Goal: Task Accomplishment & Management: Manage account settings

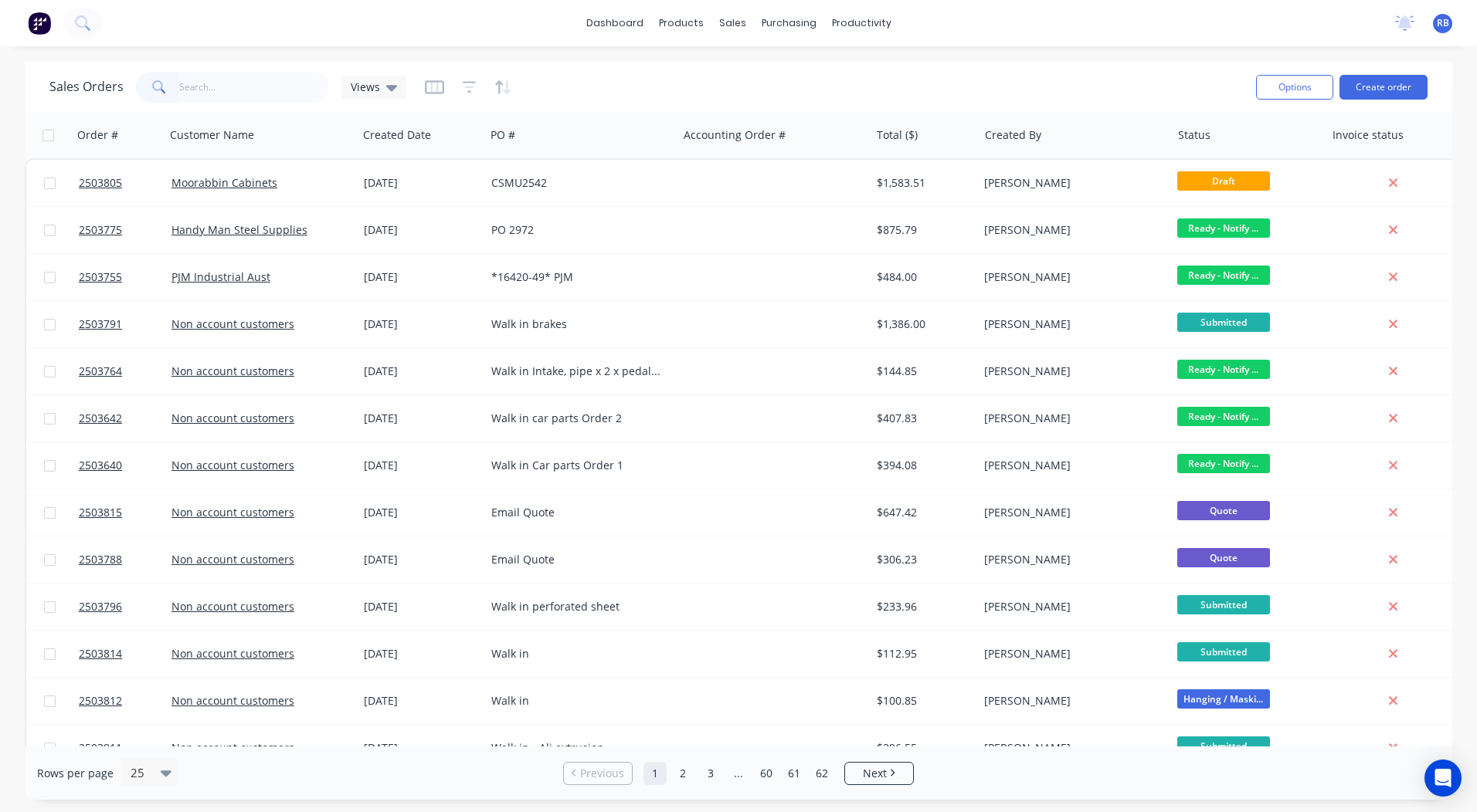
click at [195, 83] on input "text" at bounding box center [255, 87] width 151 height 31
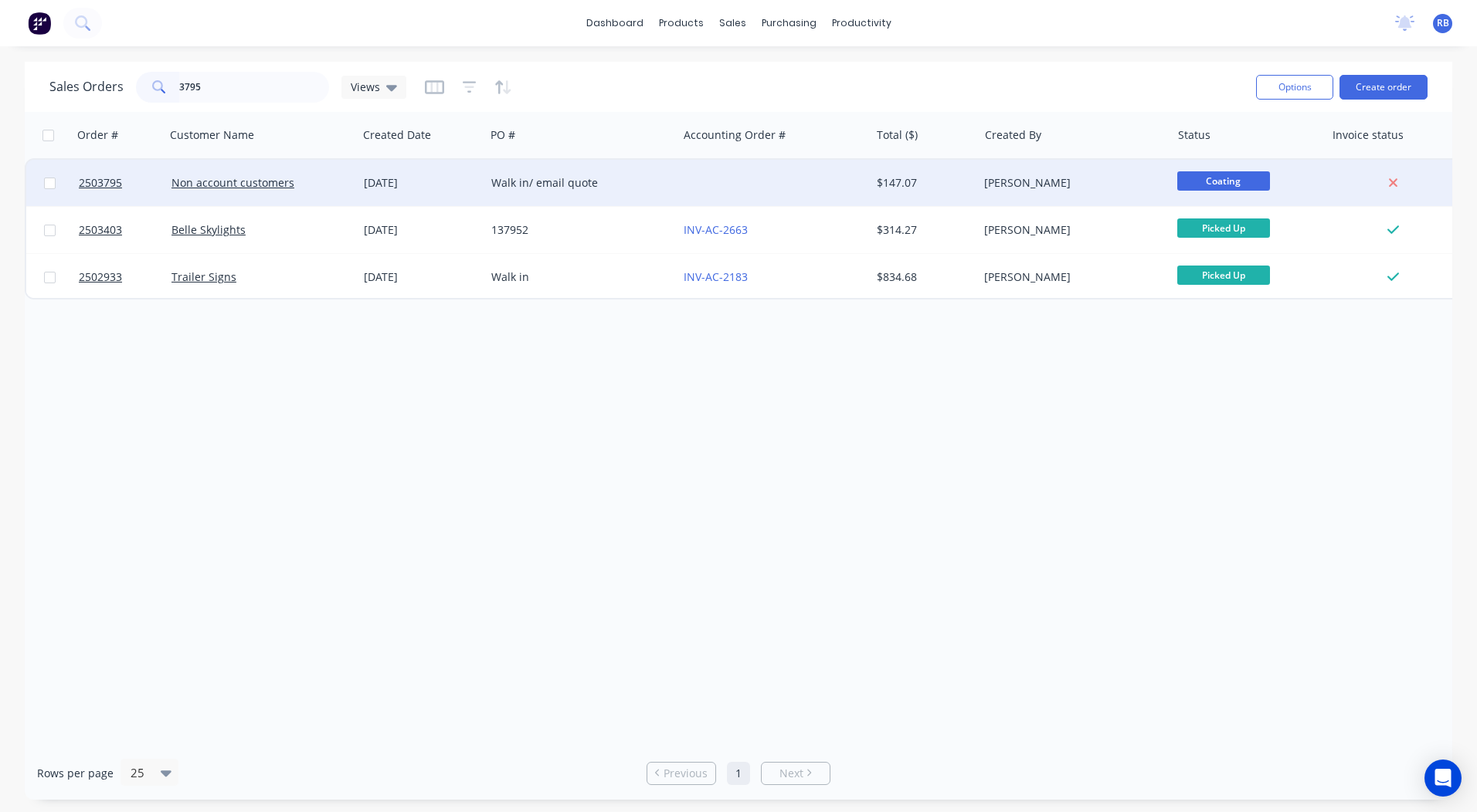
type input "3795"
click at [616, 170] on div "Walk in/ email quote" at bounding box center [581, 183] width 192 height 46
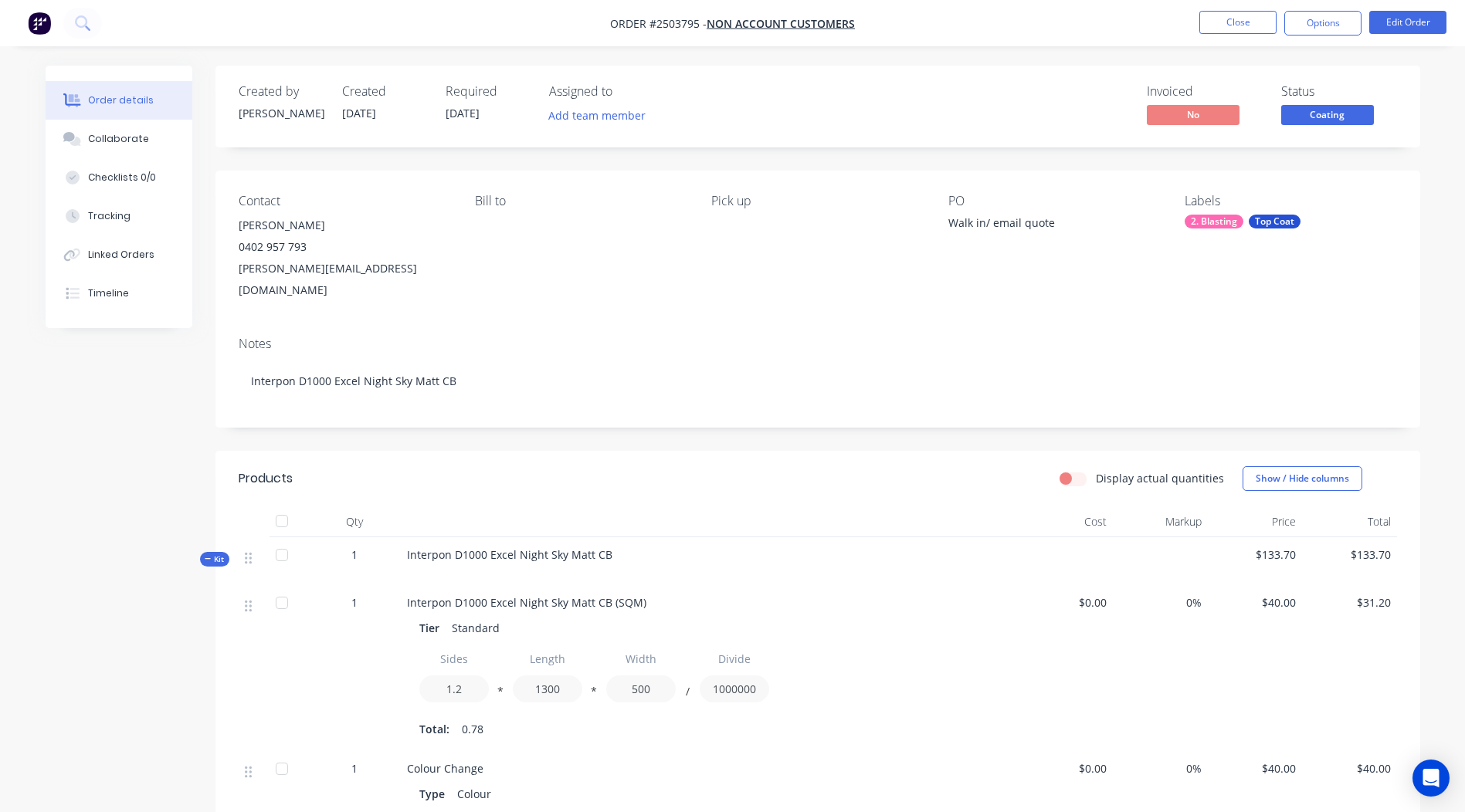
click at [1348, 118] on span "Coating" at bounding box center [1328, 114] width 93 height 19
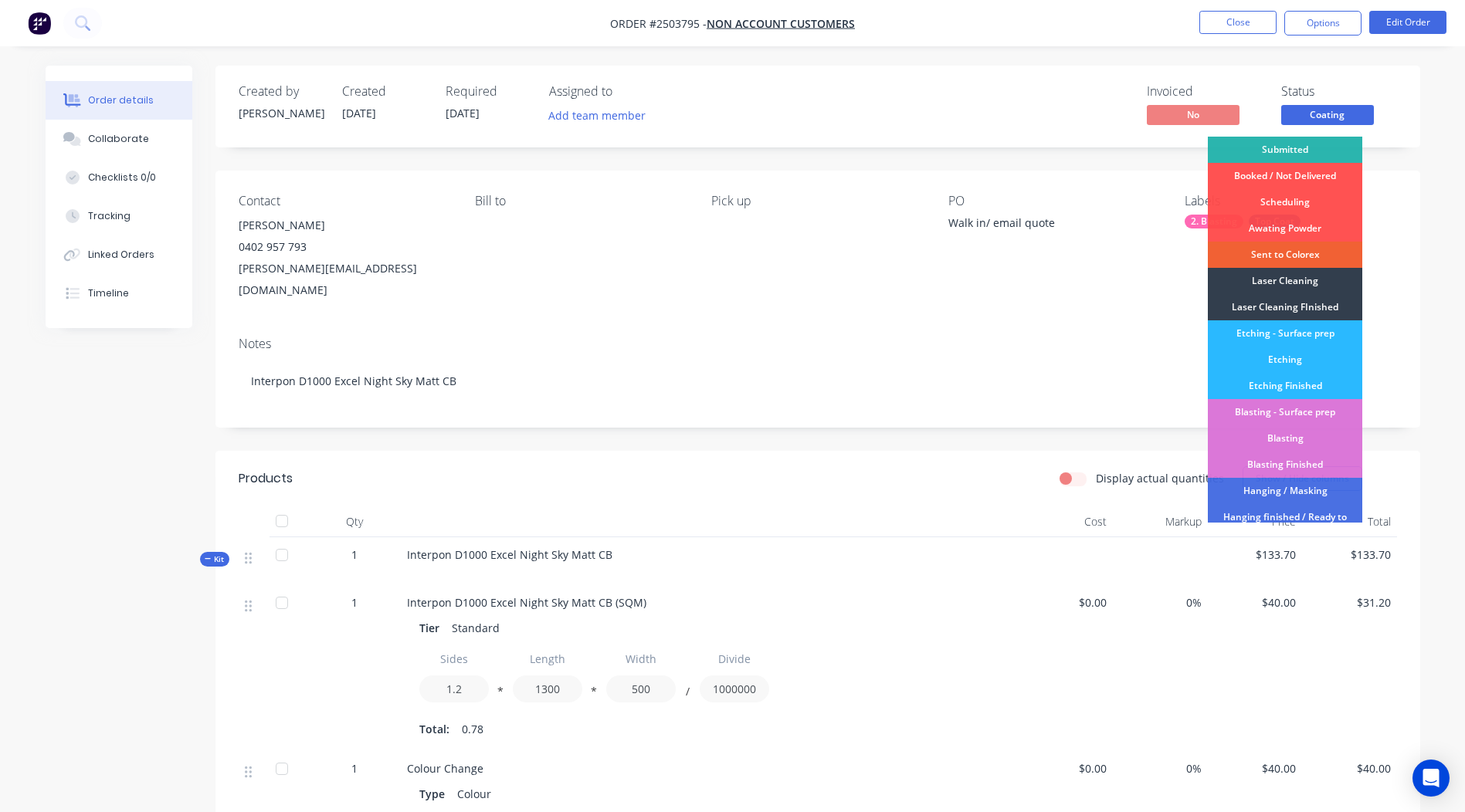
scroll to position [330, 0]
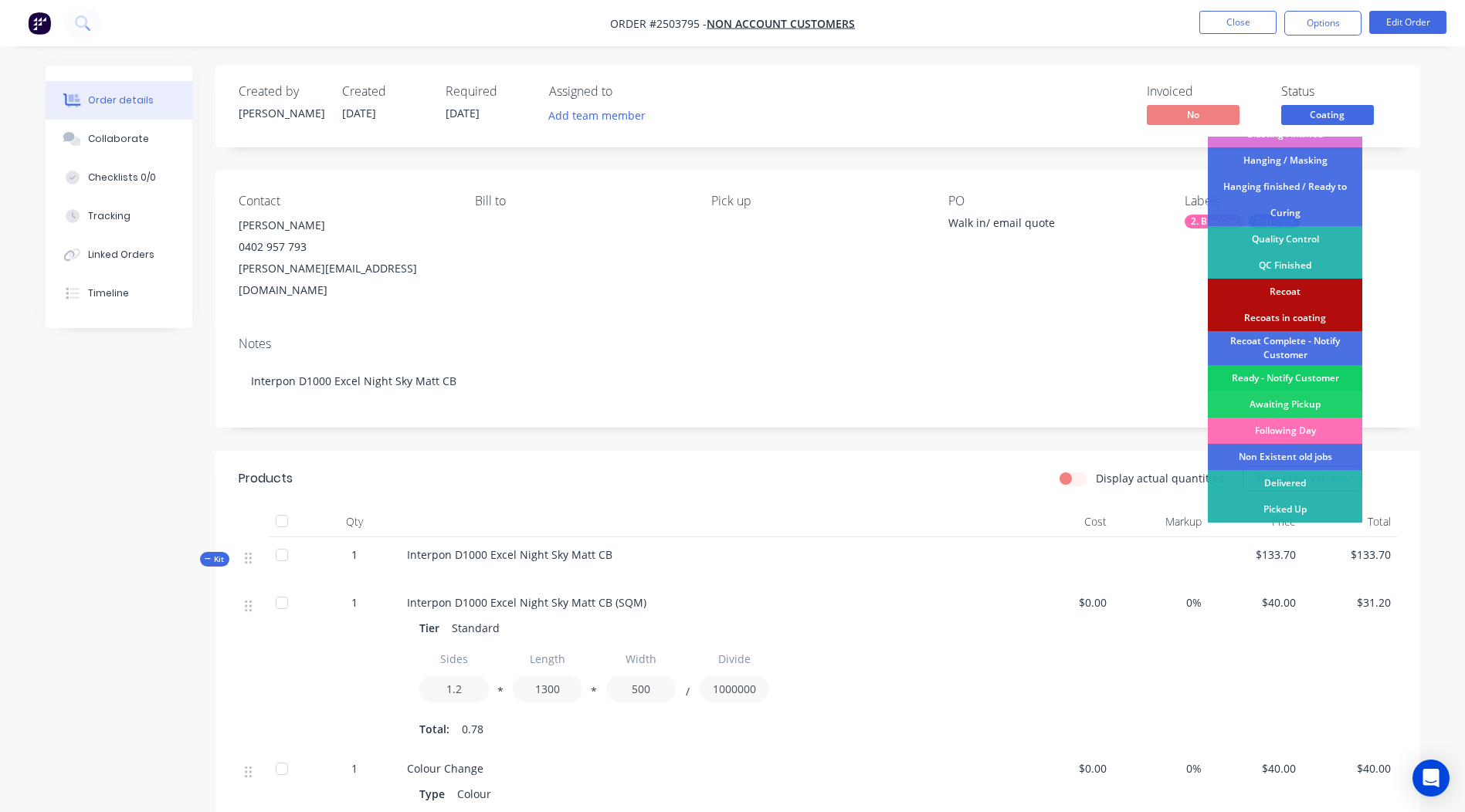
click at [1257, 370] on div "Ready - Notify Customer" at bounding box center [1285, 378] width 155 height 26
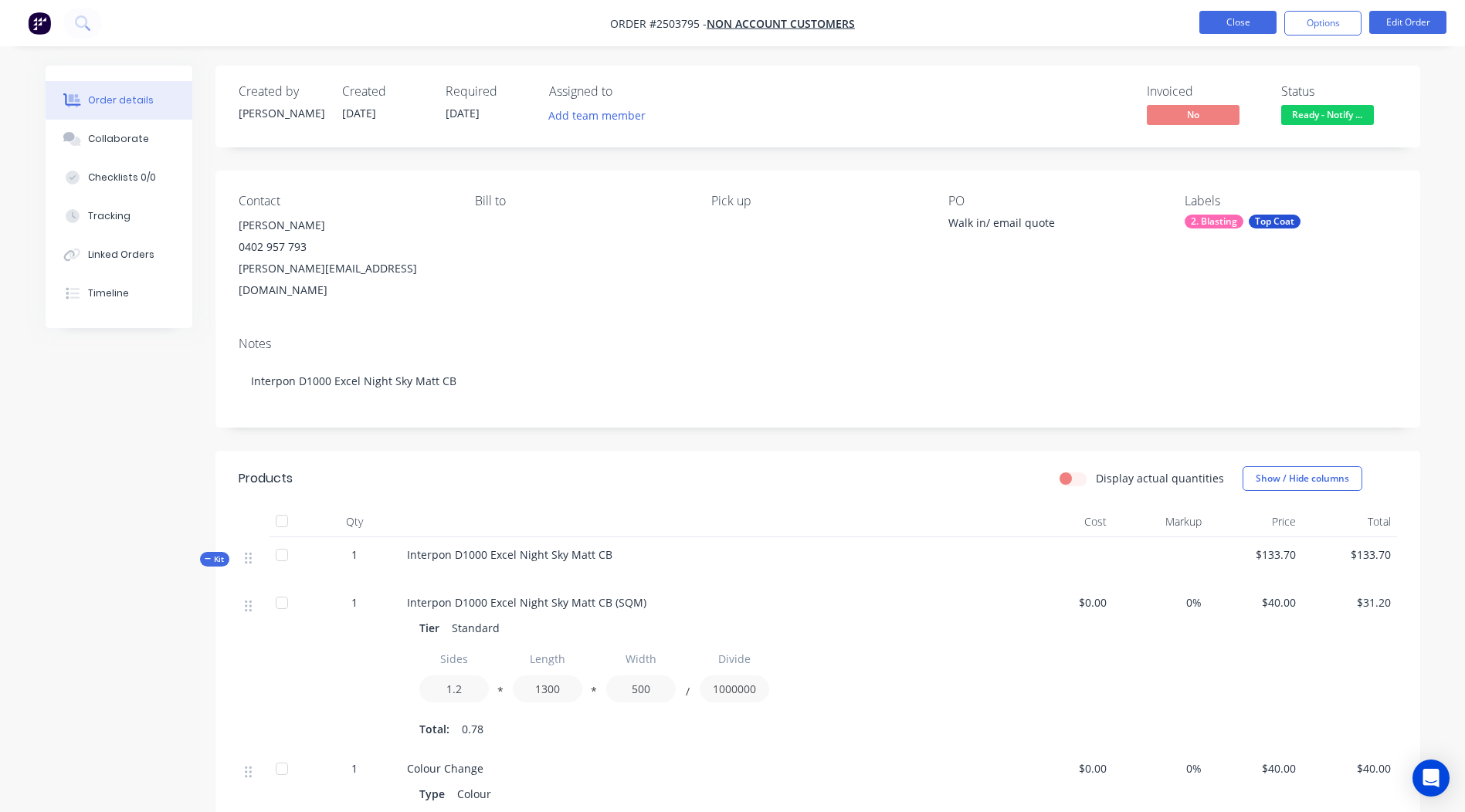
click at [1233, 31] on button "Close" at bounding box center [1238, 22] width 77 height 23
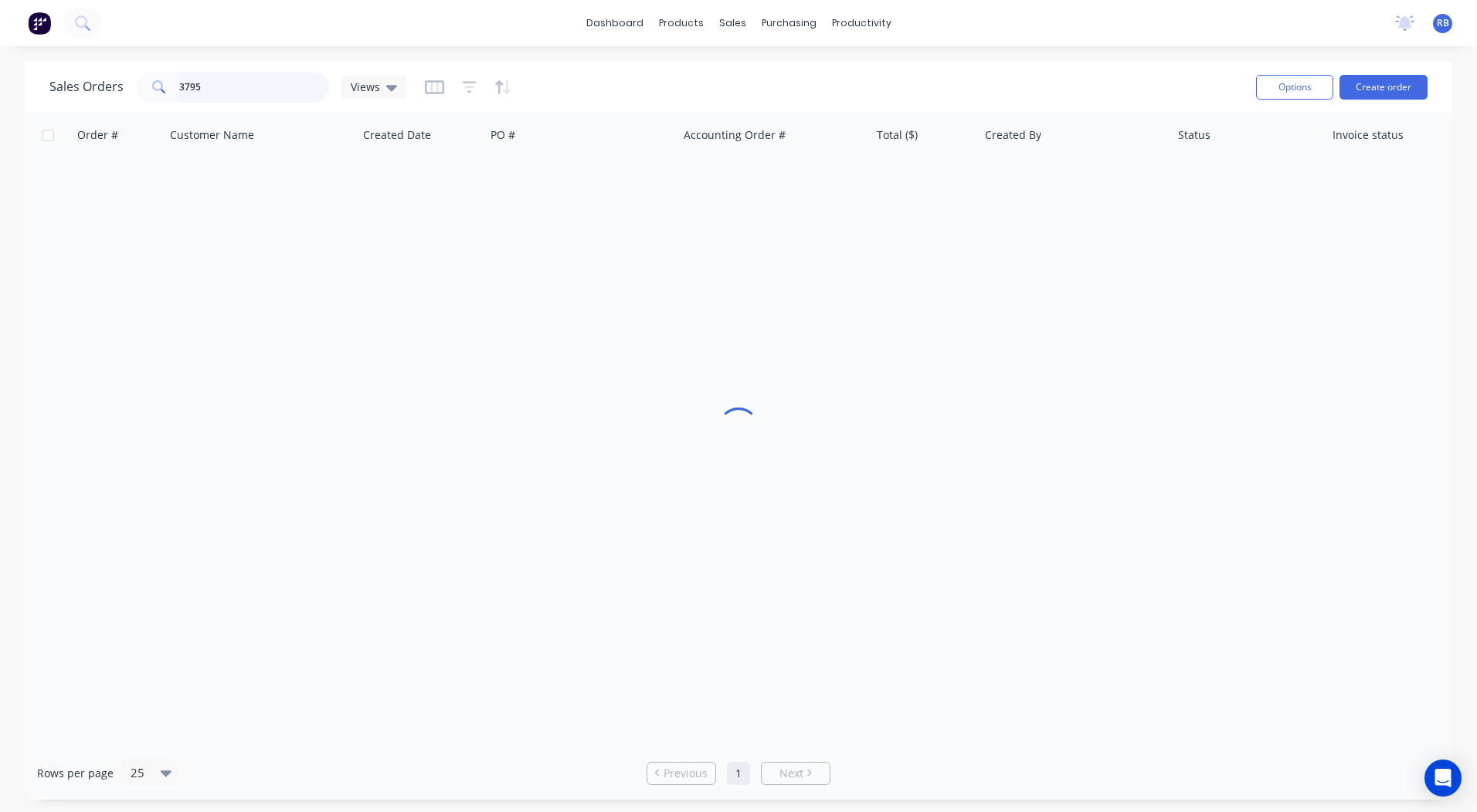
click at [234, 91] on input "3795" at bounding box center [255, 87] width 151 height 31
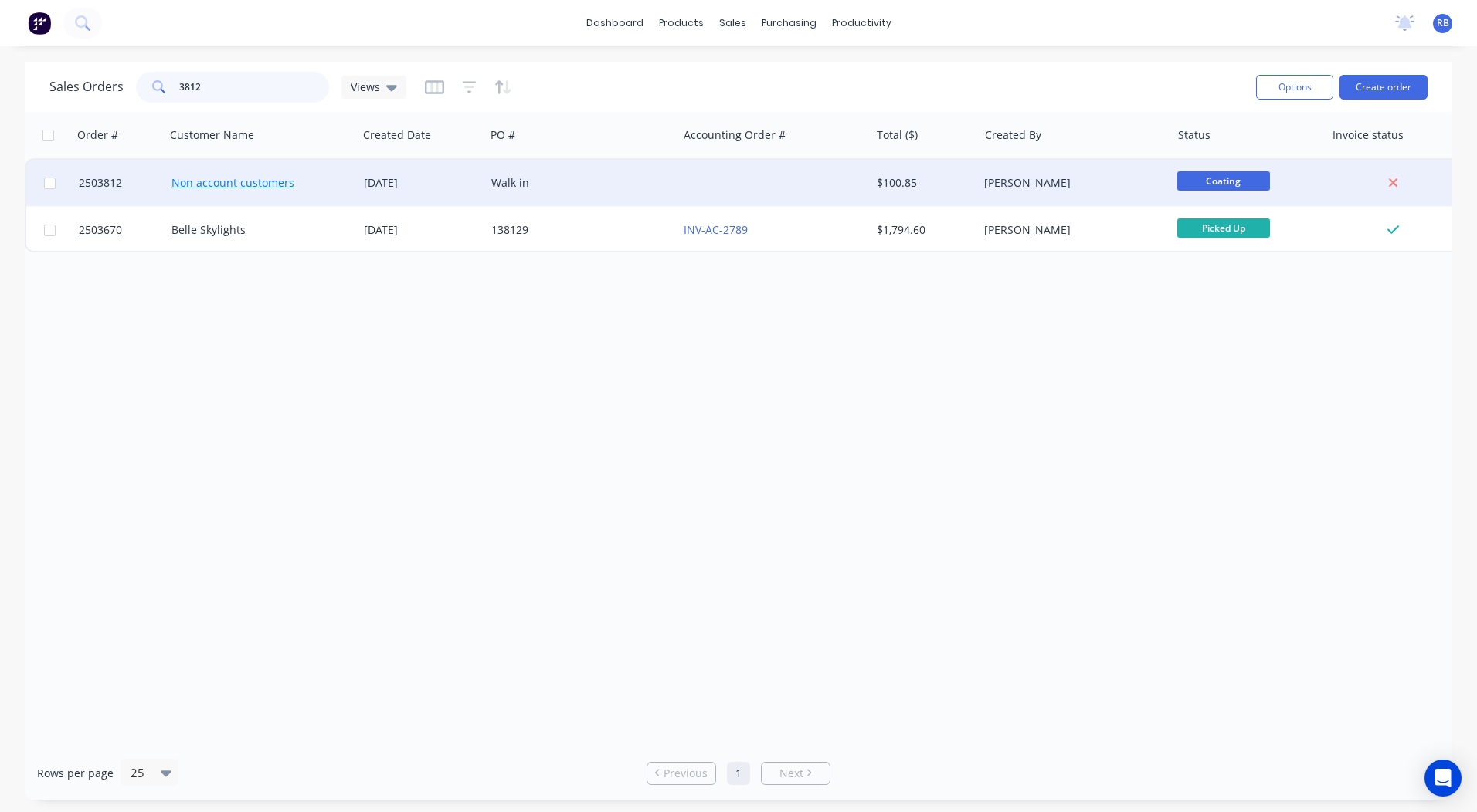
type input "3812"
click at [223, 183] on link "Non account customers" at bounding box center [233, 183] width 123 height 14
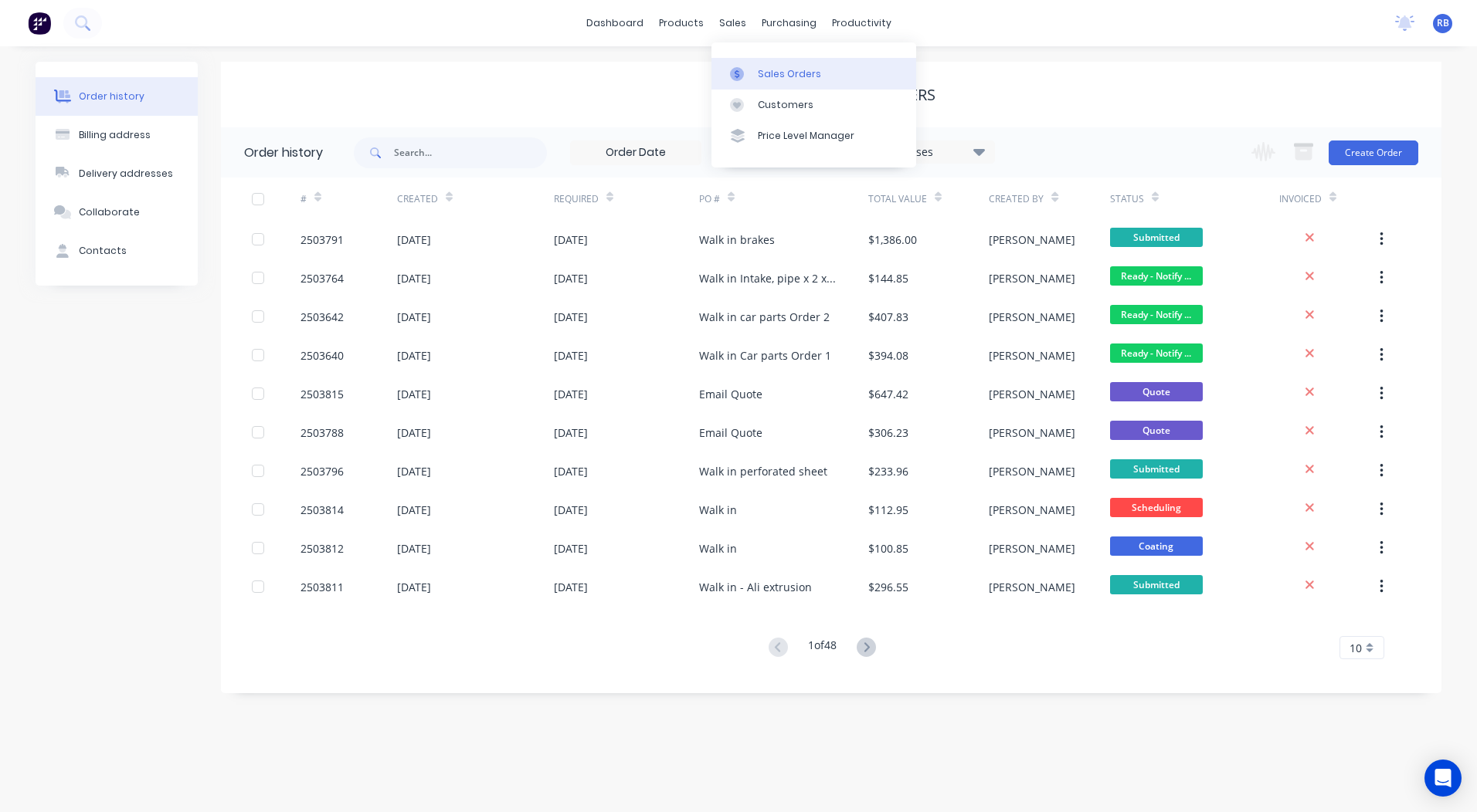
click at [761, 82] on link "Sales Orders" at bounding box center [814, 73] width 205 height 31
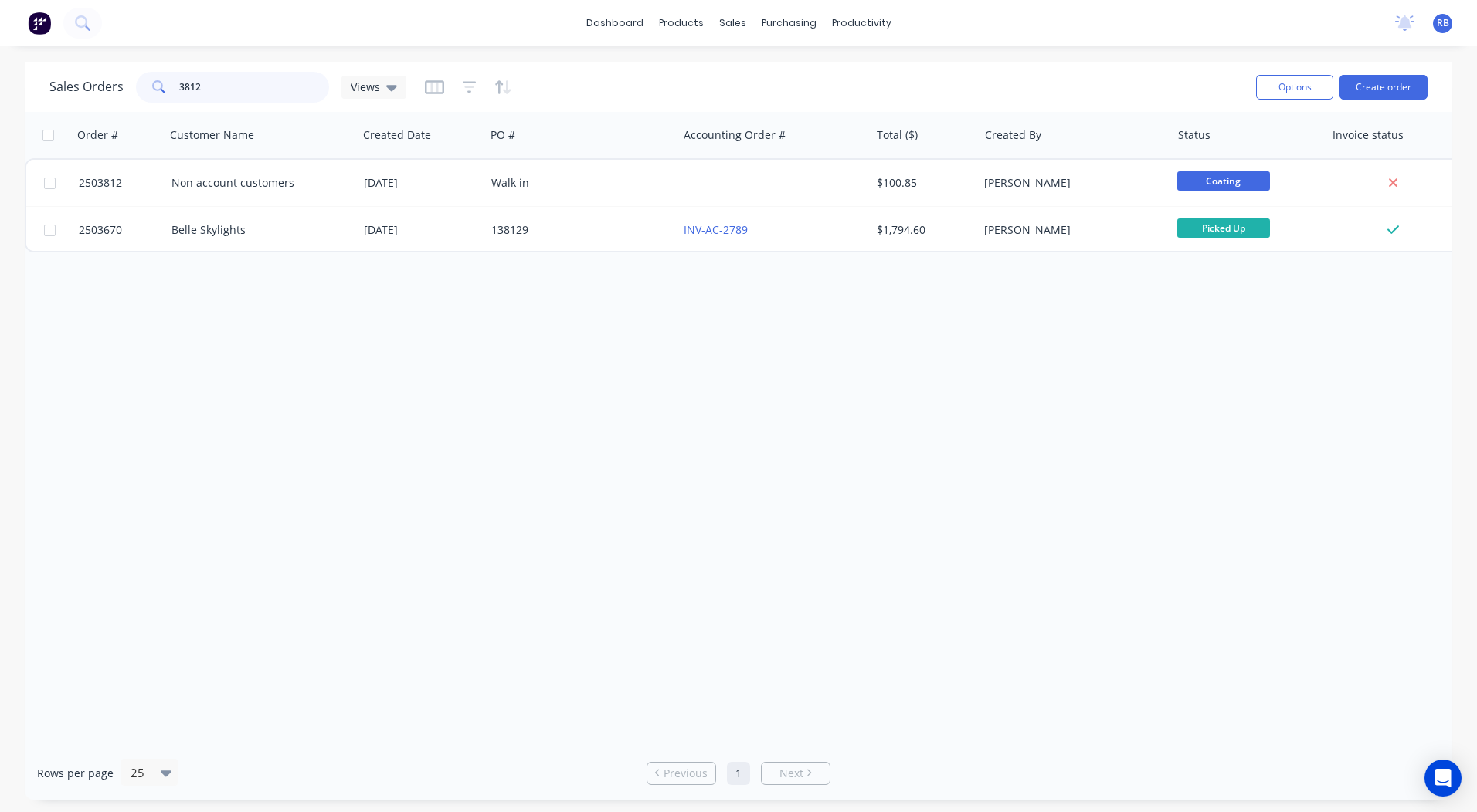
click at [222, 74] on input "3812" at bounding box center [255, 87] width 151 height 31
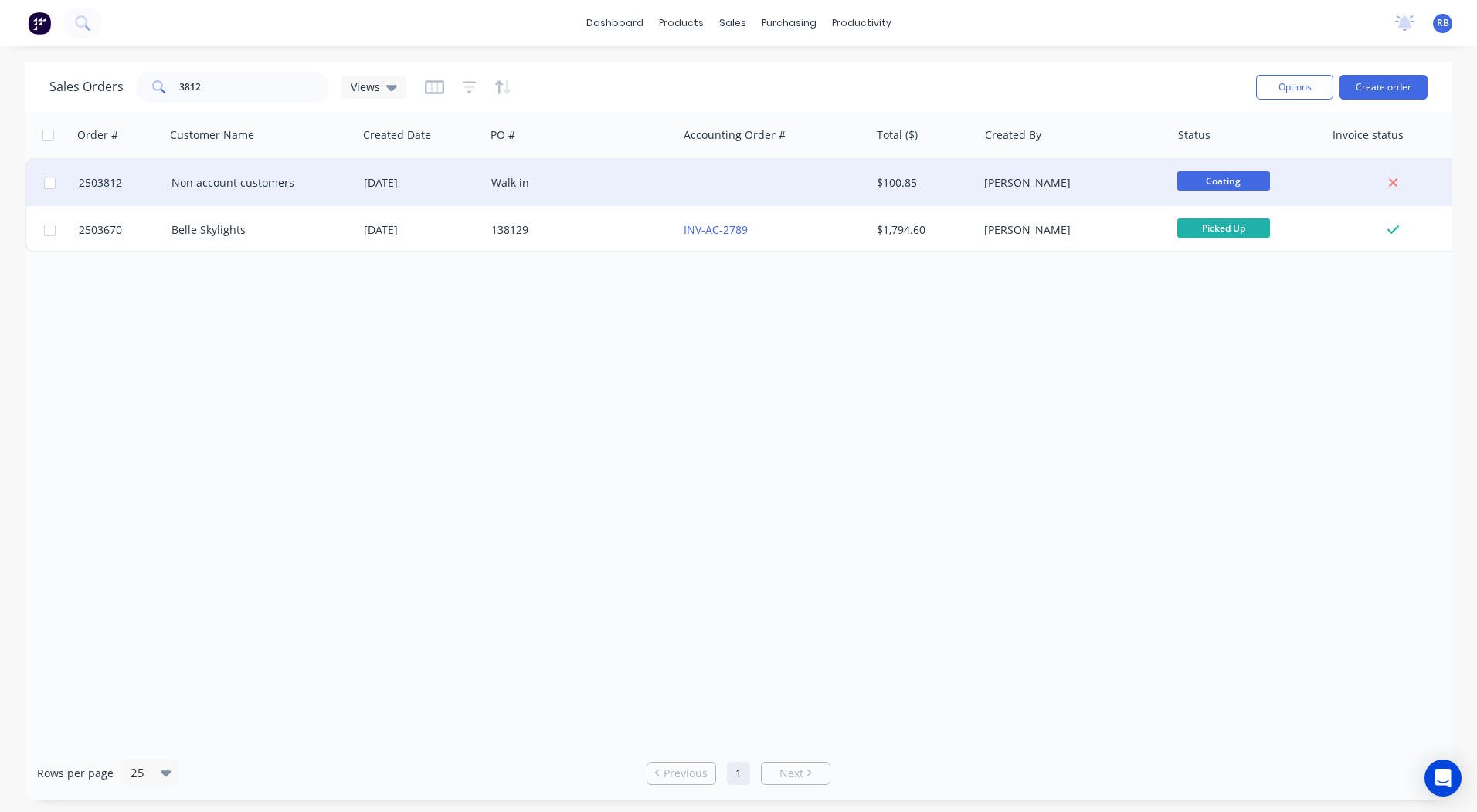
click at [798, 170] on div at bounding box center [773, 183] width 192 height 46
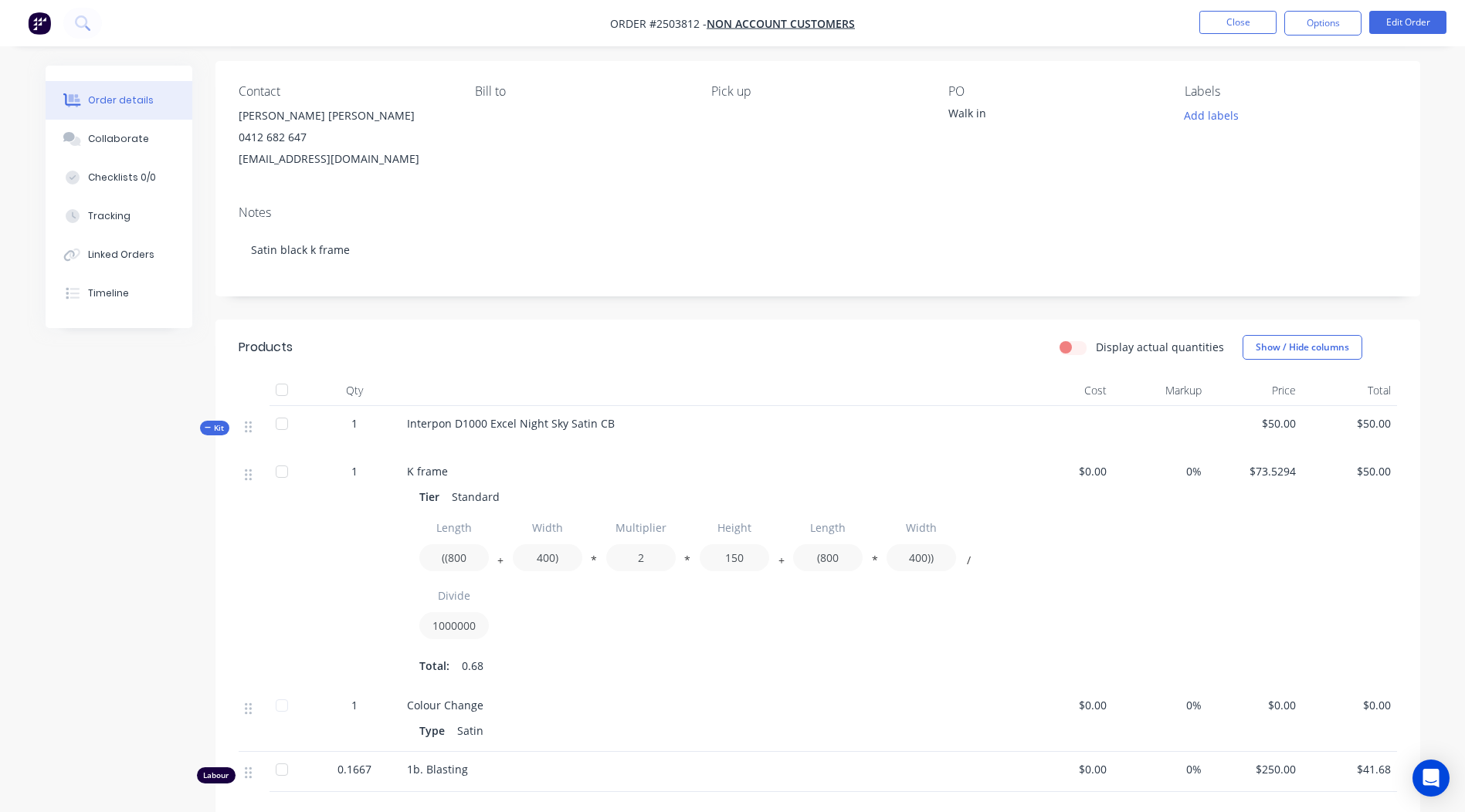
scroll to position [30, 0]
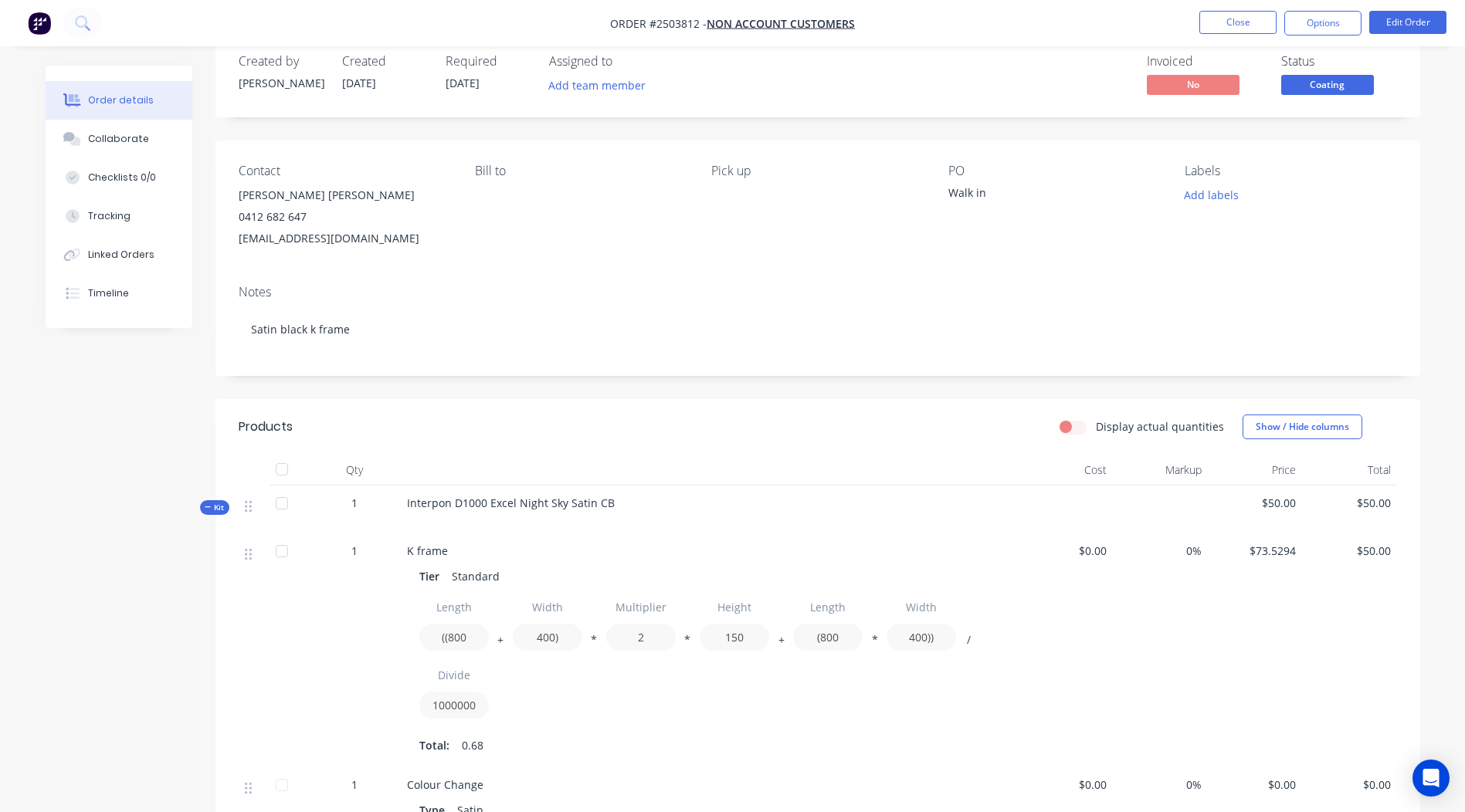
click at [1313, 90] on span "Coating" at bounding box center [1328, 84] width 93 height 19
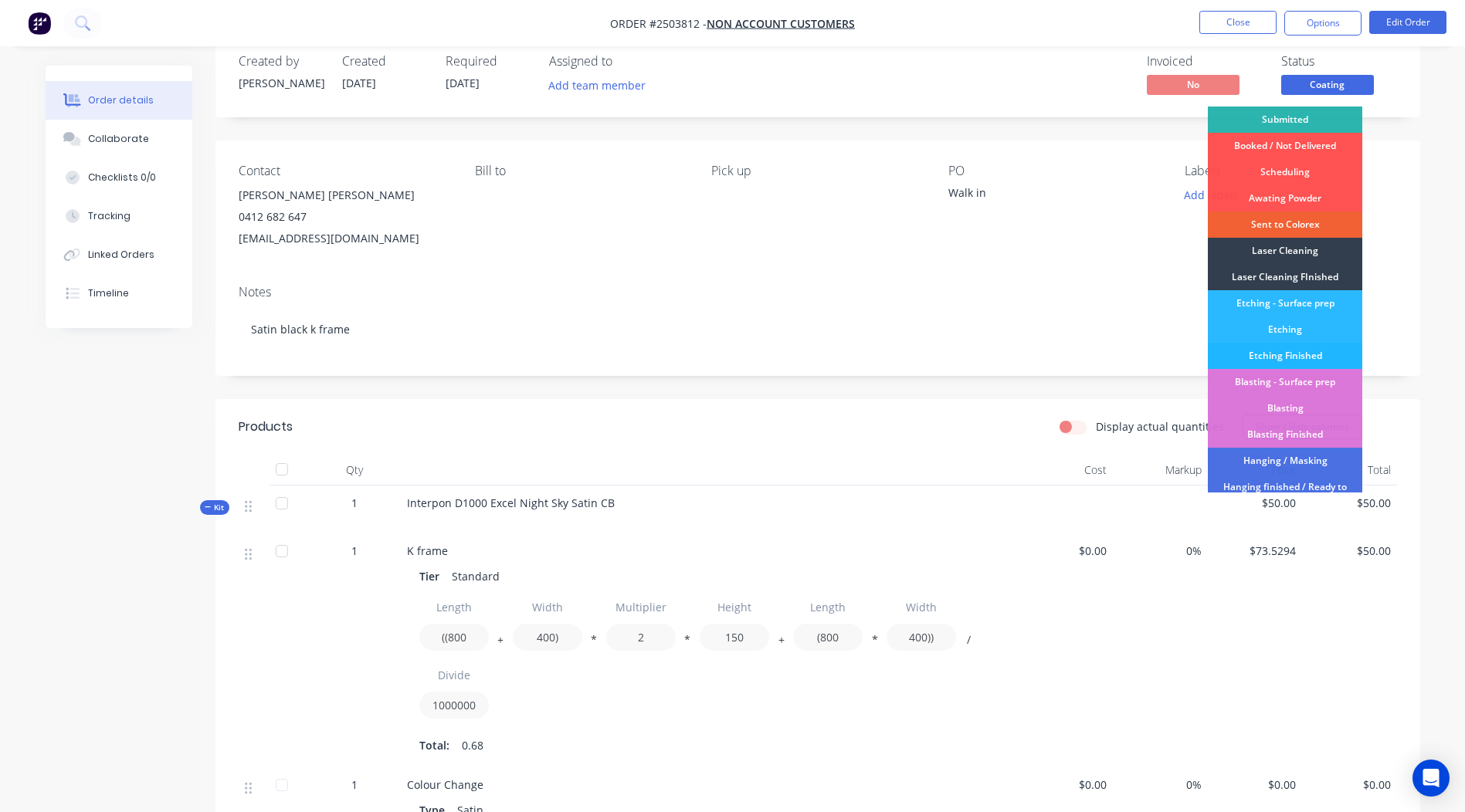
scroll to position [330, 0]
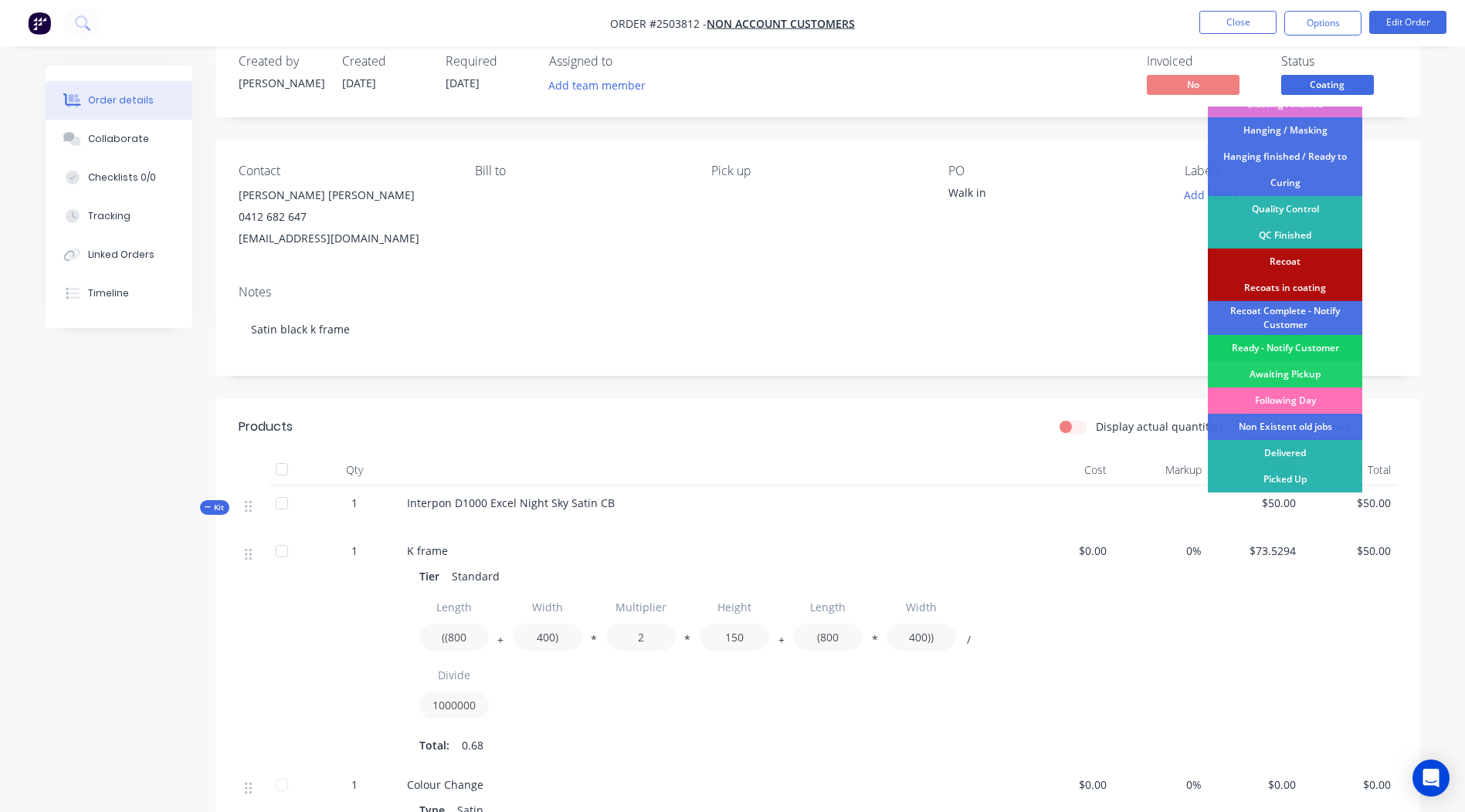
click at [1278, 348] on div "Ready - Notify Customer" at bounding box center [1285, 348] width 155 height 26
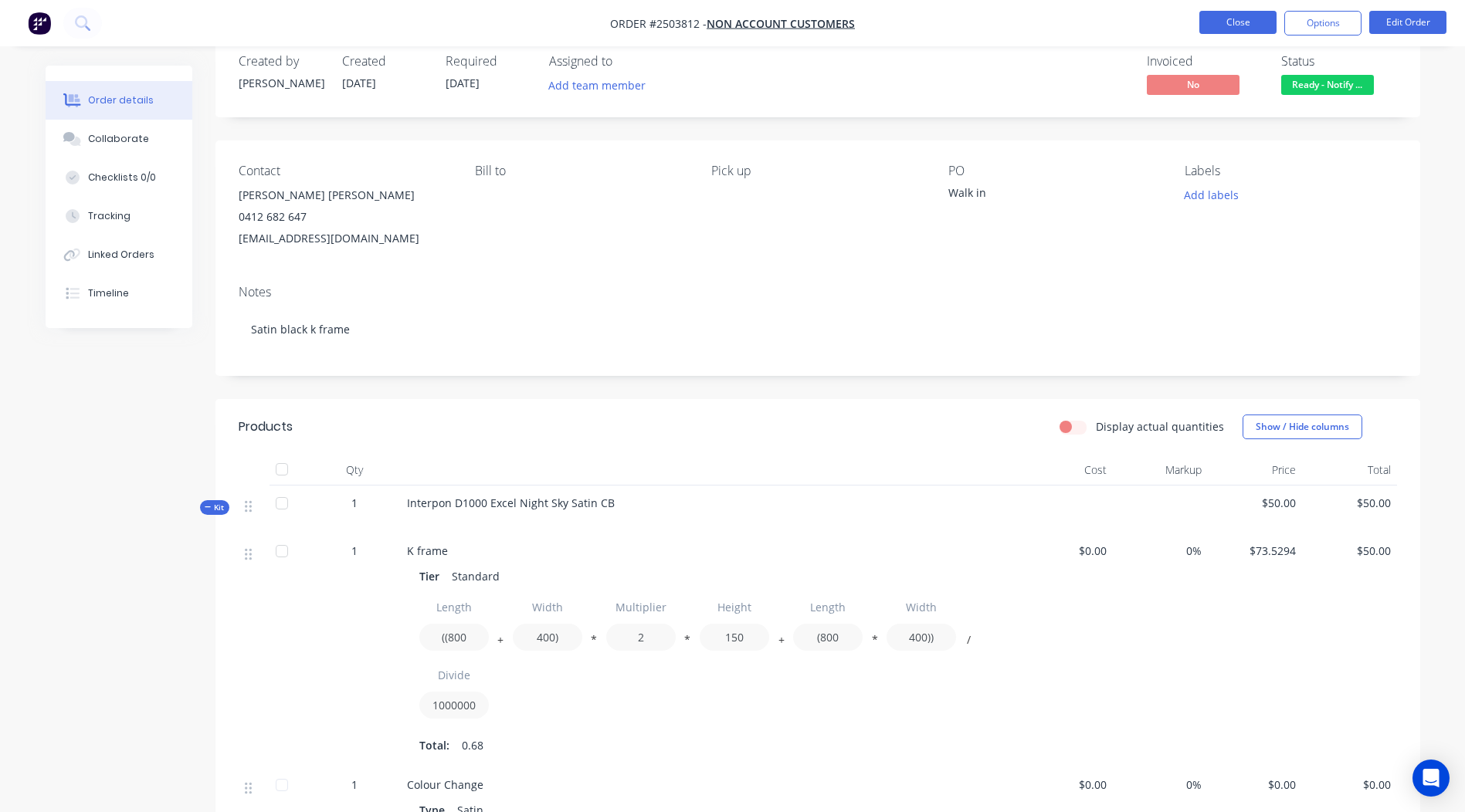
click at [1231, 21] on button "Close" at bounding box center [1238, 22] width 77 height 23
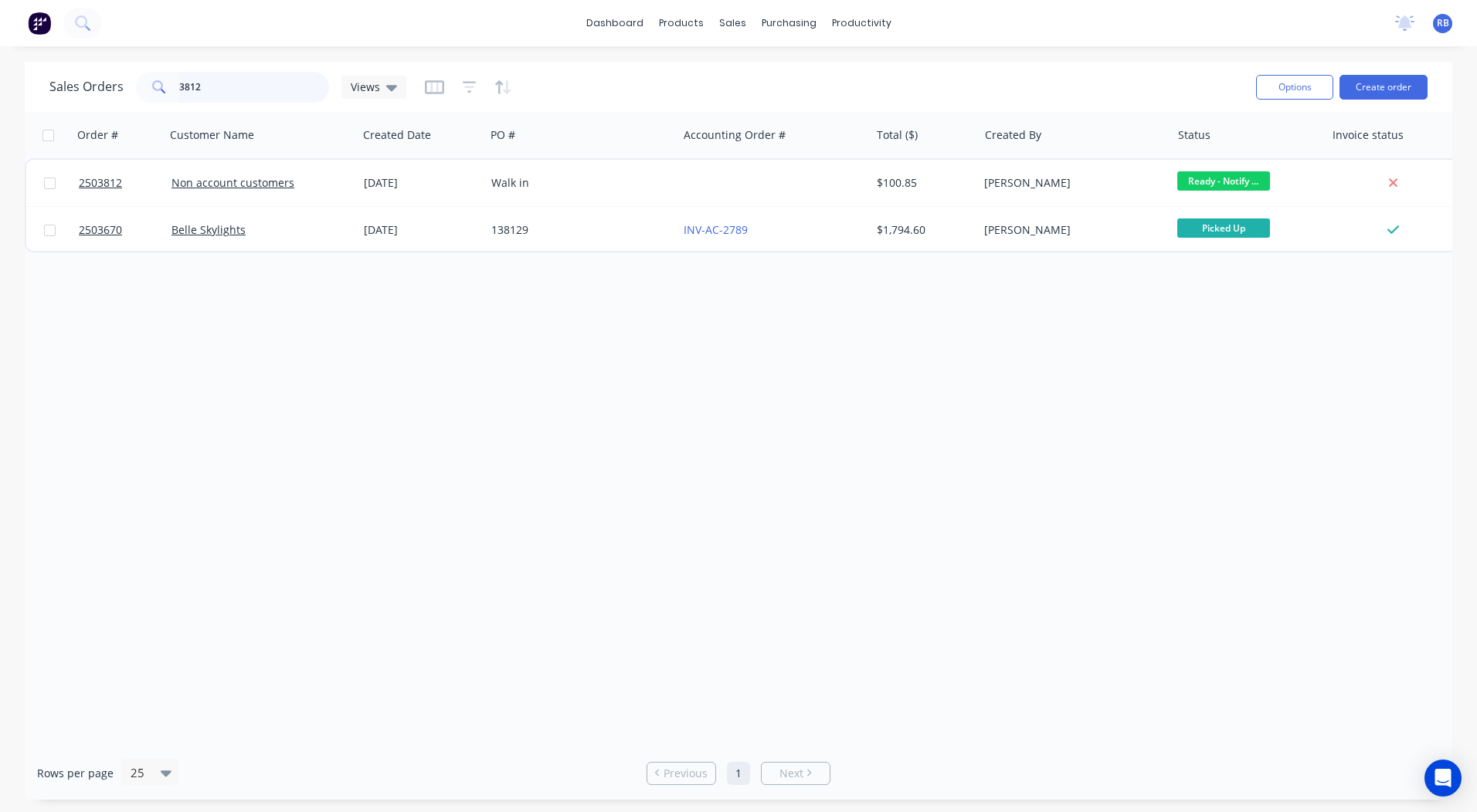
click at [265, 91] on input "3812" at bounding box center [255, 87] width 151 height 31
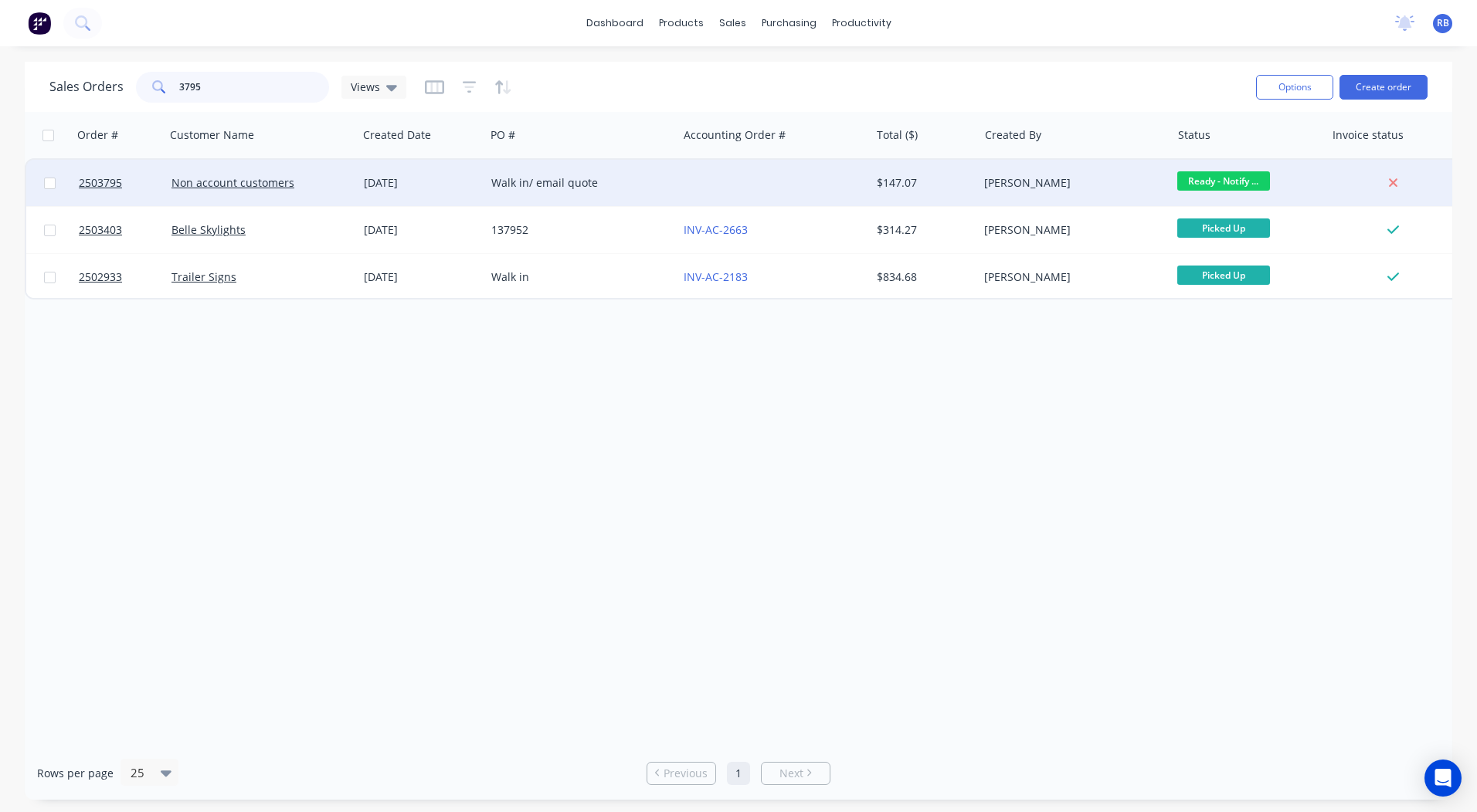
type input "3795"
click at [646, 179] on div "Walk in/ email quote" at bounding box center [577, 183] width 172 height 15
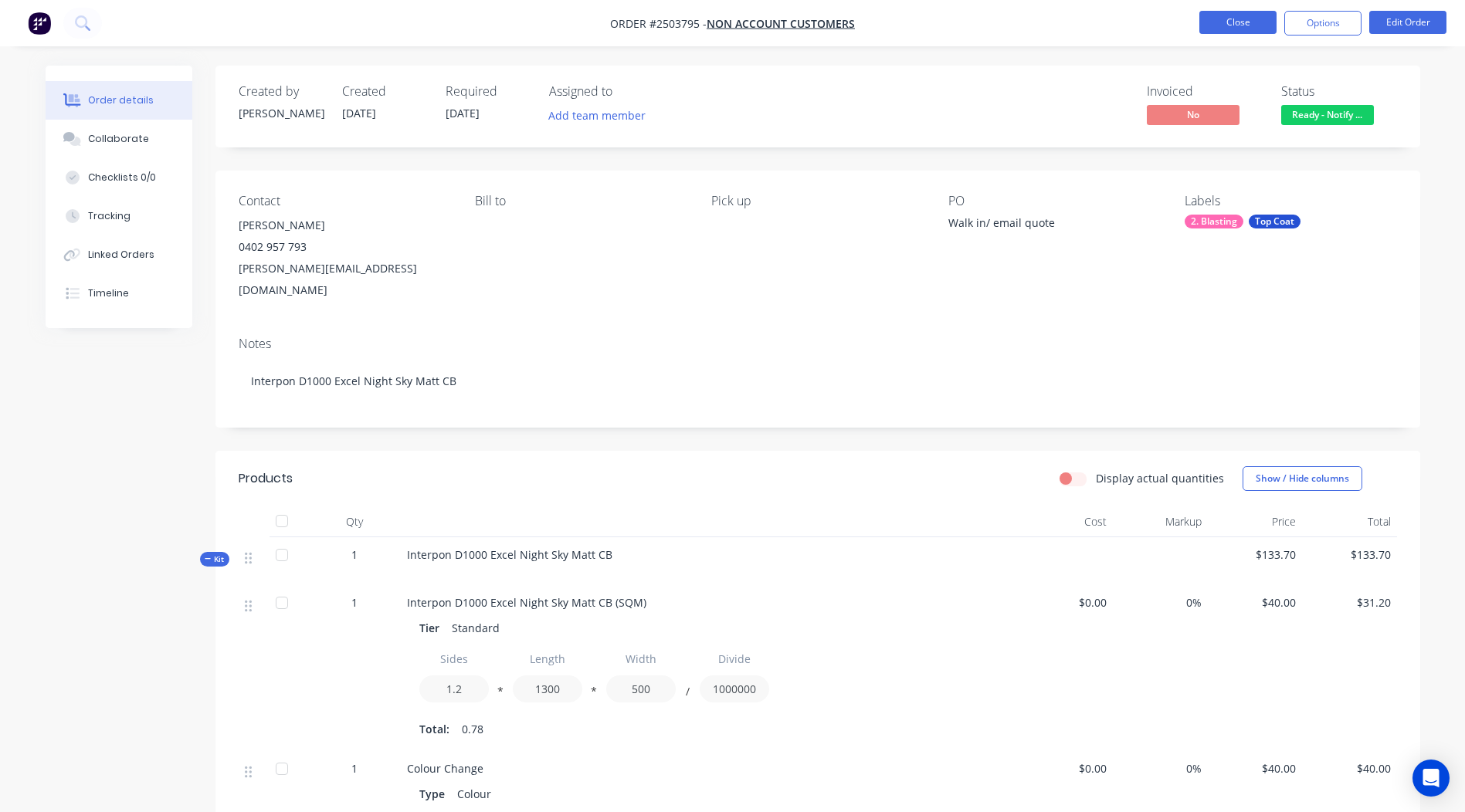
click at [1238, 17] on button "Close" at bounding box center [1238, 22] width 77 height 23
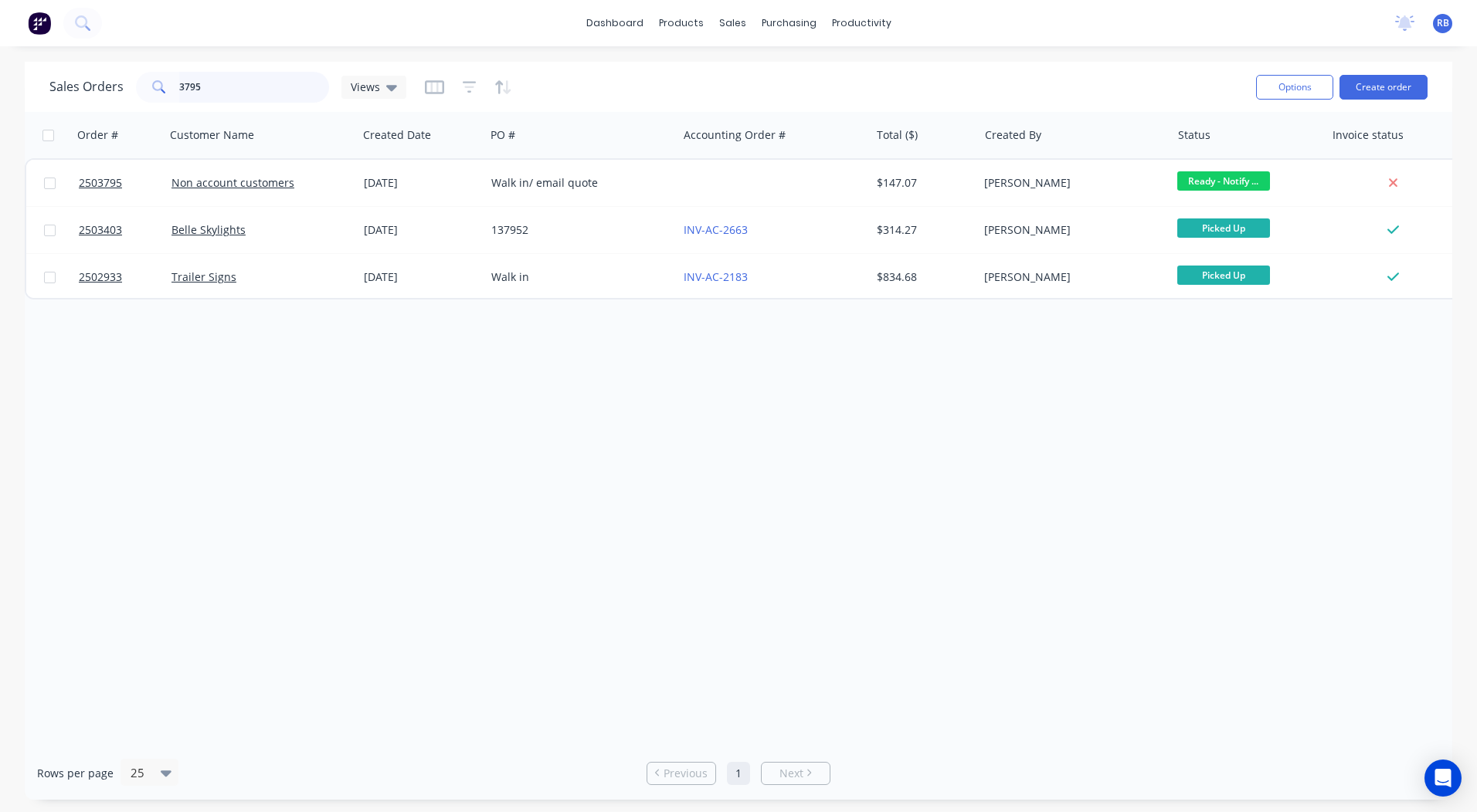
click at [226, 93] on input "3795" at bounding box center [255, 87] width 151 height 31
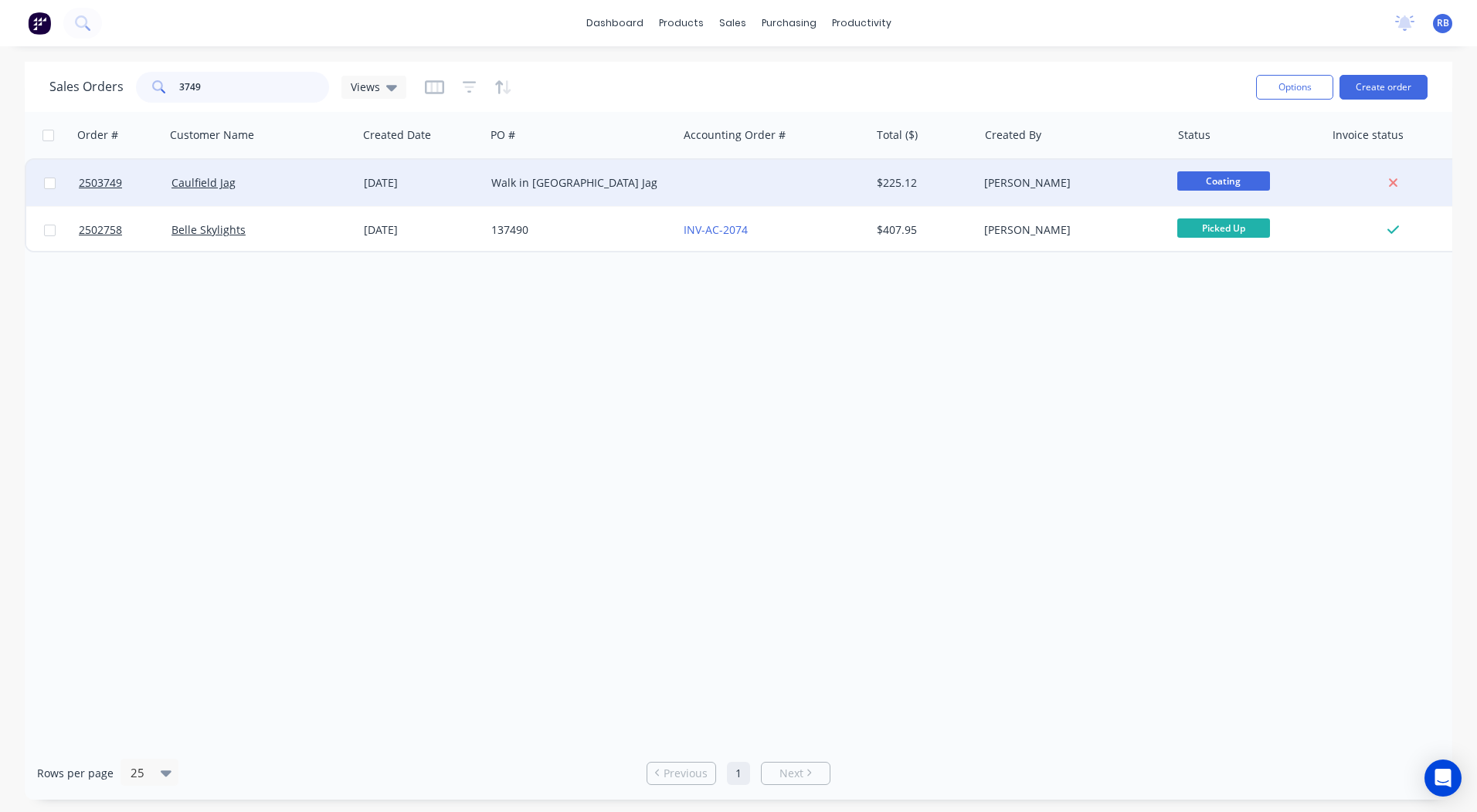
type input "3749"
click at [692, 183] on div at bounding box center [773, 183] width 192 height 46
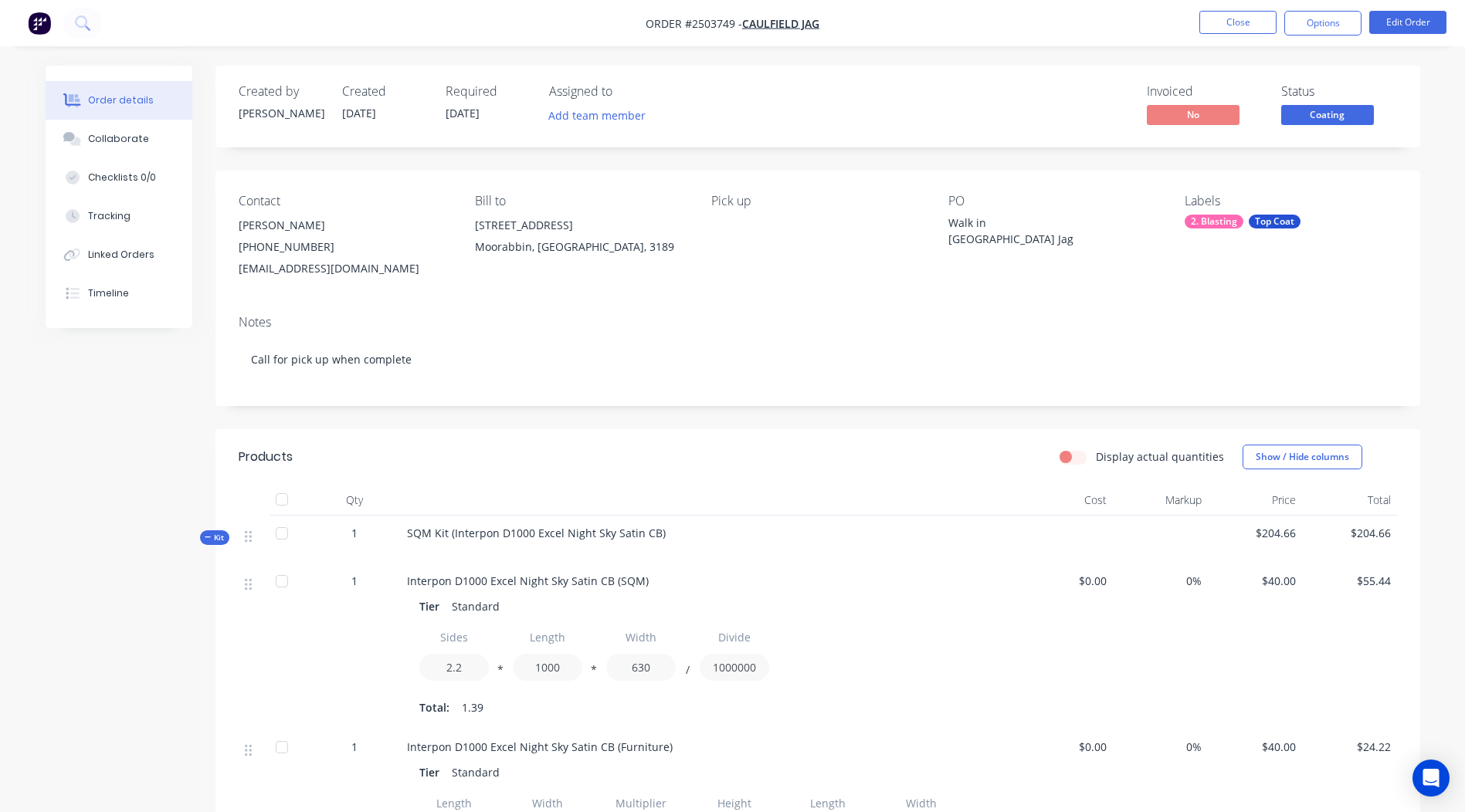
click at [1293, 98] on div "Status" at bounding box center [1340, 91] width 116 height 14
click at [1322, 121] on span "Coating" at bounding box center [1328, 114] width 93 height 19
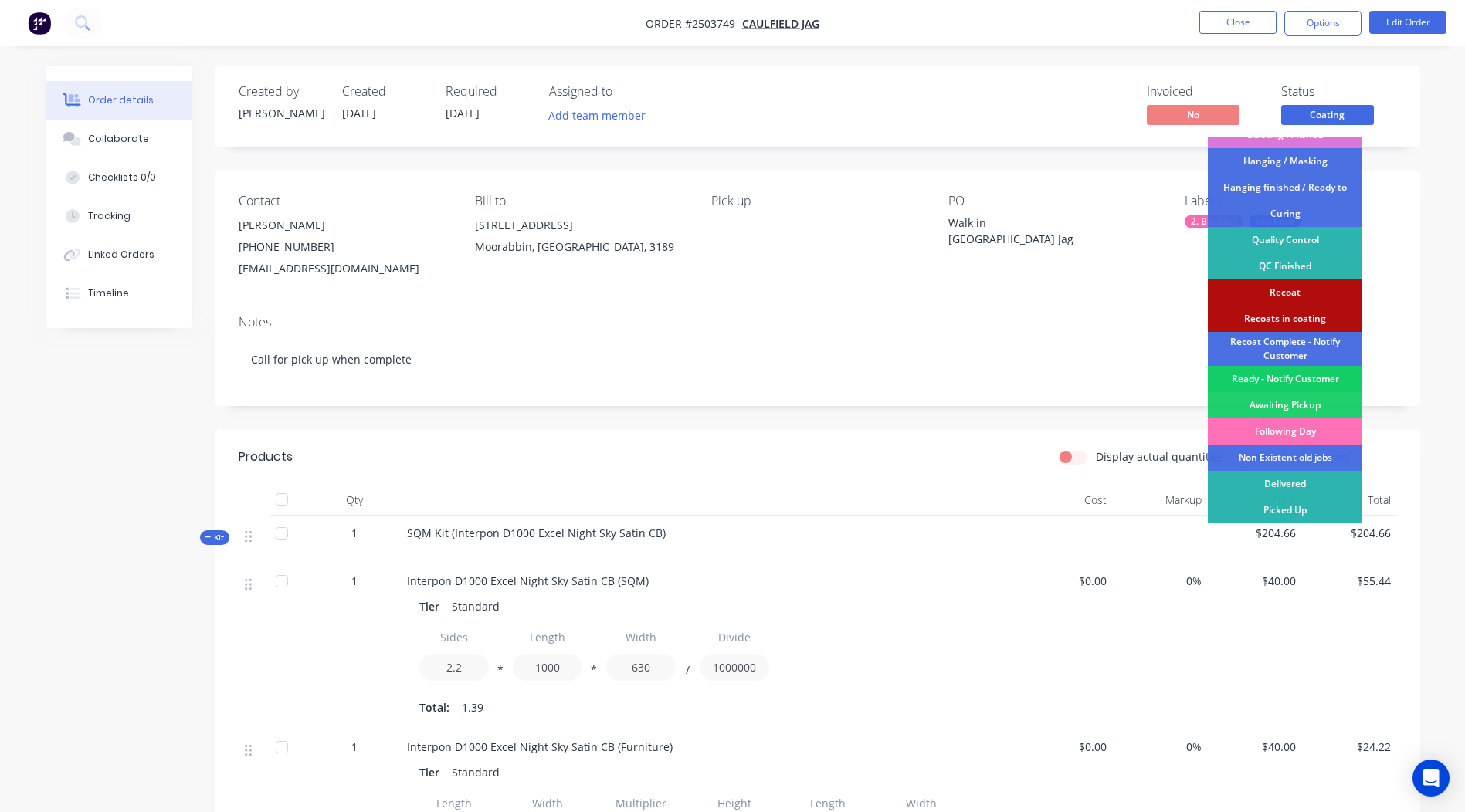
scroll to position [330, 0]
click at [1290, 377] on div "Ready - Notify Customer" at bounding box center [1285, 378] width 155 height 26
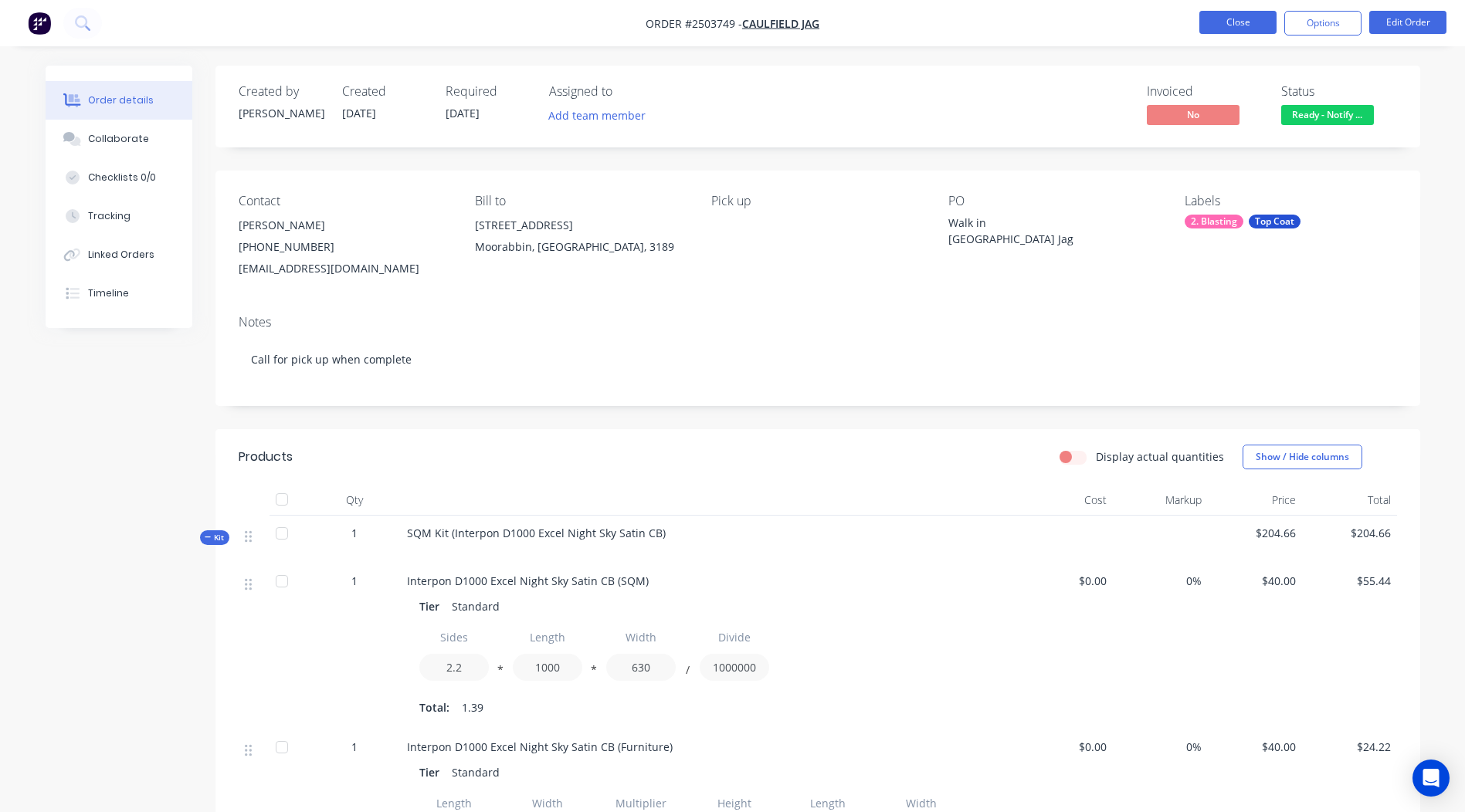
click at [1230, 19] on button "Close" at bounding box center [1238, 22] width 77 height 23
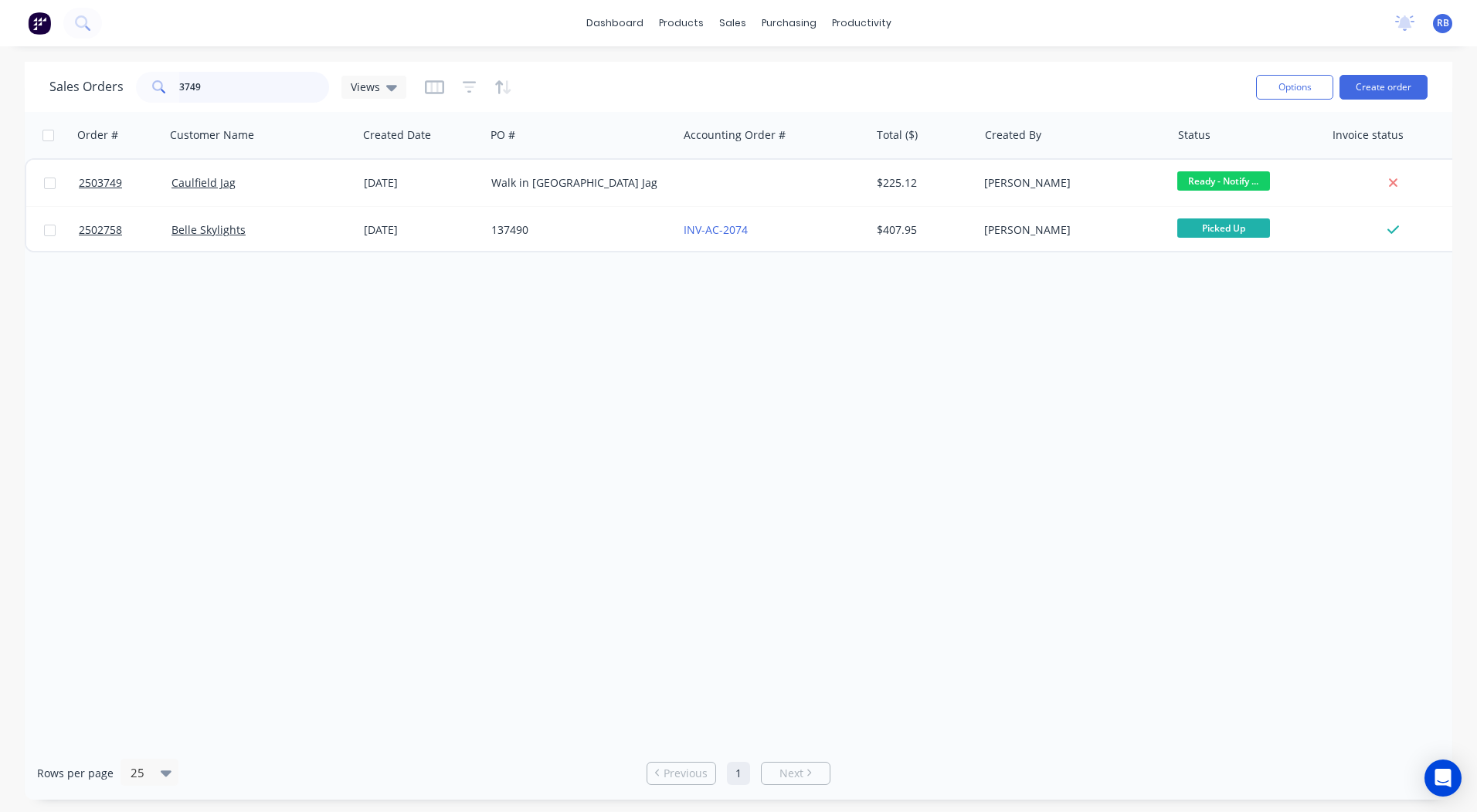
click at [257, 83] on input "3749" at bounding box center [255, 87] width 151 height 31
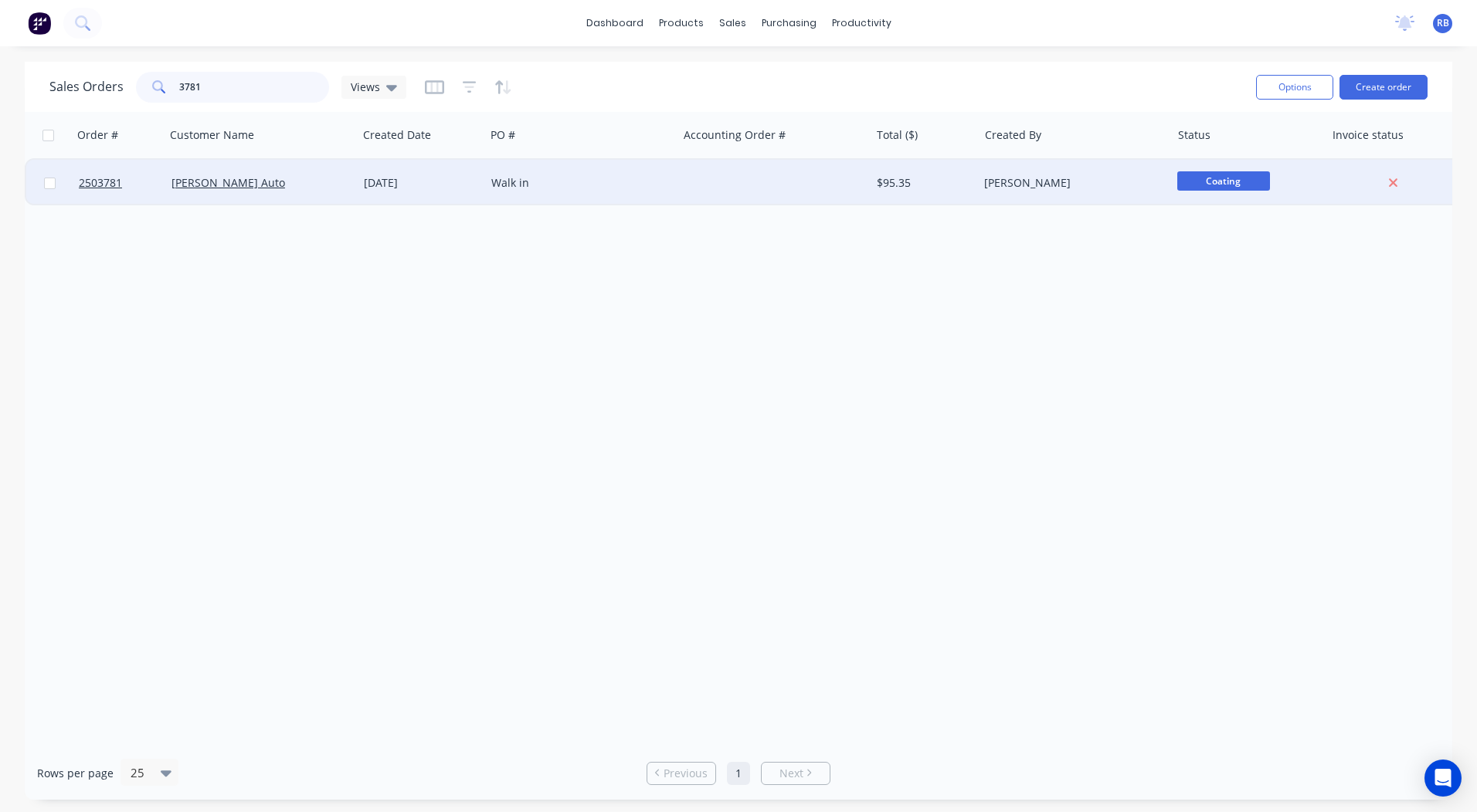
type input "3781"
click at [299, 165] on div "[PERSON_NAME] Auto" at bounding box center [261, 183] width 192 height 46
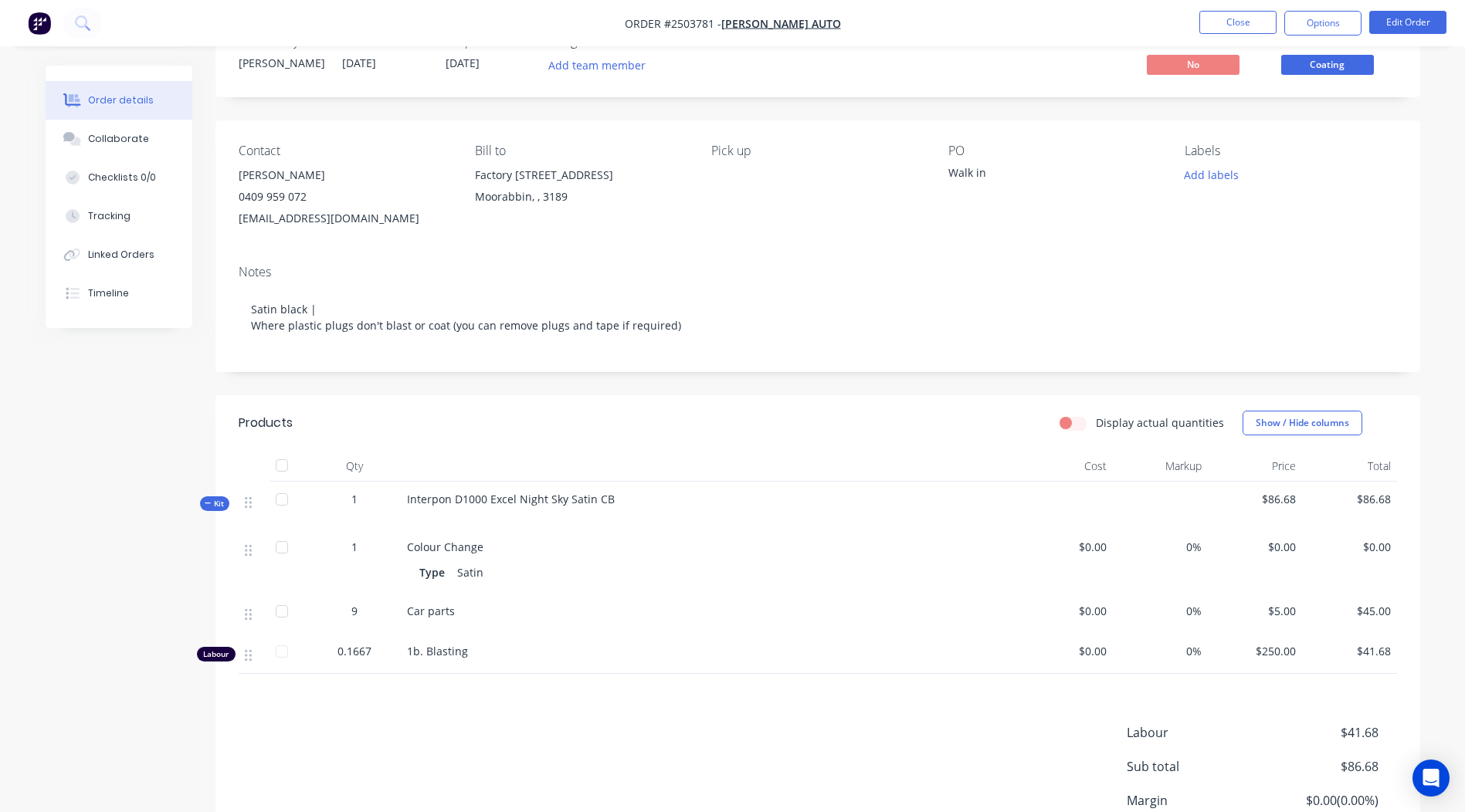
scroll to position [77, 0]
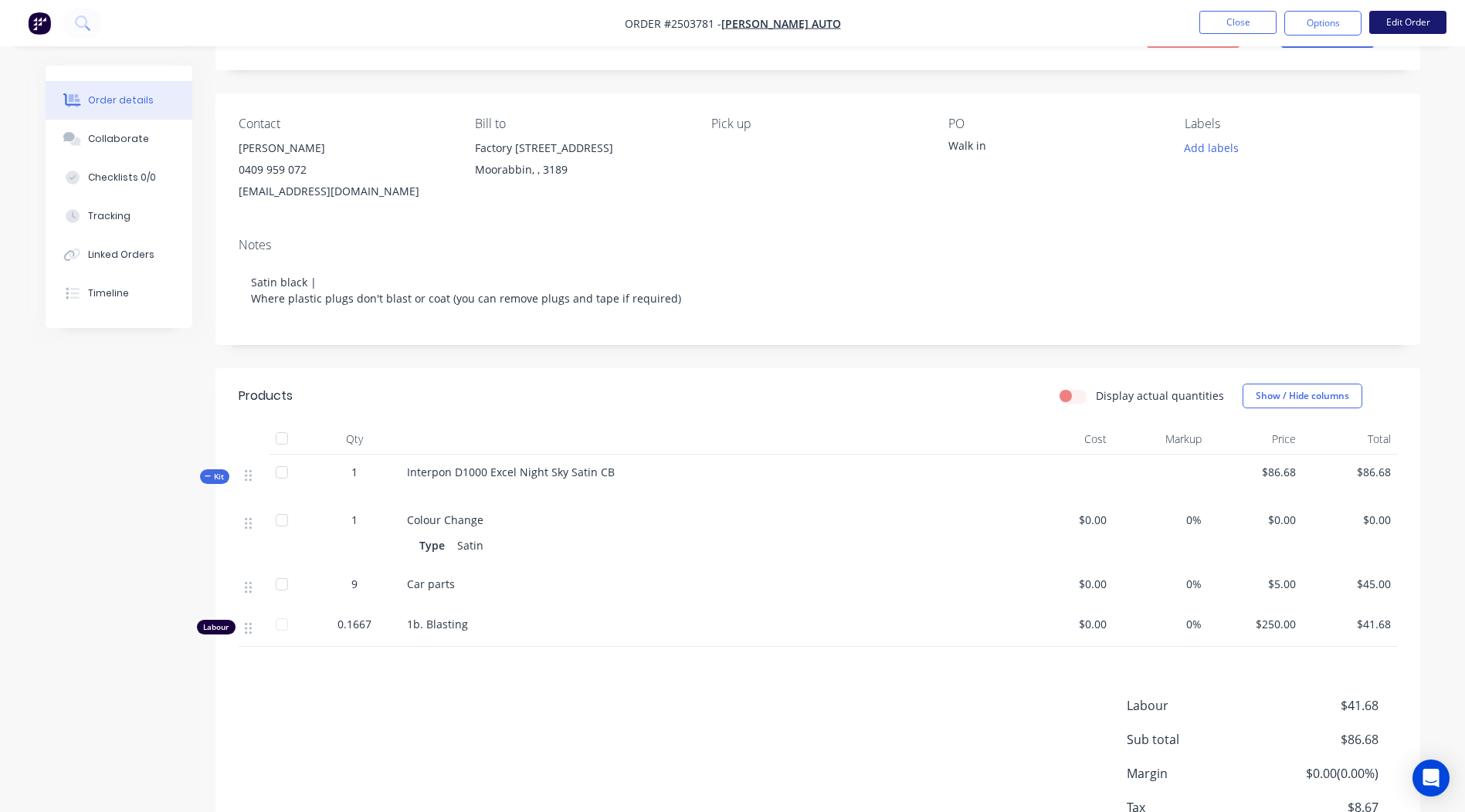
click at [1399, 13] on button "Edit Order" at bounding box center [1408, 22] width 77 height 23
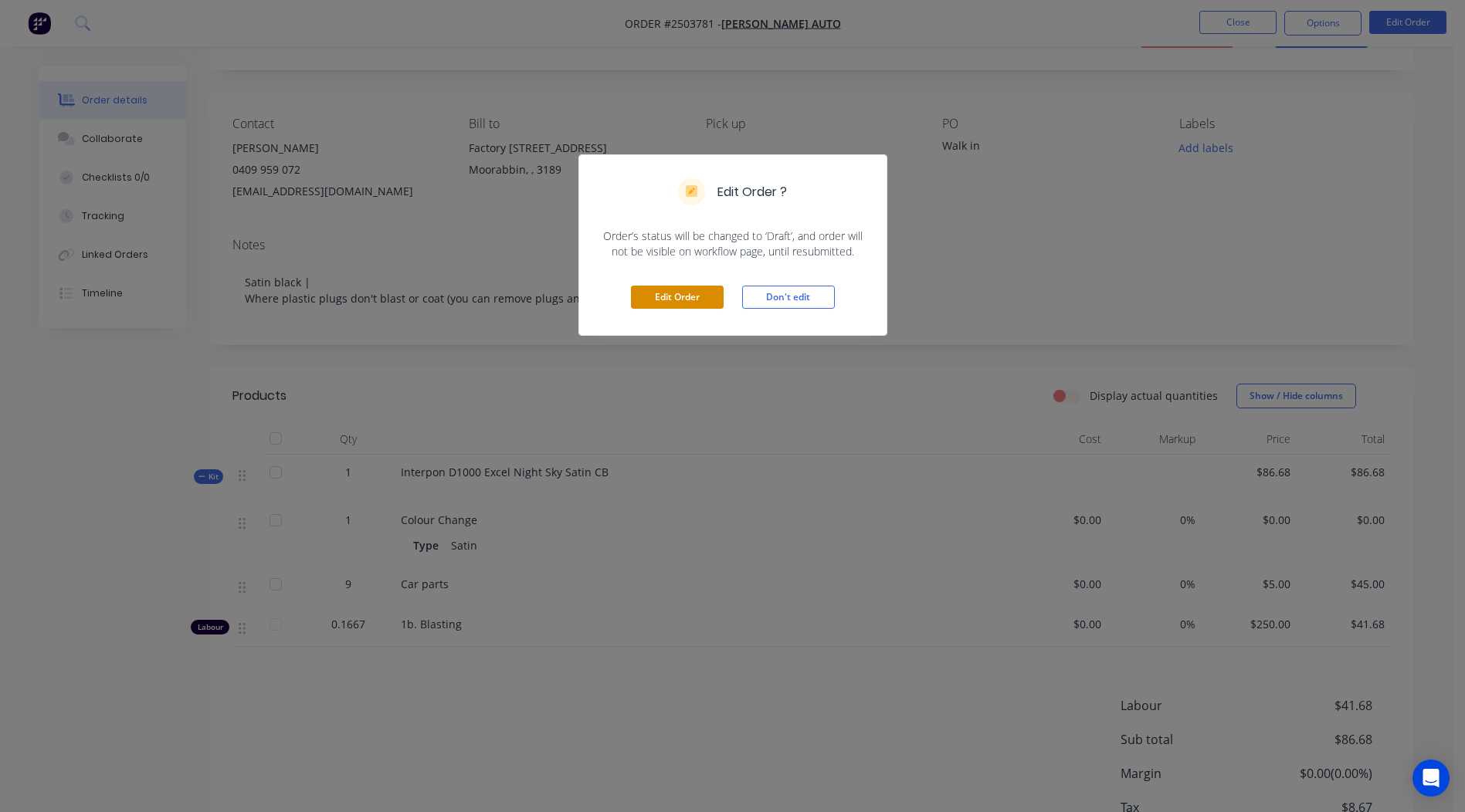
click at [671, 298] on button "Edit Order" at bounding box center [677, 297] width 93 height 23
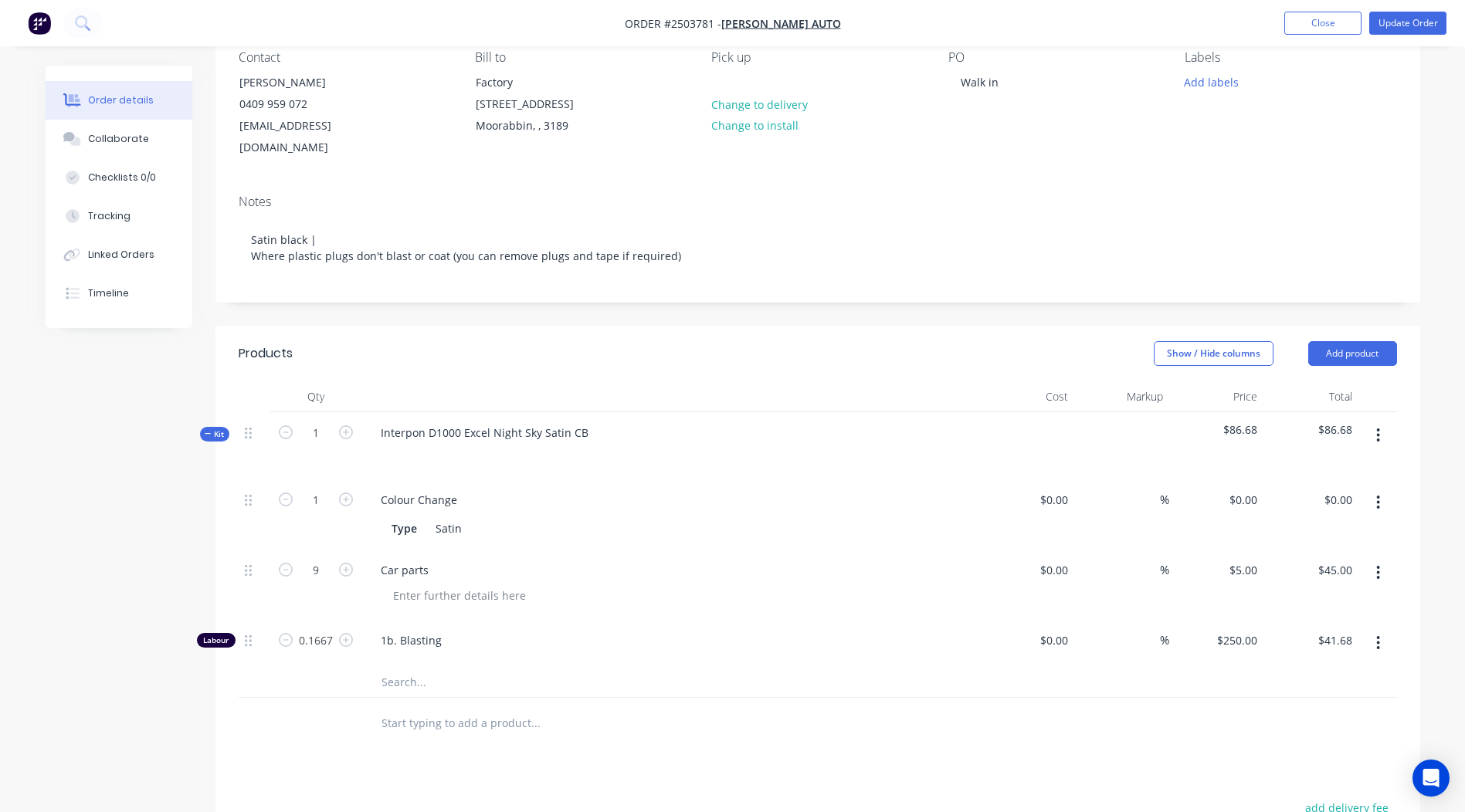
scroll to position [309, 0]
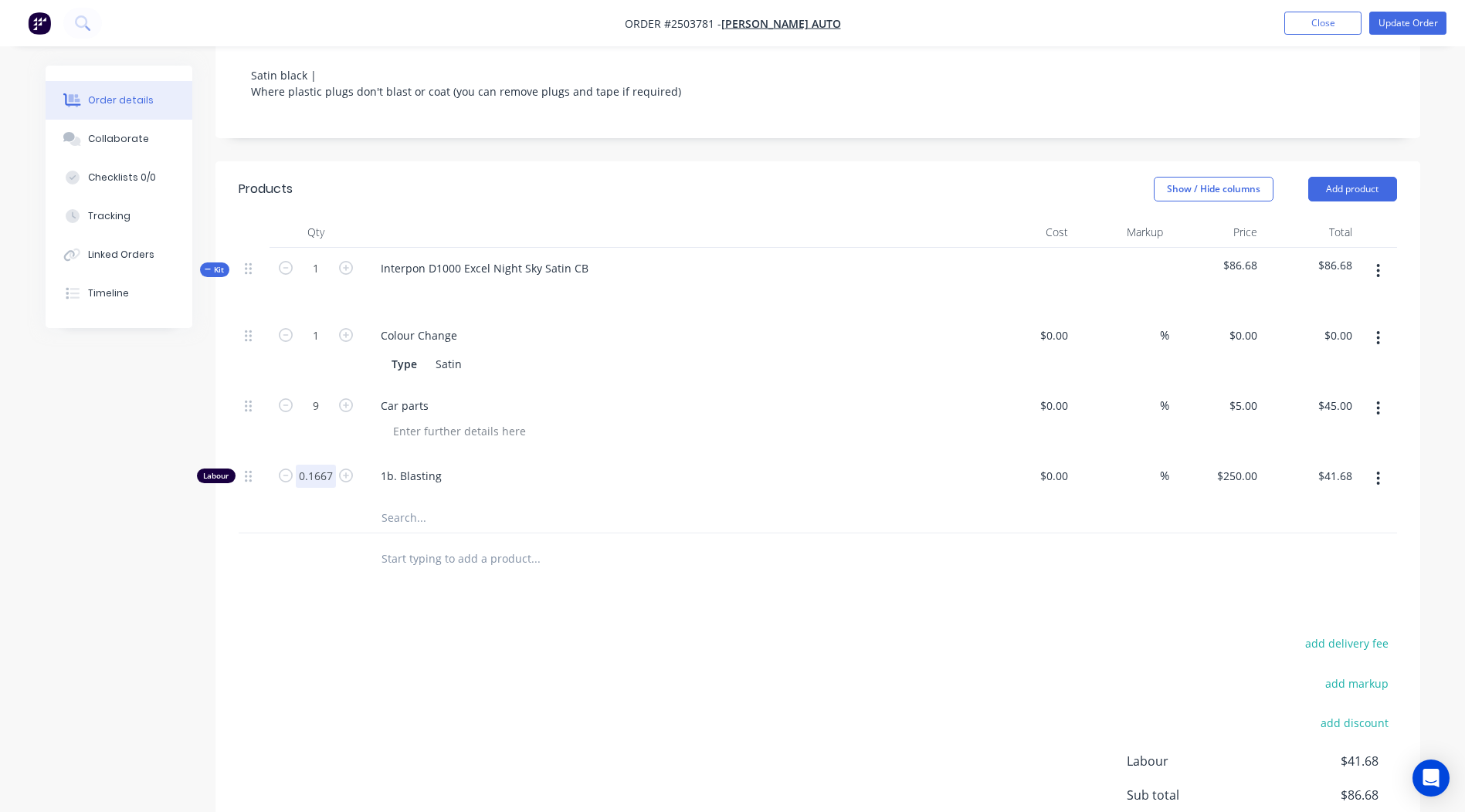
click at [322, 348] on input "0.1667" at bounding box center [316, 336] width 40 height 23
type input "0.25"
type input "$62.50"
click at [669, 722] on div "add delivery fee add markup add discount Labour $41.68 Sub total $86.68 Margin …" at bounding box center [818, 782] width 1159 height 298
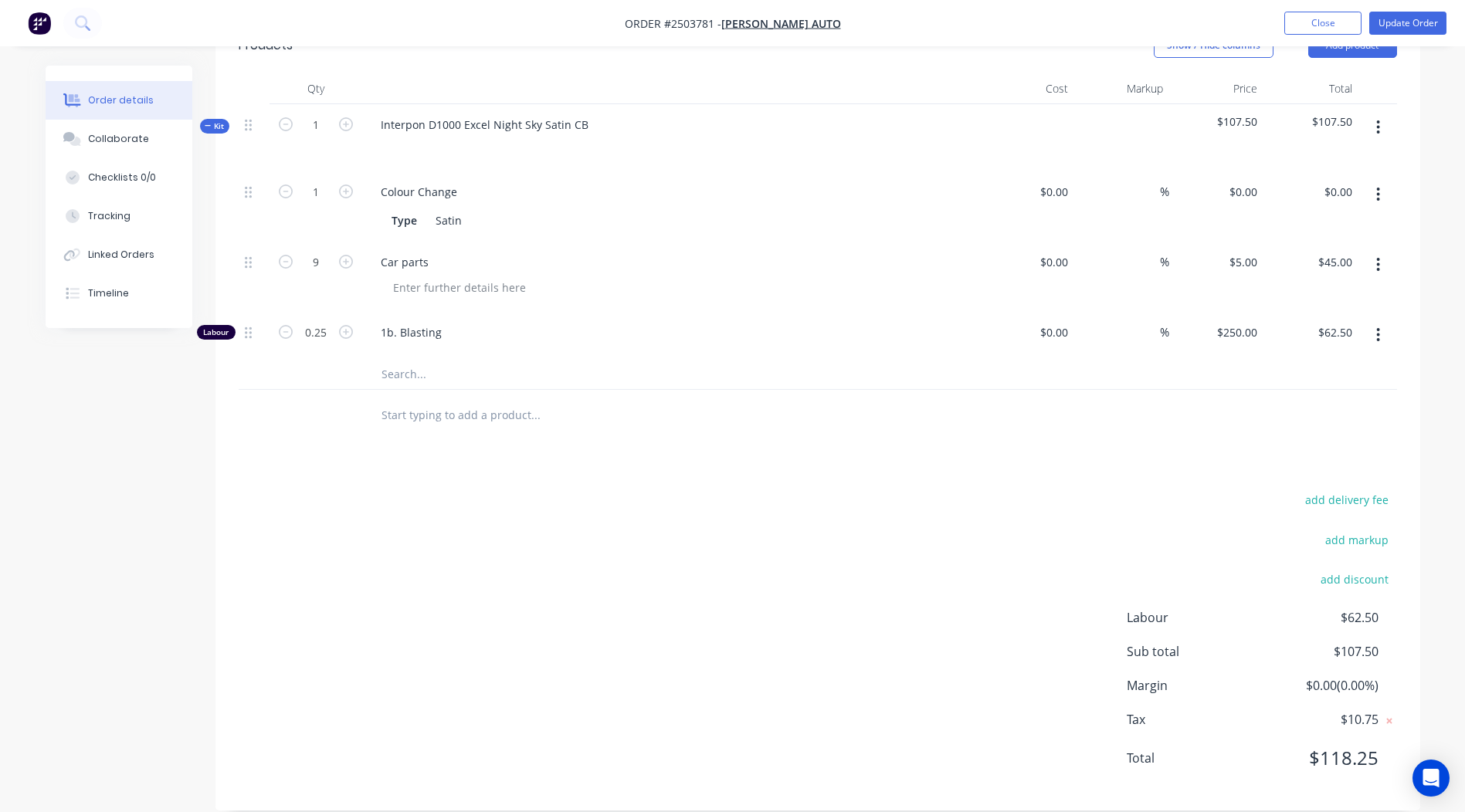
scroll to position [0, 0]
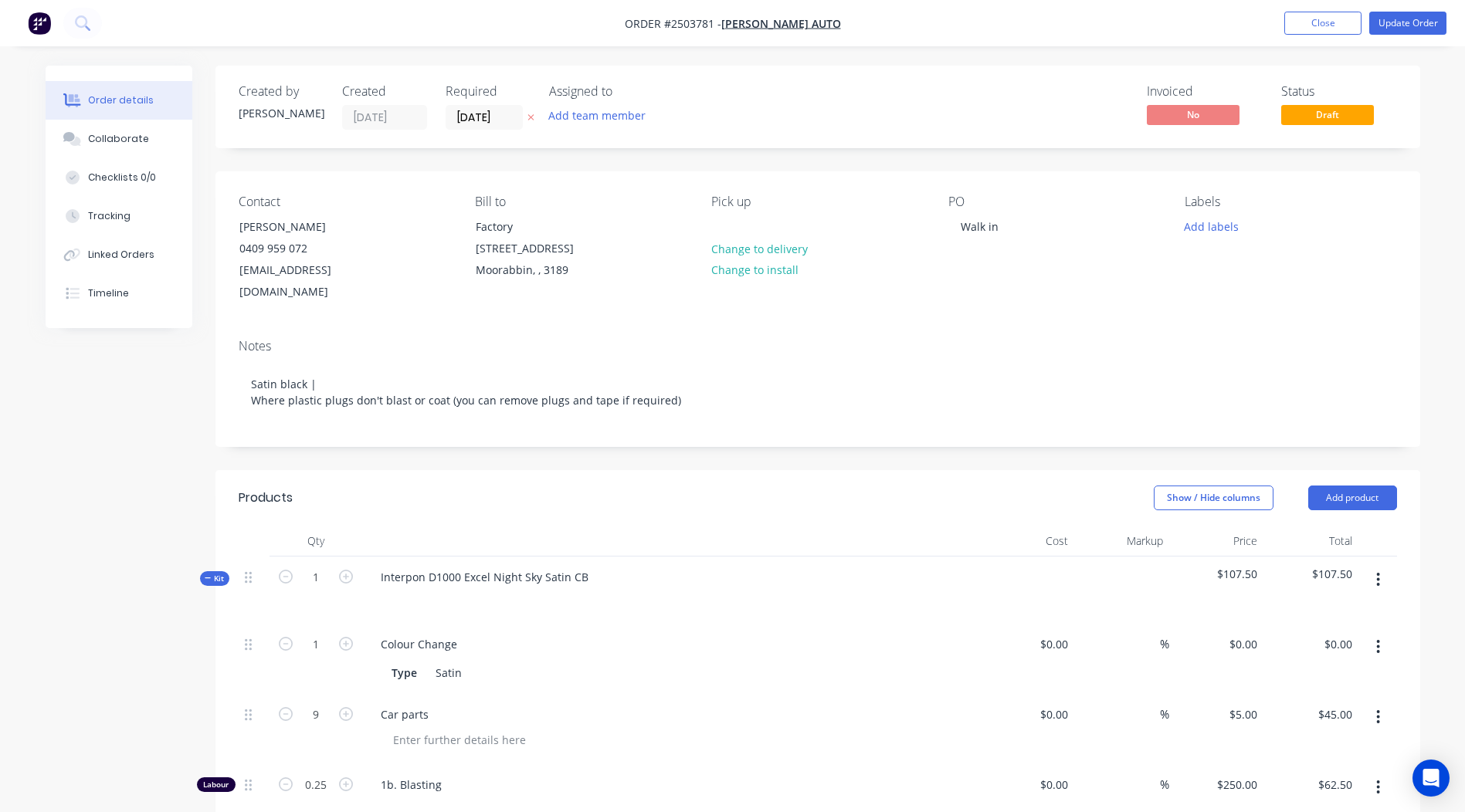
click at [1392, 40] on nav "Order #2503781 - [PERSON_NAME] Auto Add product Close Update Order" at bounding box center [732, 23] width 1465 height 46
click at [1392, 33] on button "Update Order" at bounding box center [1408, 23] width 77 height 23
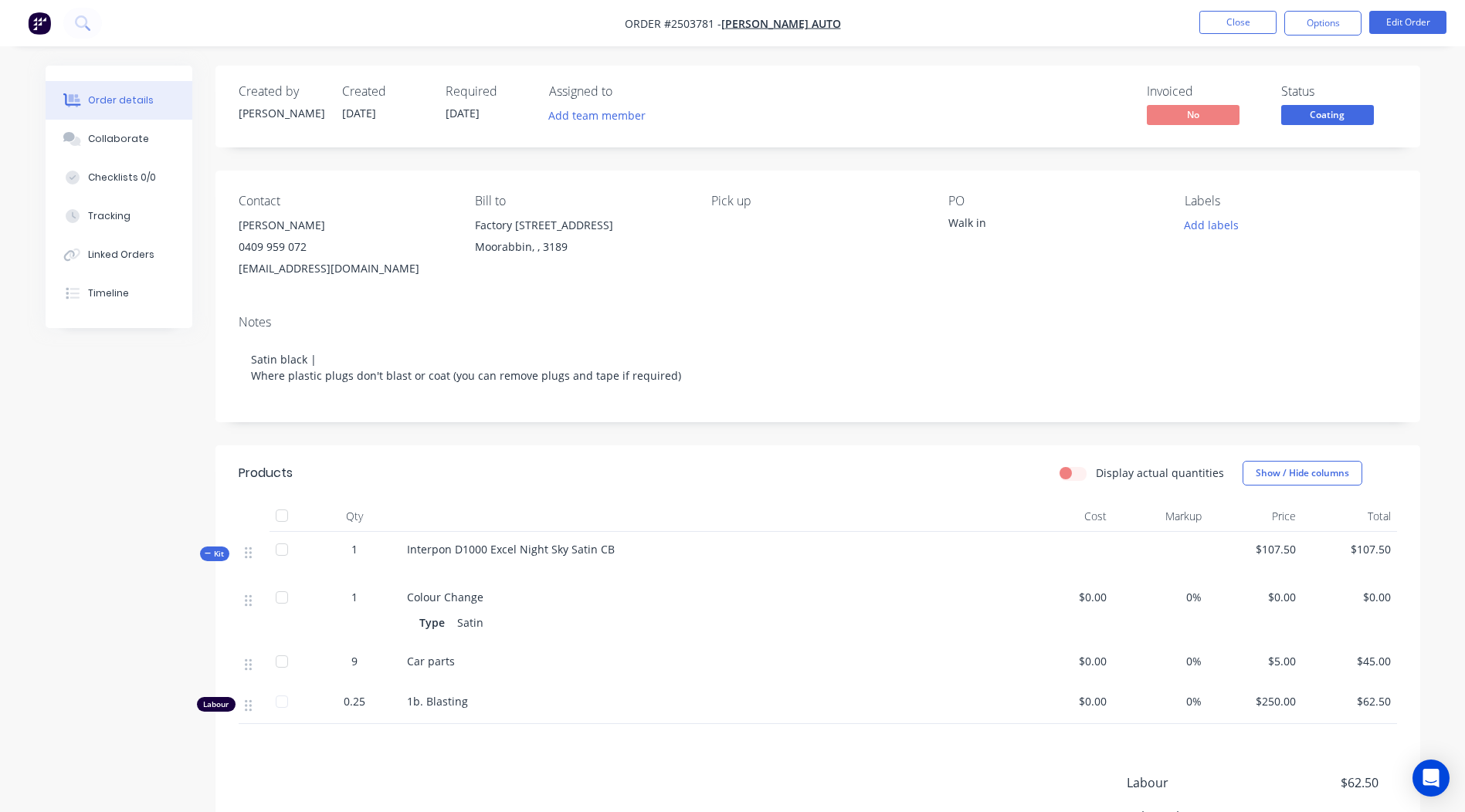
click at [1332, 114] on span "Coating" at bounding box center [1328, 114] width 93 height 19
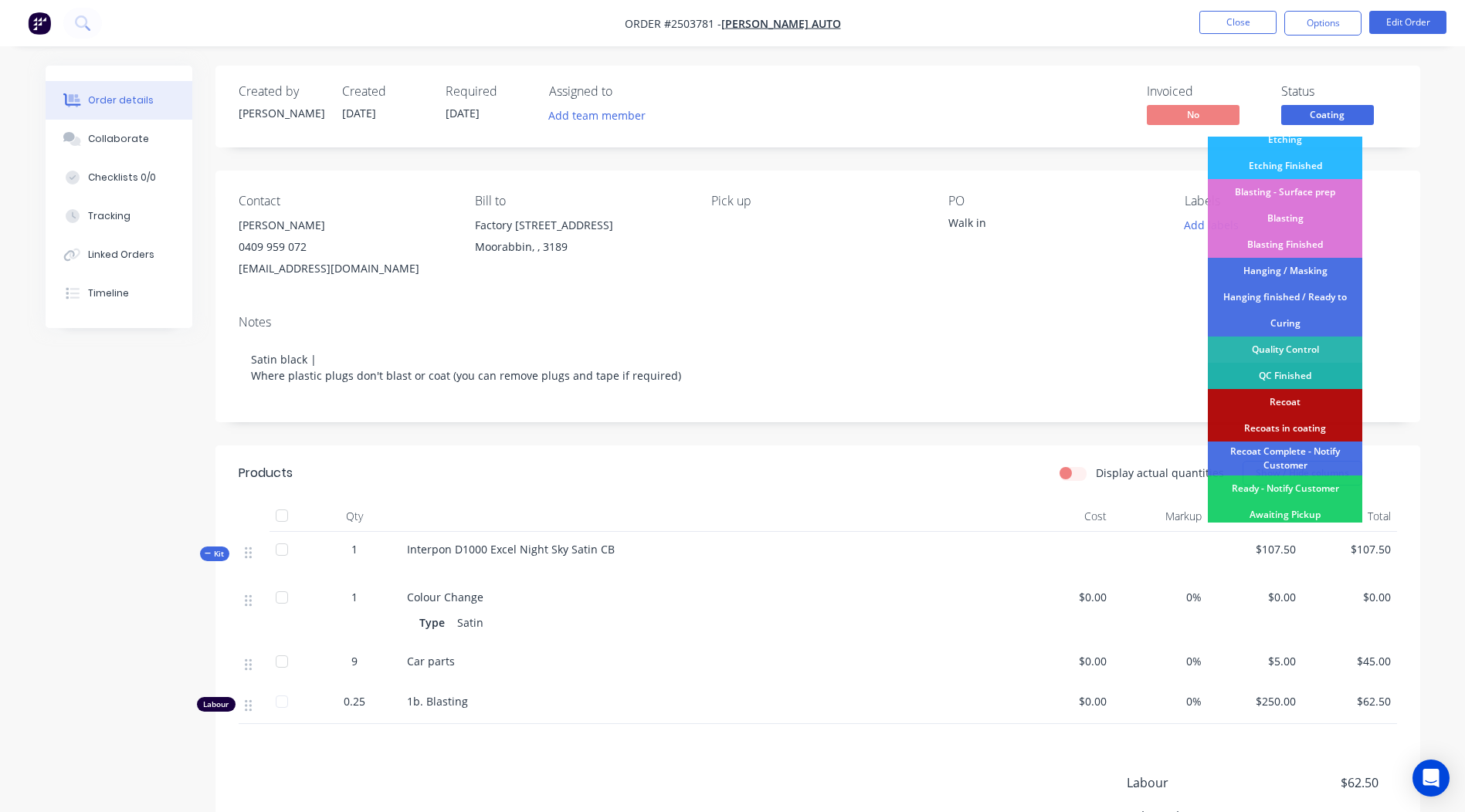
scroll to position [330, 0]
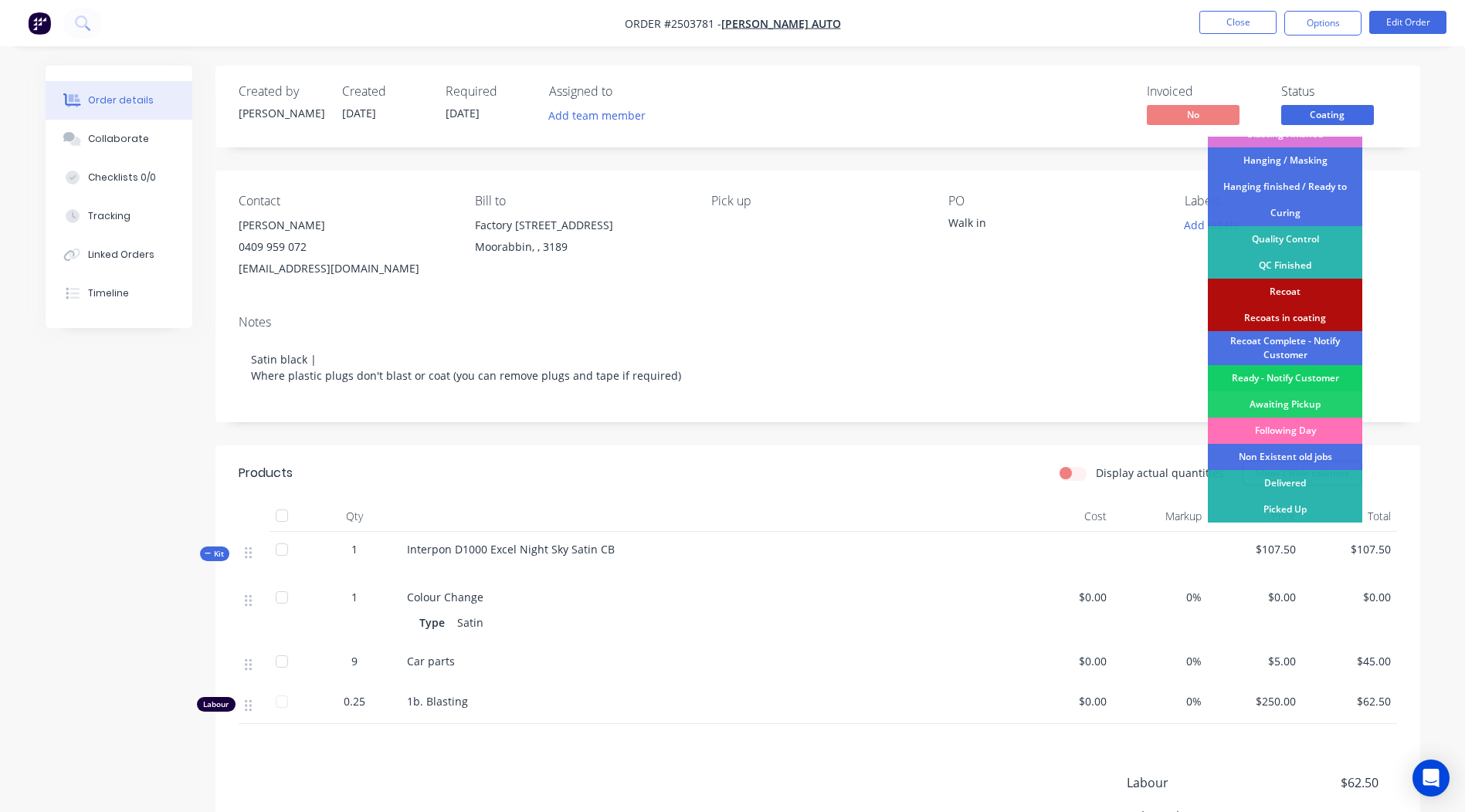
click at [1289, 375] on div "Ready - Notify Customer" at bounding box center [1285, 378] width 155 height 26
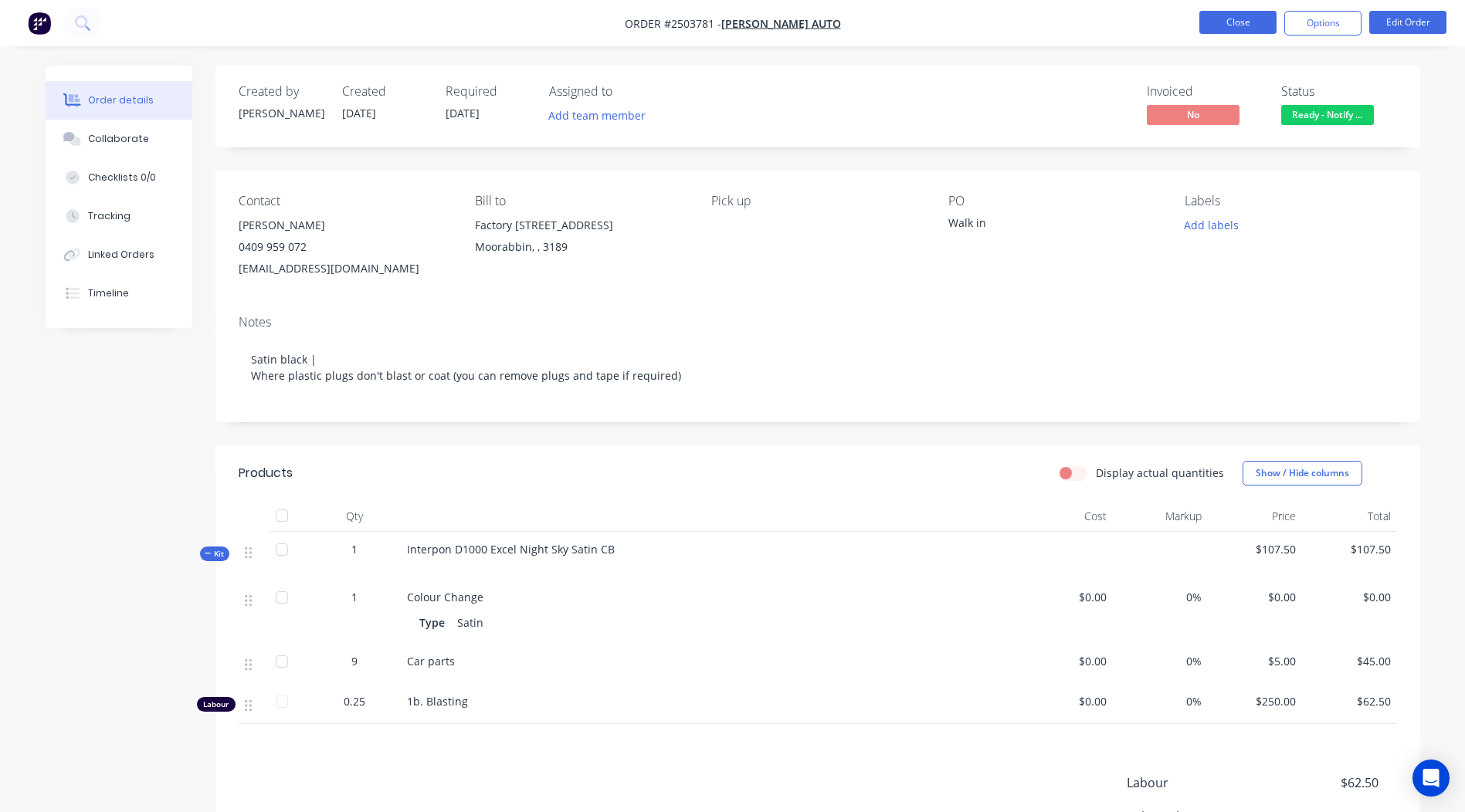
click at [1241, 26] on button "Close" at bounding box center [1238, 22] width 77 height 23
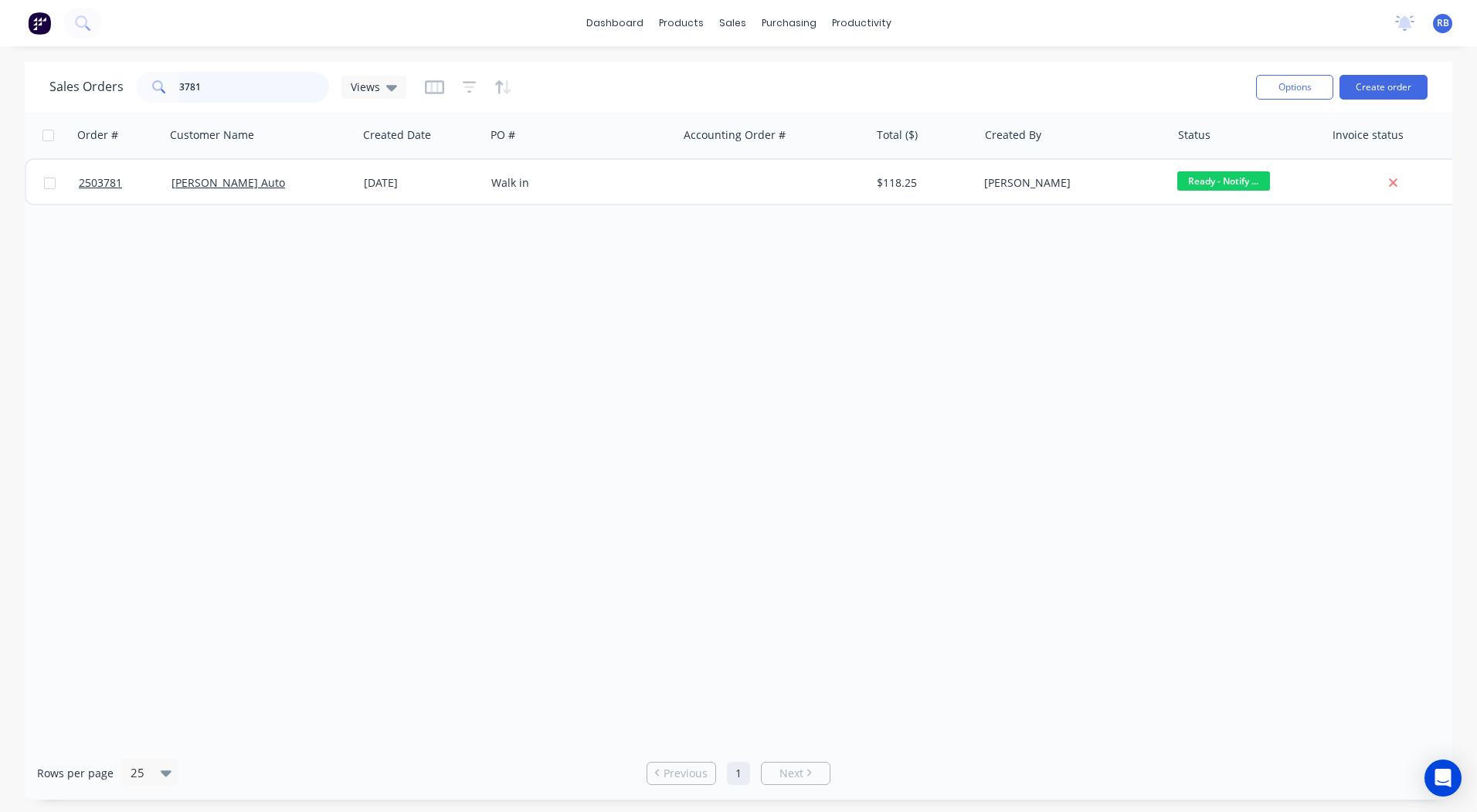
click at [78, 114] on div "Sales Orders 3781 Views Options Create order Order # Customer Name Created Date…" at bounding box center [738, 431] width 1427 height 738
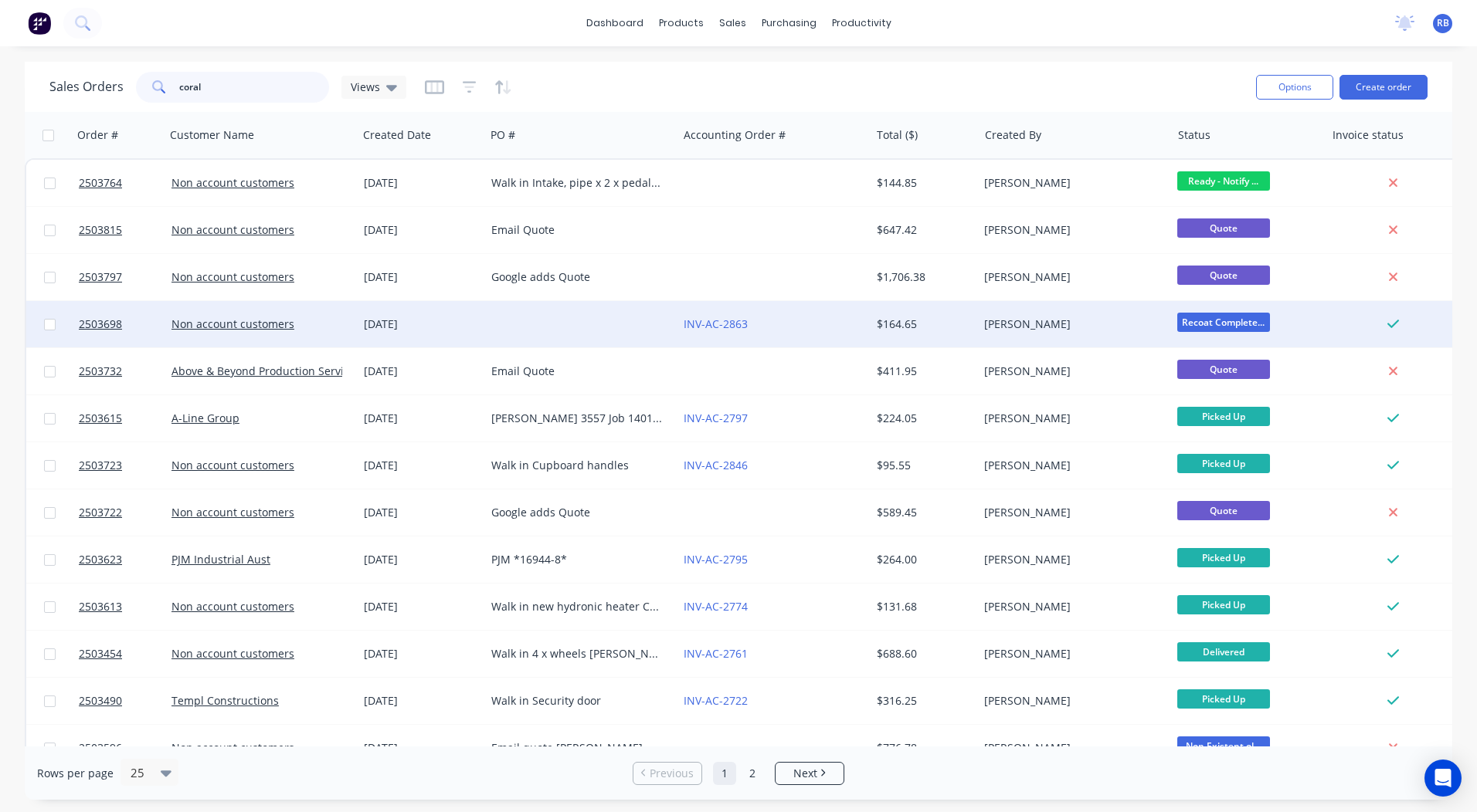
type input "coral"
click at [796, 331] on div "INV-AC-2863" at bounding box center [769, 324] width 172 height 15
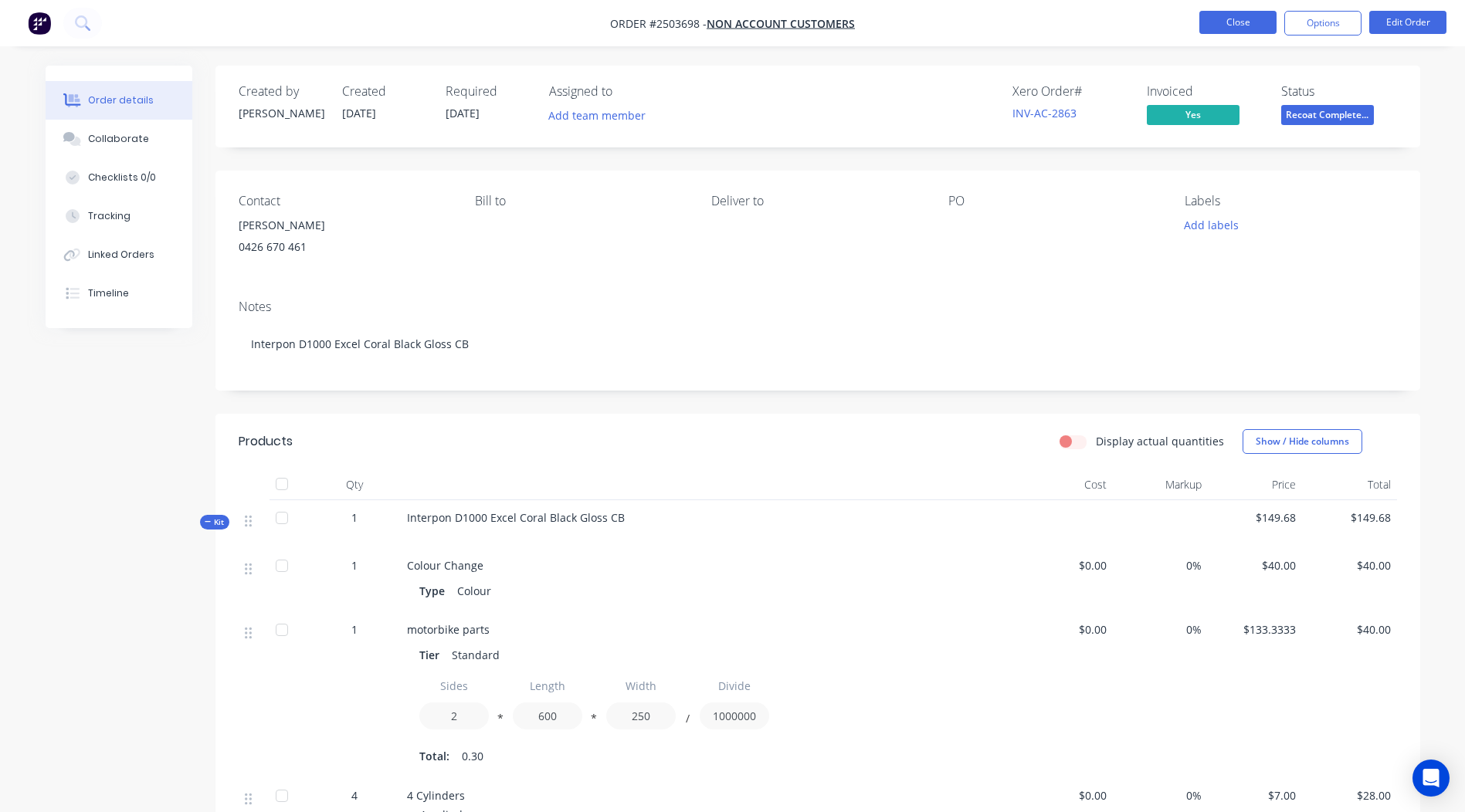
click at [1231, 23] on button "Close" at bounding box center [1238, 22] width 77 height 23
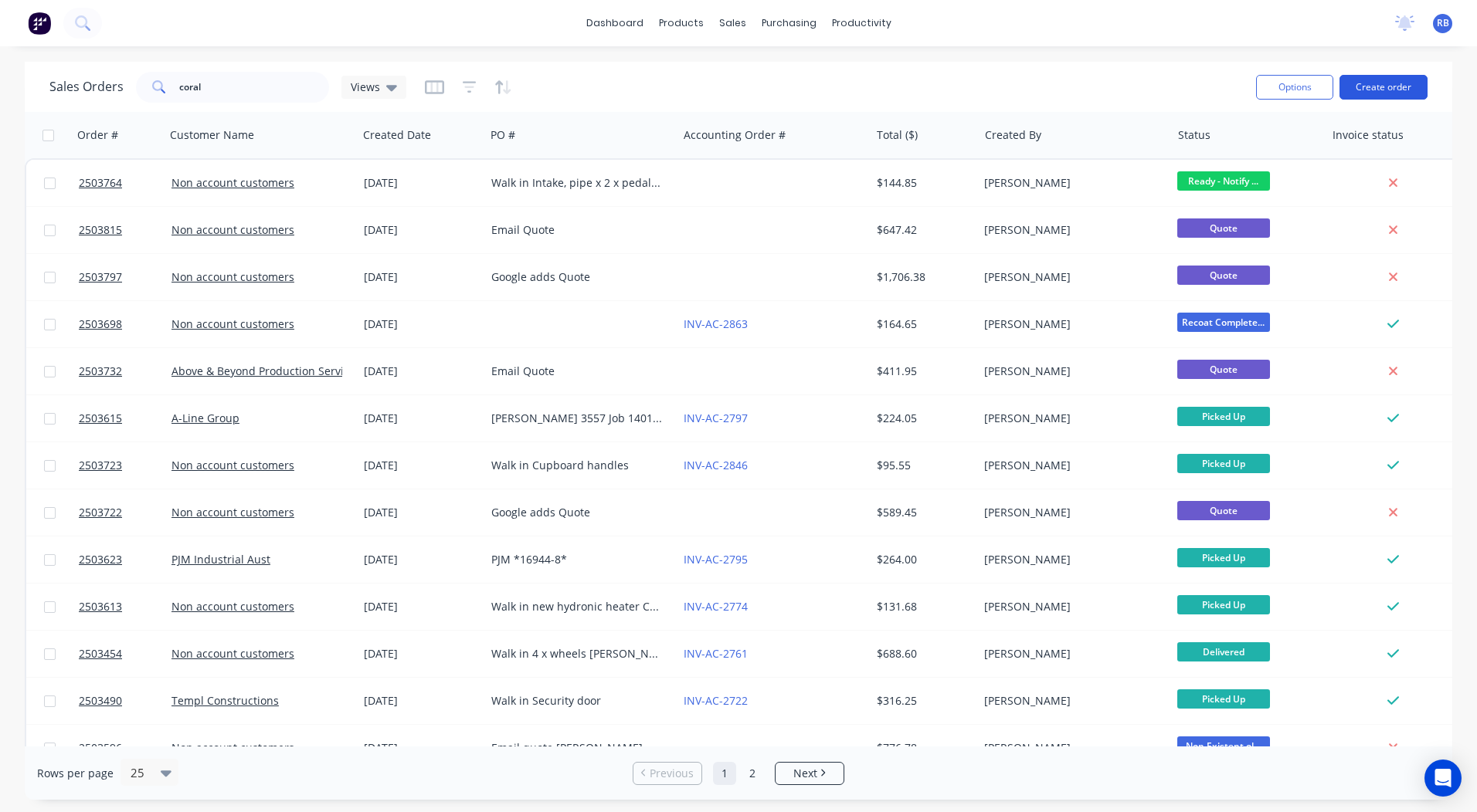
click at [1370, 75] on button "Create order" at bounding box center [1383, 87] width 88 height 25
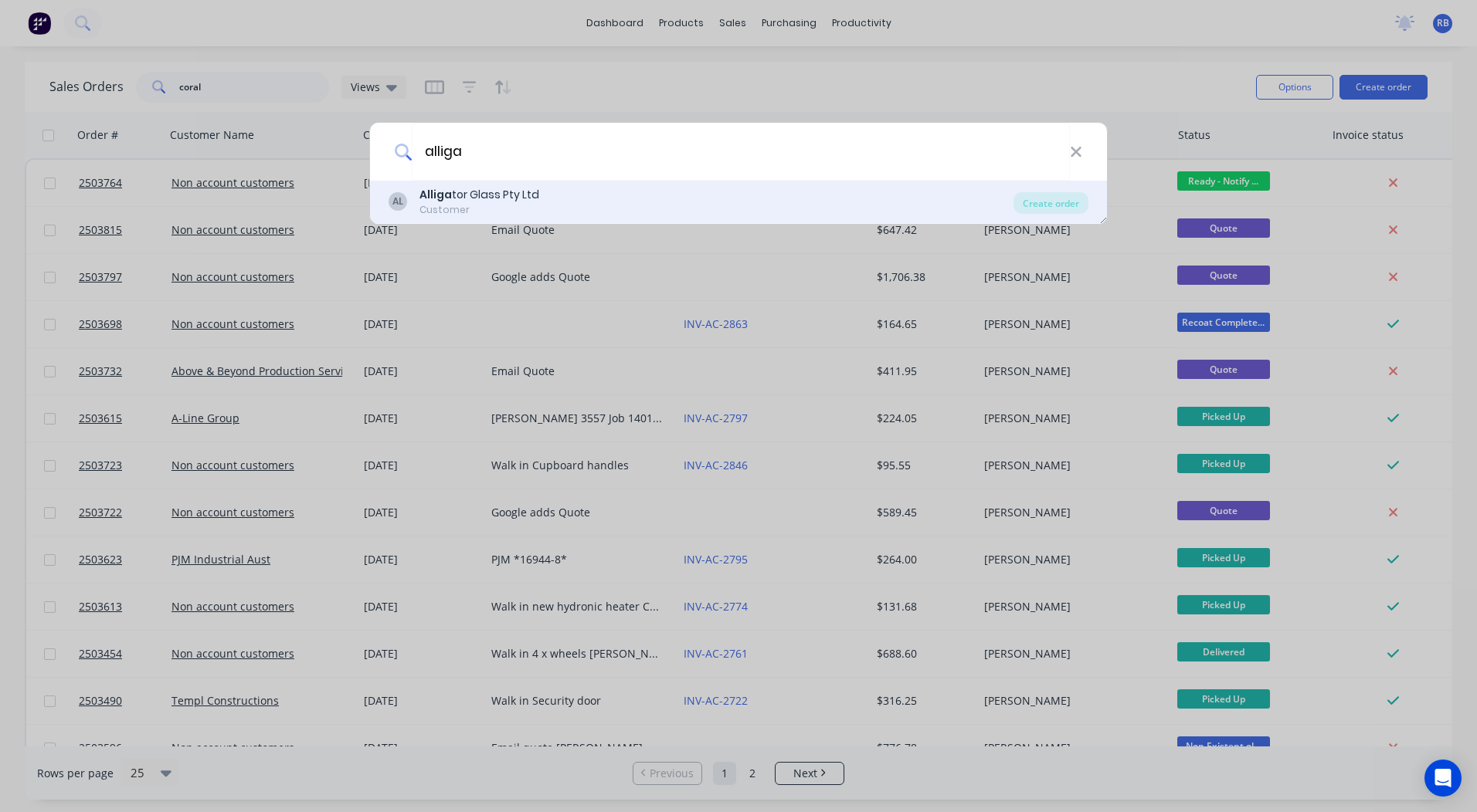
type input "alliga"
click at [459, 198] on div "Alliga tor Glass Pty Ltd" at bounding box center [479, 194] width 120 height 16
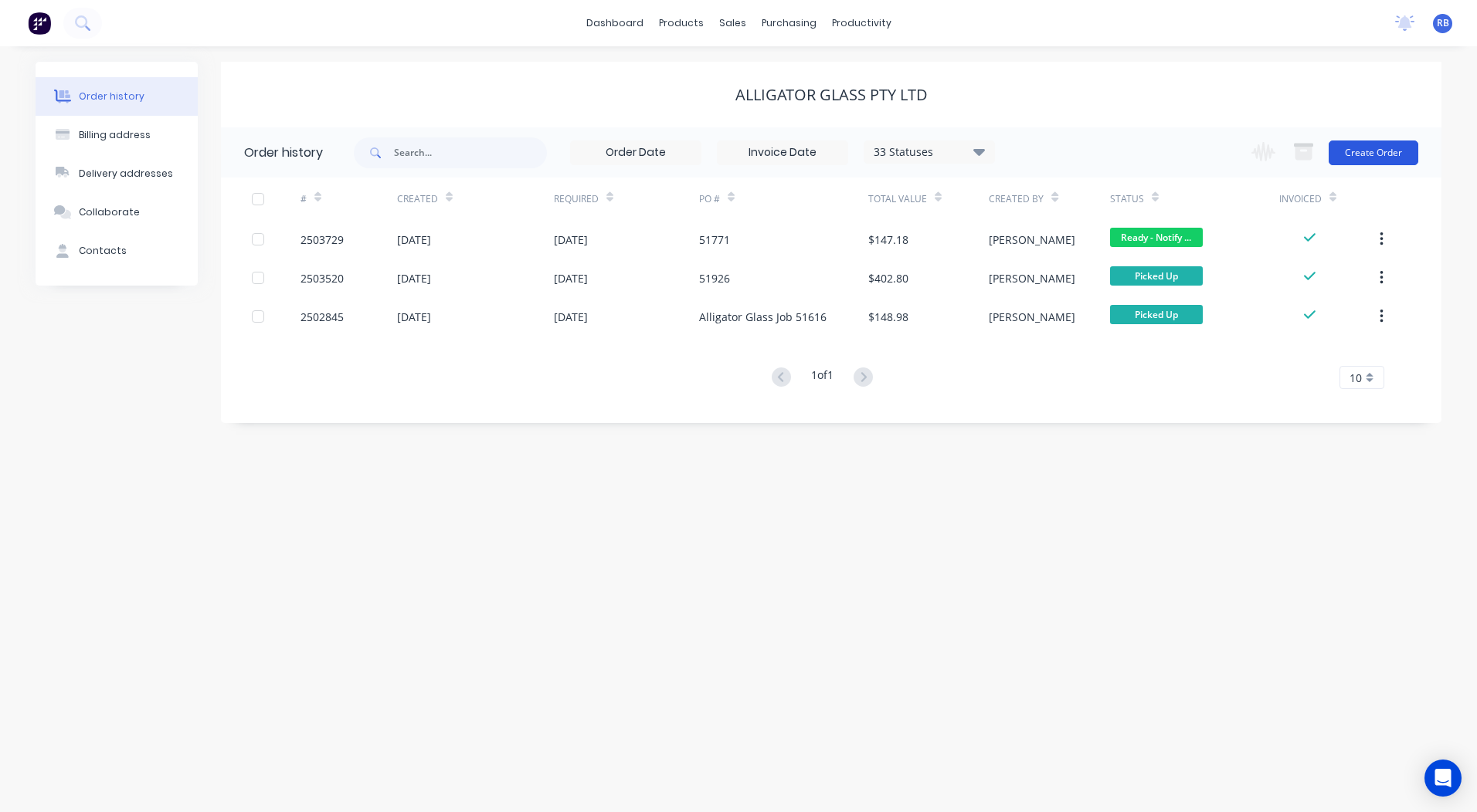
click at [1374, 149] on button "Create Order" at bounding box center [1373, 152] width 90 height 25
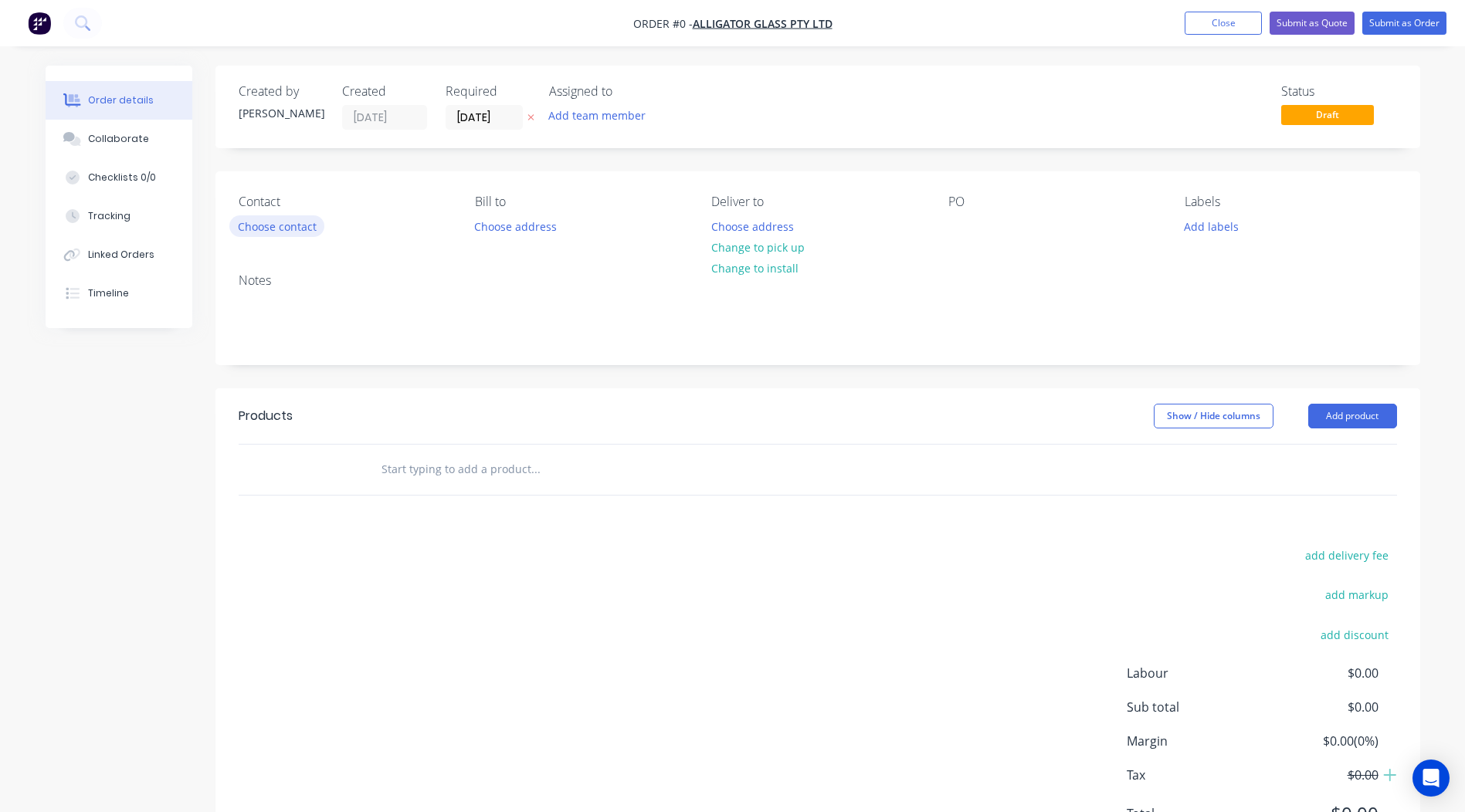
click at [278, 223] on button "Choose contact" at bounding box center [277, 225] width 95 height 21
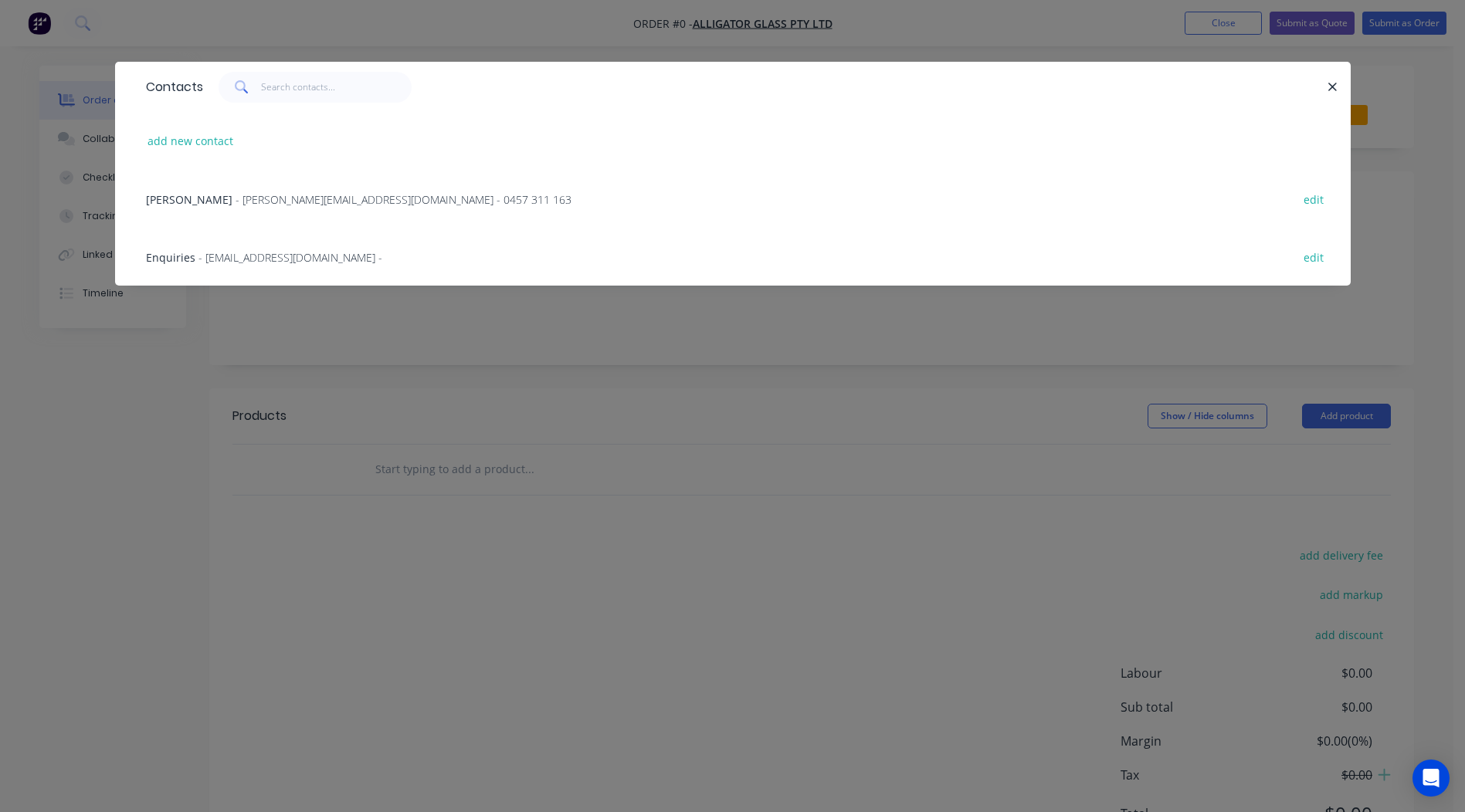
click at [214, 192] on span "[PERSON_NAME]" at bounding box center [189, 199] width 87 height 14
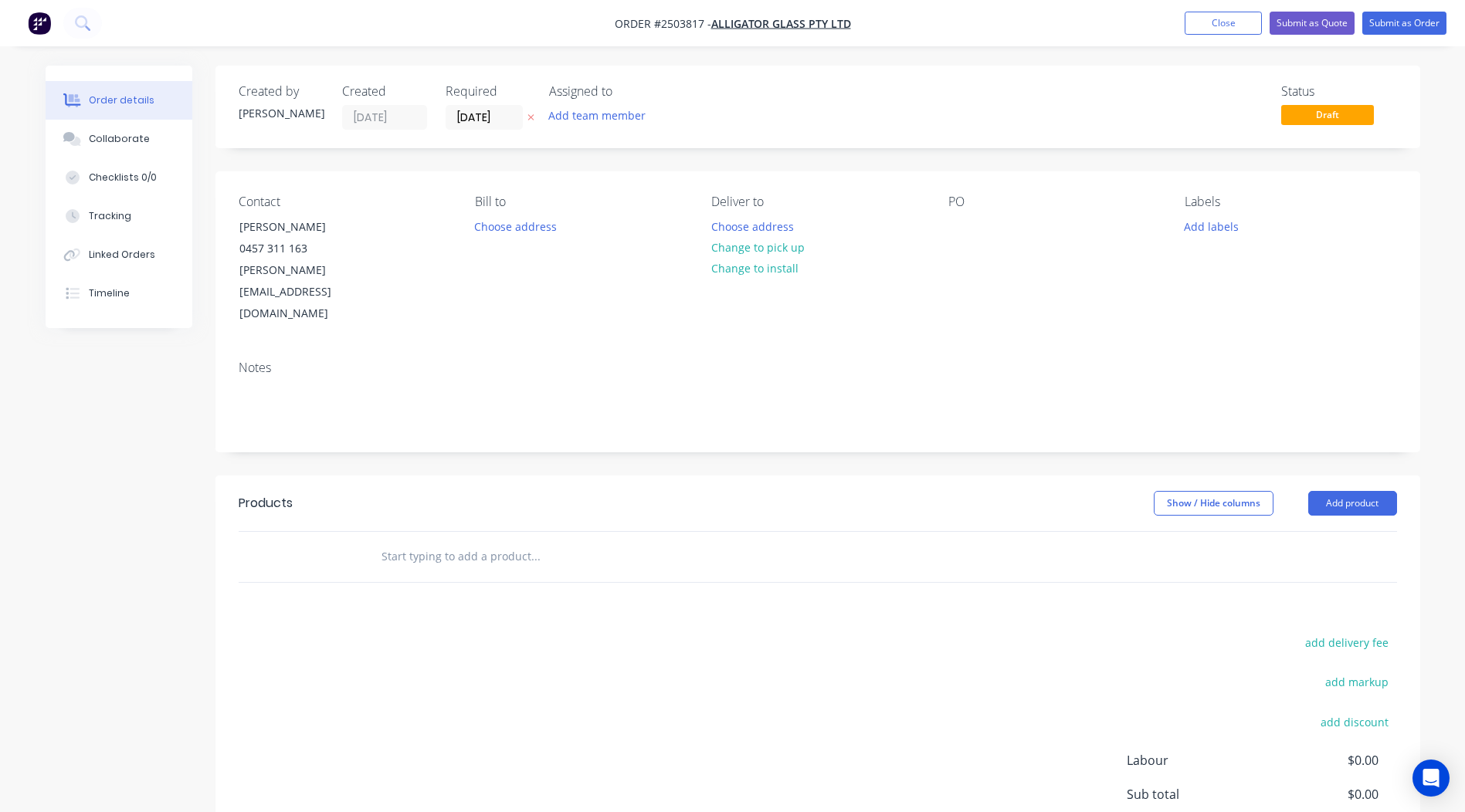
click at [723, 252] on button "Change to pick up" at bounding box center [758, 248] width 110 height 21
click at [964, 223] on div at bounding box center [960, 226] width 25 height 22
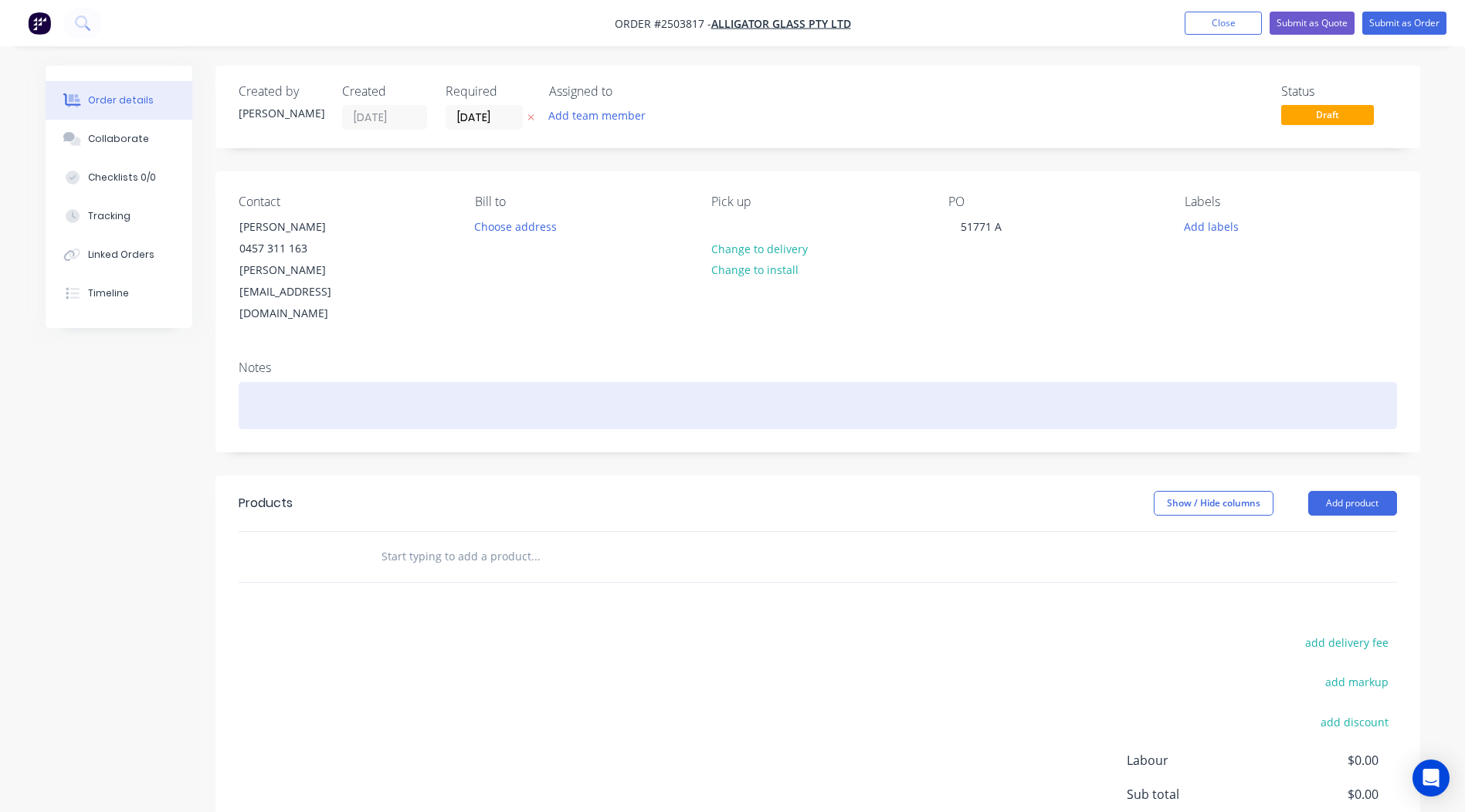
click at [283, 382] on div at bounding box center [818, 405] width 1159 height 47
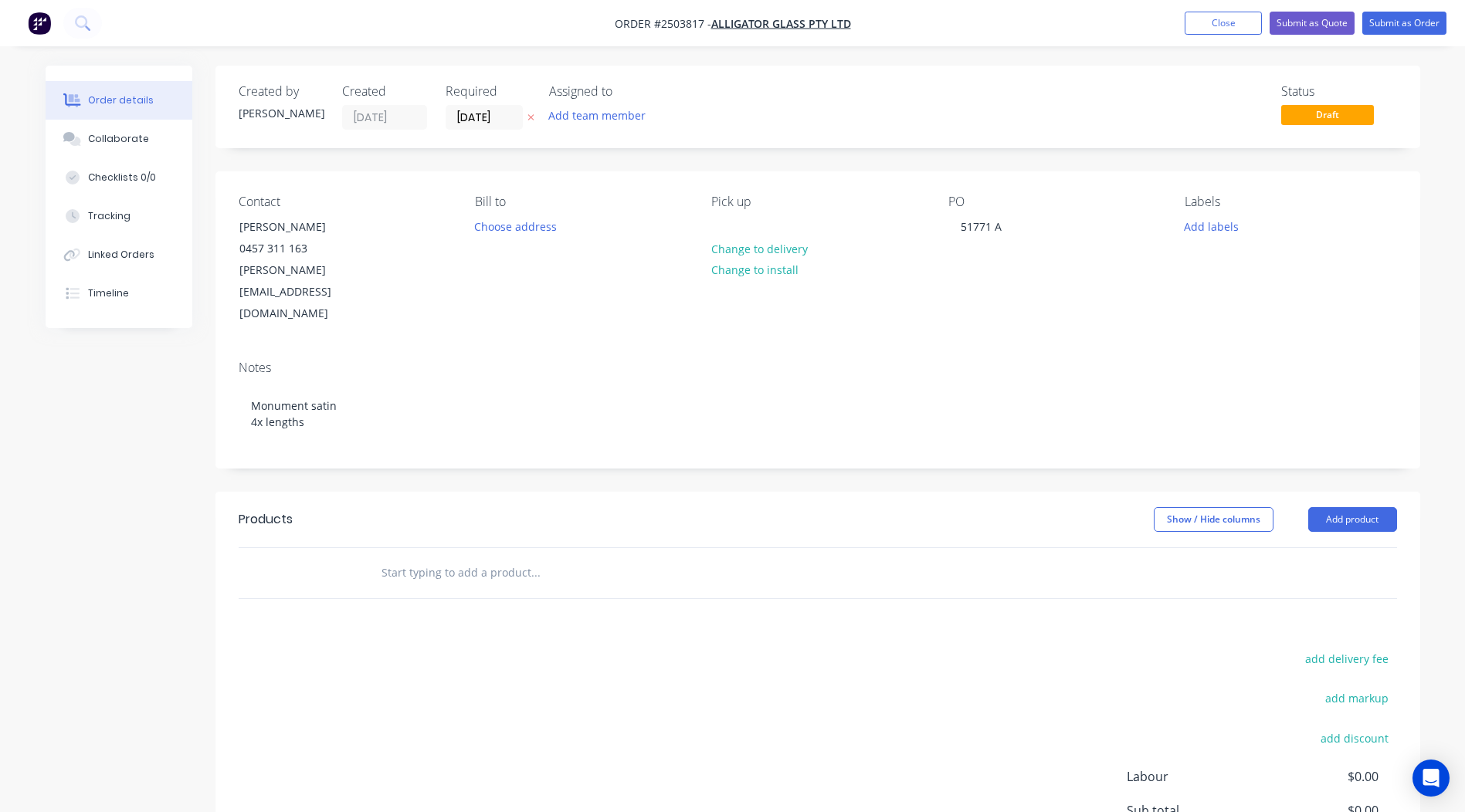
click at [812, 437] on div "Created by [PERSON_NAME] Created [DATE] Required [DATE] Assigned to Add team me…" at bounding box center [817, 518] width 1205 height 904
click at [1332, 507] on button "Add product" at bounding box center [1353, 519] width 89 height 25
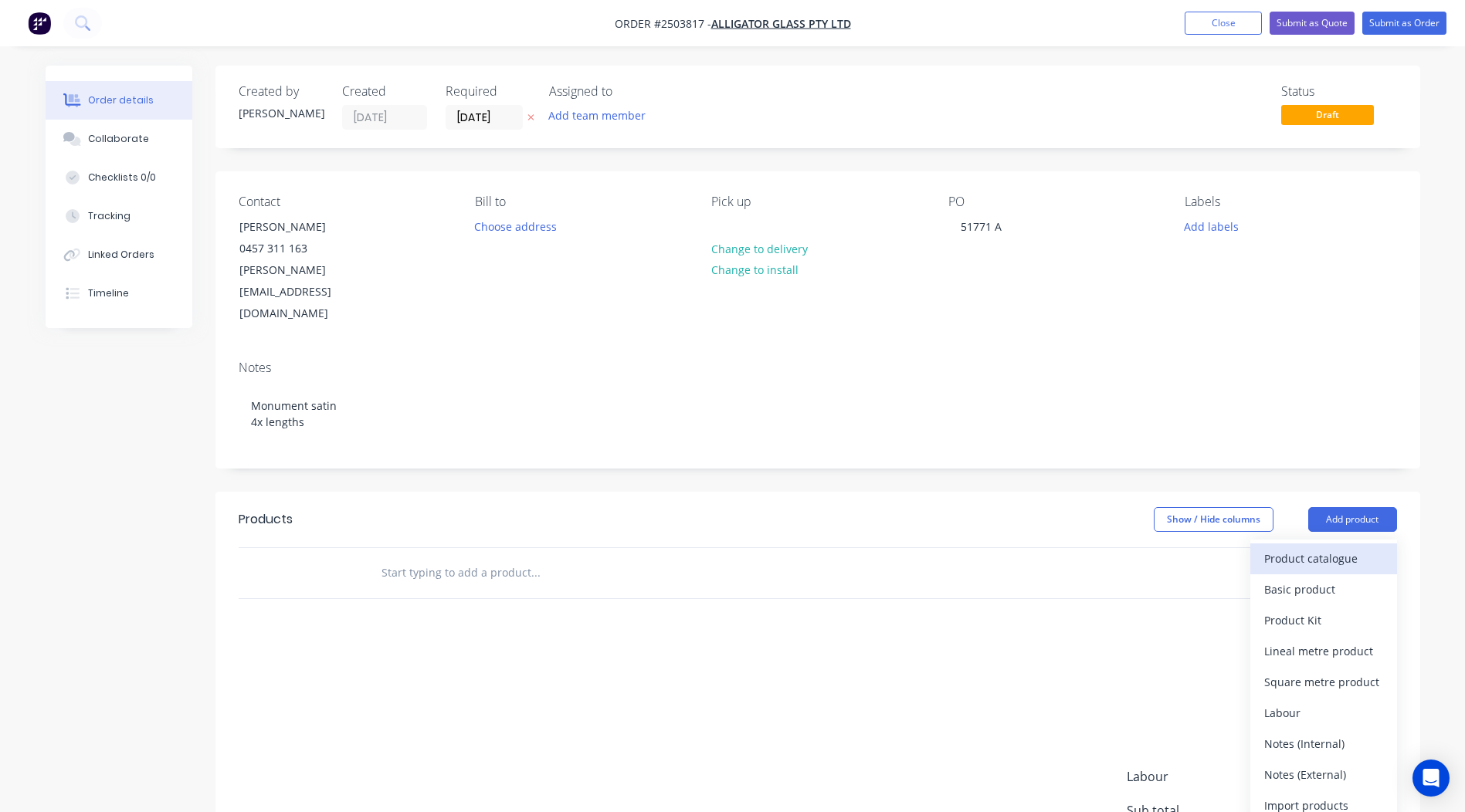
click at [1335, 548] on div "Product catalogue" at bounding box center [1324, 559] width 119 height 22
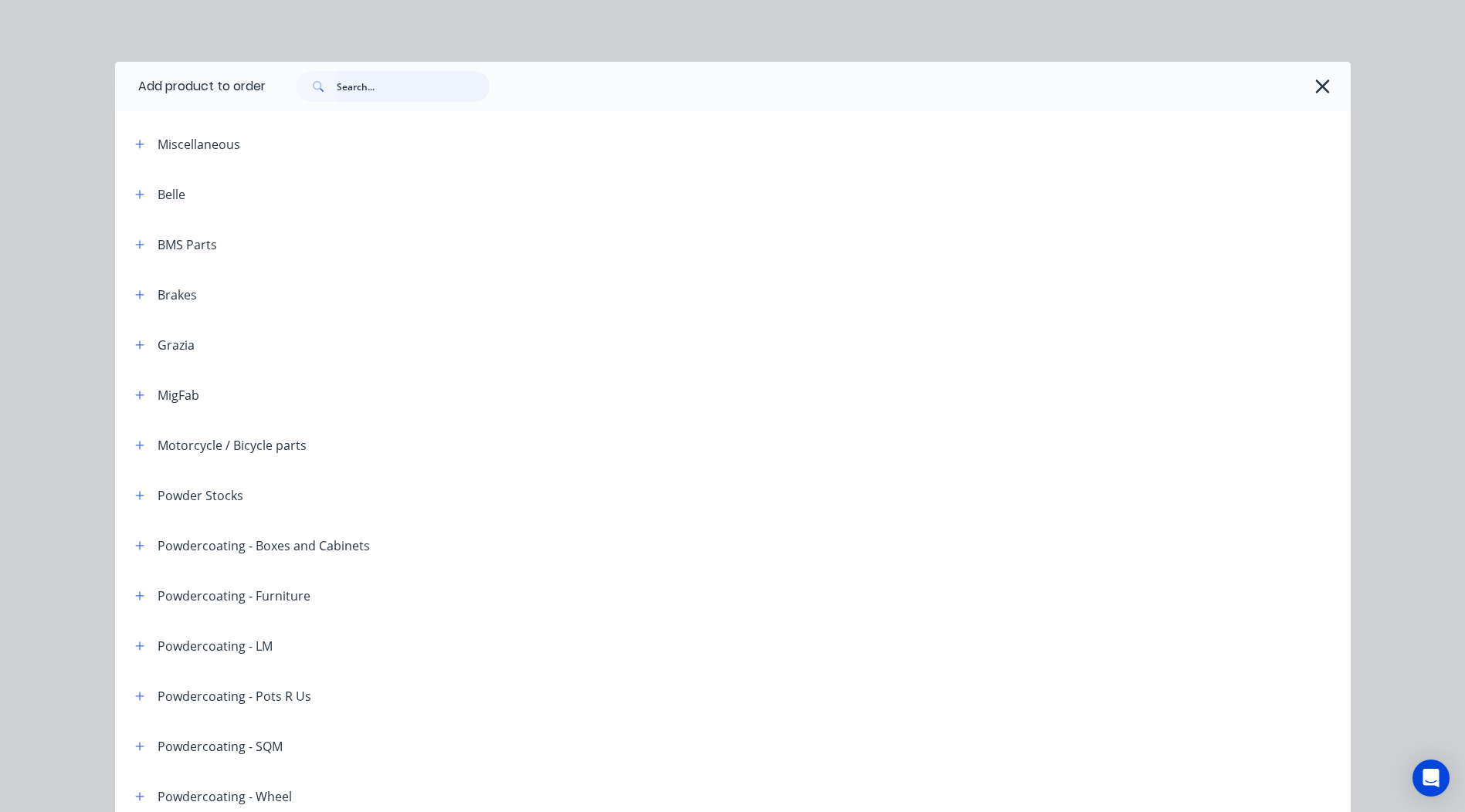
click at [434, 82] on input "text" at bounding box center [413, 86] width 153 height 31
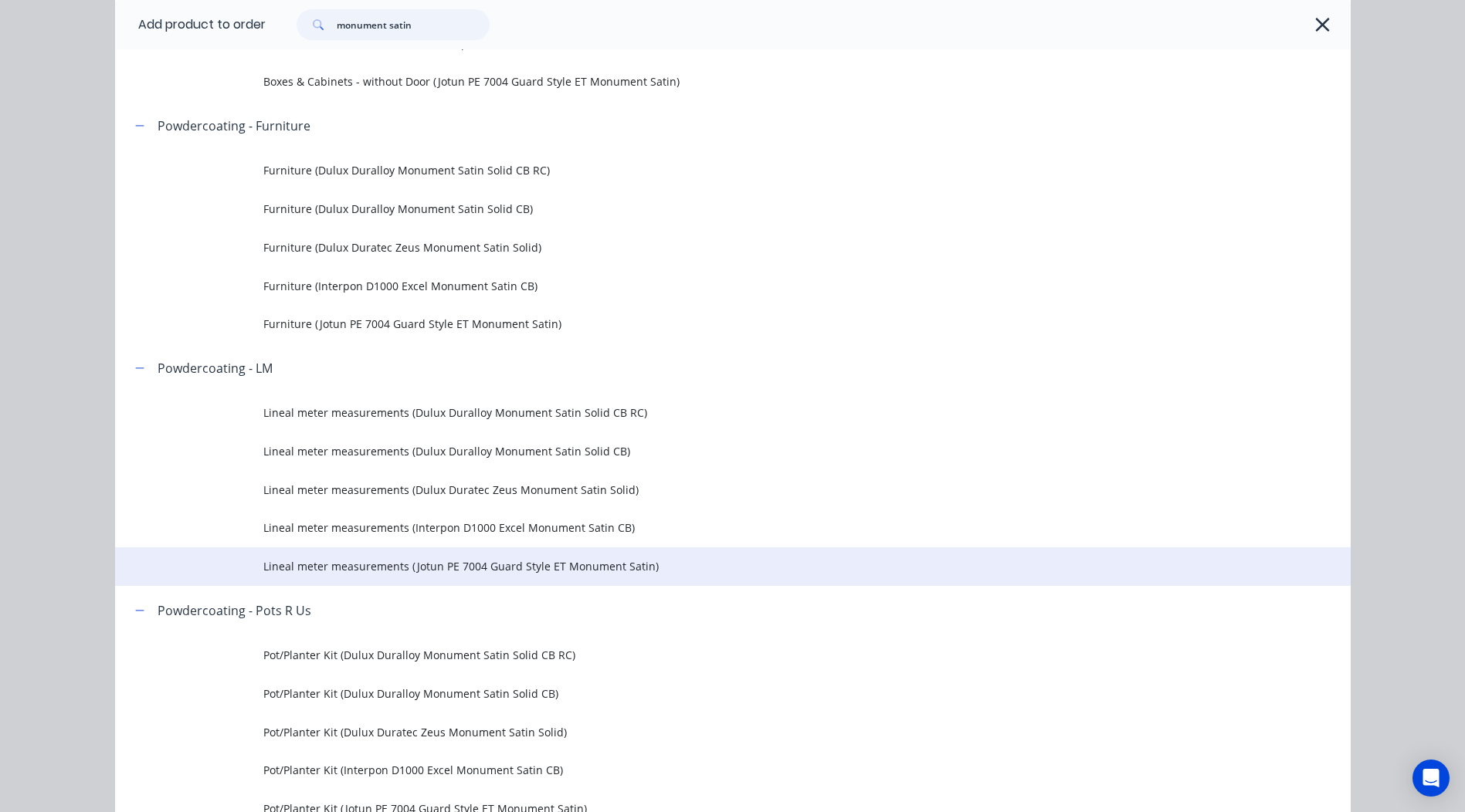
scroll to position [541, 0]
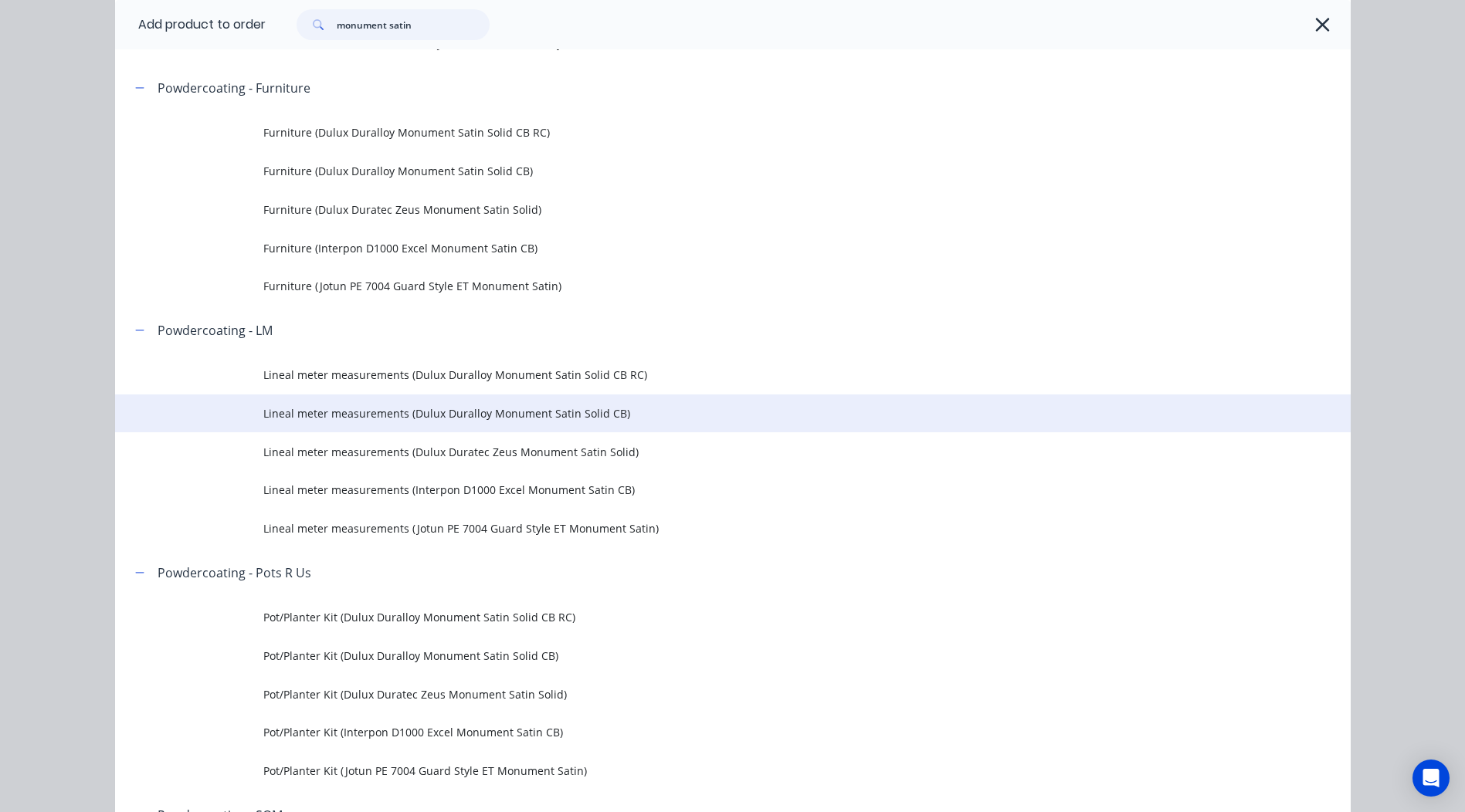
type input "monument satin"
click at [605, 414] on span "Lineal meter measurements (Dulux Duralloy Monument Satin Solid CB)" at bounding box center [698, 414] width 869 height 16
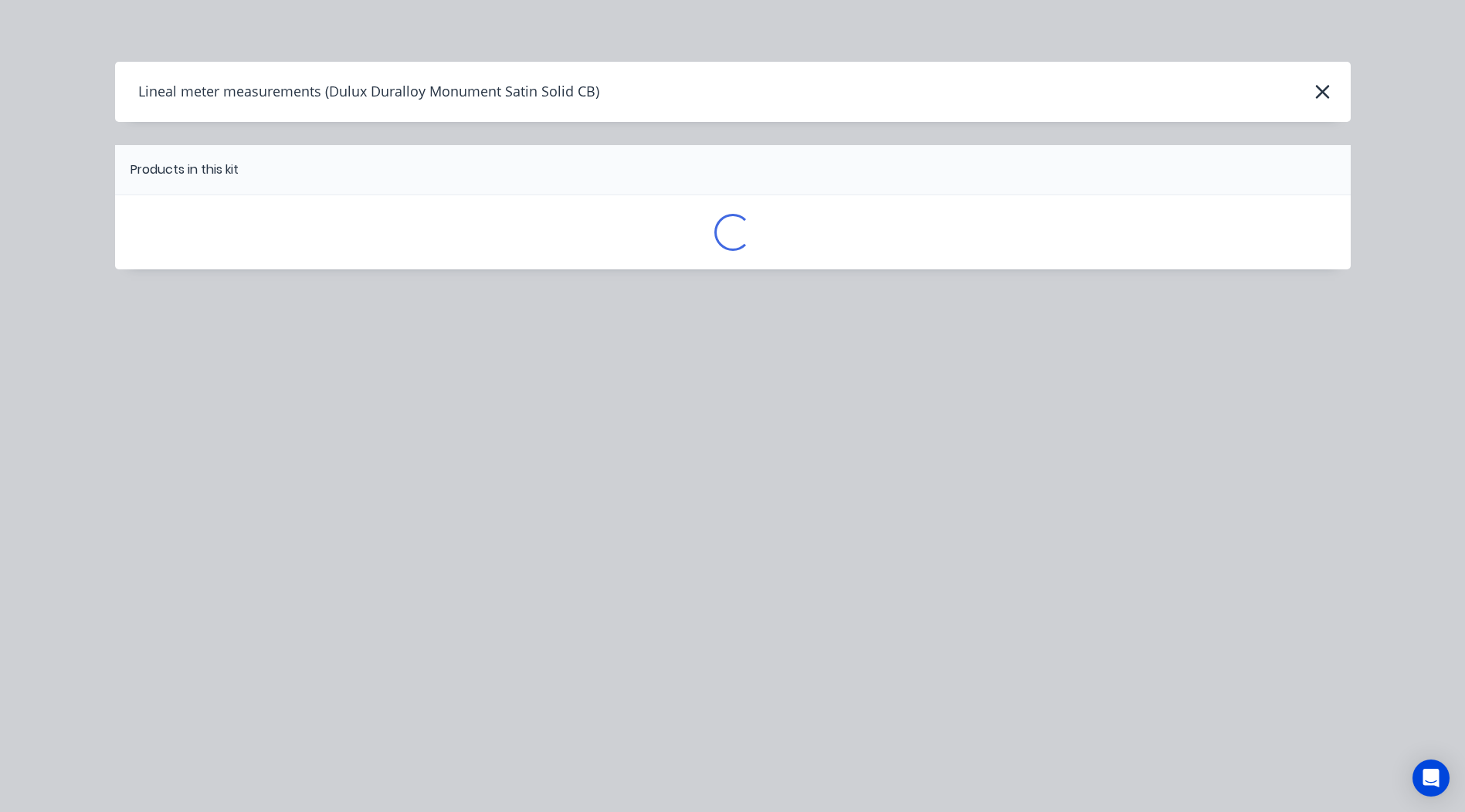
scroll to position [0, 0]
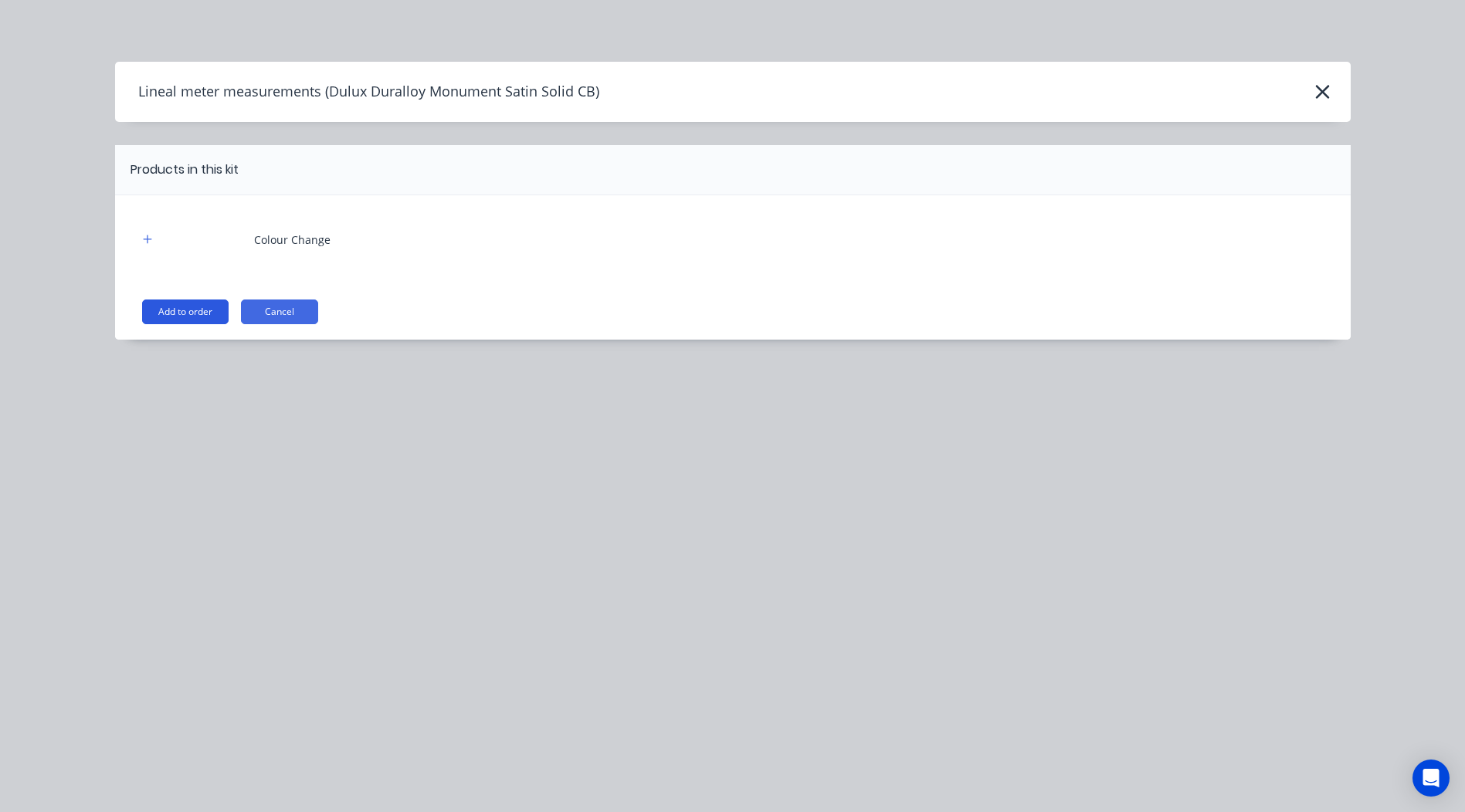
click at [199, 310] on button "Add to order" at bounding box center [185, 311] width 87 height 25
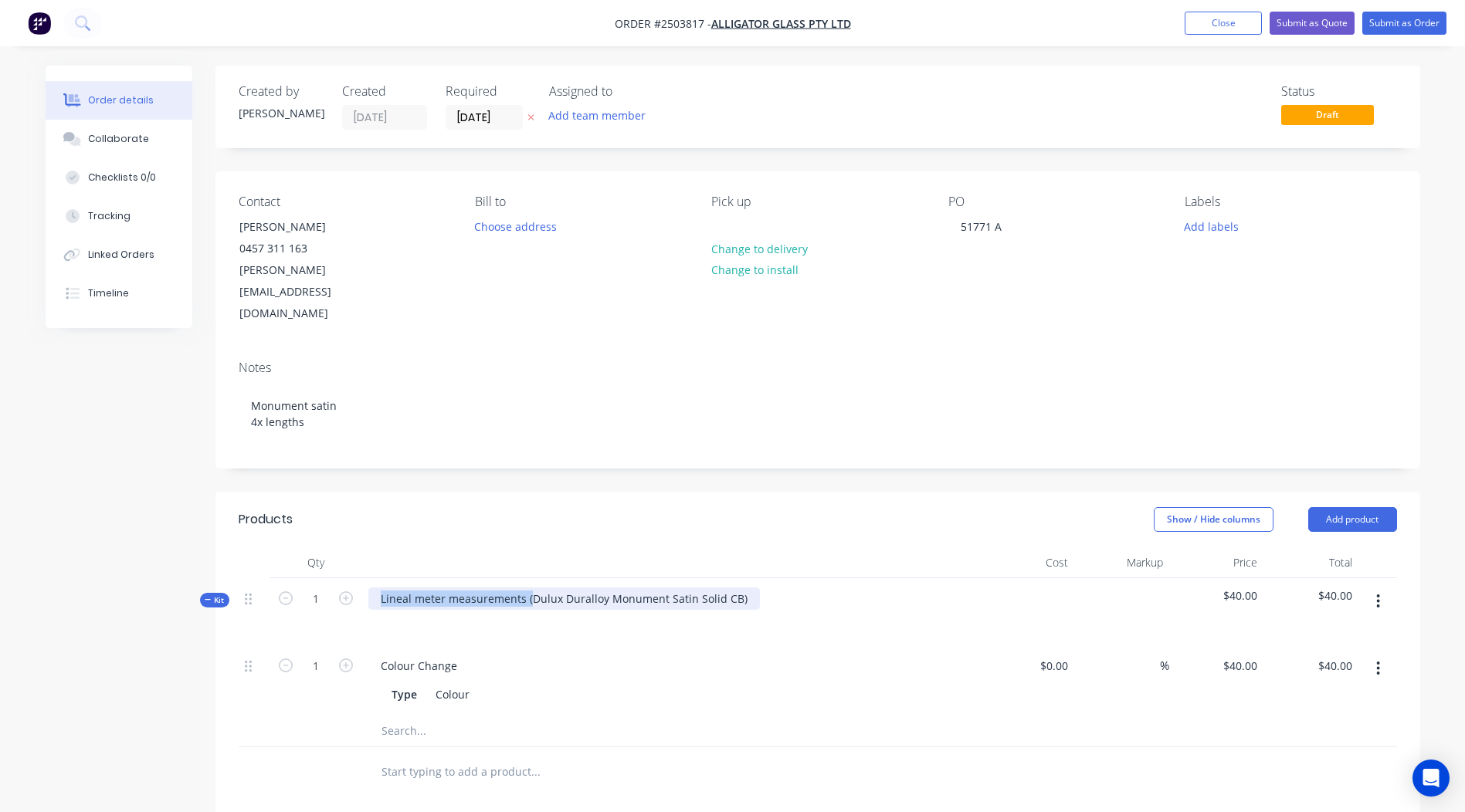
drag, startPoint x: 531, startPoint y: 556, endPoint x: 14, endPoint y: 574, distance: 517.3
click at [14, 574] on div "Order details Collaborate Checklists 0/0 Tracking Linked Orders Timeline Order …" at bounding box center [732, 595] width 1465 height 1191
click at [589, 587] on div "Dulux Duralloy Monument Satin Solid CB)" at bounding box center [488, 598] width 240 height 22
click at [673, 492] on header "Products Show / Hide columns Add product" at bounding box center [817, 520] width 1205 height 56
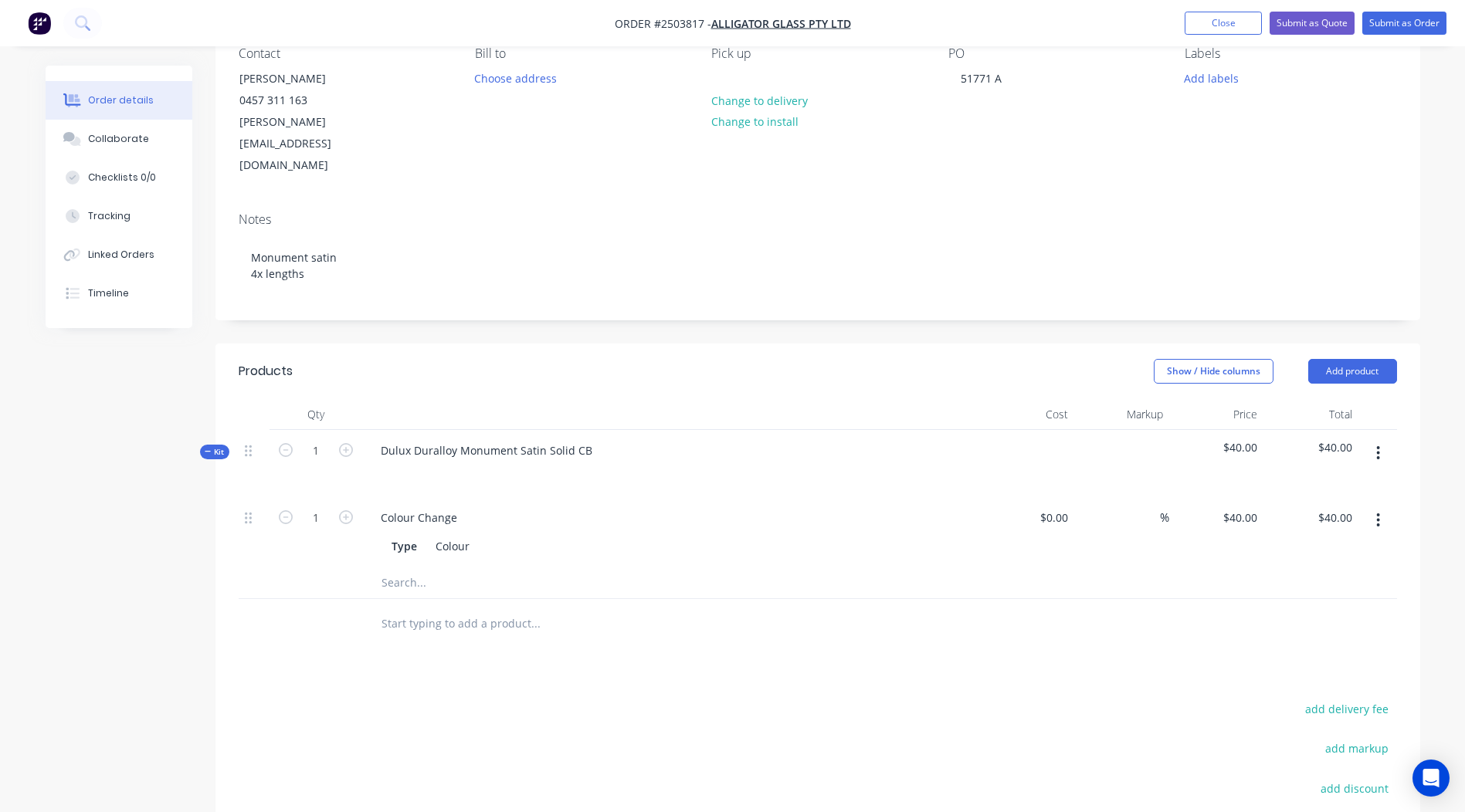
click at [1384, 439] on button "button" at bounding box center [1378, 452] width 37 height 28
click at [1317, 483] on div "Add product to kit" at bounding box center [1324, 494] width 119 height 22
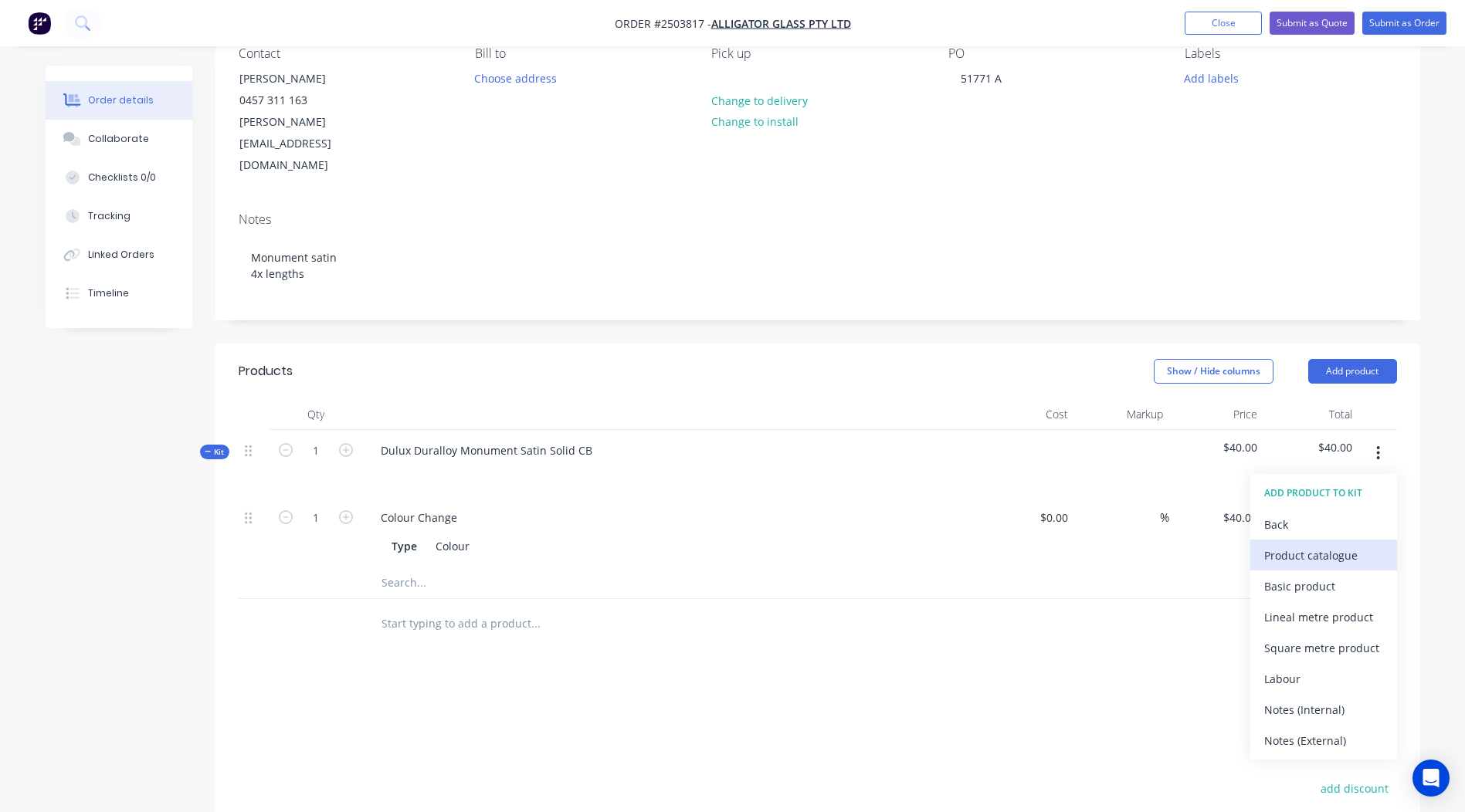
click at [1319, 545] on div "Product catalogue" at bounding box center [1324, 556] width 119 height 22
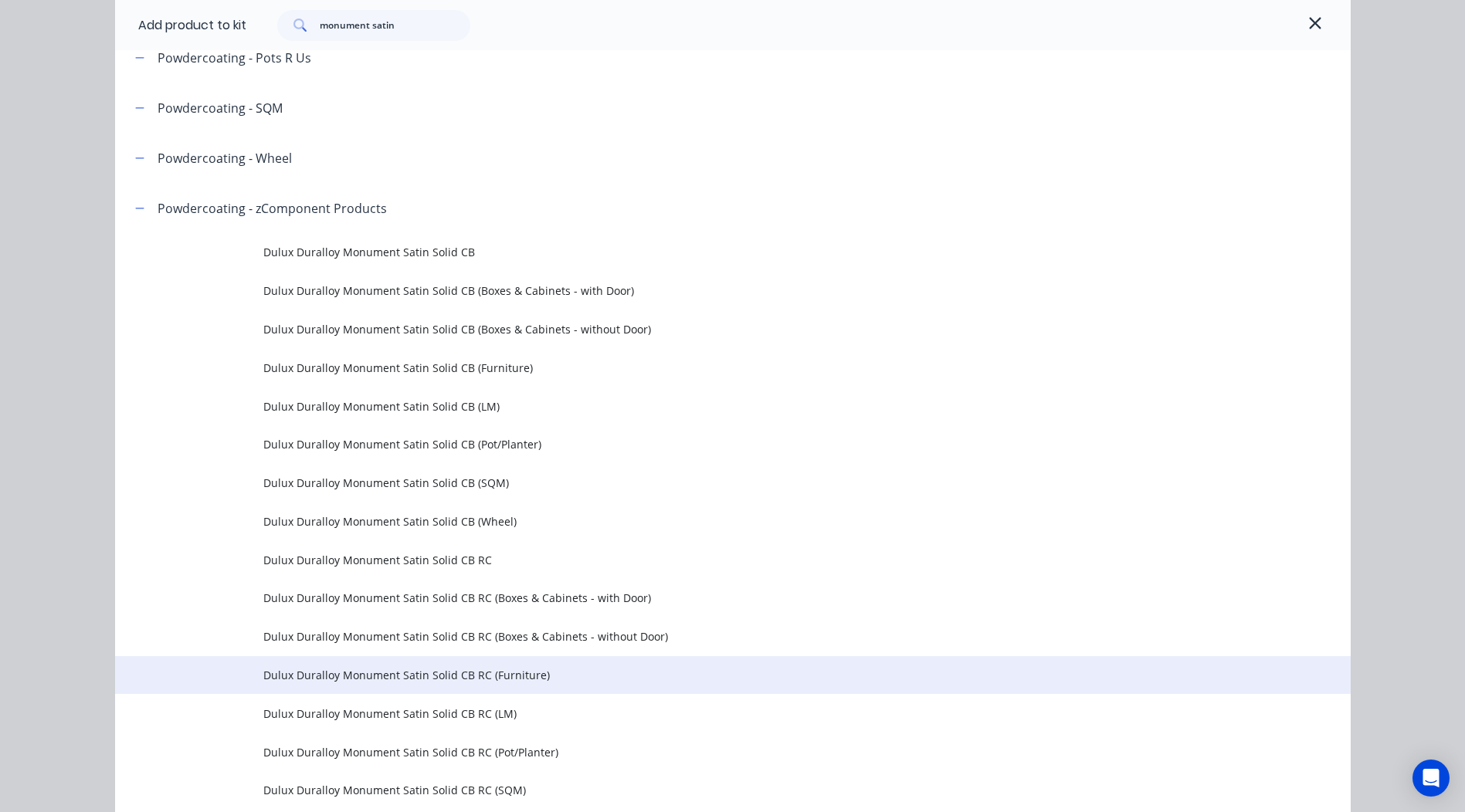
scroll to position [309, 0]
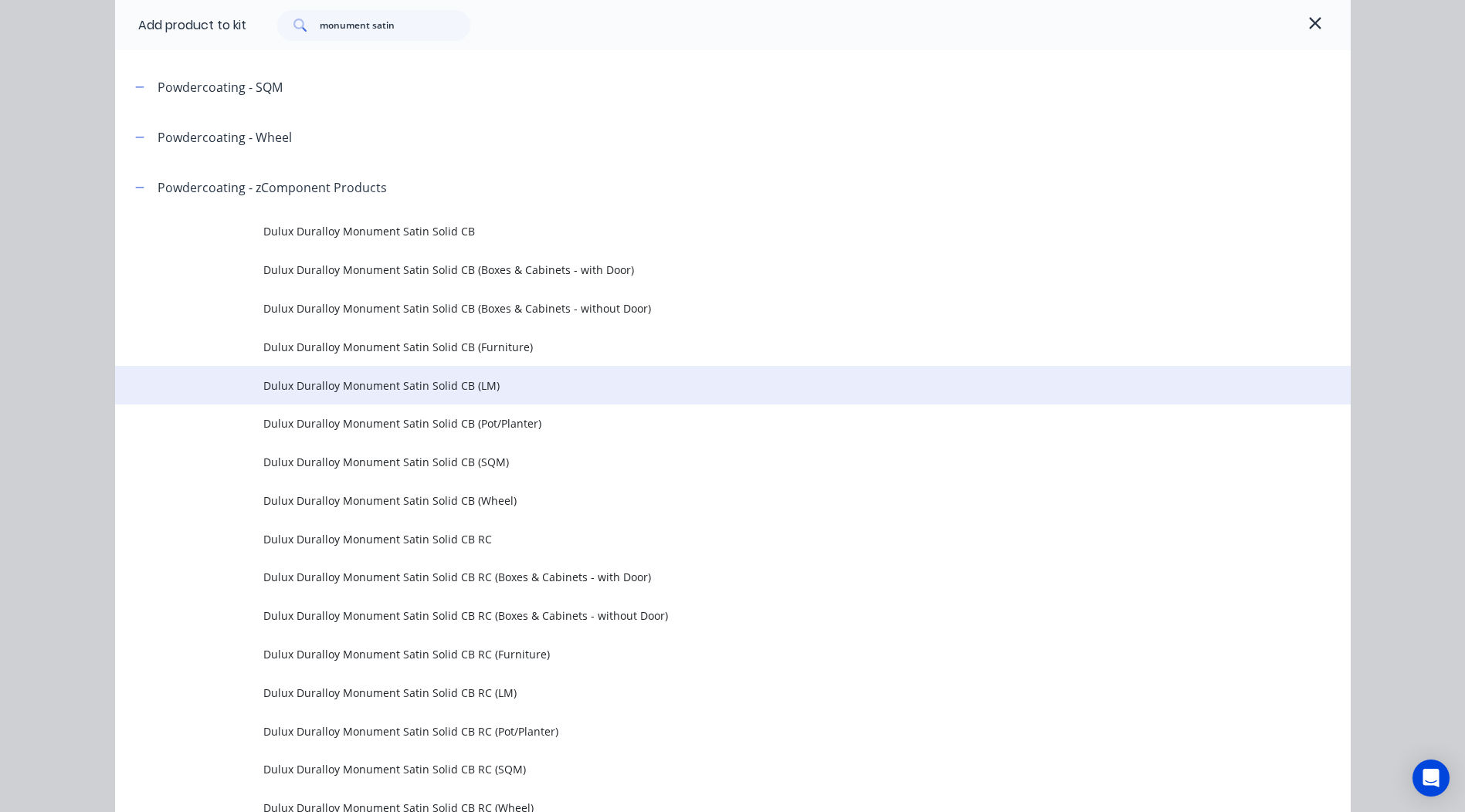
click at [563, 388] on span "Dulux Duralloy Monument Satin Solid CB (LM)" at bounding box center [698, 386] width 869 height 16
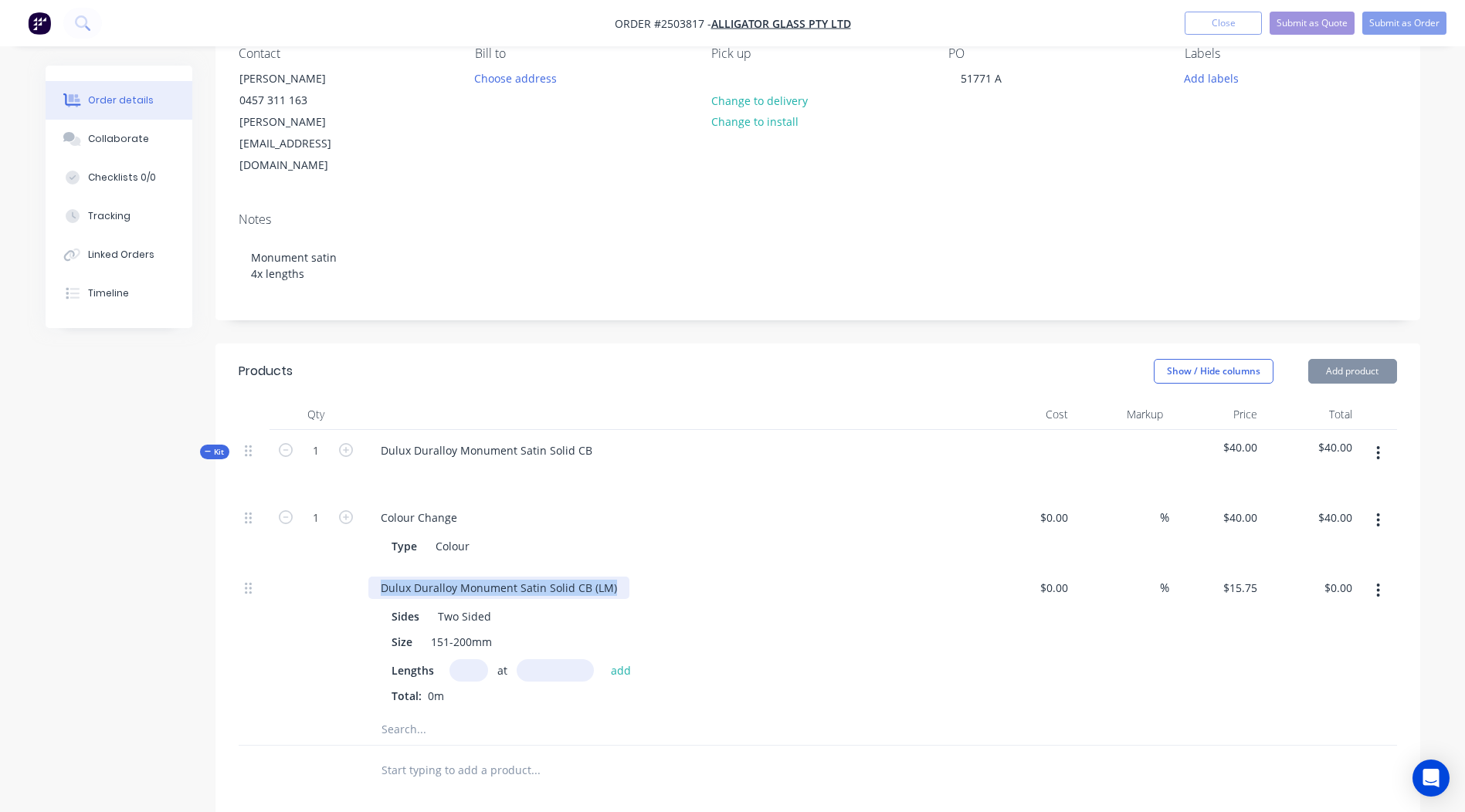
drag, startPoint x: 616, startPoint y: 545, endPoint x: 0, endPoint y: 586, distance: 617.4
click at [0, 586] on html "Order #2503817 - Alligator Glass Pty Ltd Add product Close Submit as Quote Subm…" at bounding box center [732, 521] width 1465 height 1338
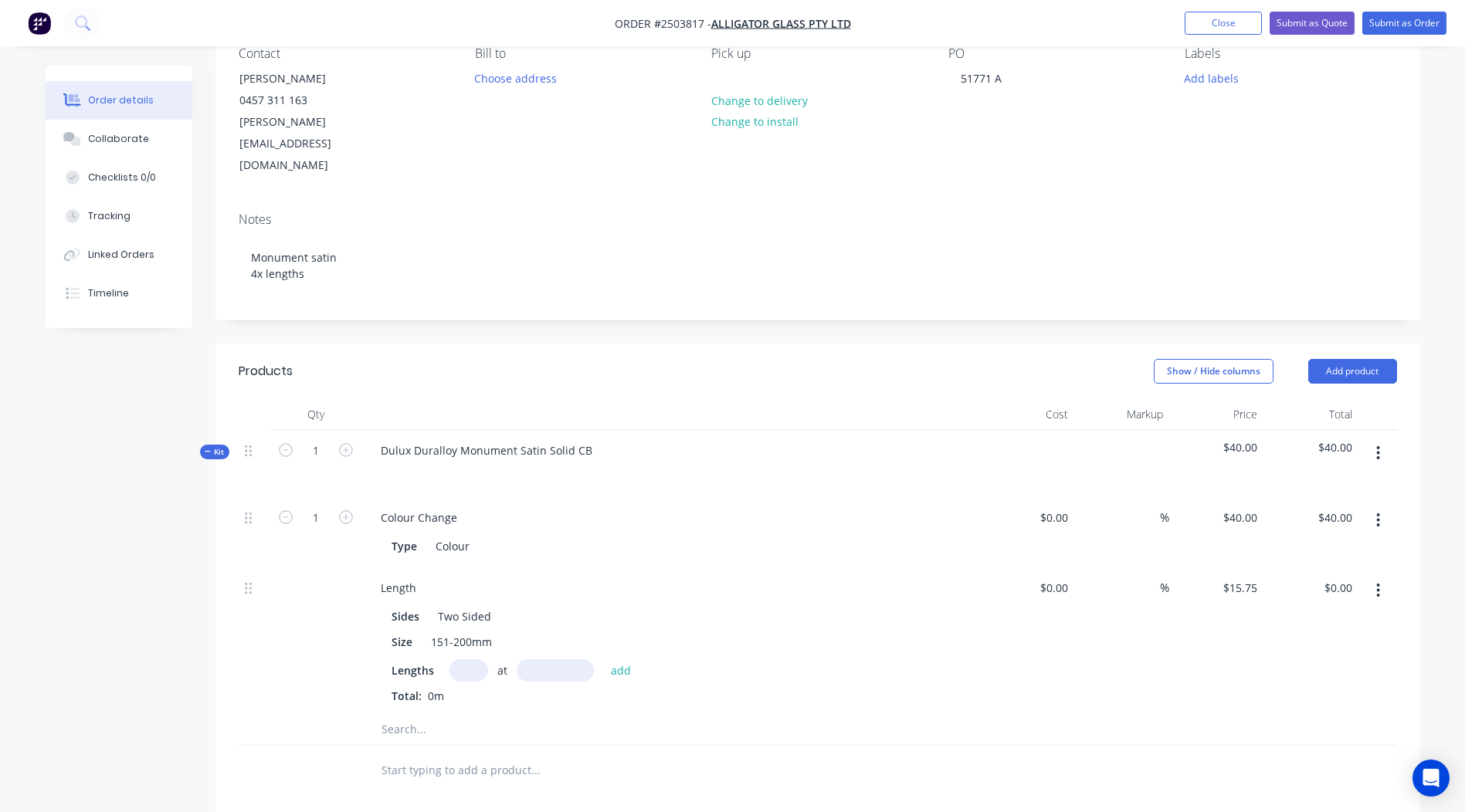
click at [449, 660] on input "text" at bounding box center [468, 671] width 39 height 22
type input "1"
click at [550, 660] on input "text" at bounding box center [555, 671] width 77 height 22
type input "2000"
click at [603, 660] on button "add" at bounding box center [622, 670] width 37 height 21
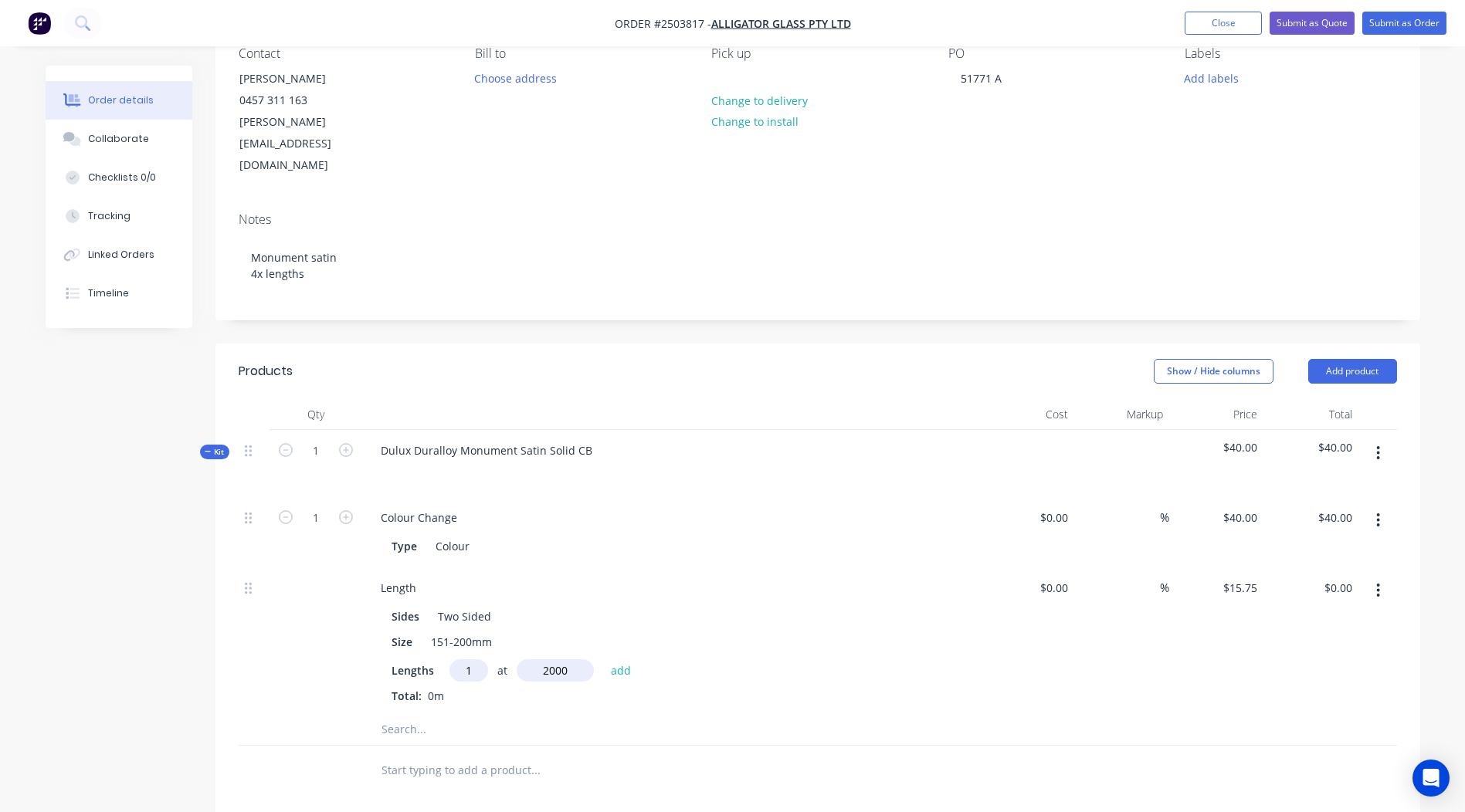
type input "$31.50"
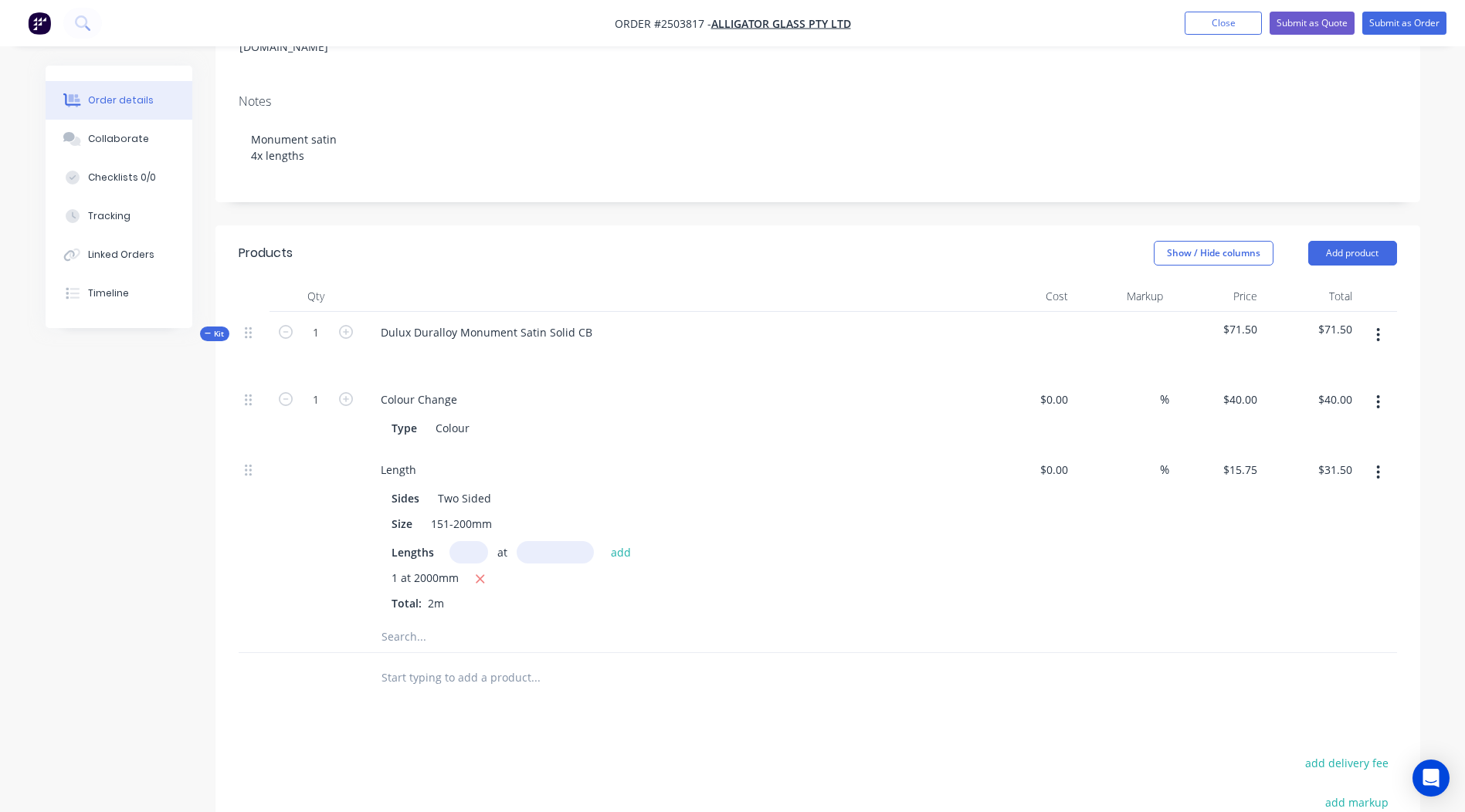
click at [1386, 321] on button "button" at bounding box center [1378, 335] width 37 height 28
click at [1309, 364] on div "Add product to kit" at bounding box center [1324, 375] width 119 height 22
click at [1306, 426] on div "Product catalogue" at bounding box center [1324, 437] width 119 height 22
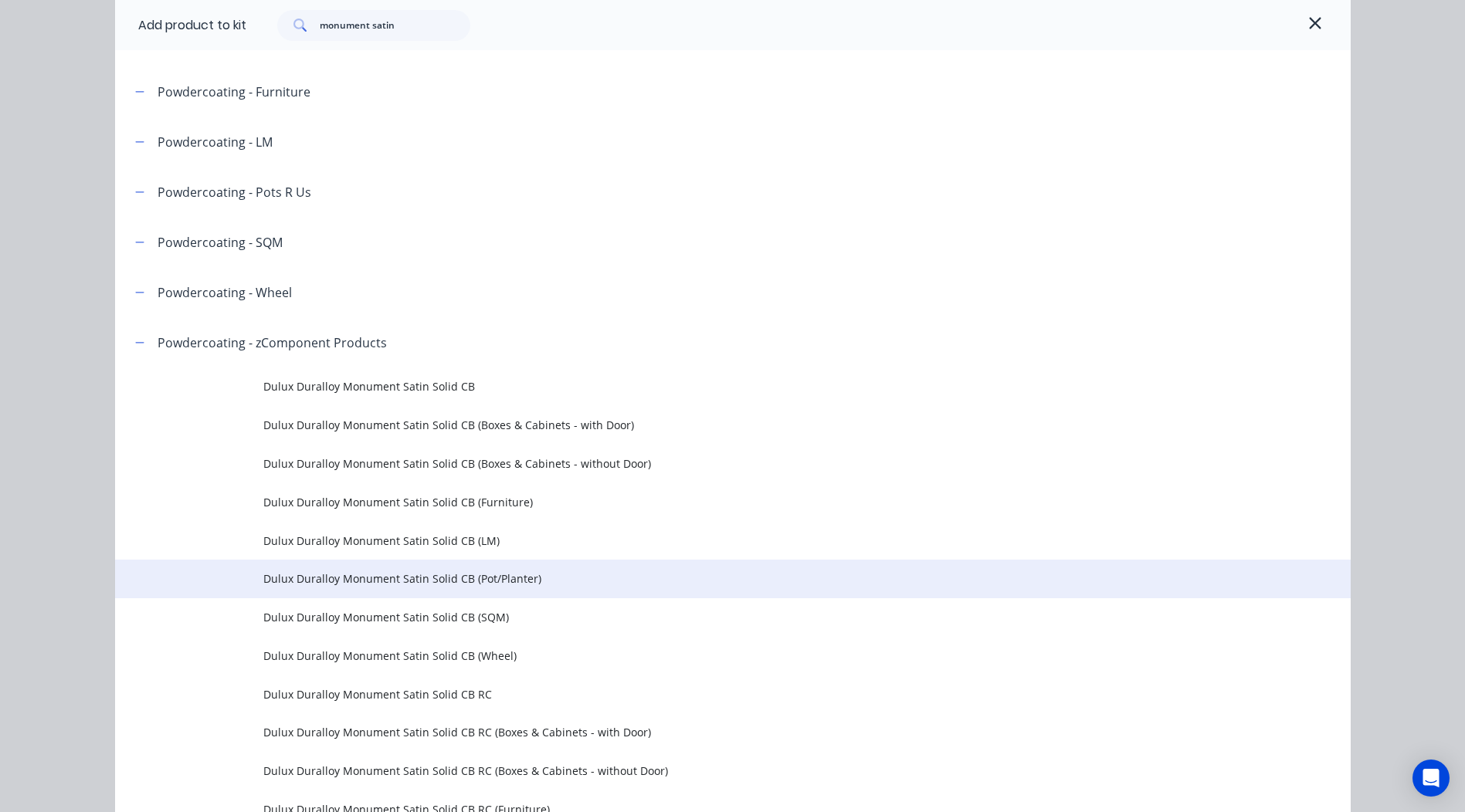
scroll to position [155, 0]
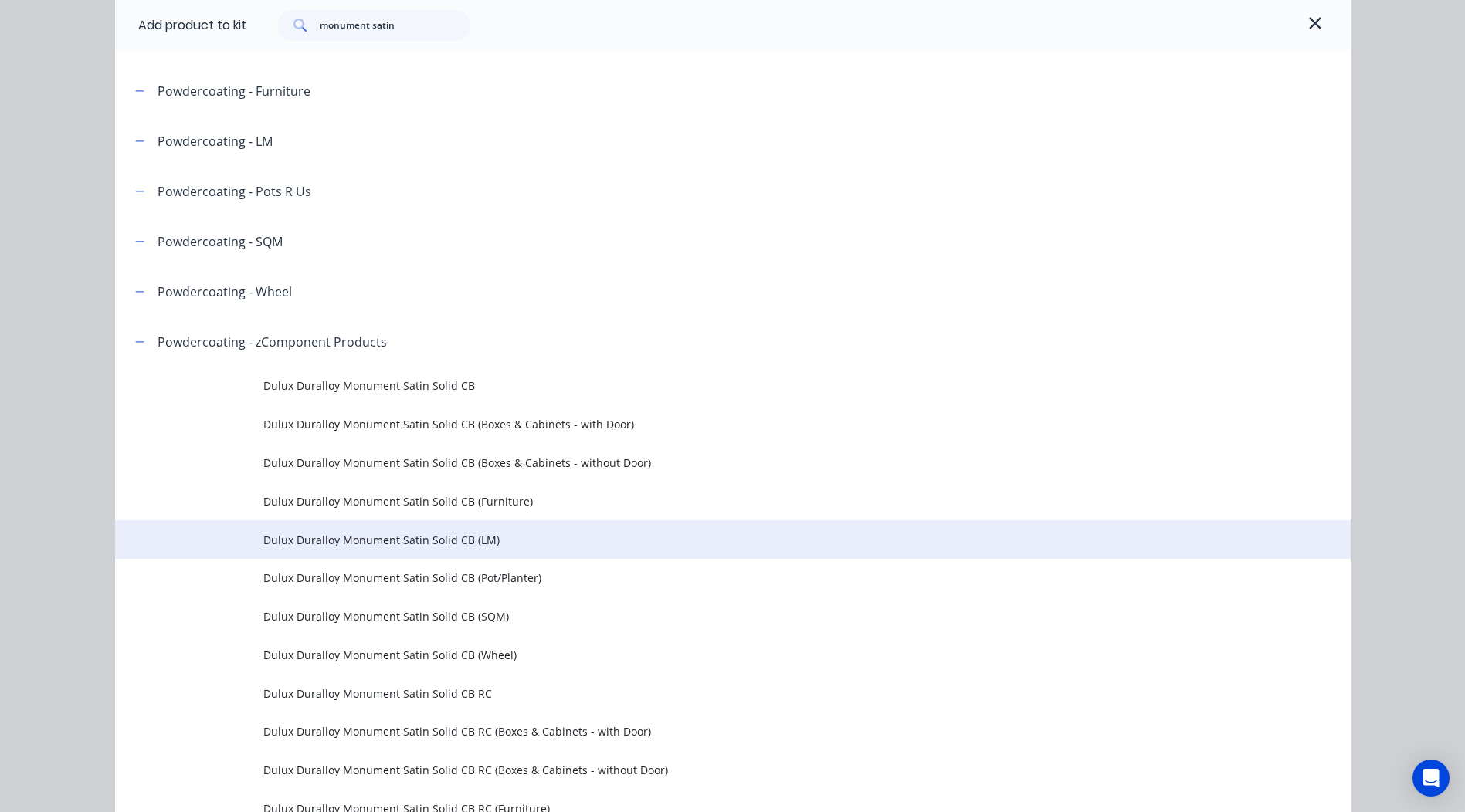
click at [472, 543] on span "Dulux Duralloy Monument Satin Solid CB (LM)" at bounding box center [698, 540] width 869 height 16
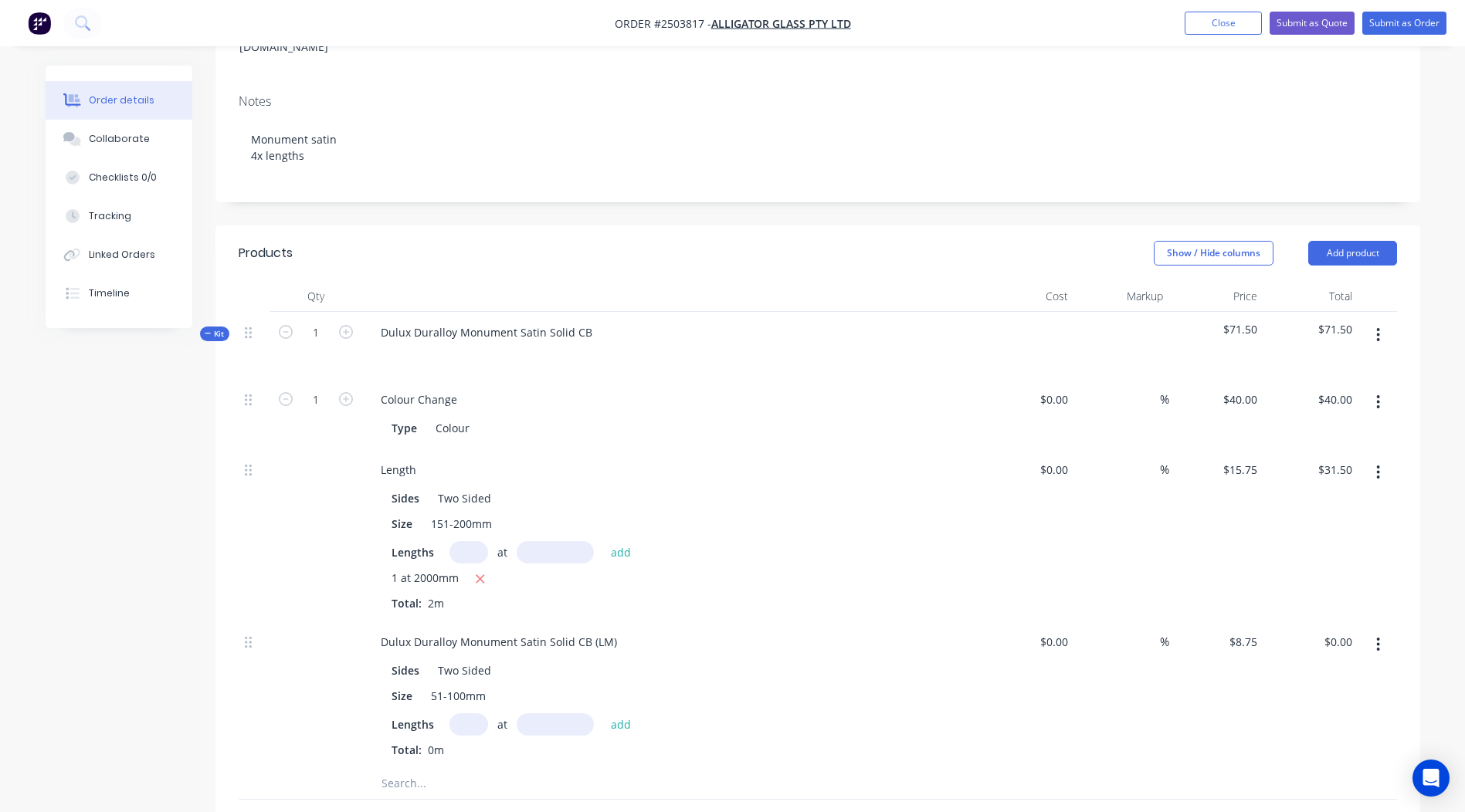
click at [454, 714] on input "text" at bounding box center [468, 725] width 39 height 22
type input "2"
click at [580, 714] on input "text" at bounding box center [555, 725] width 77 height 22
type input "2750"
click at [603, 714] on button "add" at bounding box center [622, 724] width 37 height 21
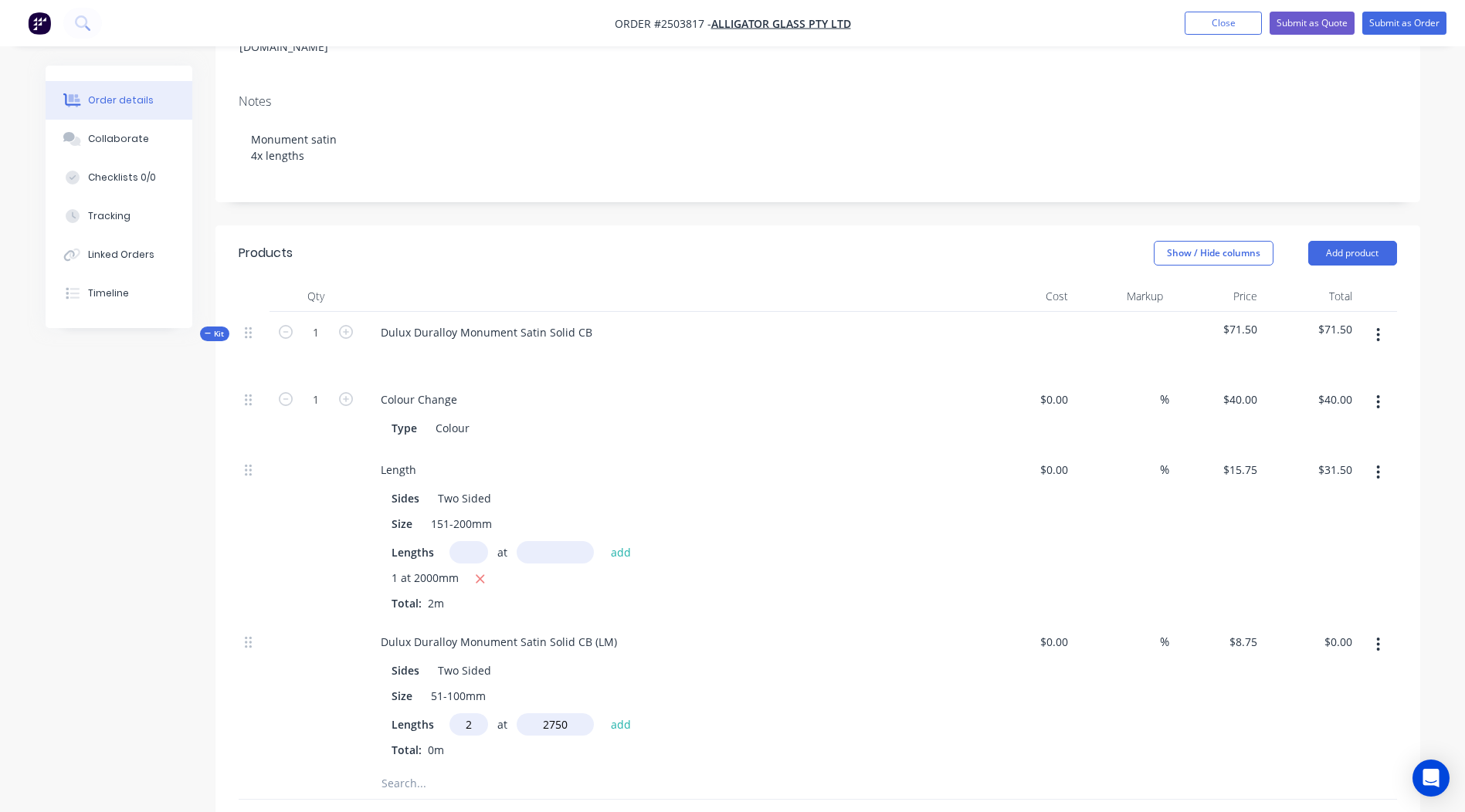
type input "$48.13"
drag, startPoint x: 607, startPoint y: 597, endPoint x: 100, endPoint y: 633, distance: 508.3
click at [101, 633] on div "Created by [PERSON_NAME] Created [DATE] Required [DATE] Assigned to Add team me…" at bounding box center [732, 534] width 1374 height 1470
click at [919, 742] on div "2 at 2750mm" at bounding box center [671, 752] width 559 height 19
click at [1376, 312] on div at bounding box center [1378, 345] width 39 height 67
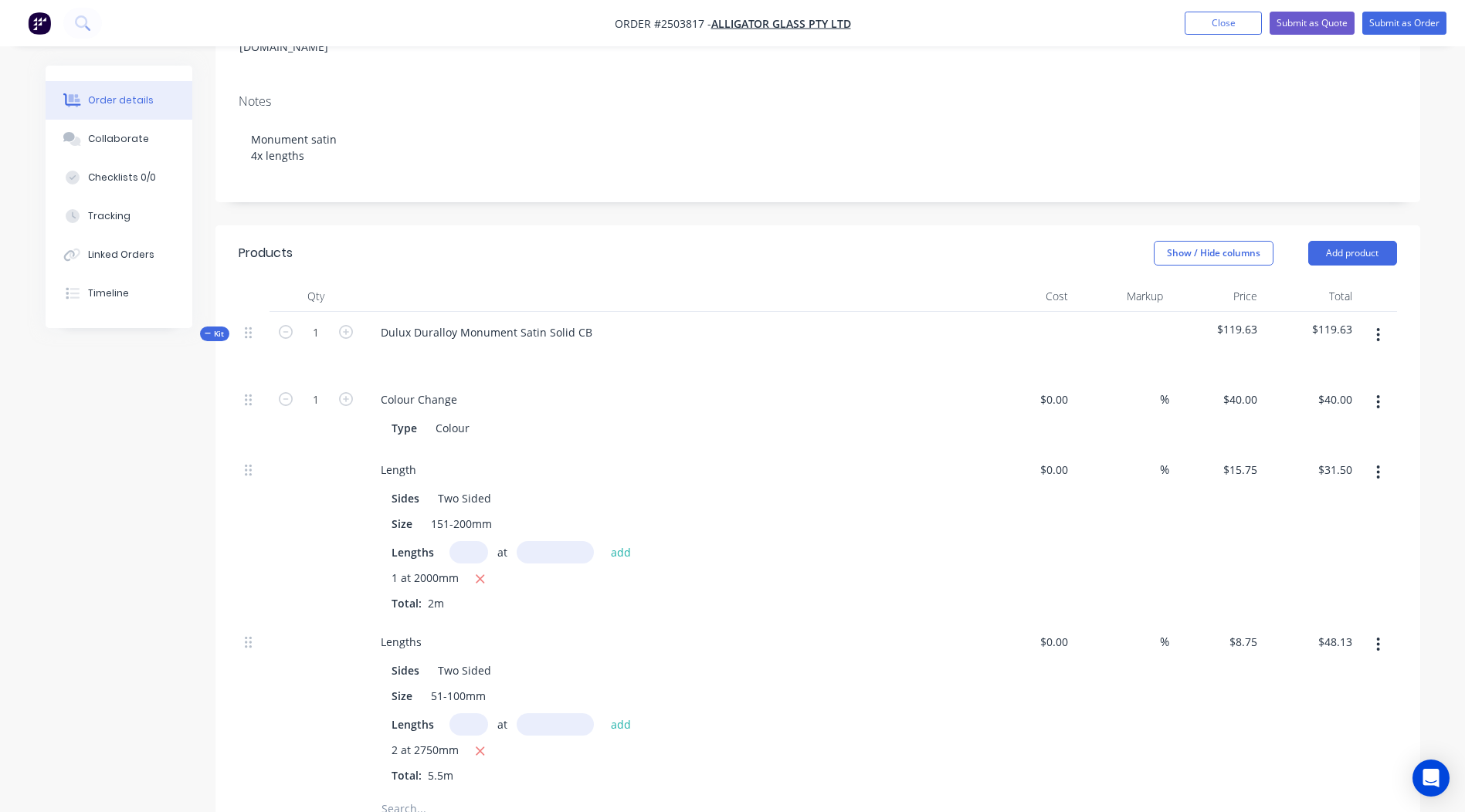
click at [1382, 321] on button "button" at bounding box center [1378, 335] width 37 height 28
click at [1299, 391] on button "Add sub kit to kit" at bounding box center [1324, 406] width 147 height 31
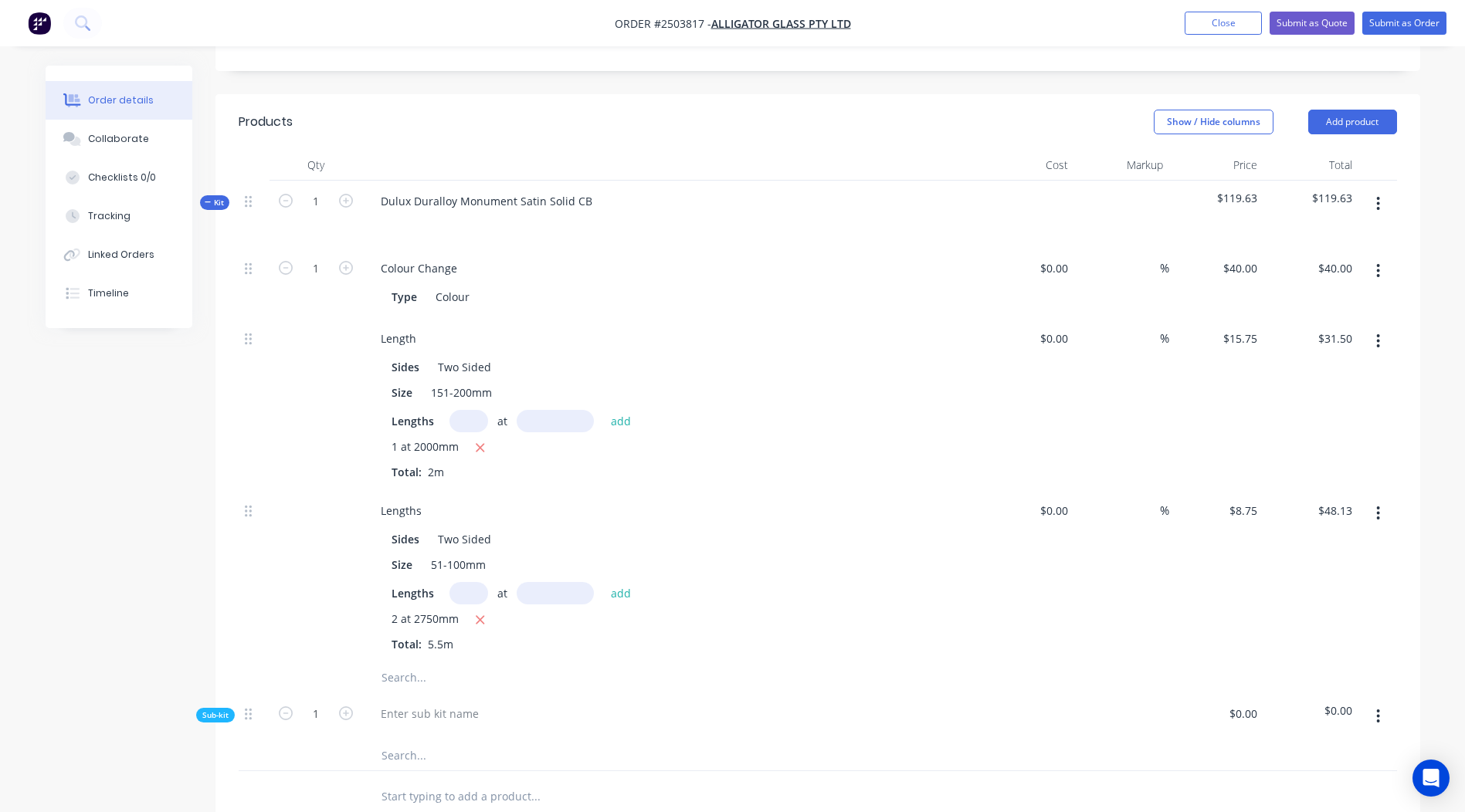
scroll to position [440, 0]
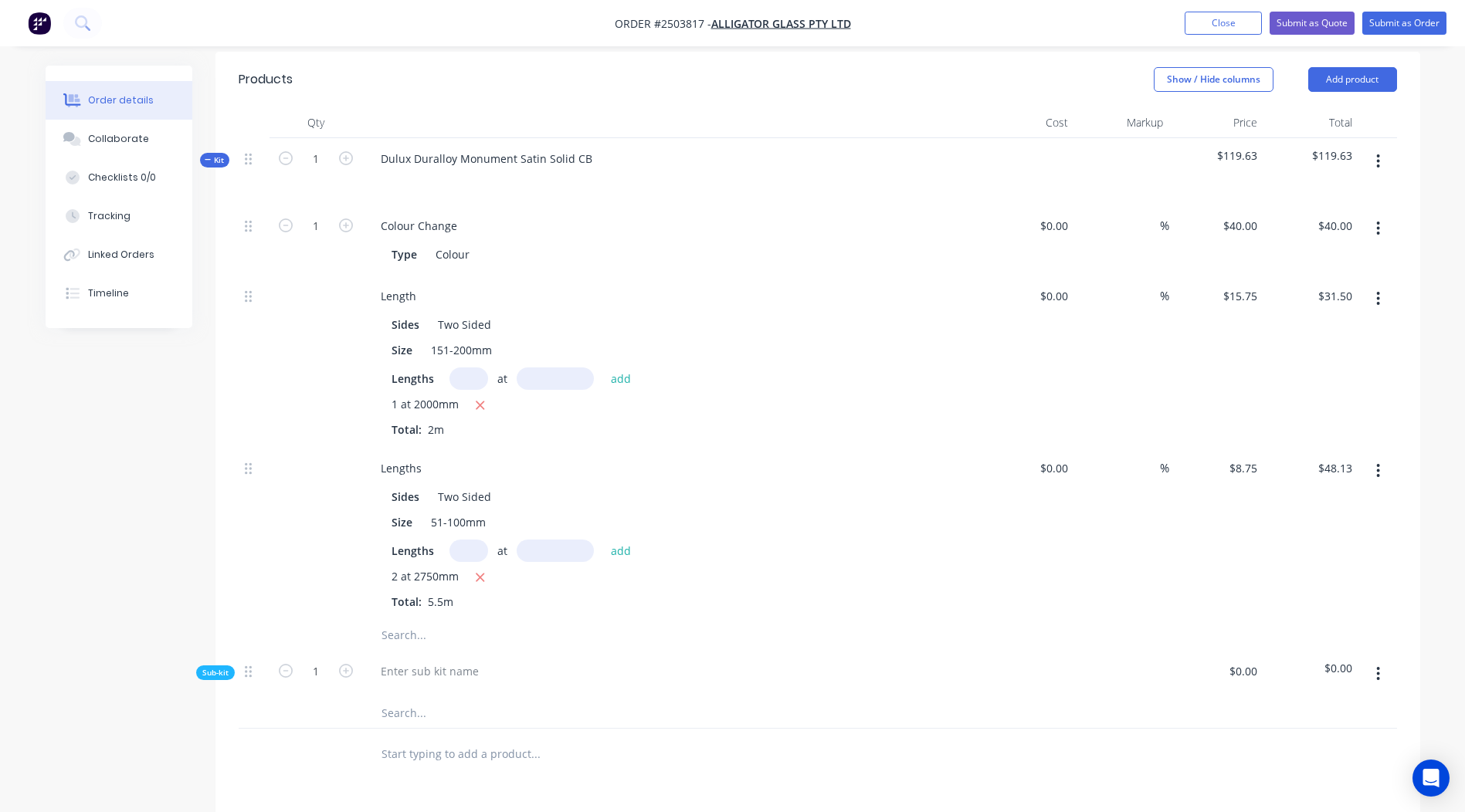
click at [1367, 660] on button "button" at bounding box center [1378, 674] width 37 height 28
click at [1312, 734] on div "Delete" at bounding box center [1324, 745] width 119 height 22
click at [1386, 148] on button "button" at bounding box center [1378, 161] width 37 height 28
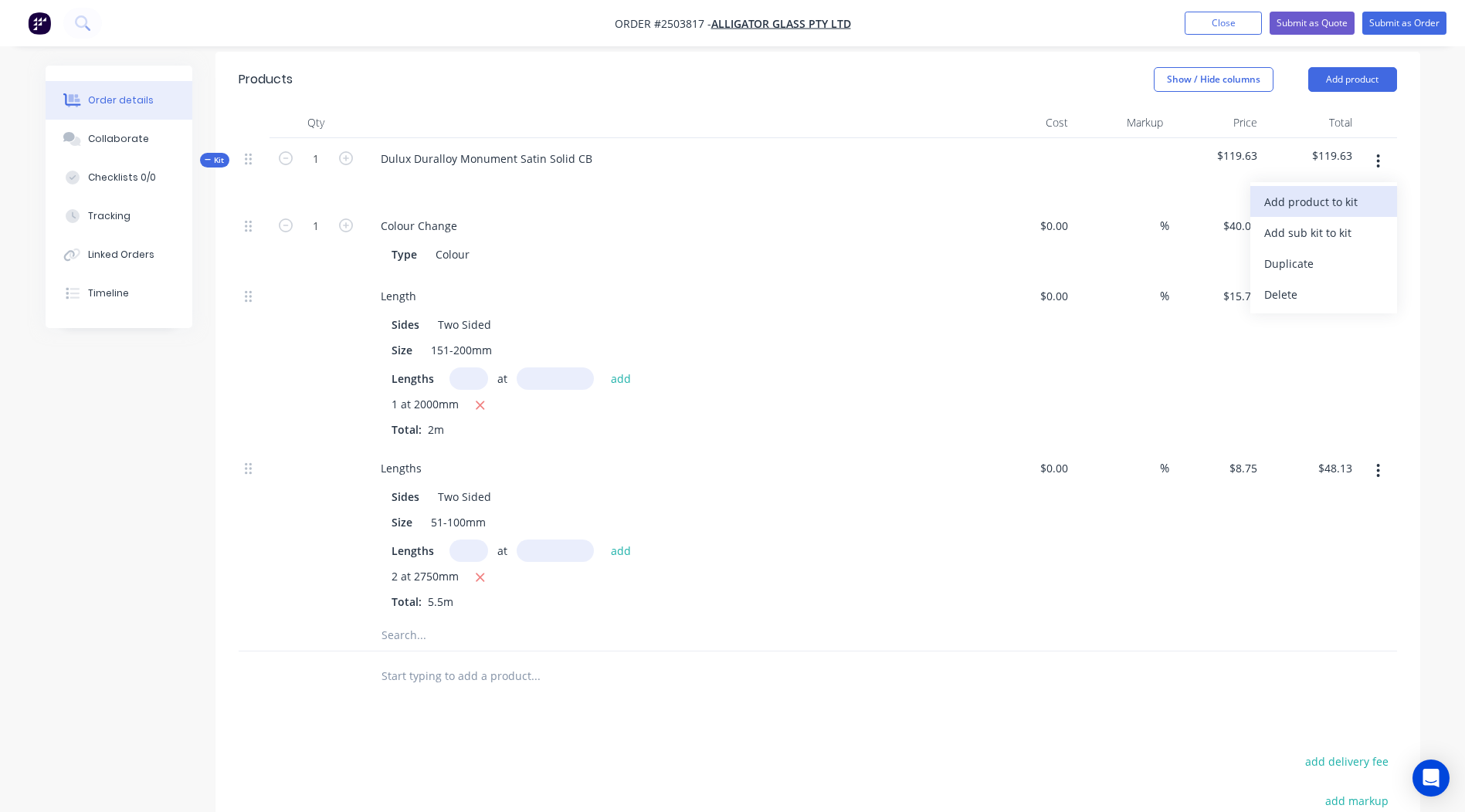
click at [1320, 190] on div "Add product to kit" at bounding box center [1324, 202] width 119 height 22
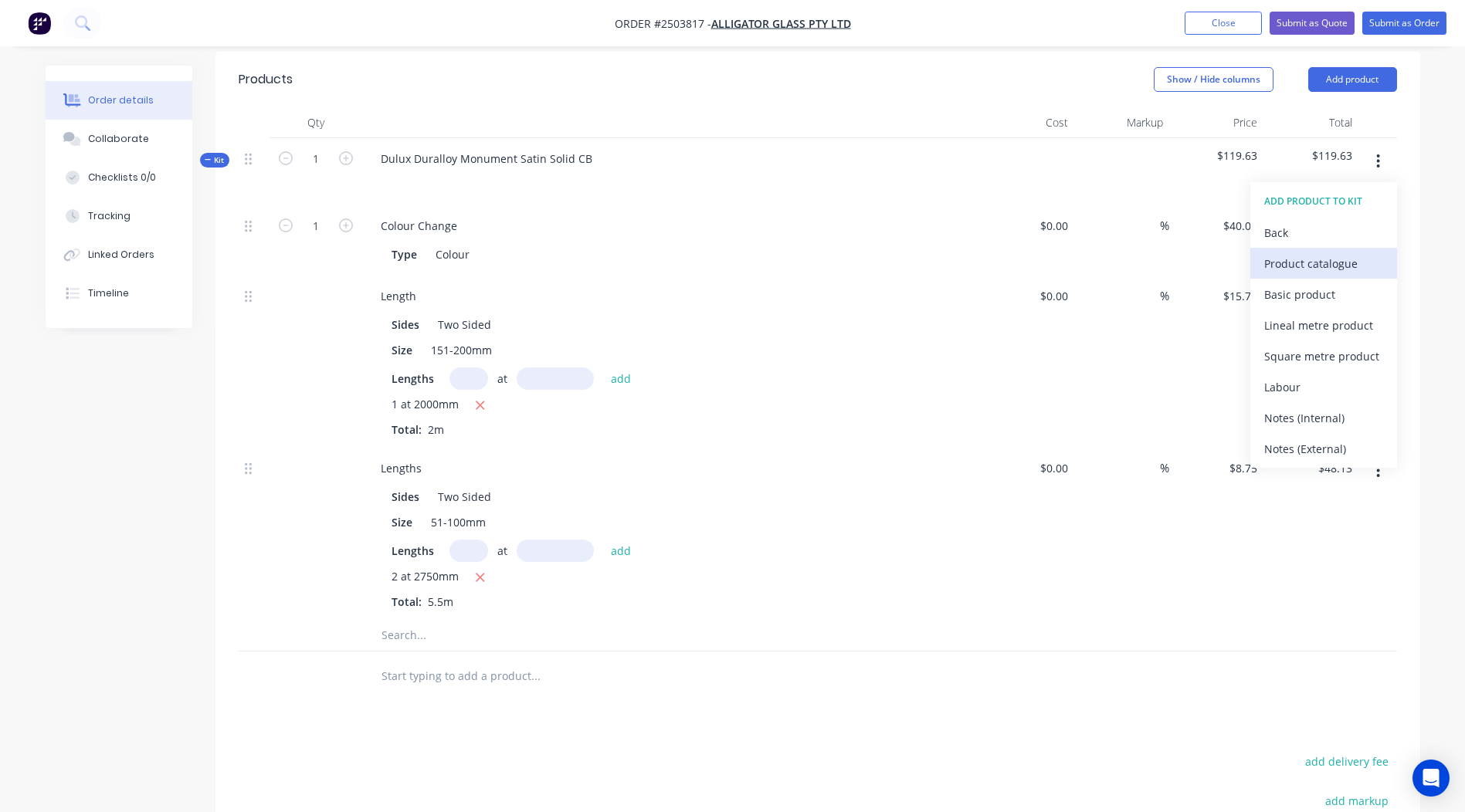
click at [1297, 252] on div "Product catalogue" at bounding box center [1324, 264] width 119 height 22
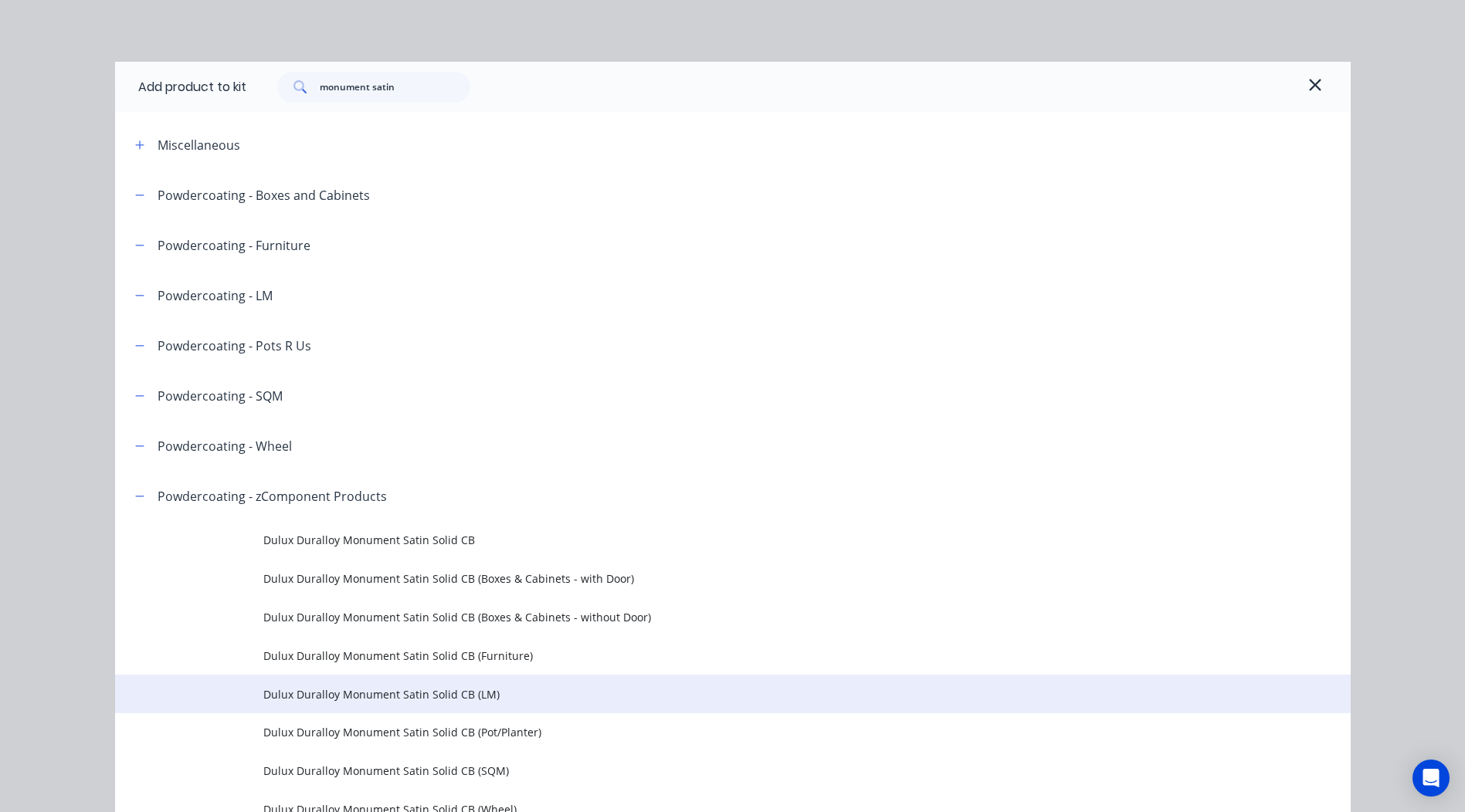
click at [415, 678] on td "Dulux Duralloy Monument Satin Solid CB (LM)" at bounding box center [808, 694] width 1088 height 39
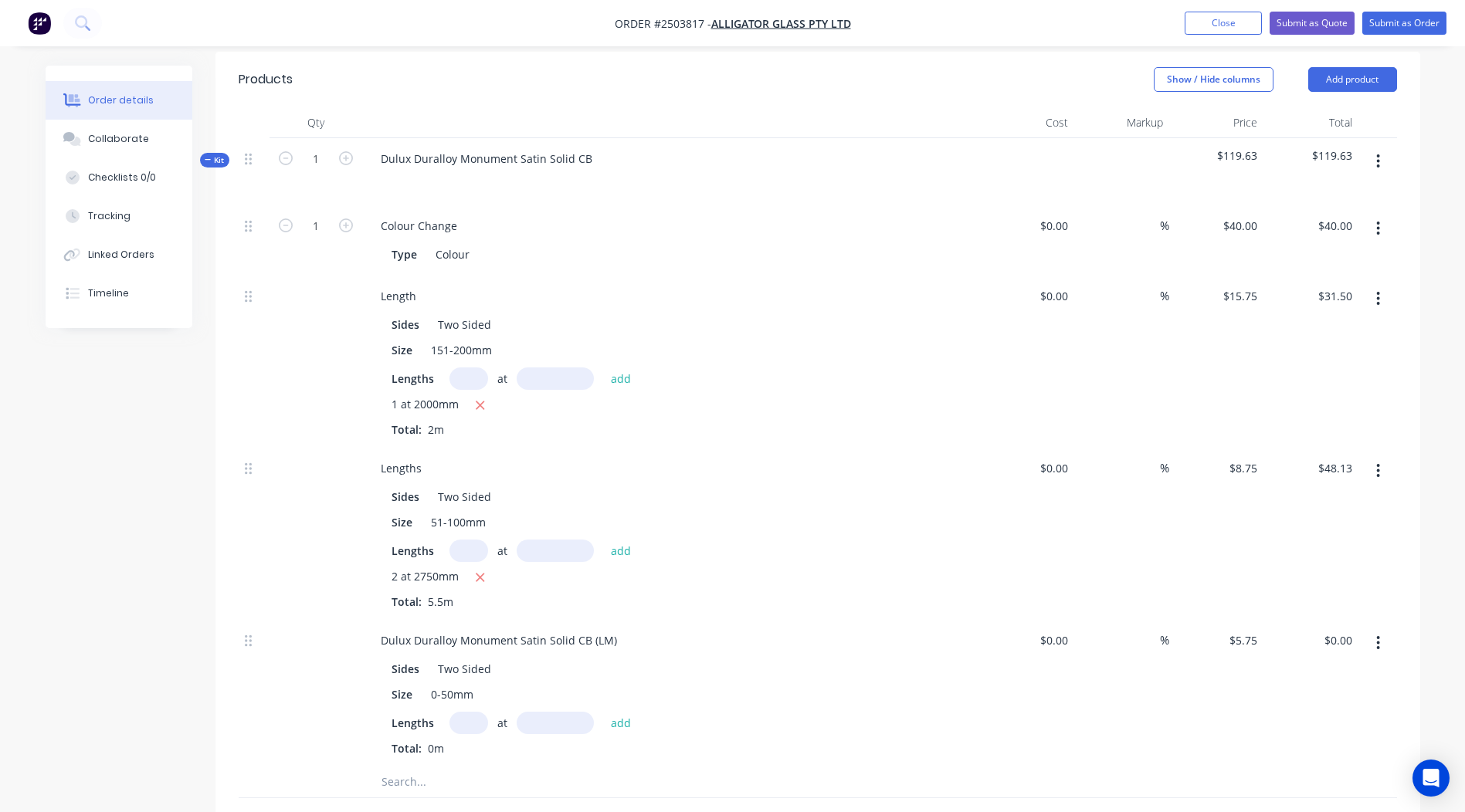
click at [479, 712] on input "text" at bounding box center [468, 723] width 39 height 22
type input "1"
click at [541, 712] on input "text" at bounding box center [555, 723] width 77 height 22
type input "2000"
click at [603, 712] on button "add" at bounding box center [622, 722] width 37 height 21
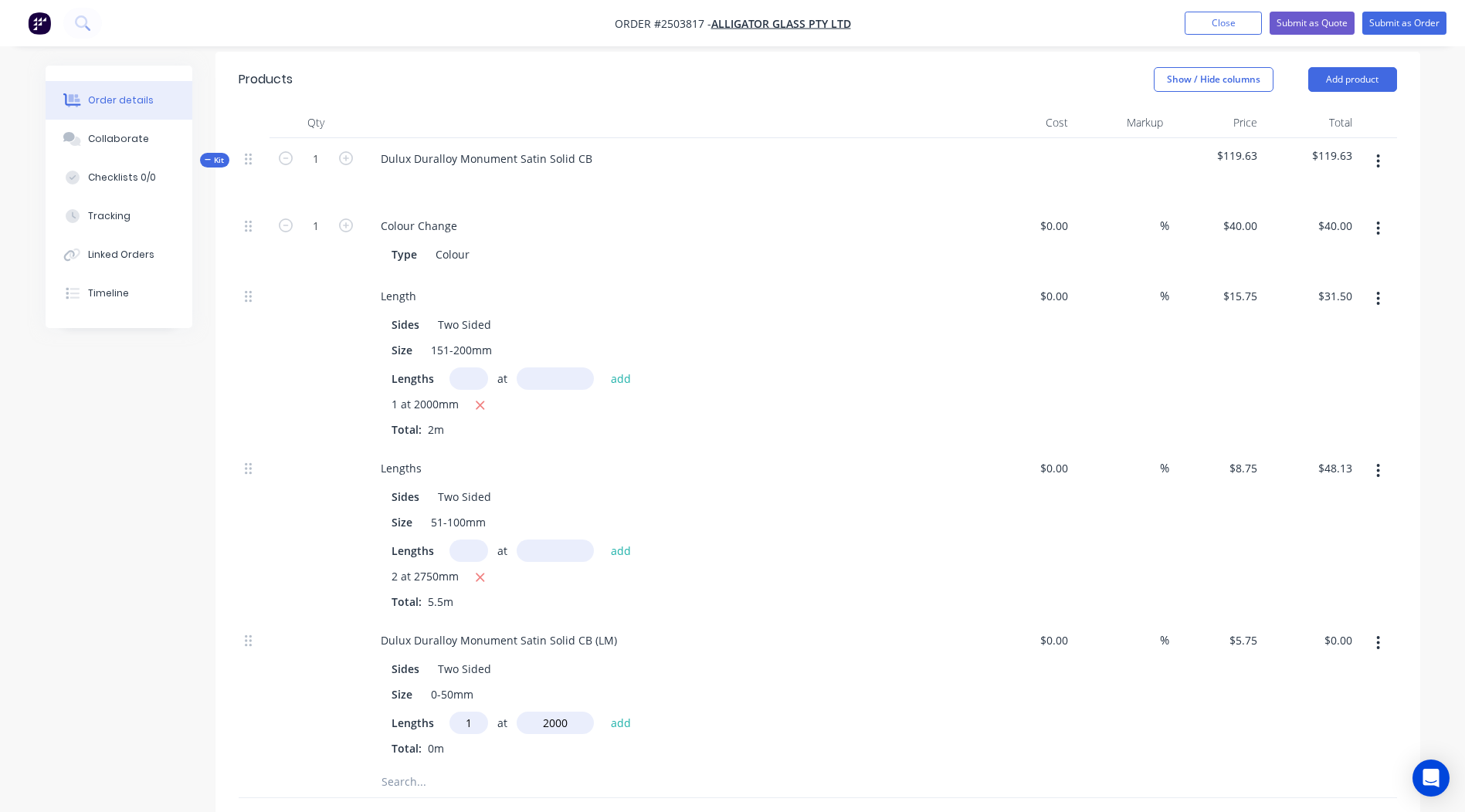
type input "$11.50"
drag, startPoint x: 623, startPoint y: 599, endPoint x: 0, endPoint y: 693, distance: 630.1
click at [0, 689] on html "Order #2503817 - Alligator Glass Pty Ltd Add product Close Submit as Quote Subm…" at bounding box center [732, 414] width 1465 height 1708
click at [1286, 722] on div "$11.50 $11.50" at bounding box center [1311, 706] width 95 height 172
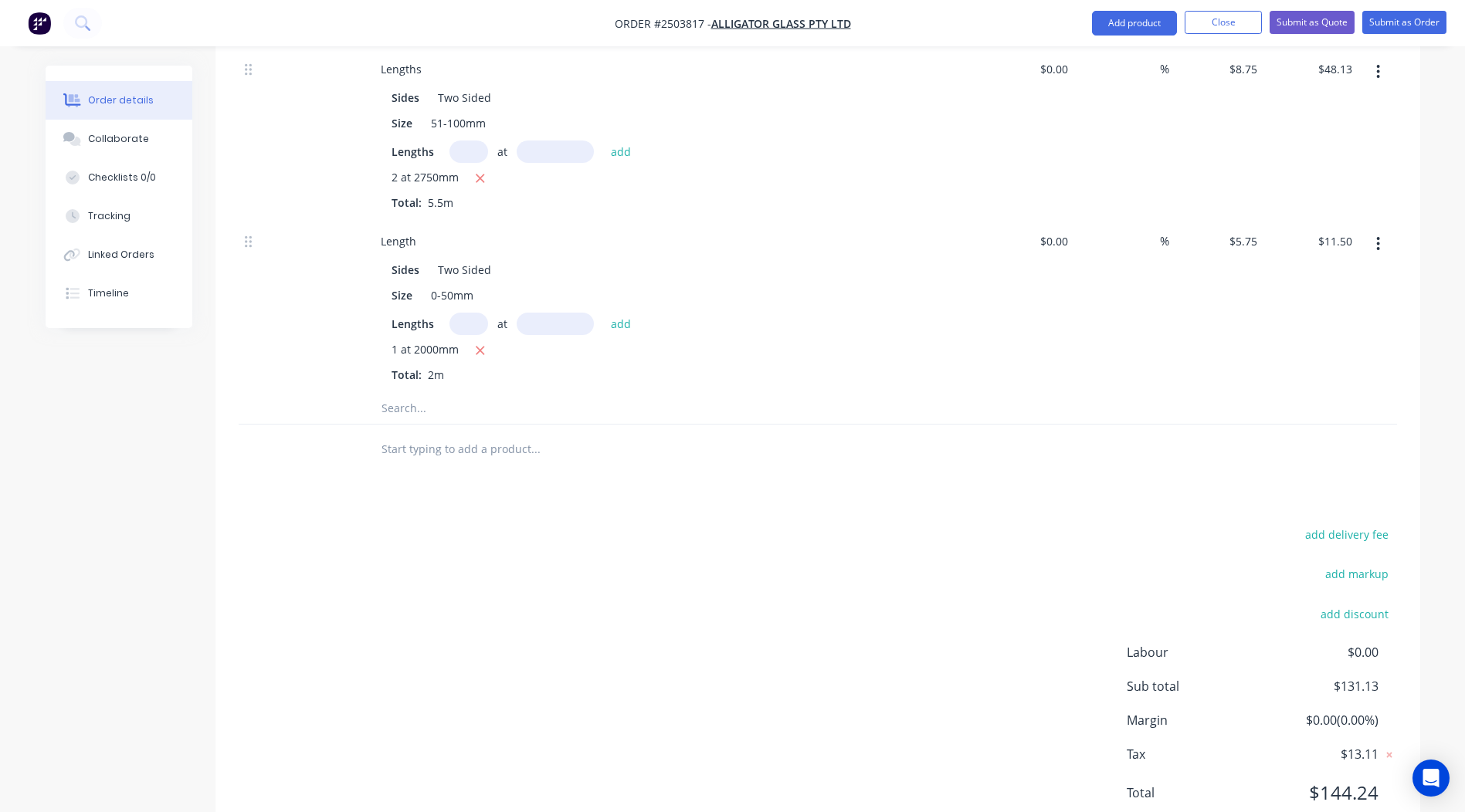
scroll to position [0, 0]
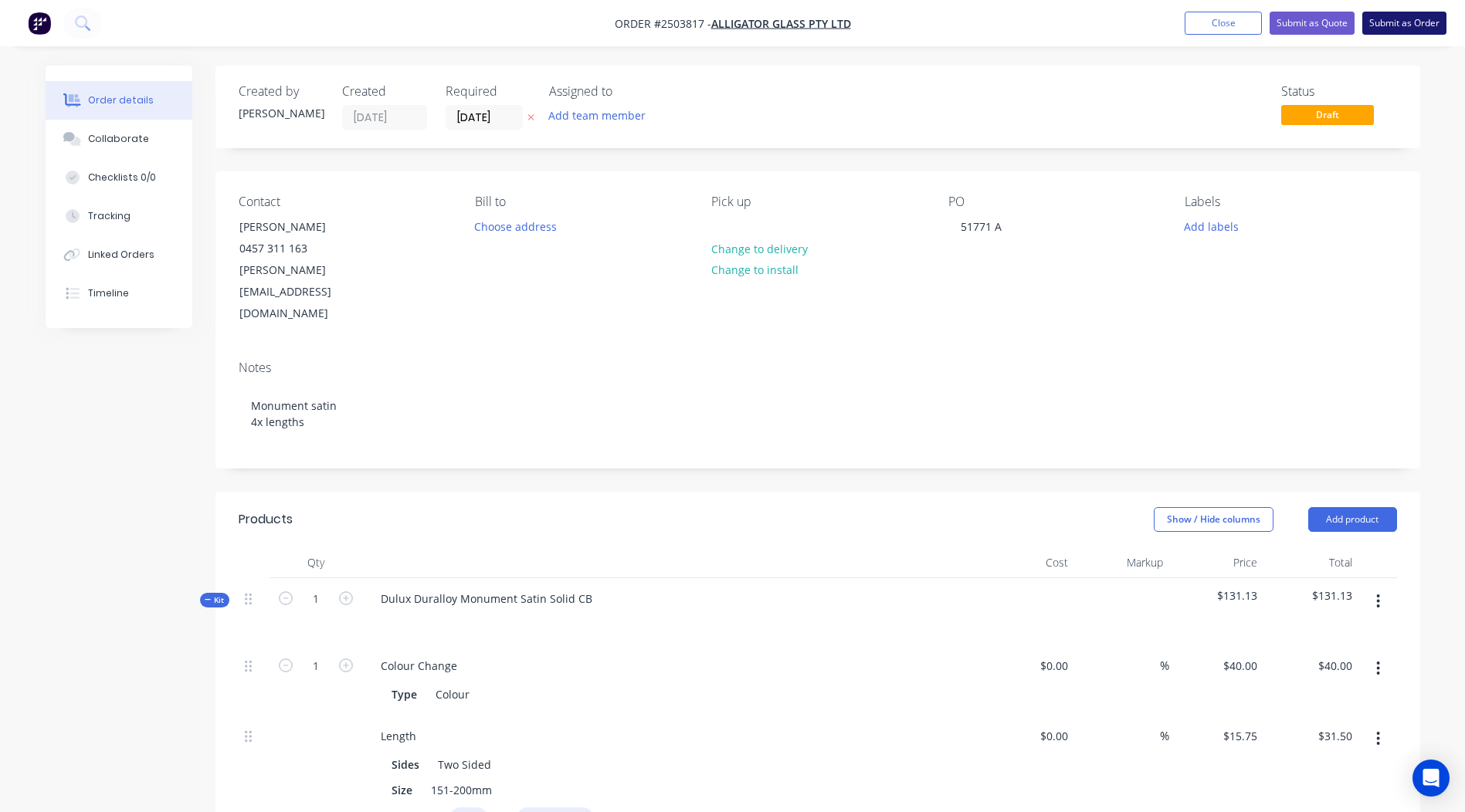
click at [1382, 16] on button "Submit as Order" at bounding box center [1405, 23] width 84 height 23
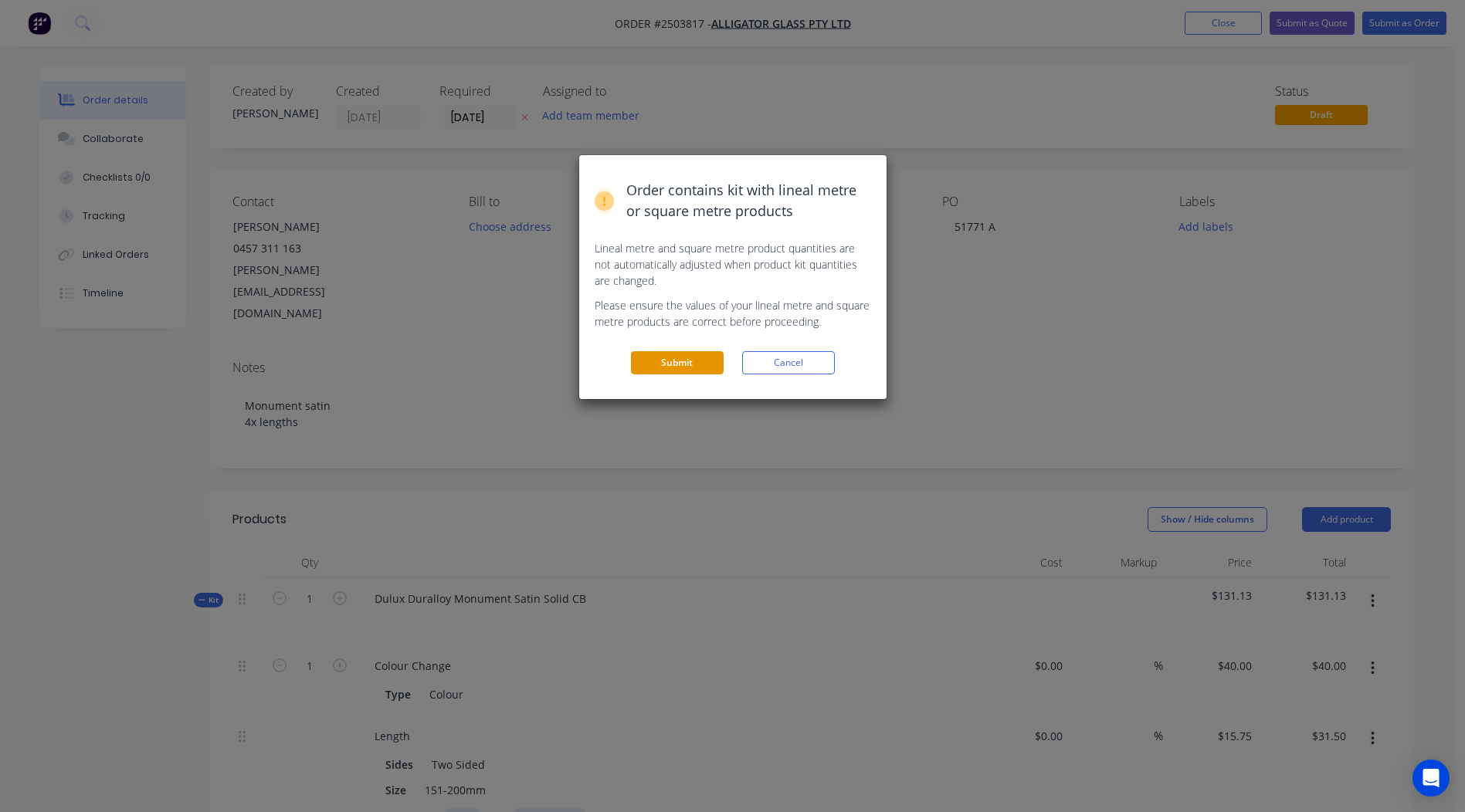
click at [653, 367] on button "Submit" at bounding box center [677, 363] width 93 height 23
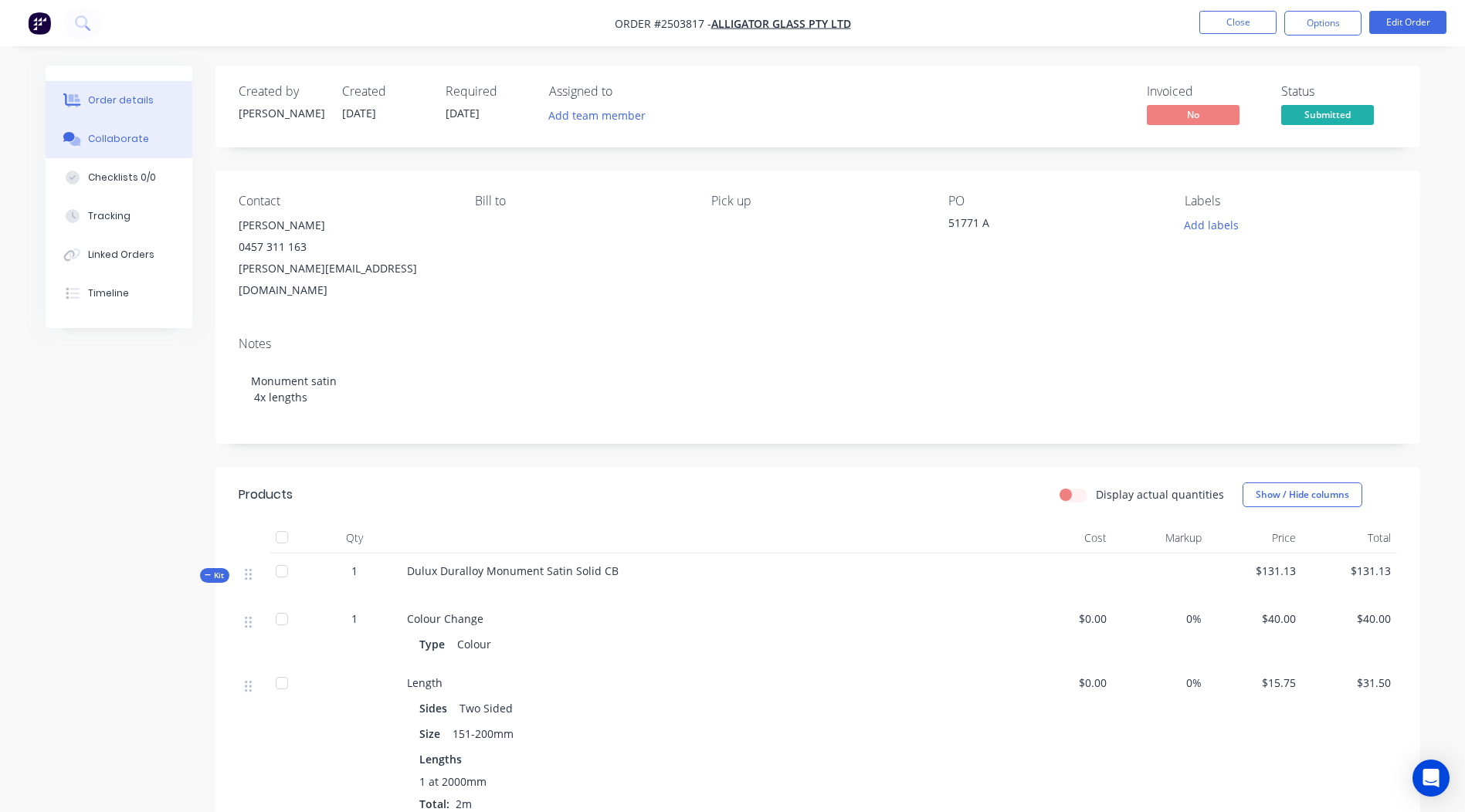
click at [89, 140] on div "Collaborate" at bounding box center [118, 139] width 61 height 14
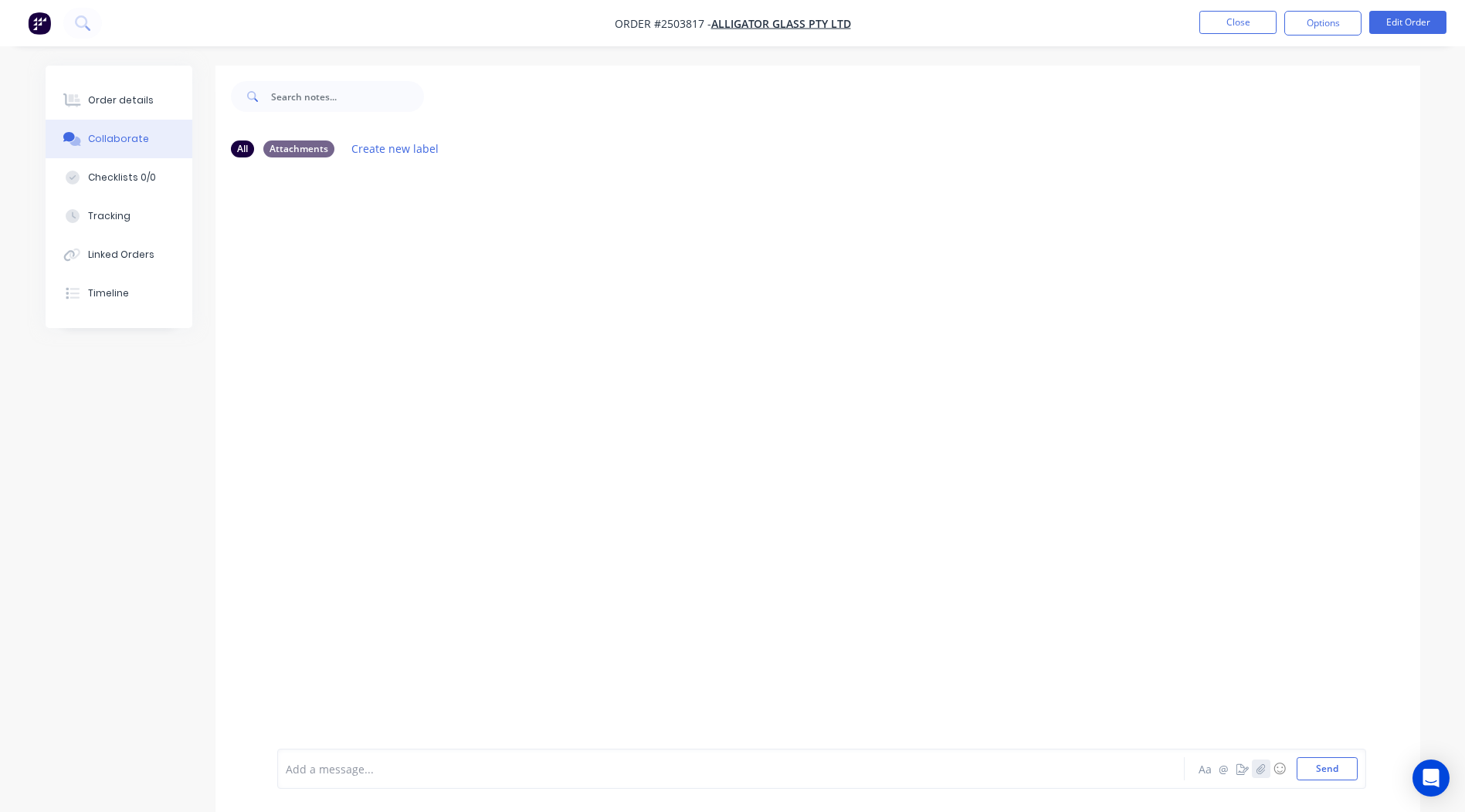
click at [1259, 764] on icon "button" at bounding box center [1261, 769] width 10 height 11
click at [1315, 771] on button "Send" at bounding box center [1327, 768] width 61 height 23
click at [1225, 23] on button "Close" at bounding box center [1238, 22] width 77 height 23
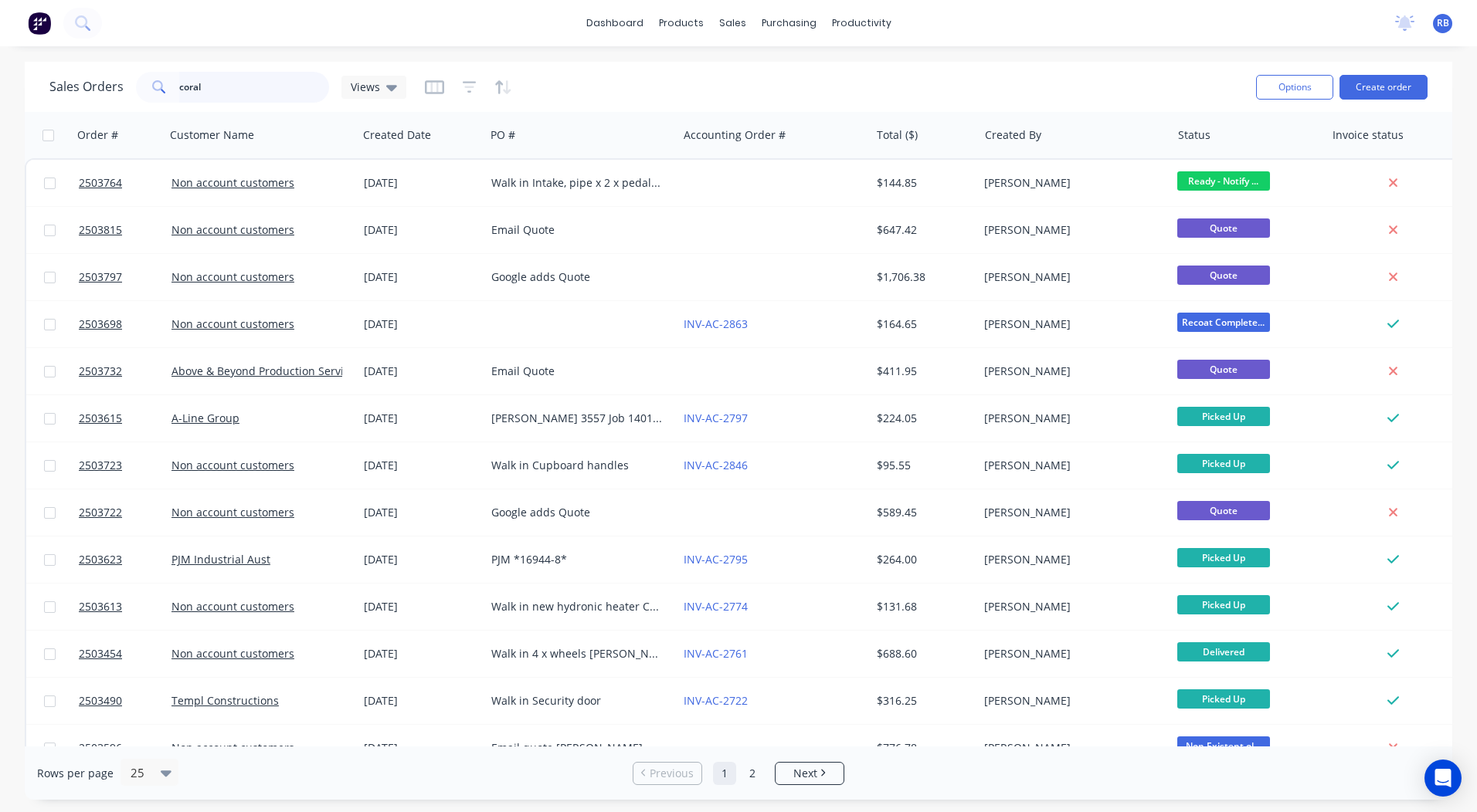
click at [247, 77] on input "coral" at bounding box center [255, 87] width 151 height 31
drag, startPoint x: 247, startPoint y: 77, endPoint x: 0, endPoint y: 83, distance: 247.1
click at [0, 84] on html "dashboard products sales purchasing productivity dashboard products Product Cat…" at bounding box center [738, 406] width 1477 height 812
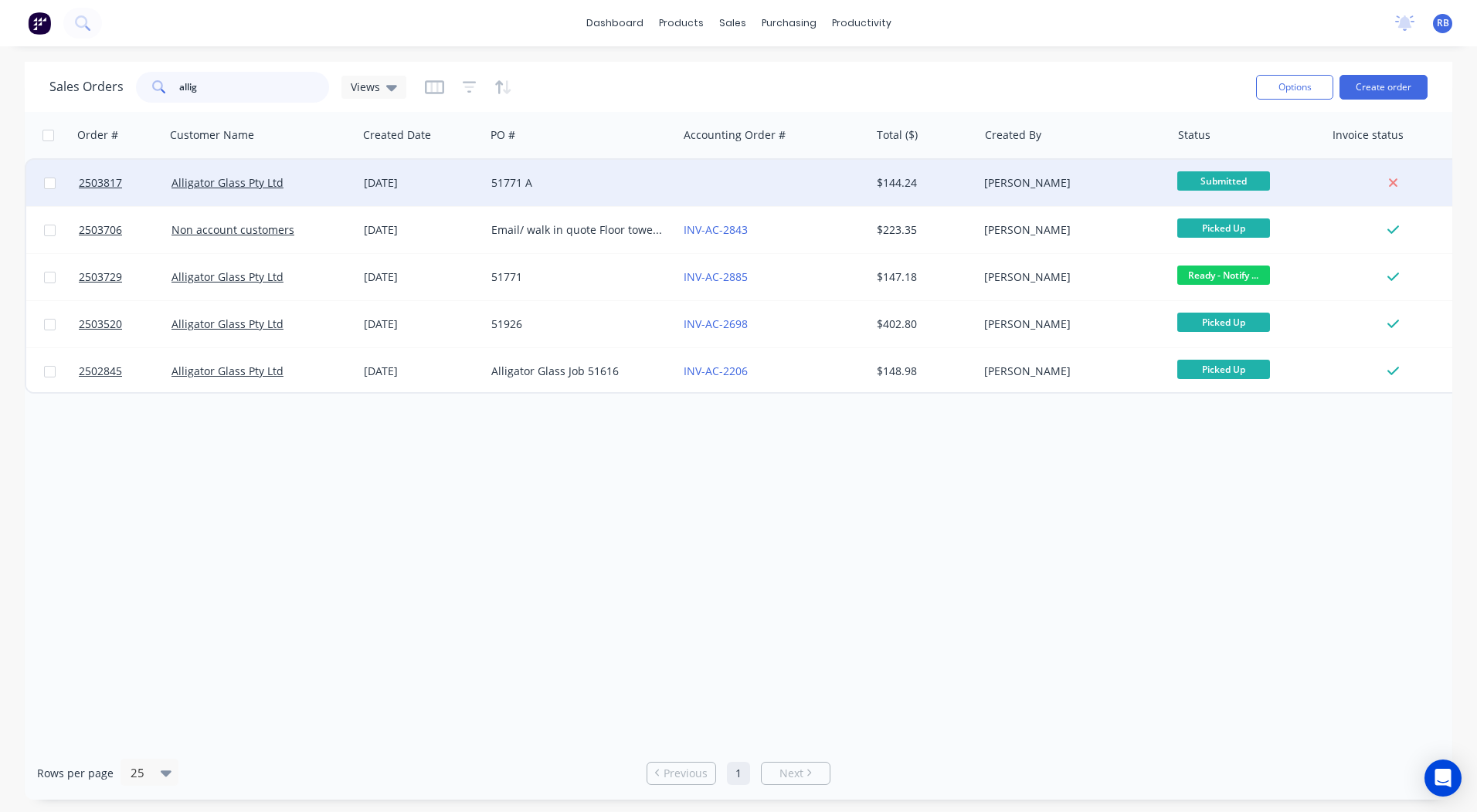
type input "allig"
click at [900, 173] on div "$144.24" at bounding box center [924, 183] width 108 height 46
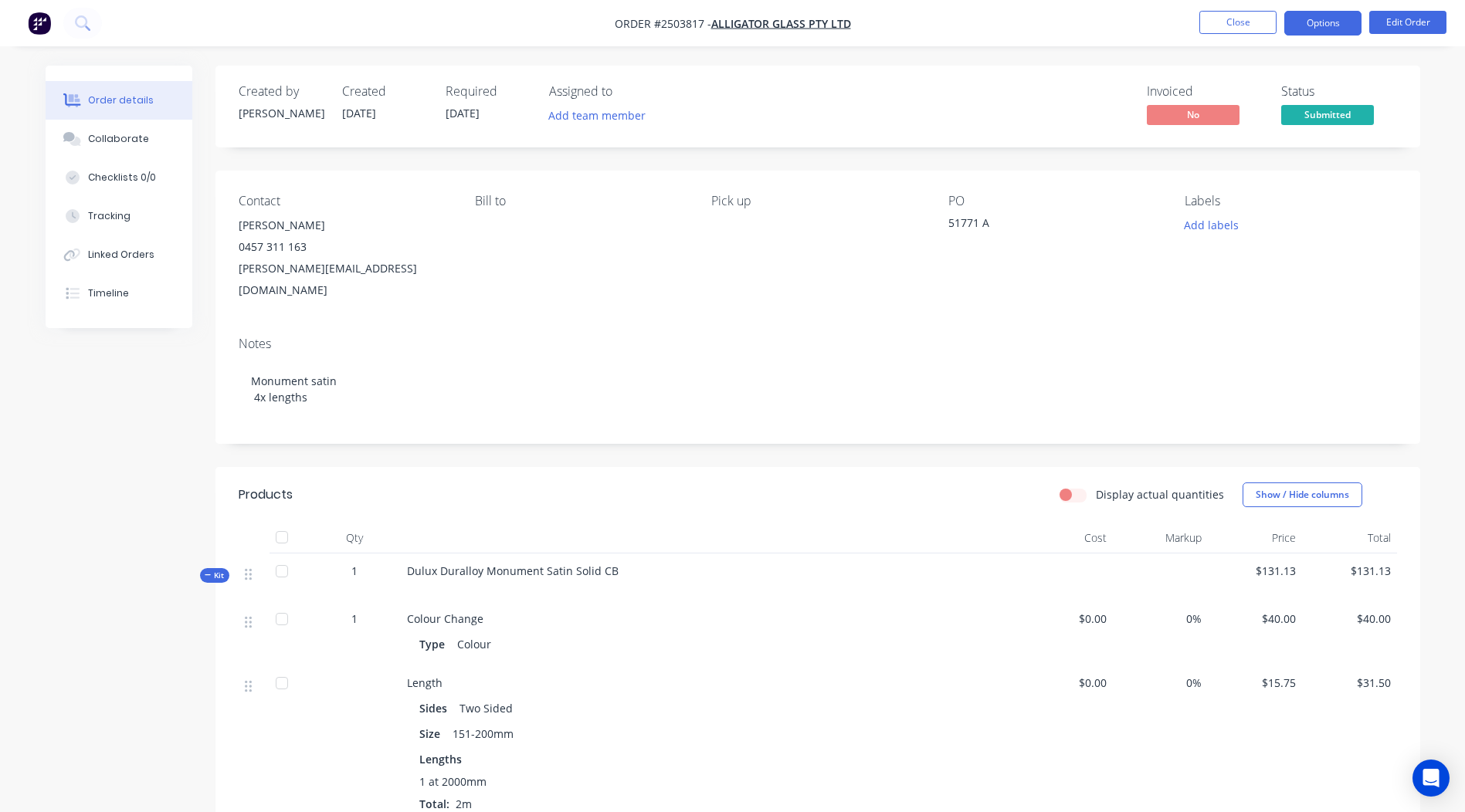
click at [1338, 21] on button "Options" at bounding box center [1323, 23] width 77 height 25
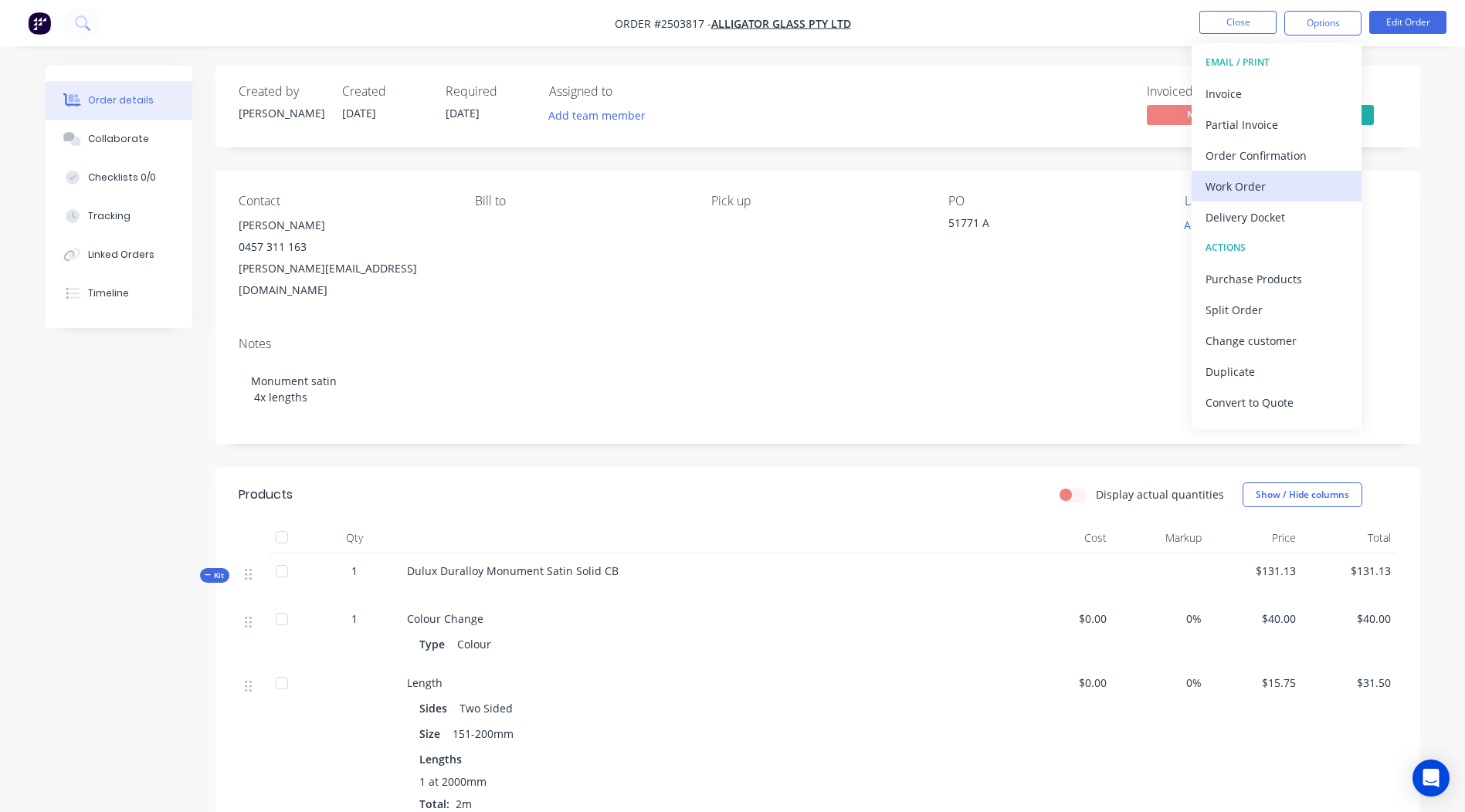
click at [1248, 185] on div "Work Order" at bounding box center [1276, 187] width 142 height 22
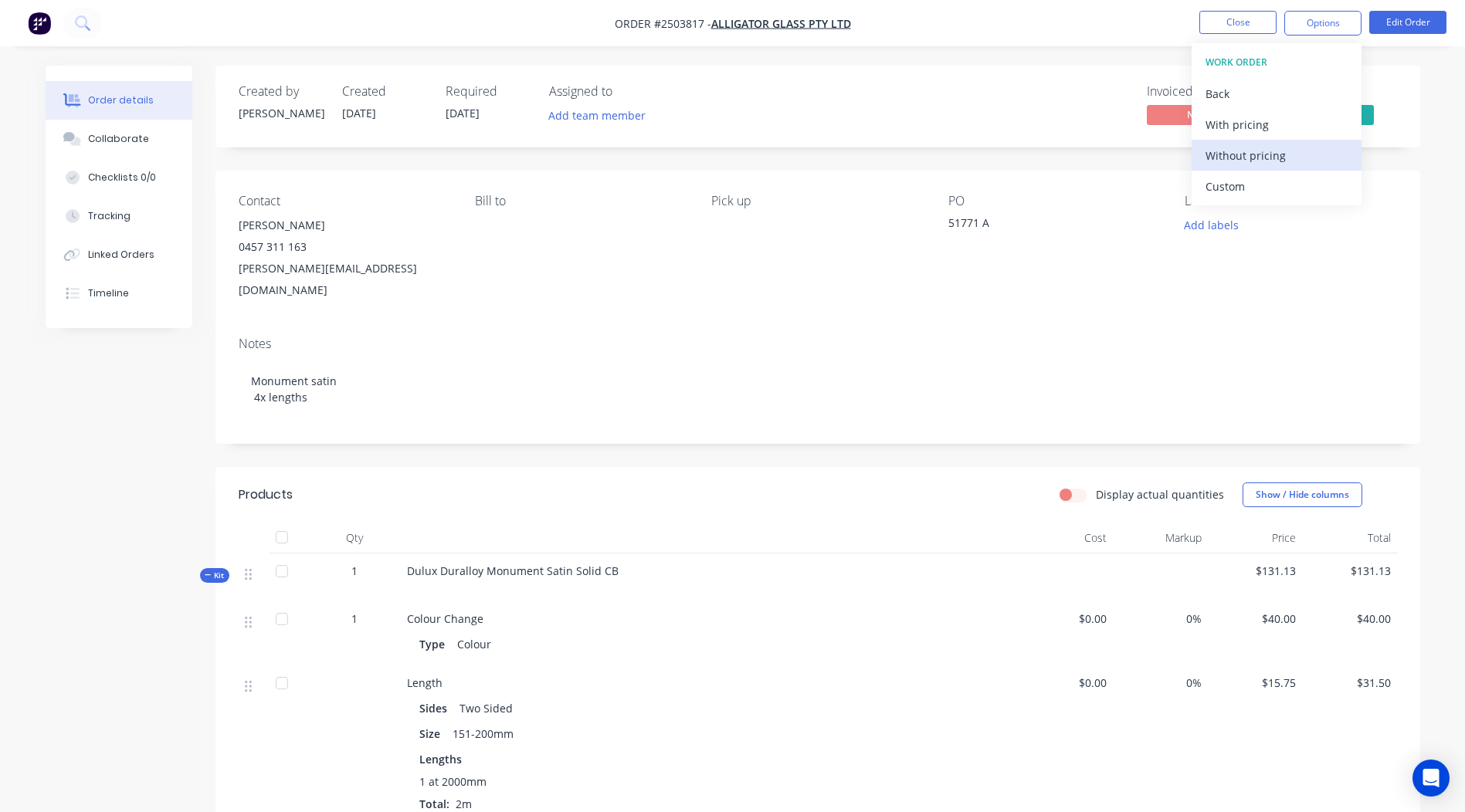
click at [1228, 151] on div "Without pricing" at bounding box center [1276, 156] width 142 height 22
click at [896, 432] on div "Created by [PERSON_NAME] Created [DATE] Required [DATE] Assigned to Add team me…" at bounding box center [817, 726] width 1205 height 1322
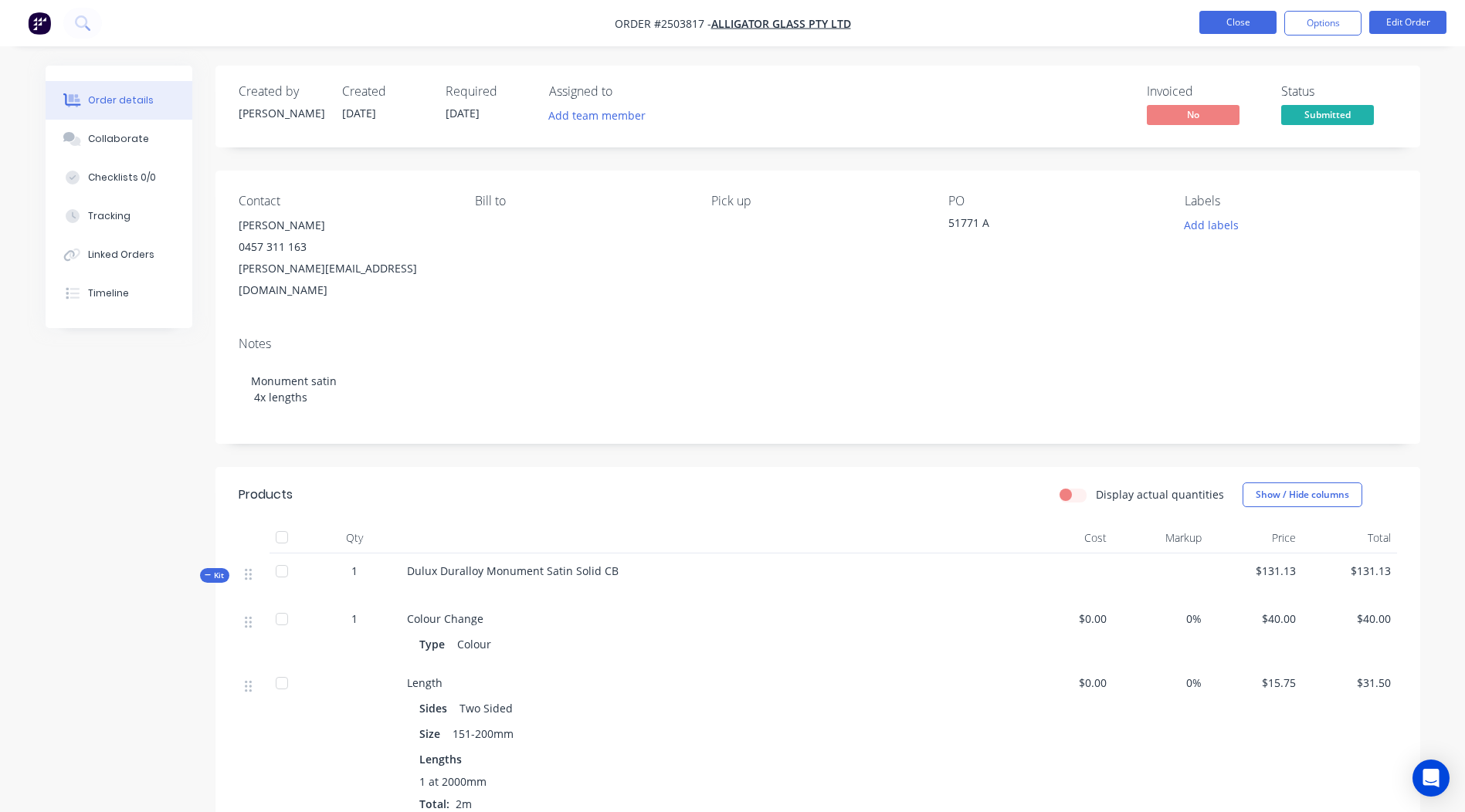
click at [1232, 13] on button "Close" at bounding box center [1238, 22] width 77 height 23
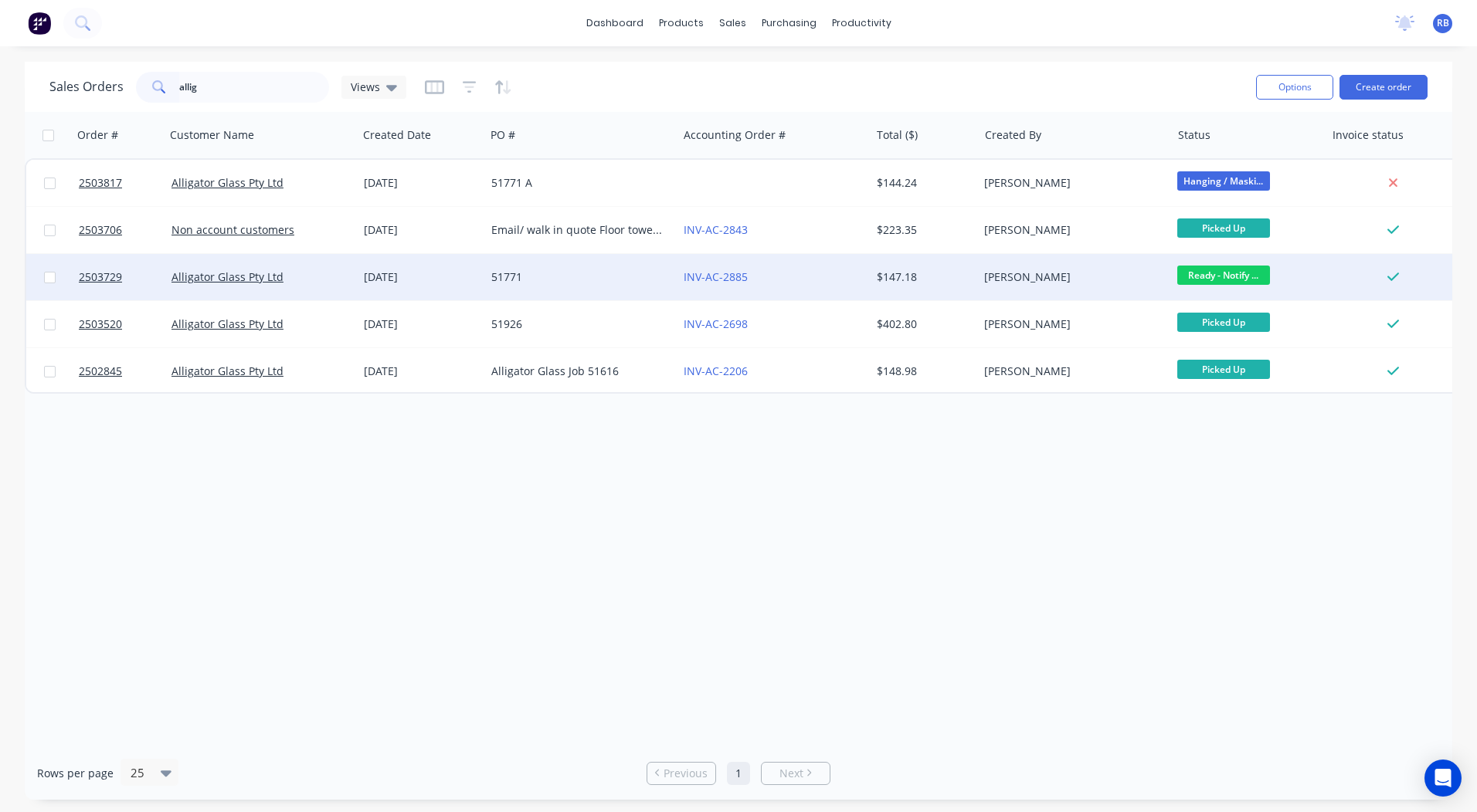
click at [1088, 278] on div "[PERSON_NAME]" at bounding box center [1070, 276] width 172 height 15
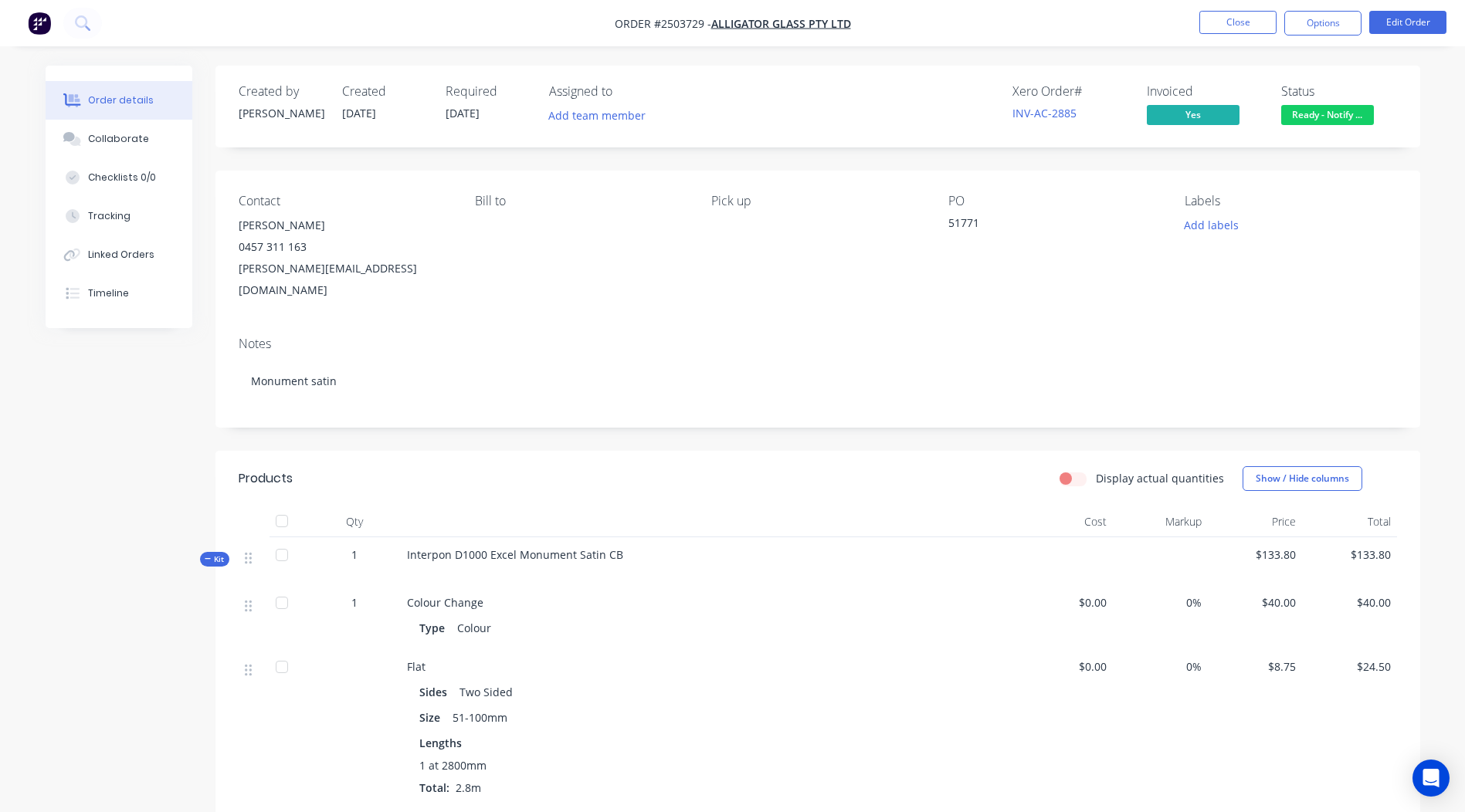
click at [1368, 106] on span "Ready - Notify ..." at bounding box center [1328, 114] width 93 height 19
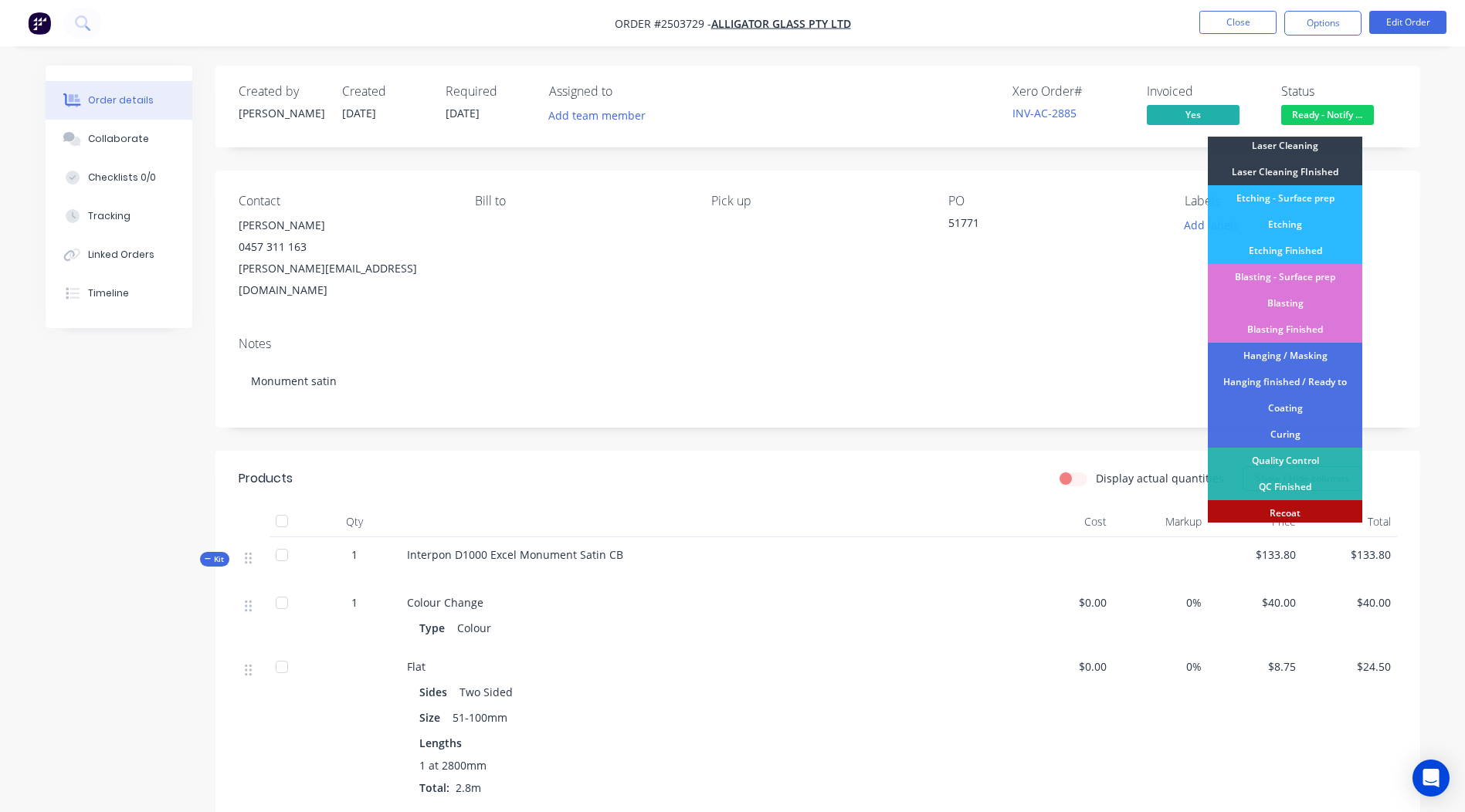
scroll to position [330, 0]
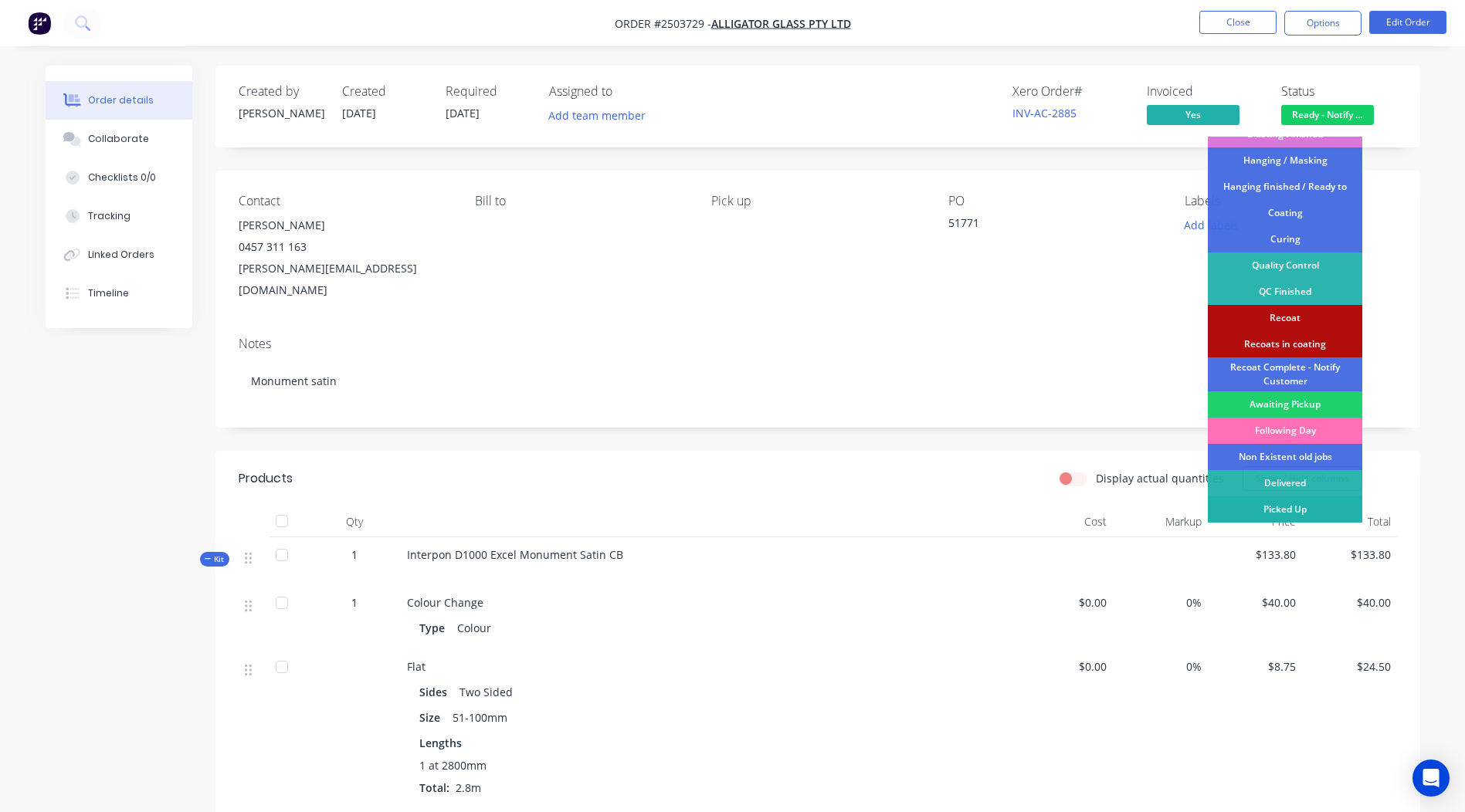
click at [1281, 506] on div "Picked Up" at bounding box center [1285, 509] width 155 height 26
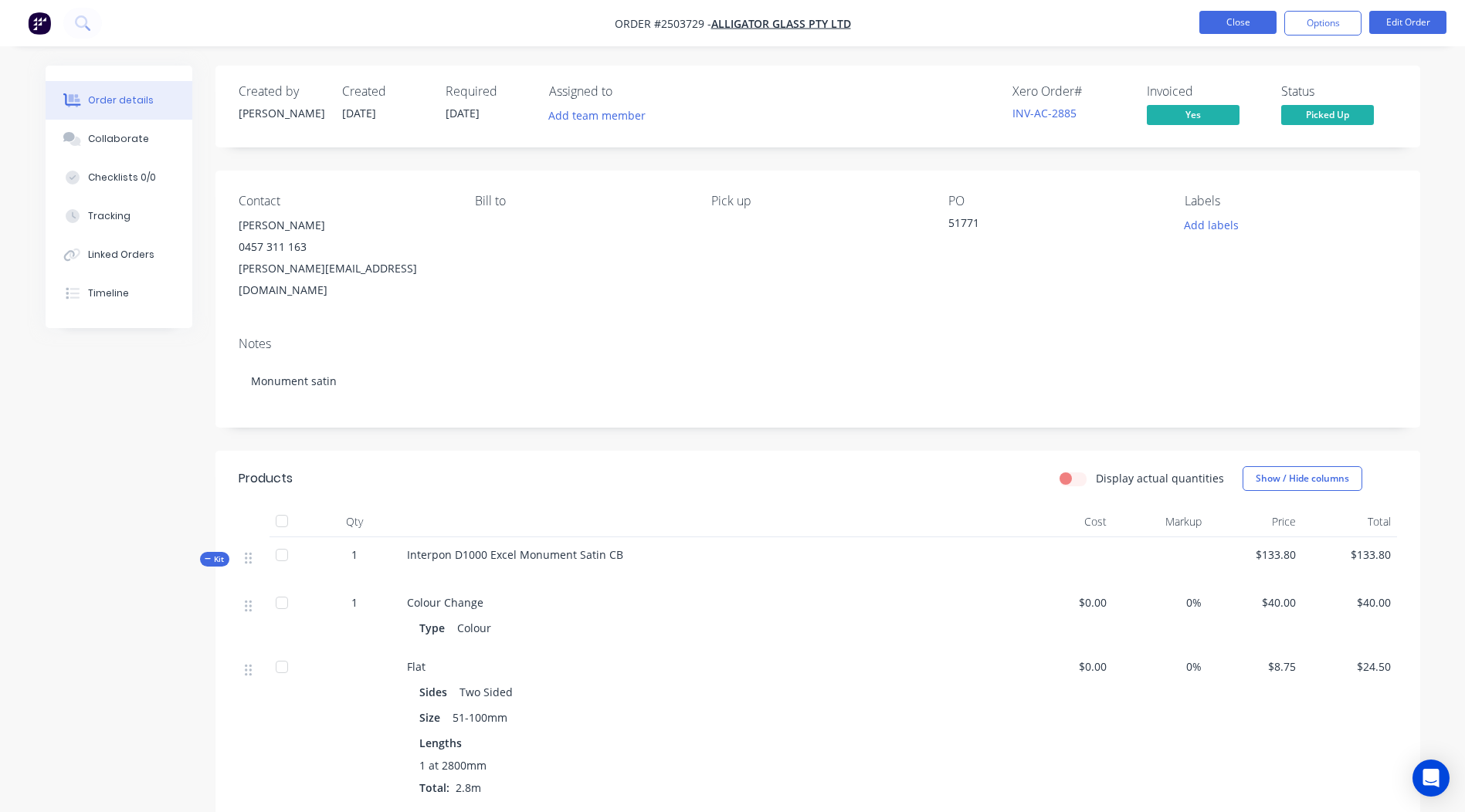
click at [1243, 18] on button "Close" at bounding box center [1238, 22] width 77 height 23
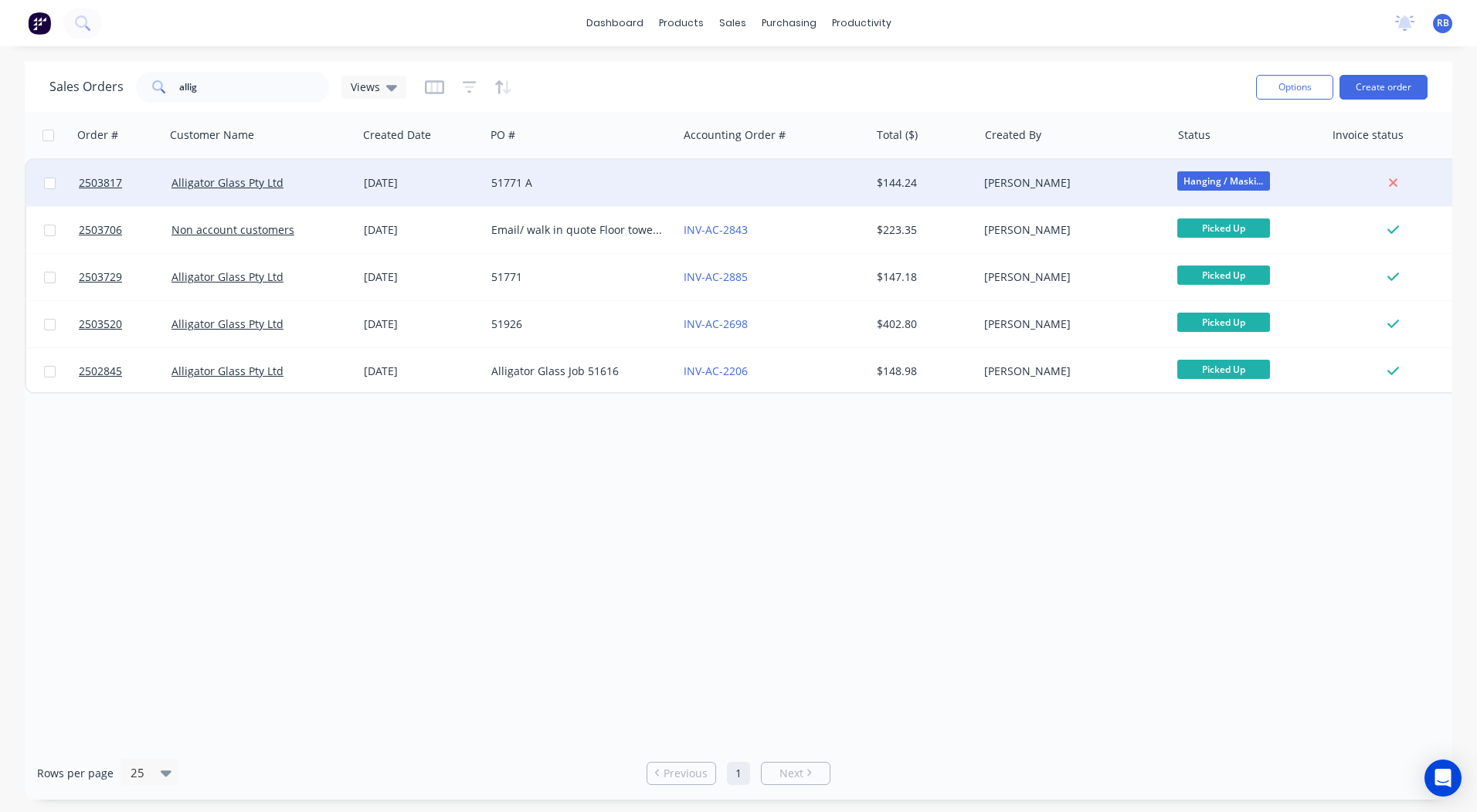
click at [1035, 199] on div "[PERSON_NAME]" at bounding box center [1074, 183] width 192 height 46
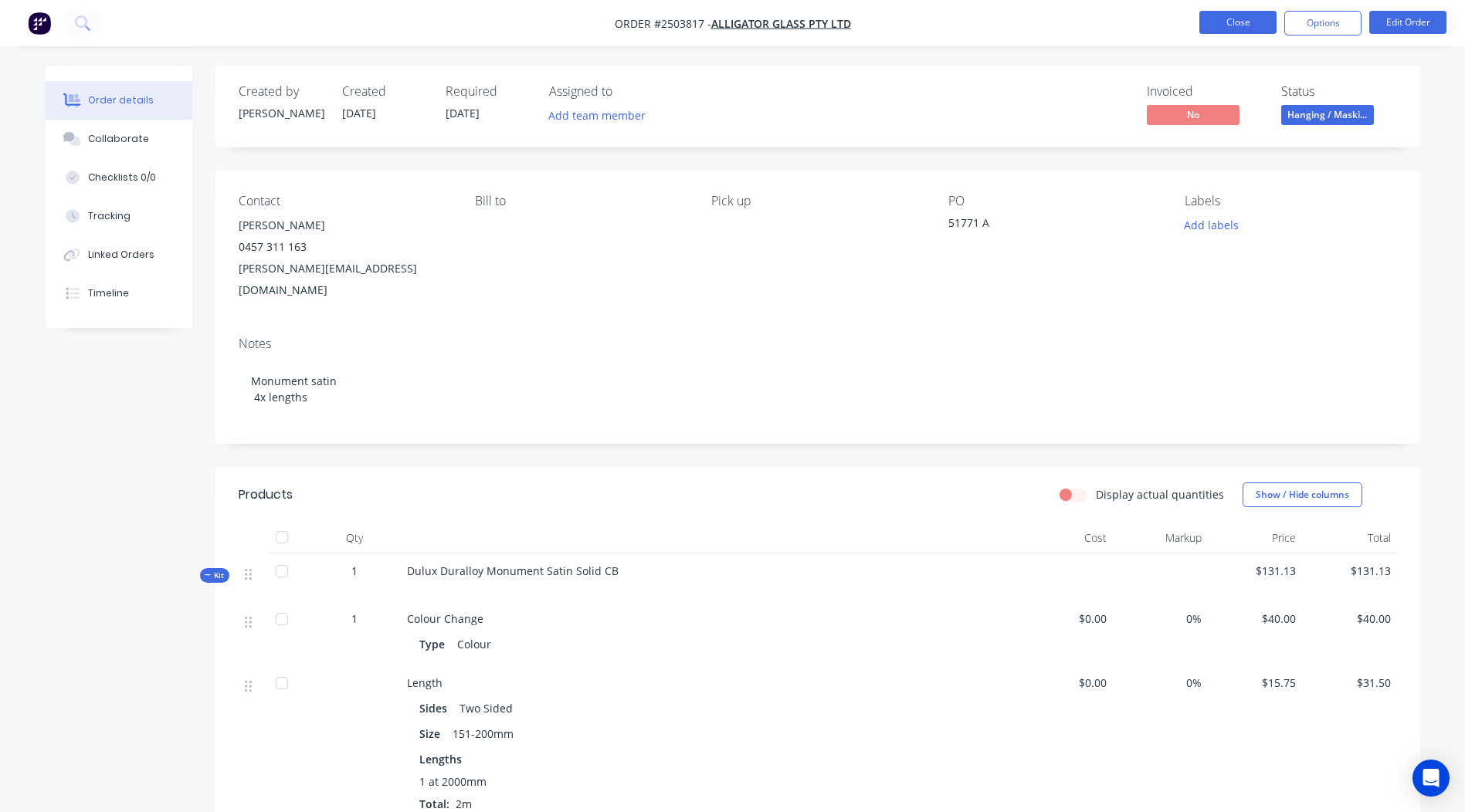
click at [1259, 15] on button "Close" at bounding box center [1238, 22] width 77 height 23
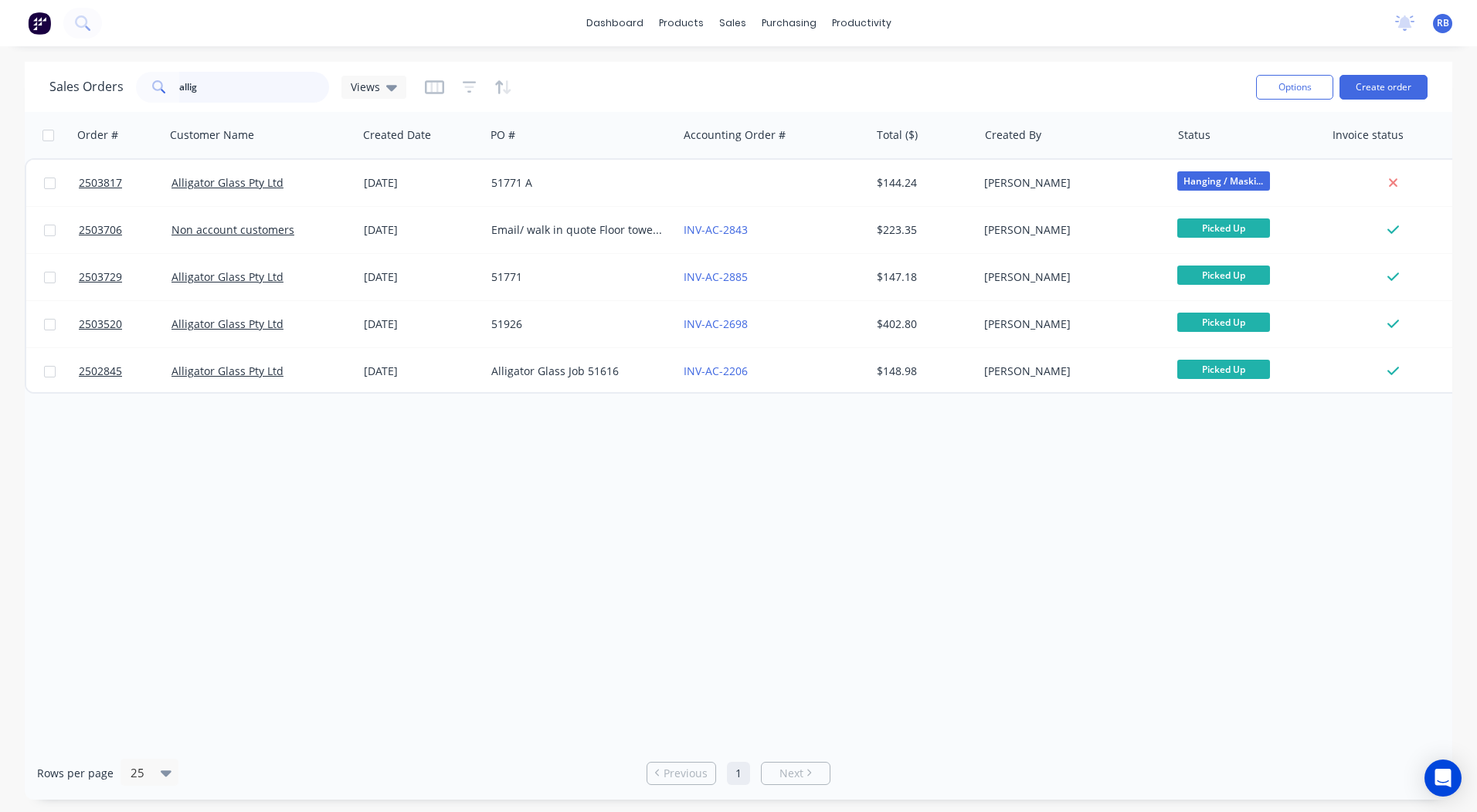
click at [0, 164] on html "dashboard products sales purchasing productivity dashboard products Product Cat…" at bounding box center [738, 406] width 1477 height 812
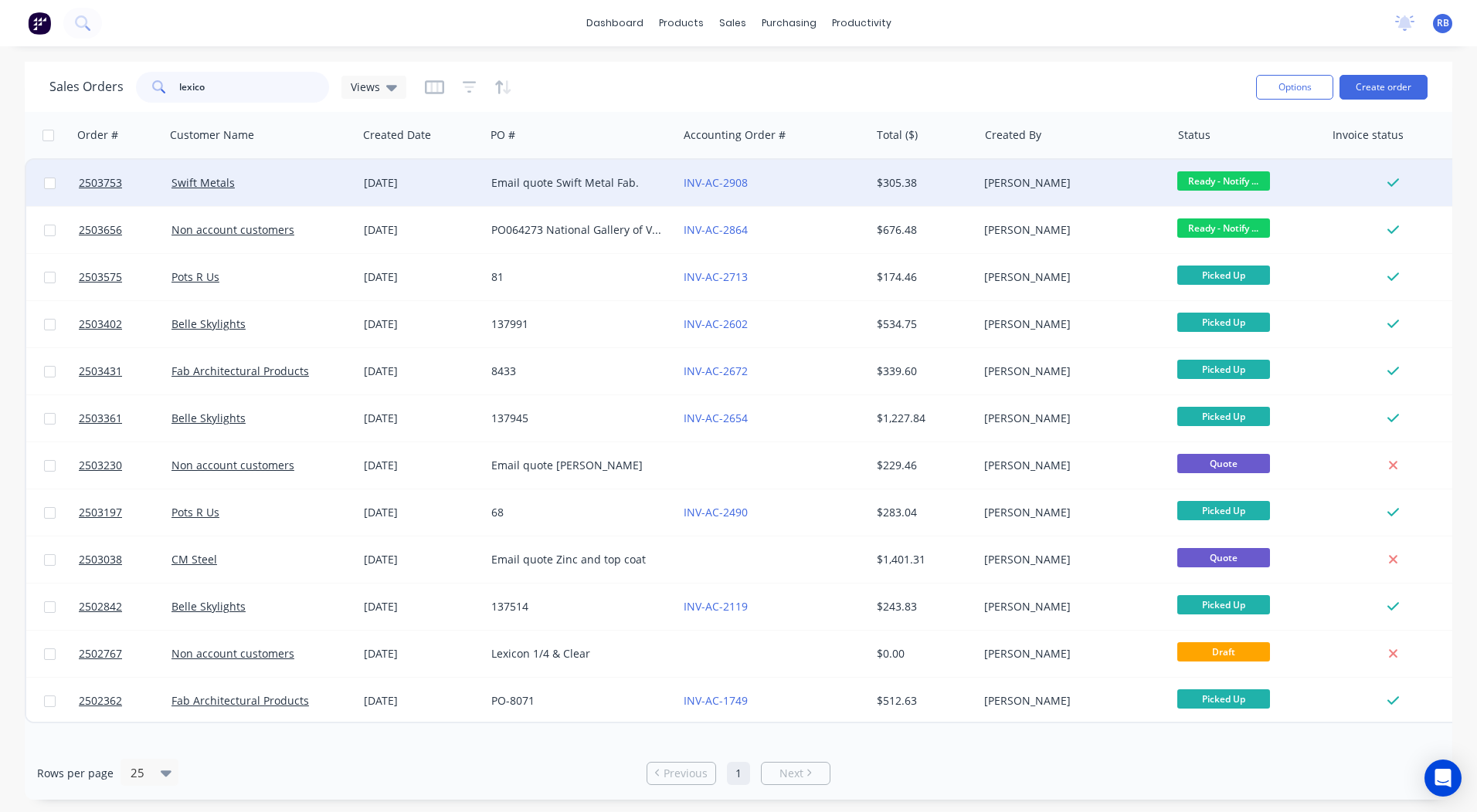
type input "lexico"
click at [780, 171] on div "INV-AC-2908" at bounding box center [773, 183] width 192 height 46
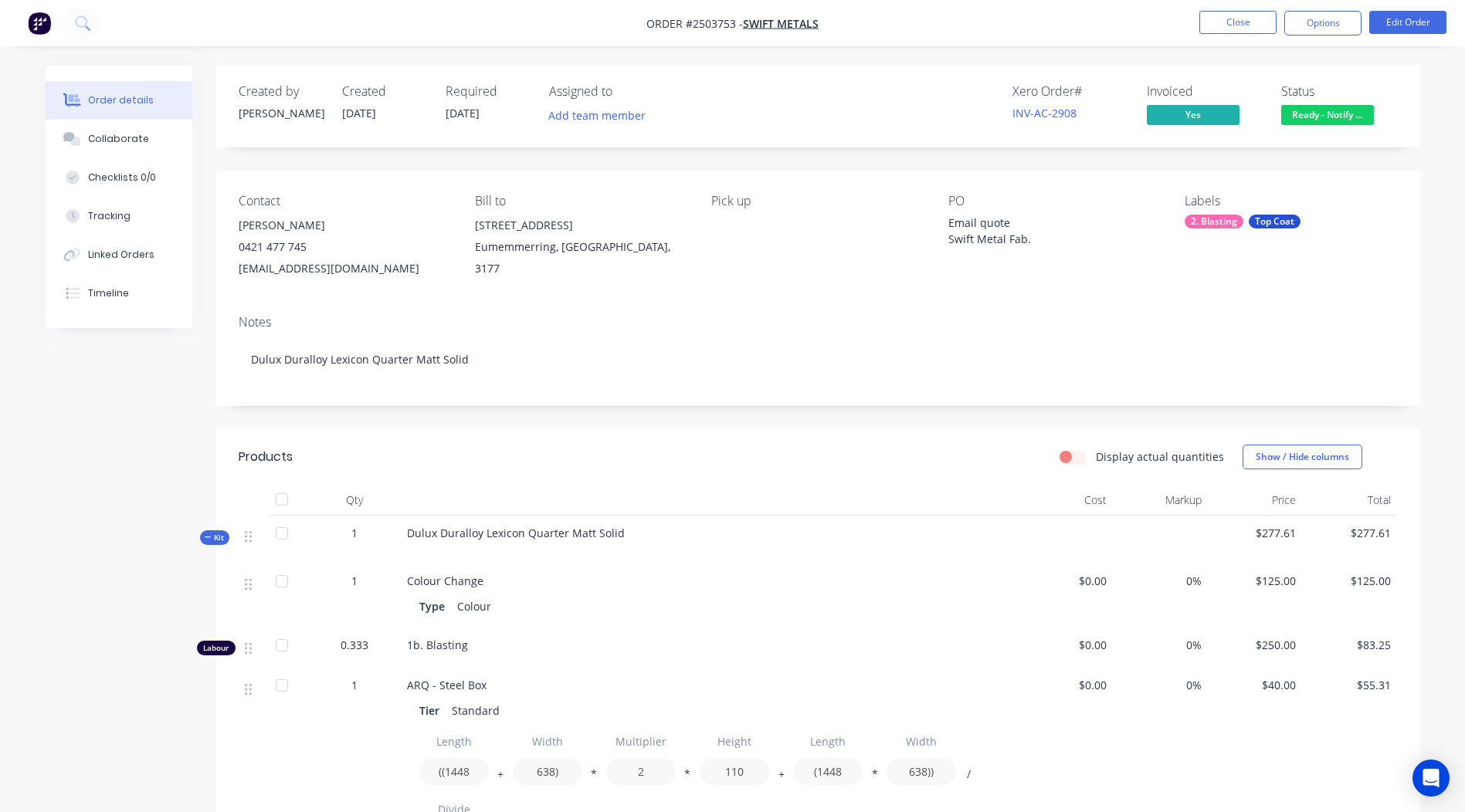
click at [1318, 116] on span "Ready - Notify ..." at bounding box center [1328, 114] width 93 height 19
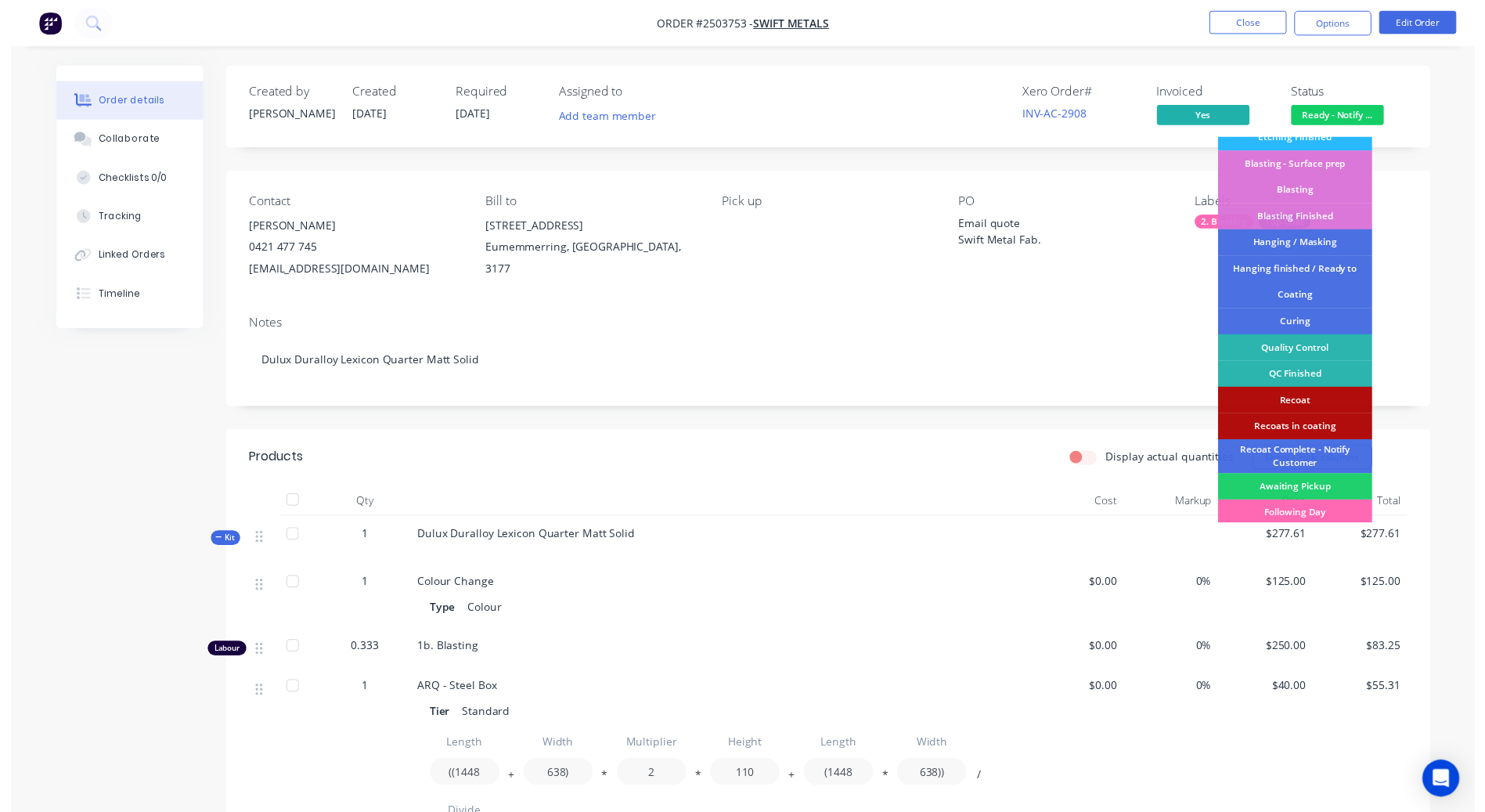
scroll to position [335, 0]
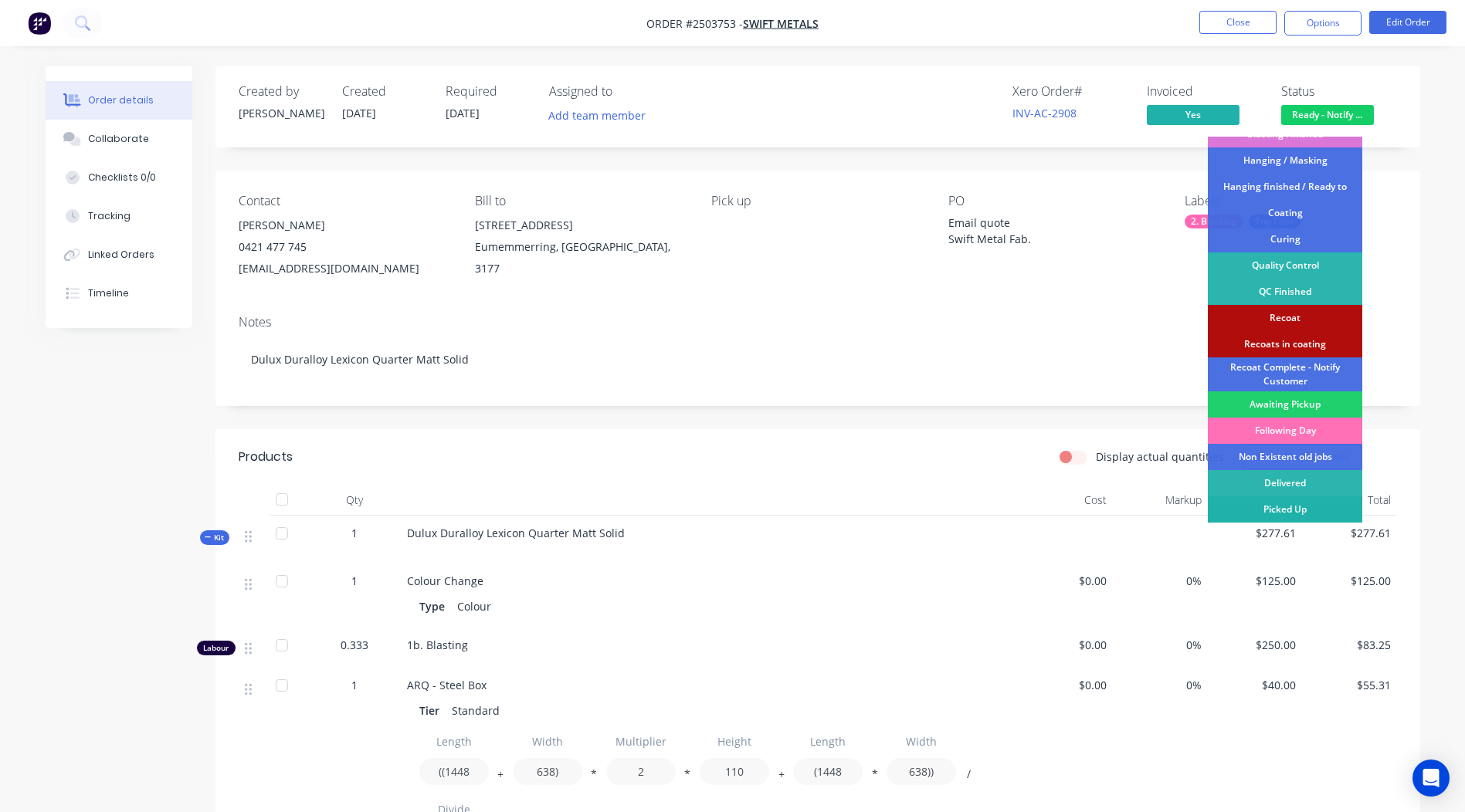
click at [1285, 514] on div "Picked Up" at bounding box center [1285, 509] width 155 height 26
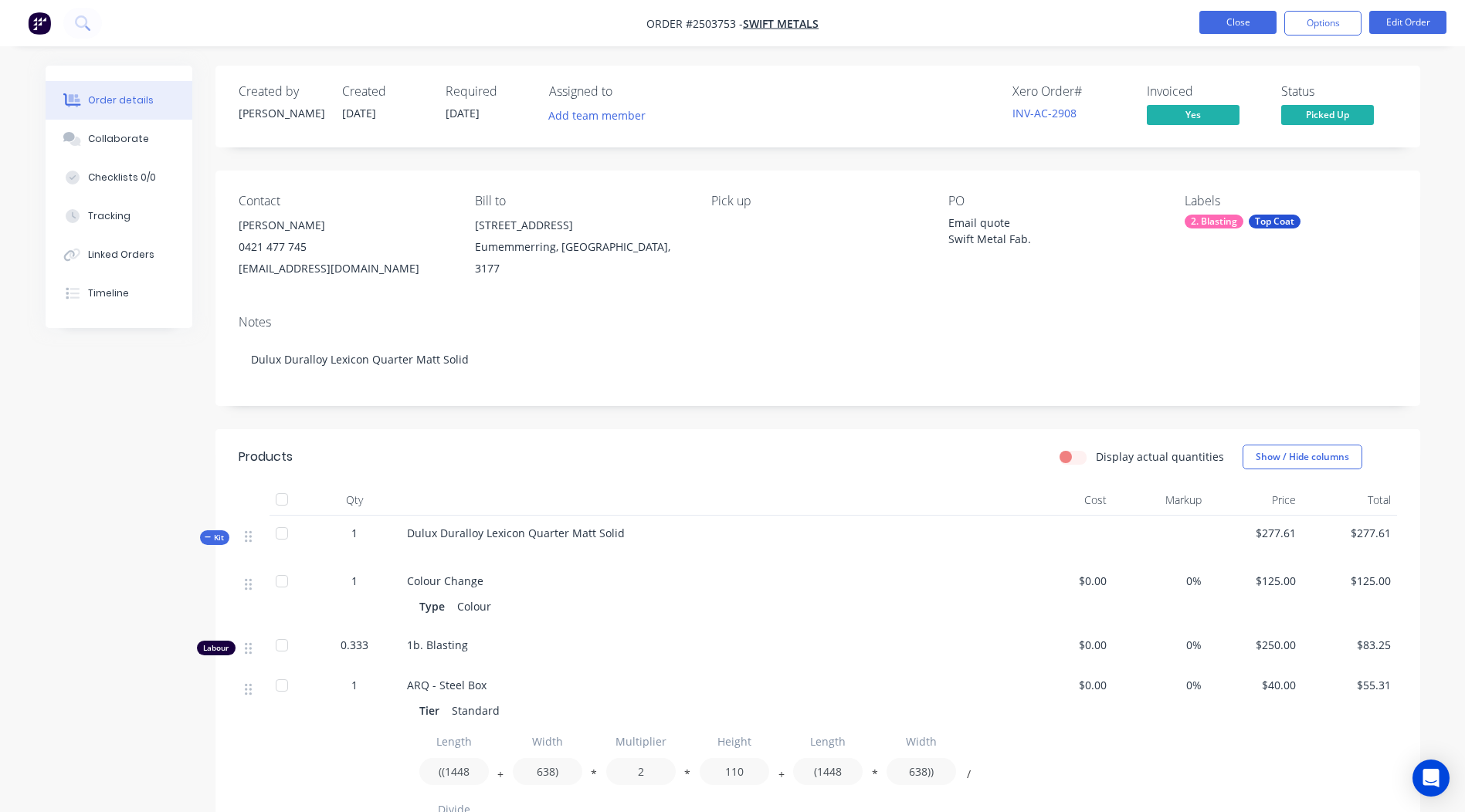
click at [1227, 20] on button "Close" at bounding box center [1238, 22] width 77 height 23
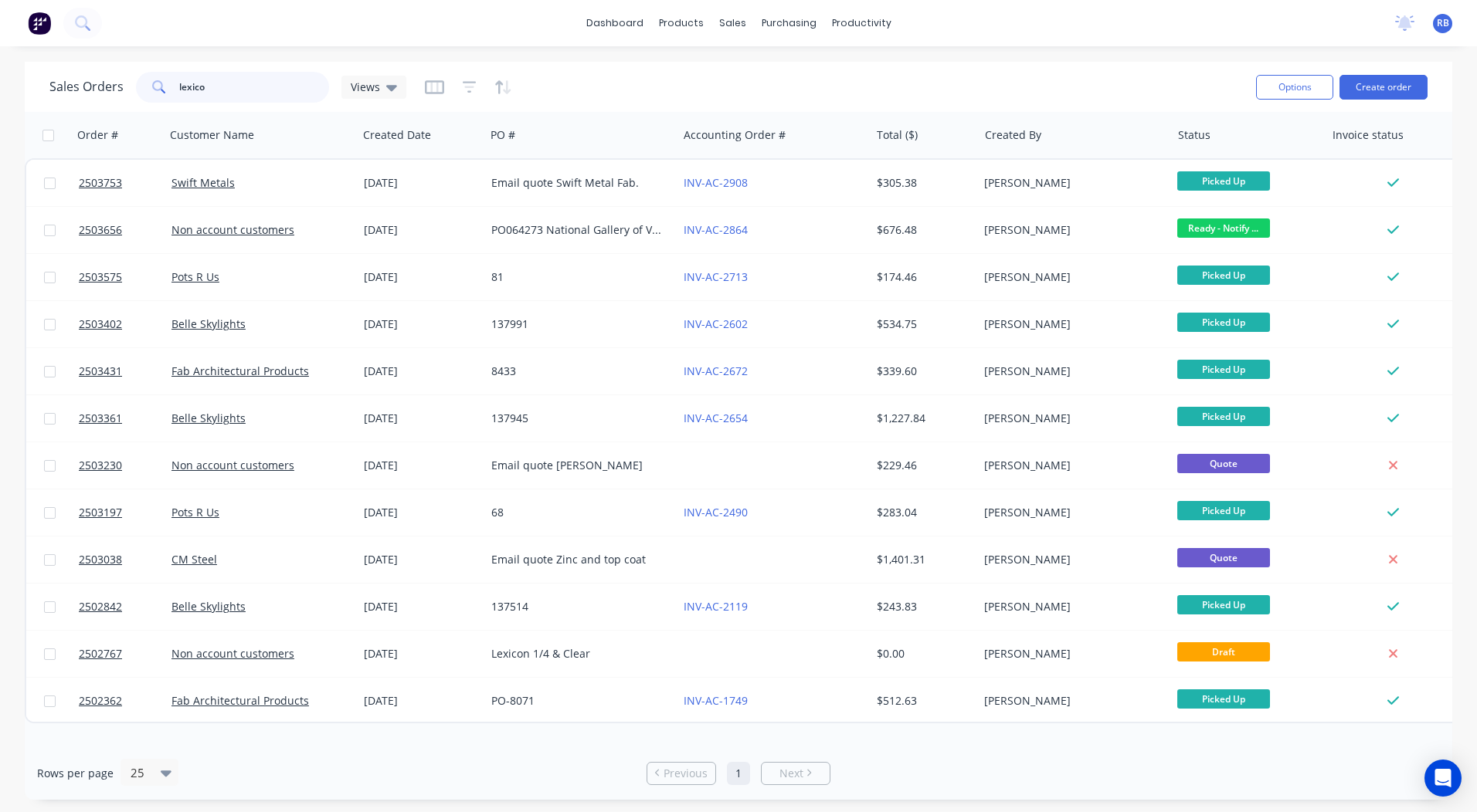
drag, startPoint x: 311, startPoint y: 85, endPoint x: 0, endPoint y: 92, distance: 311.1
click at [0, 100] on html "dashboard products sales purchasing productivity dashboard products Product Cat…" at bounding box center [738, 406] width 1477 height 812
click at [843, 30] on div "productivity" at bounding box center [862, 23] width 75 height 23
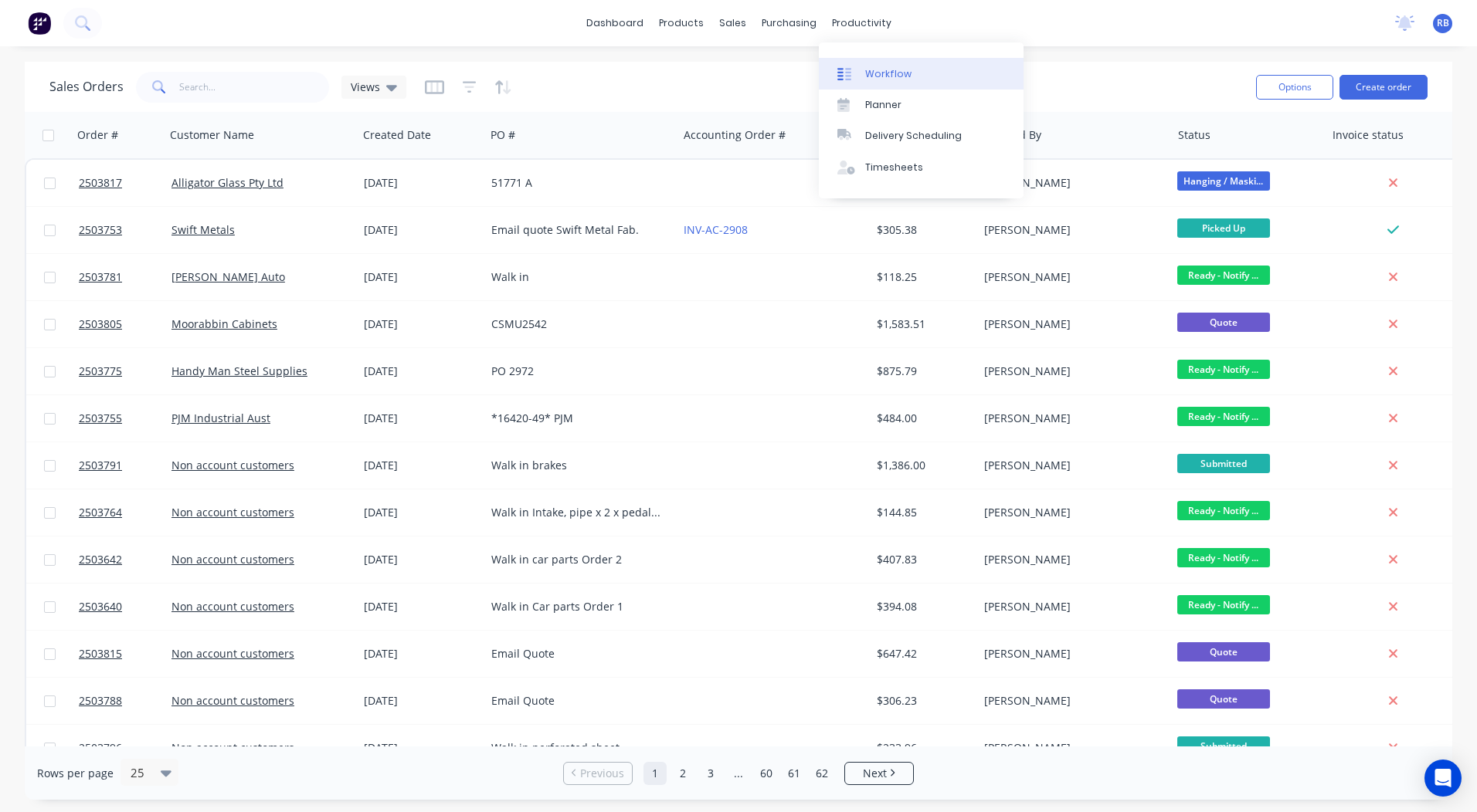
click at [881, 77] on div "Workflow" at bounding box center [888, 75] width 46 height 14
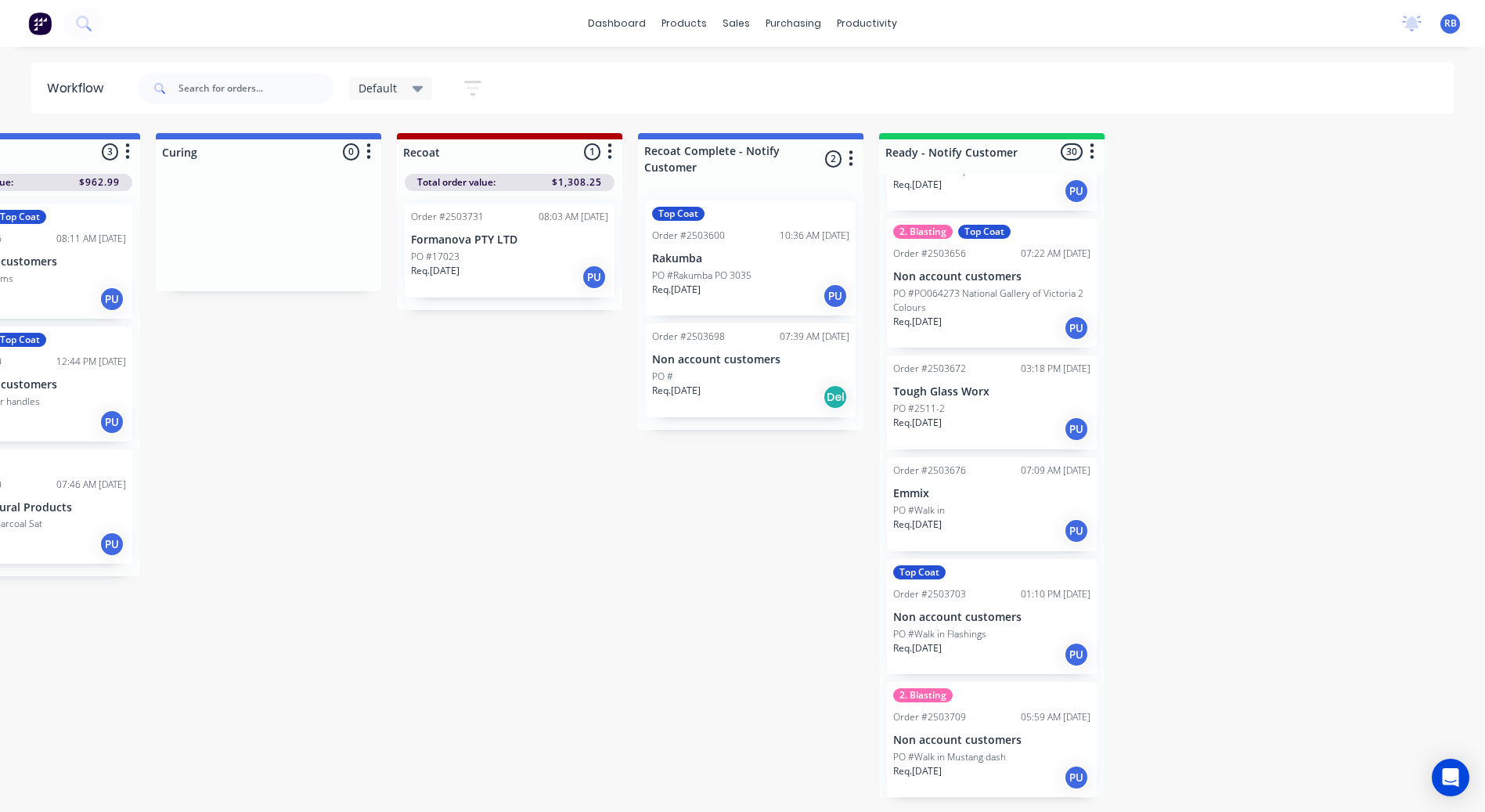
scroll to position [497, 0]
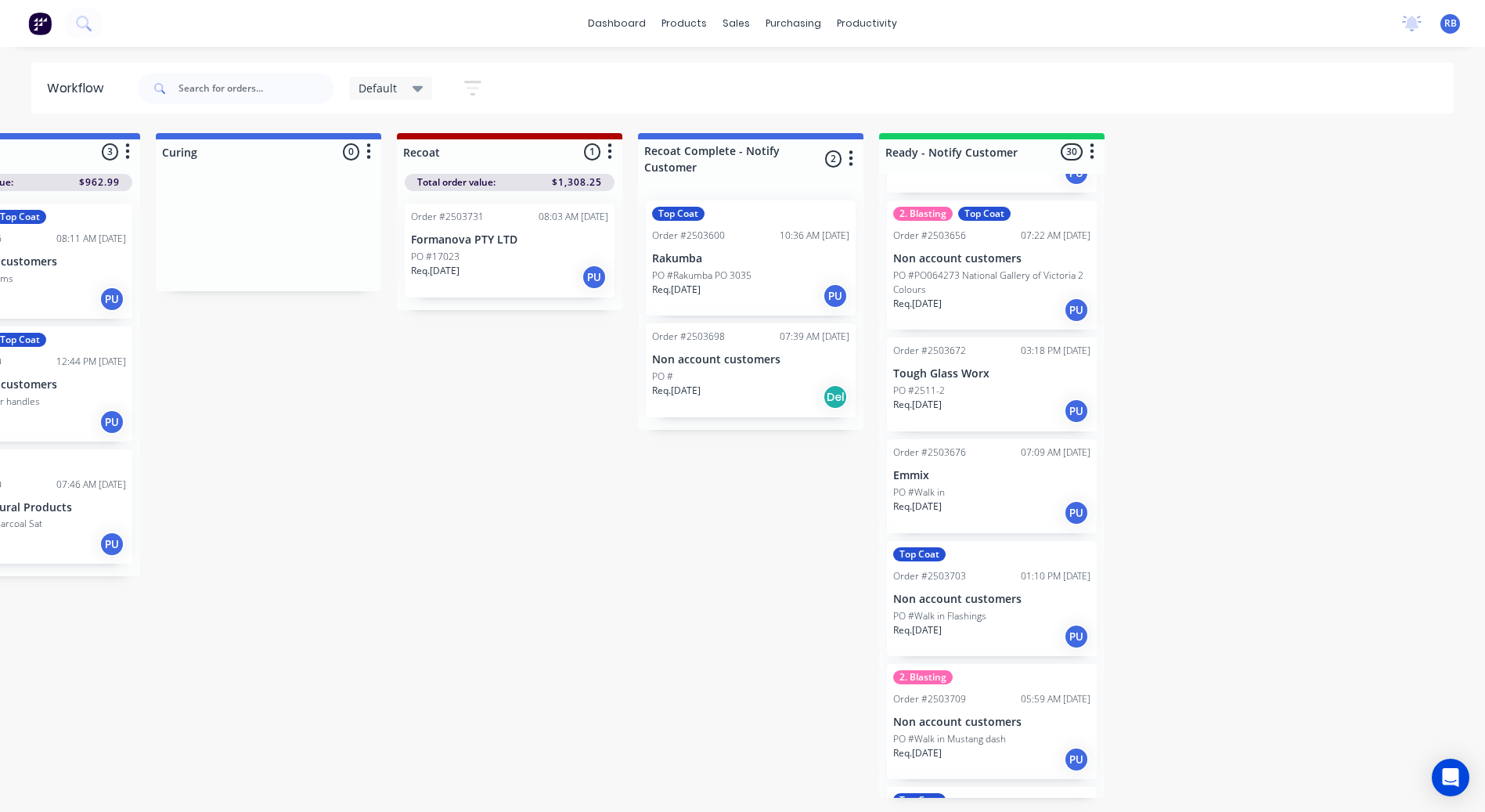
click at [990, 390] on div "PO #2511-2" at bounding box center [992, 391] width 197 height 14
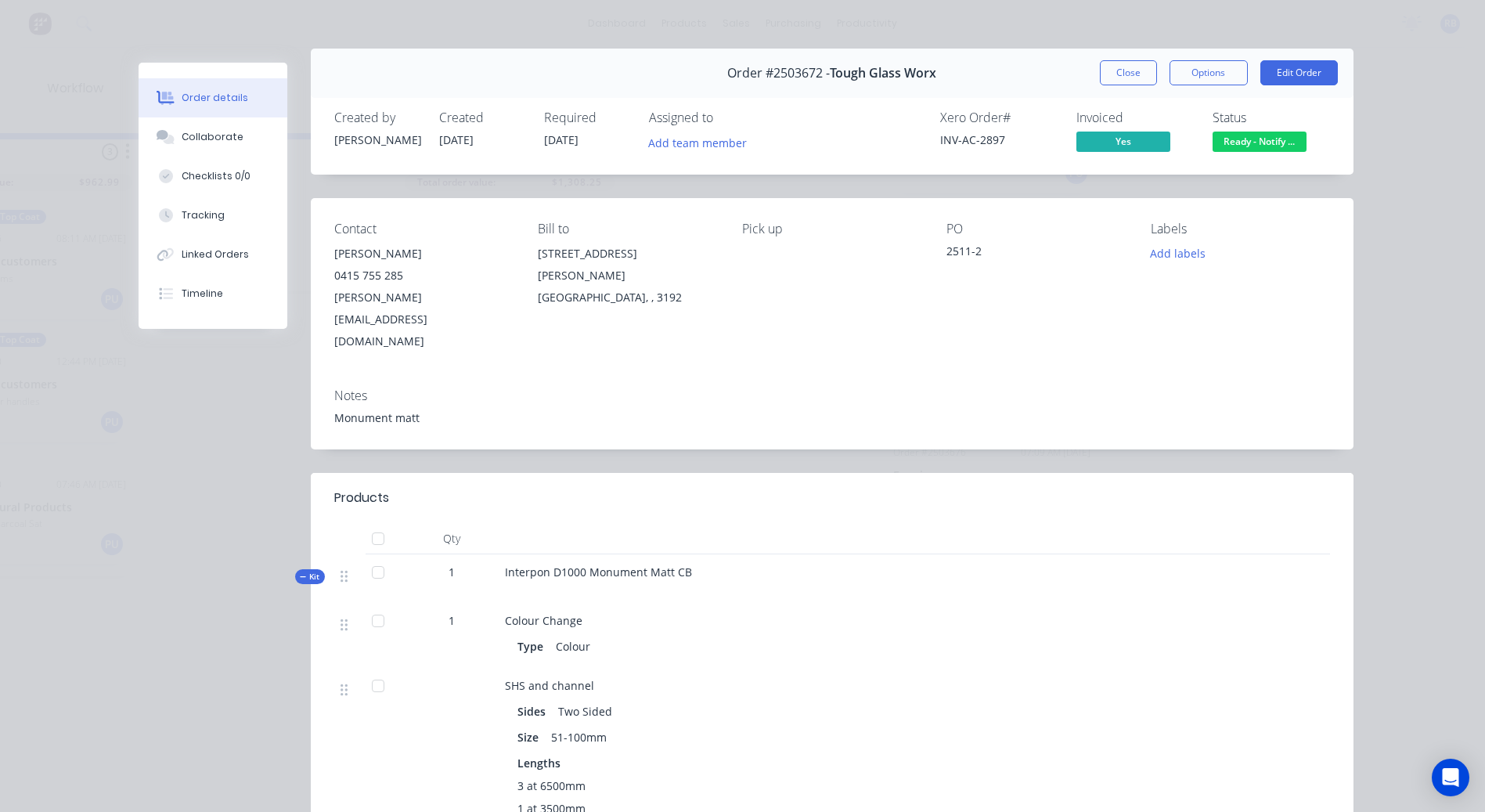
scroll to position [0, 0]
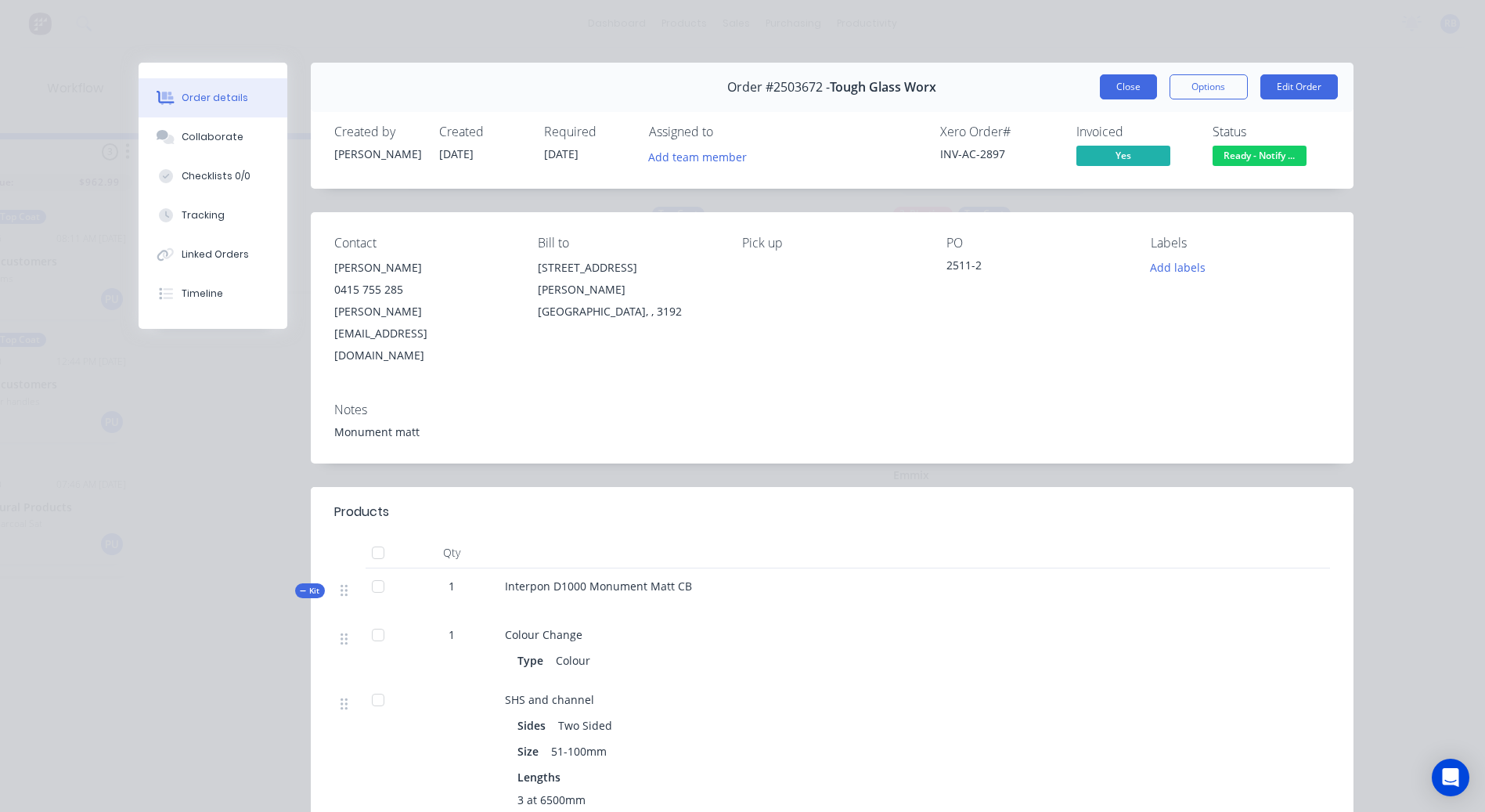
click at [1121, 81] on button "Close" at bounding box center [1128, 86] width 57 height 25
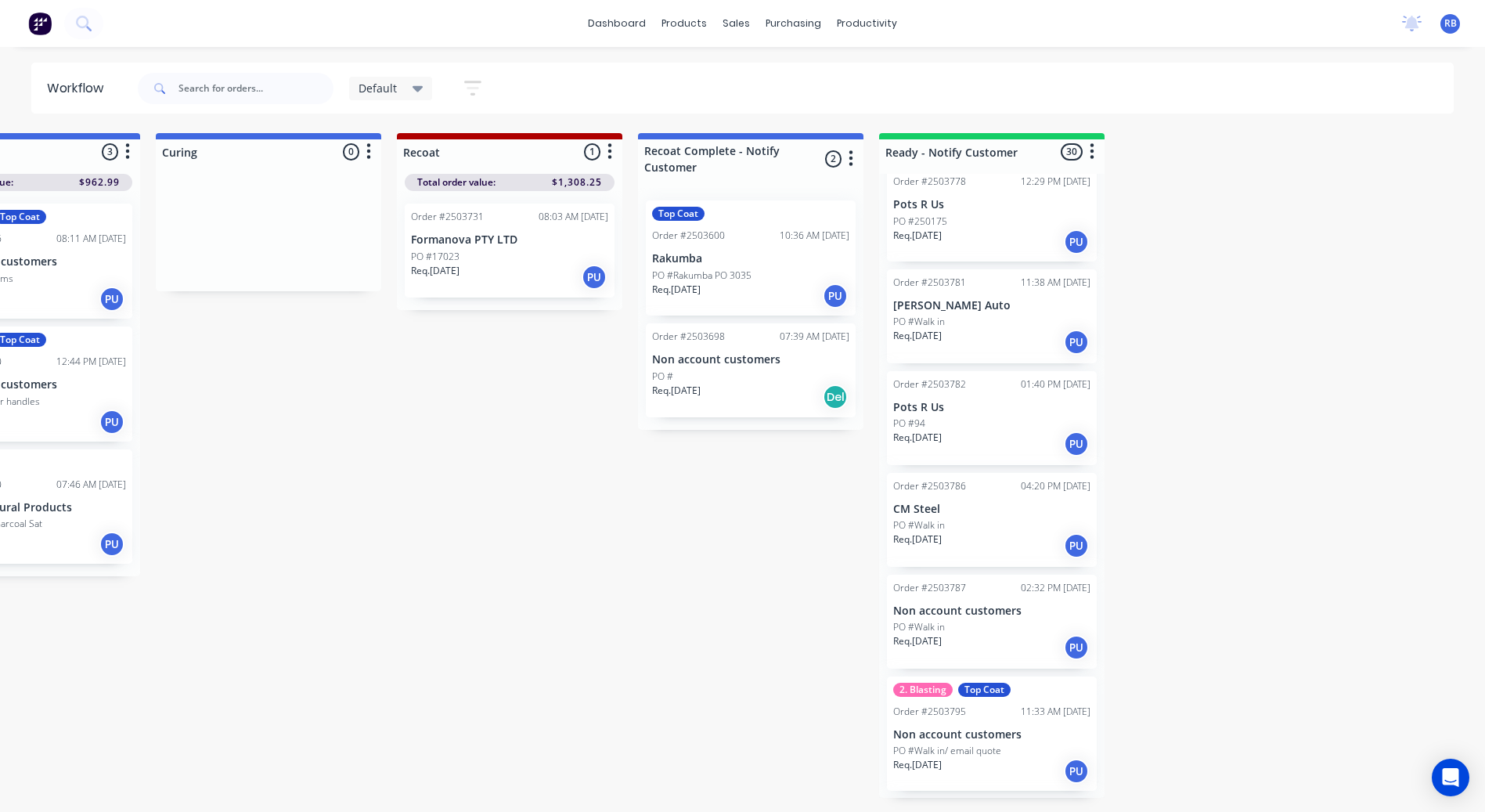
scroll to position [2957, 0]
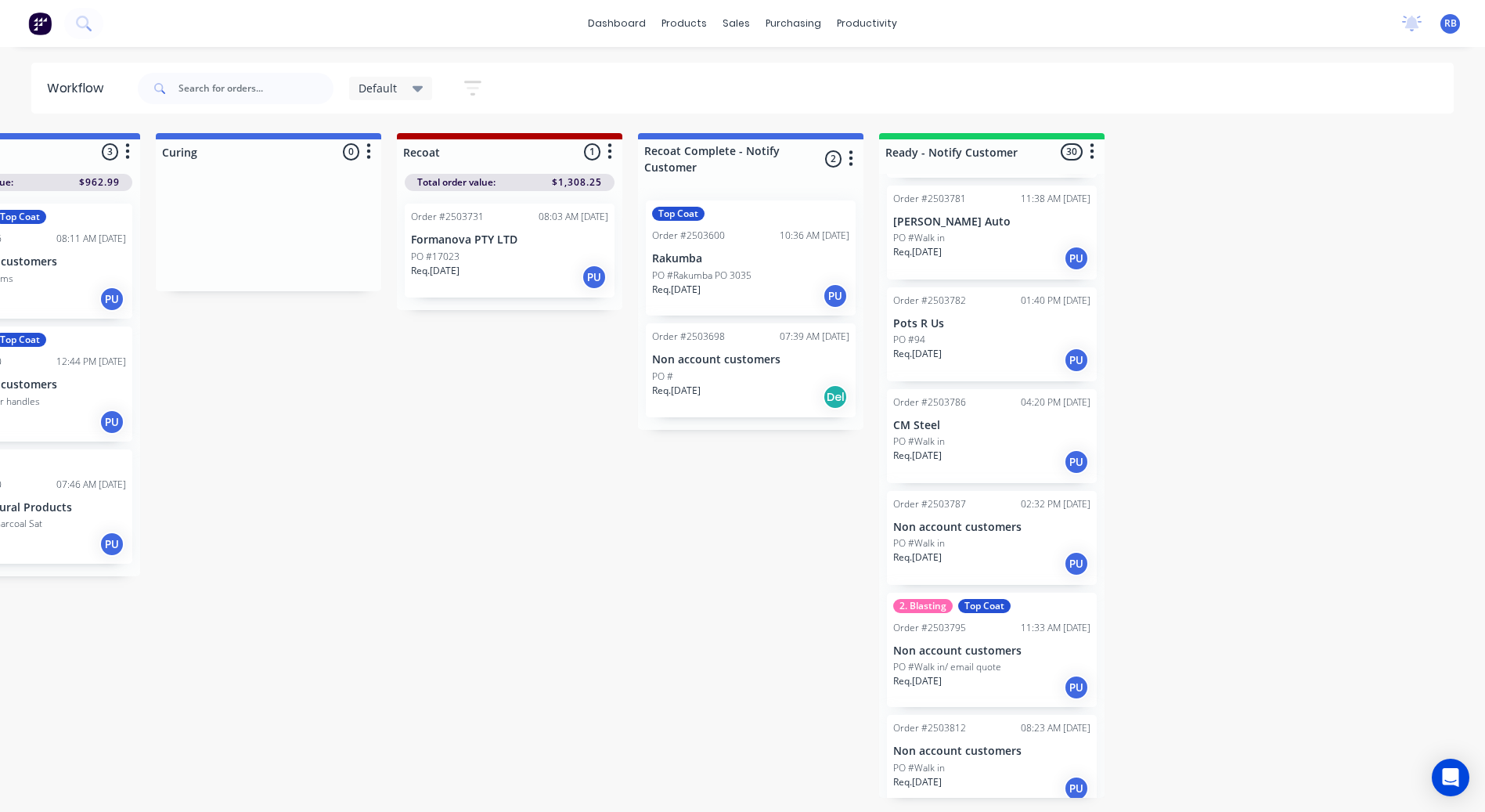
drag, startPoint x: 1097, startPoint y: 732, endPoint x: 1100, endPoint y: 712, distance: 20.2
click at [1100, 712] on div "2. Blasting Top Coat Order #2503535 08:44 PM [DATE] Non account customers PO #N…" at bounding box center [992, 485] width 225 height 624
drag, startPoint x: 1100, startPoint y: 712, endPoint x: 1262, endPoint y: 684, distance: 164.4
click at [610, 12] on link "dashboard" at bounding box center [617, 23] width 73 height 23
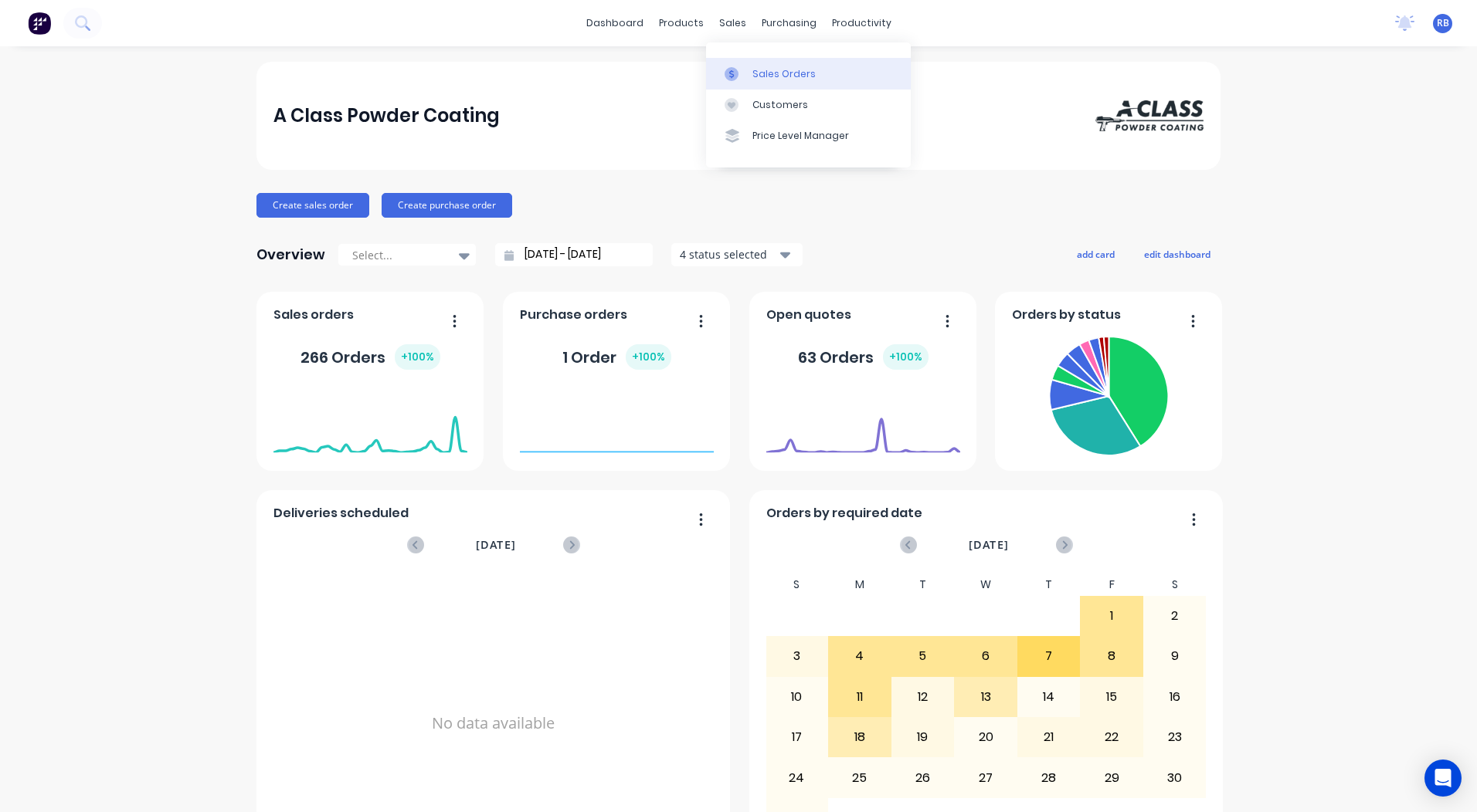
click at [735, 67] on icon at bounding box center [731, 75] width 14 height 14
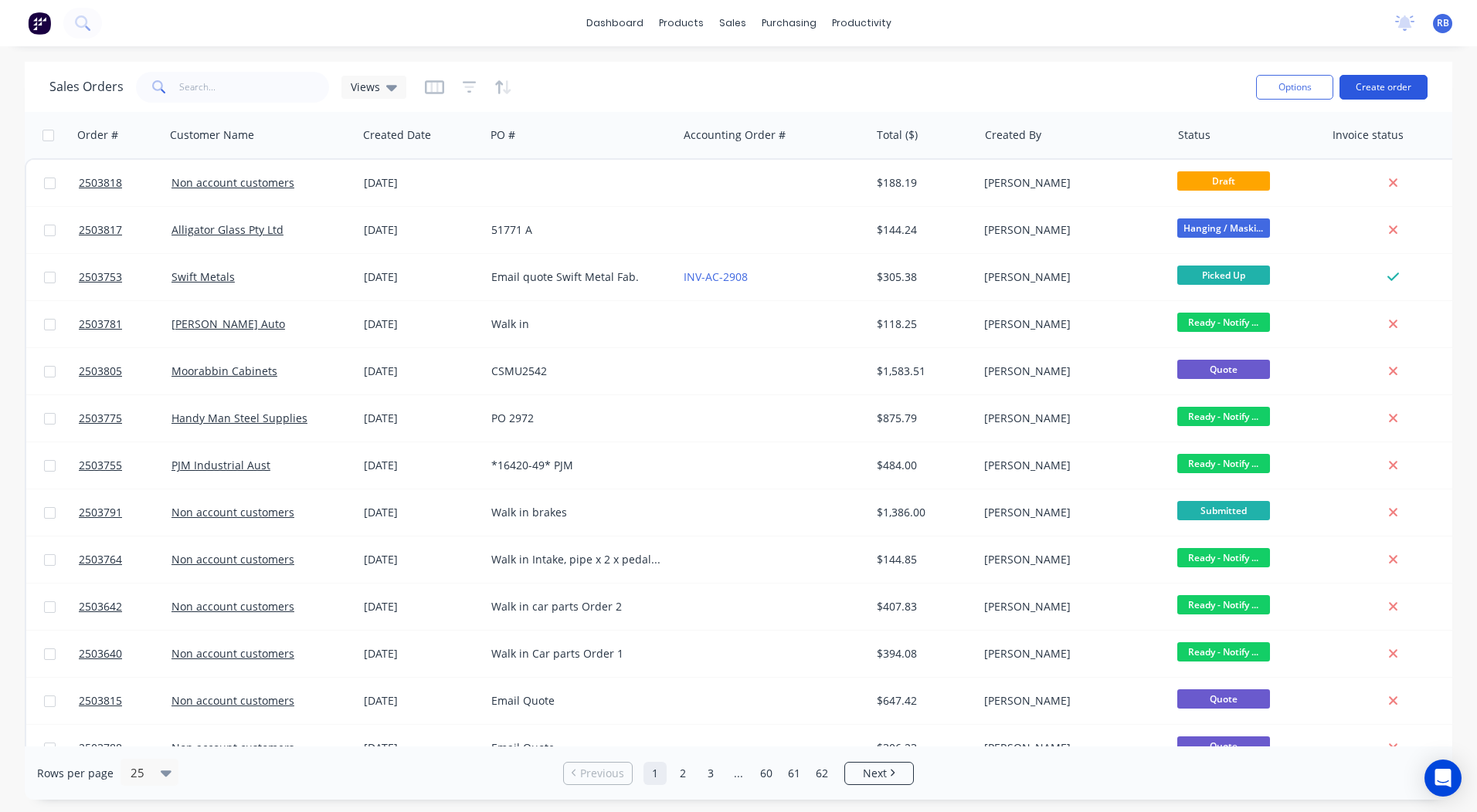
click at [1348, 94] on button "Create order" at bounding box center [1383, 87] width 88 height 25
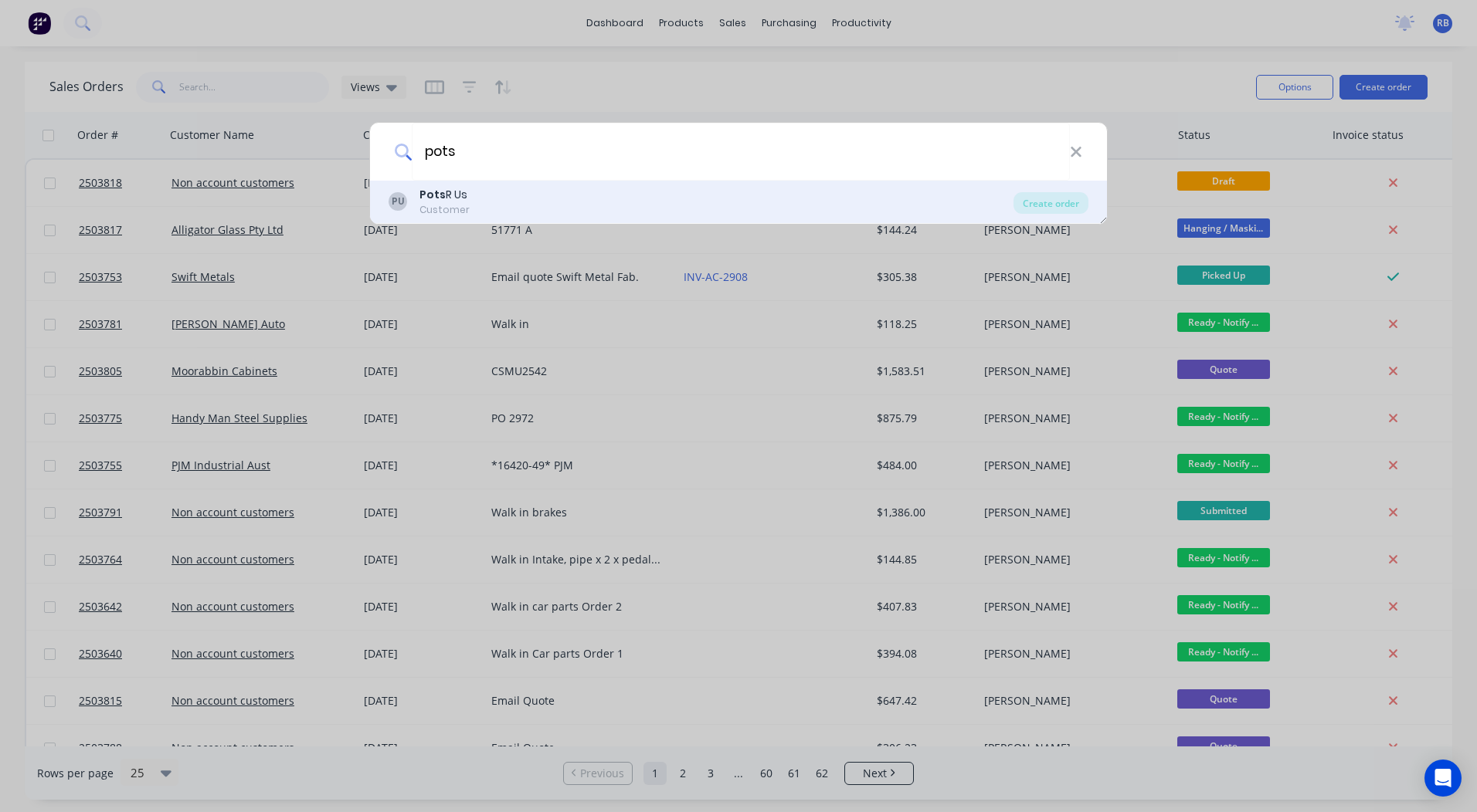
type input "pots"
click at [488, 188] on div "PU Pots R Us Customer" at bounding box center [700, 202] width 625 height 30
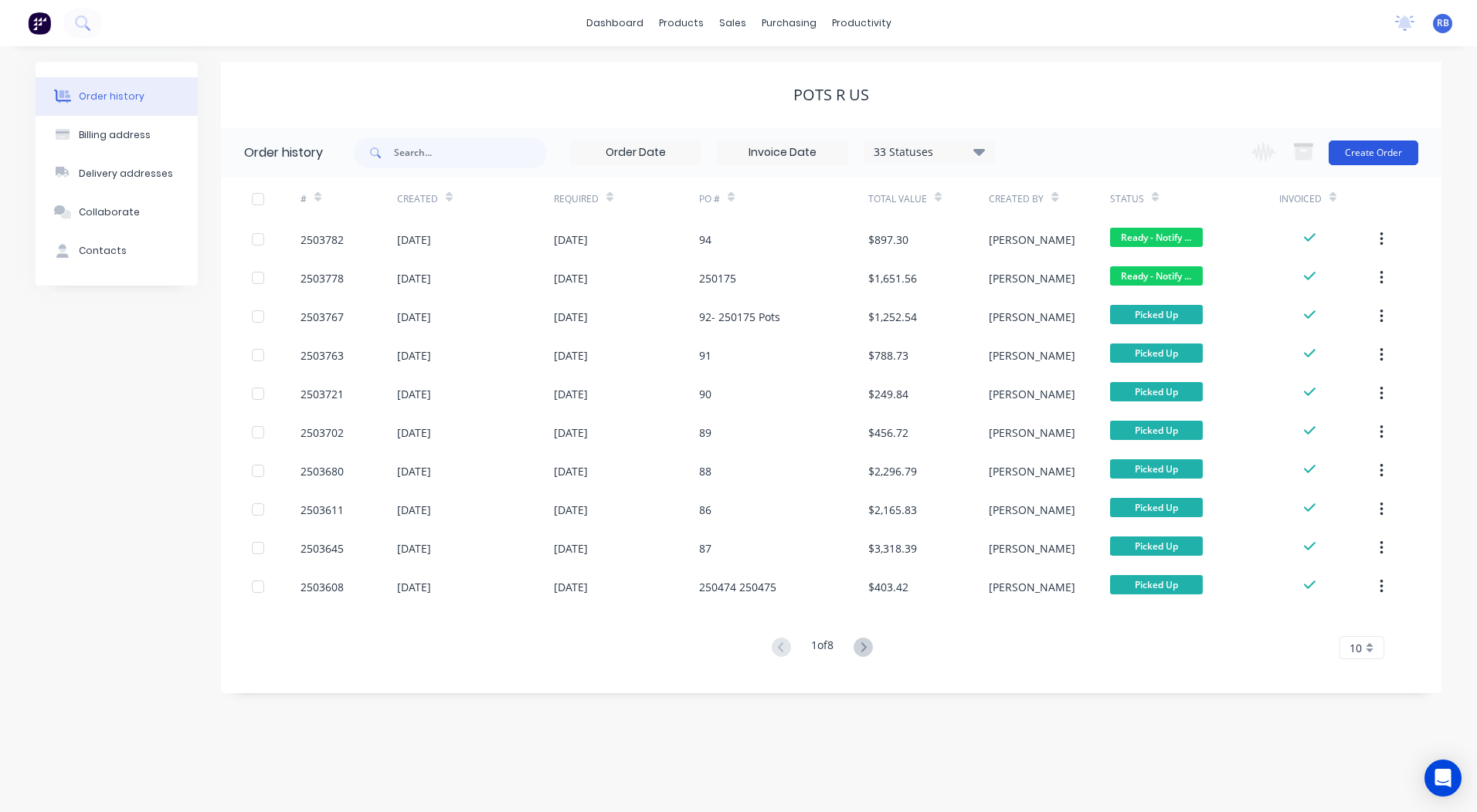
click at [1371, 147] on button "Create Order" at bounding box center [1373, 152] width 90 height 25
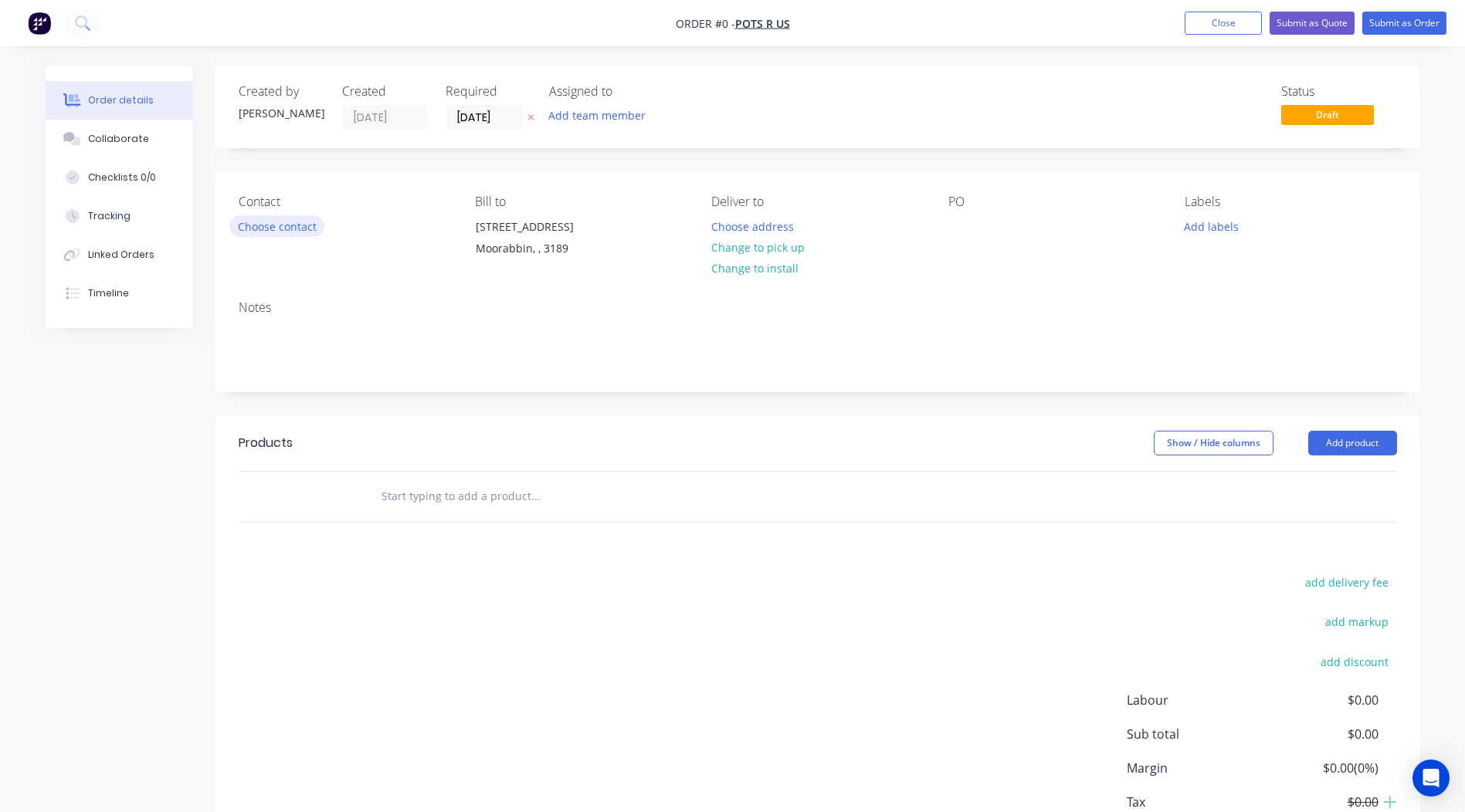
click at [250, 217] on button "Choose contact" at bounding box center [277, 225] width 95 height 21
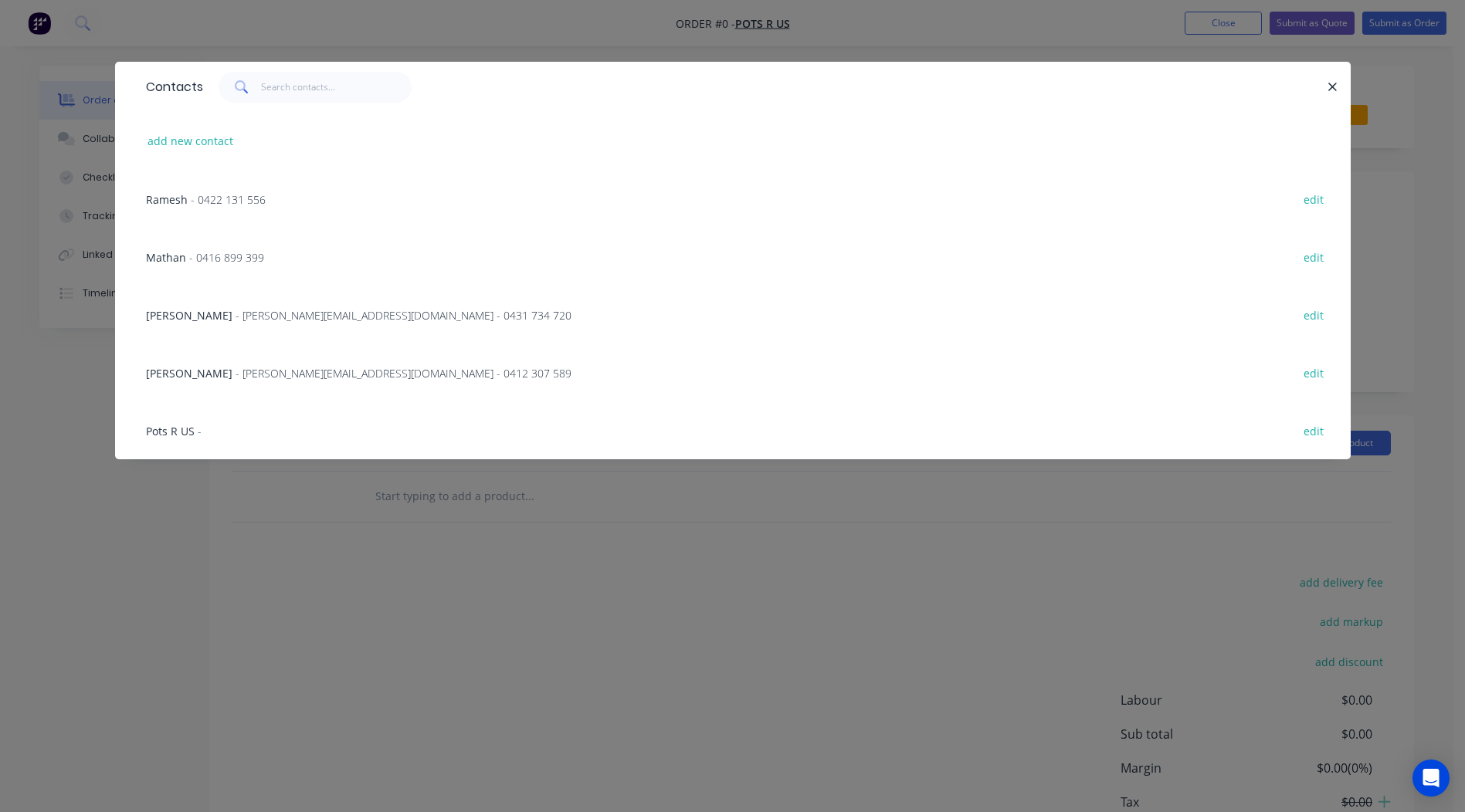
click at [187, 201] on div "Ramesh - 0422 131 556" at bounding box center [206, 199] width 120 height 16
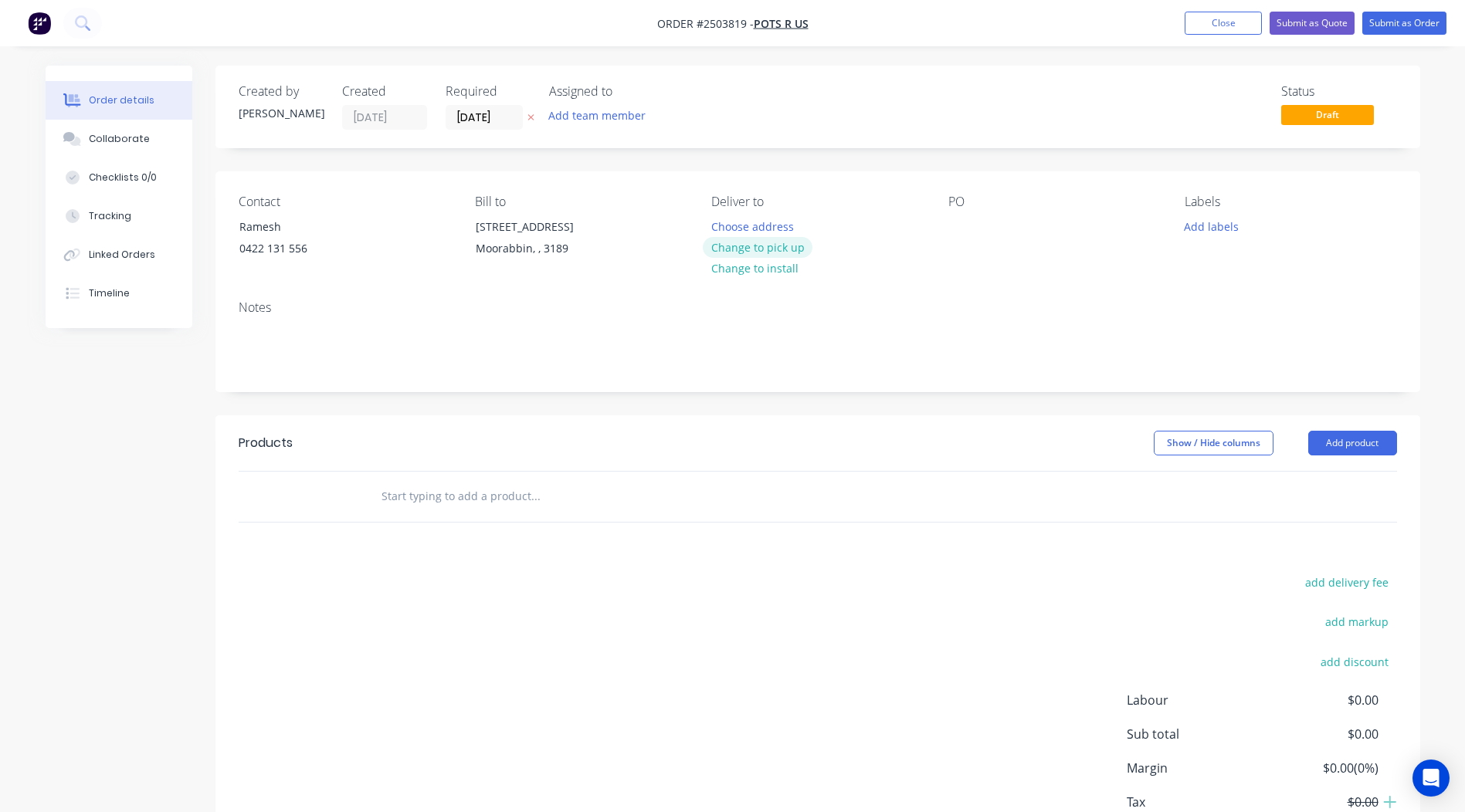
click at [723, 254] on button "Change to pick up" at bounding box center [758, 248] width 110 height 21
click at [957, 214] on div "PO" at bounding box center [1054, 229] width 212 height 71
click at [955, 223] on div at bounding box center [960, 226] width 25 height 22
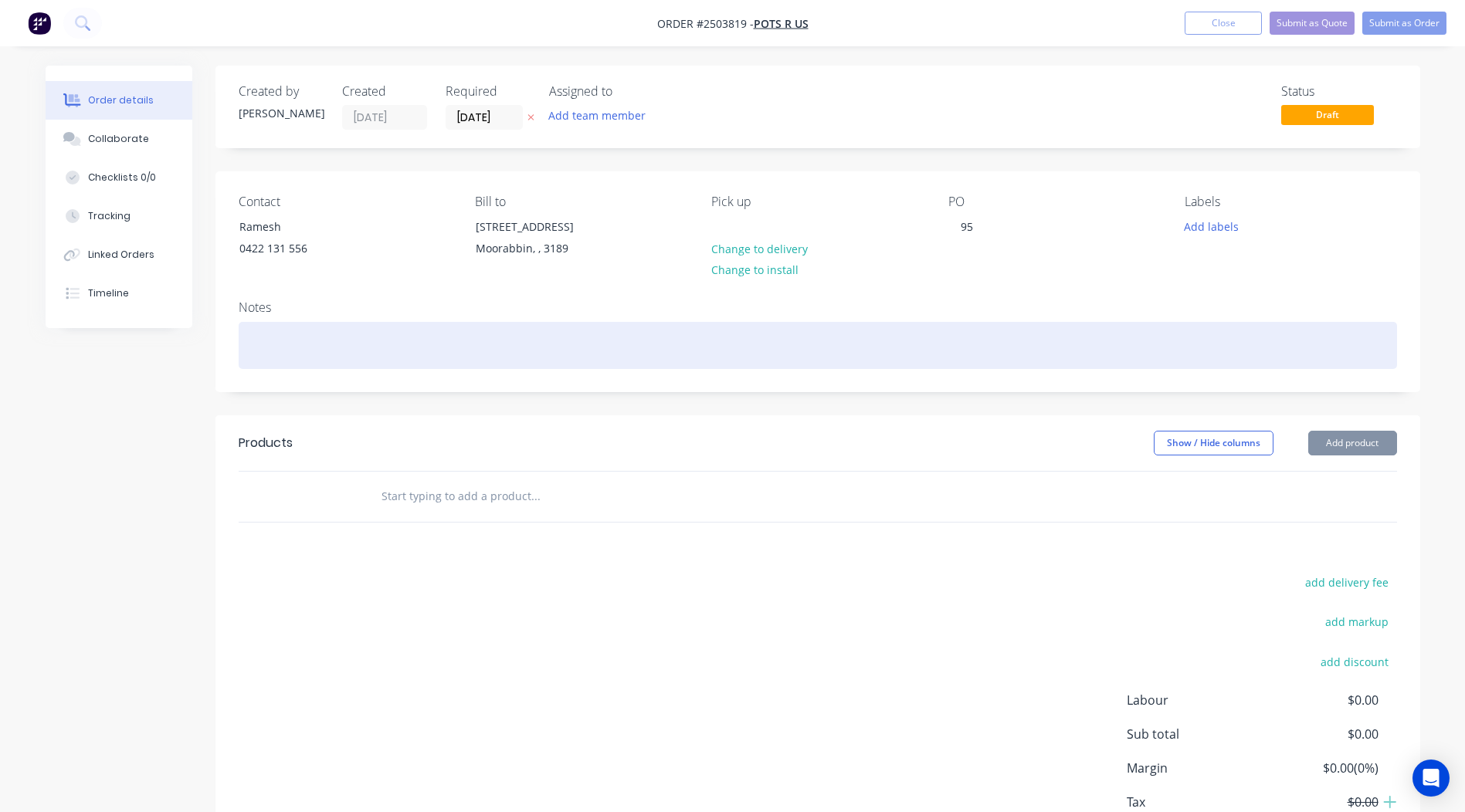
click at [290, 337] on div at bounding box center [818, 345] width 1159 height 47
click at [354, 351] on div "5x pots - Deep oceanmatt" at bounding box center [818, 345] width 1159 height 47
click at [407, 346] on div "5x pots - Deep ocean matt" at bounding box center [818, 345] width 1159 height 47
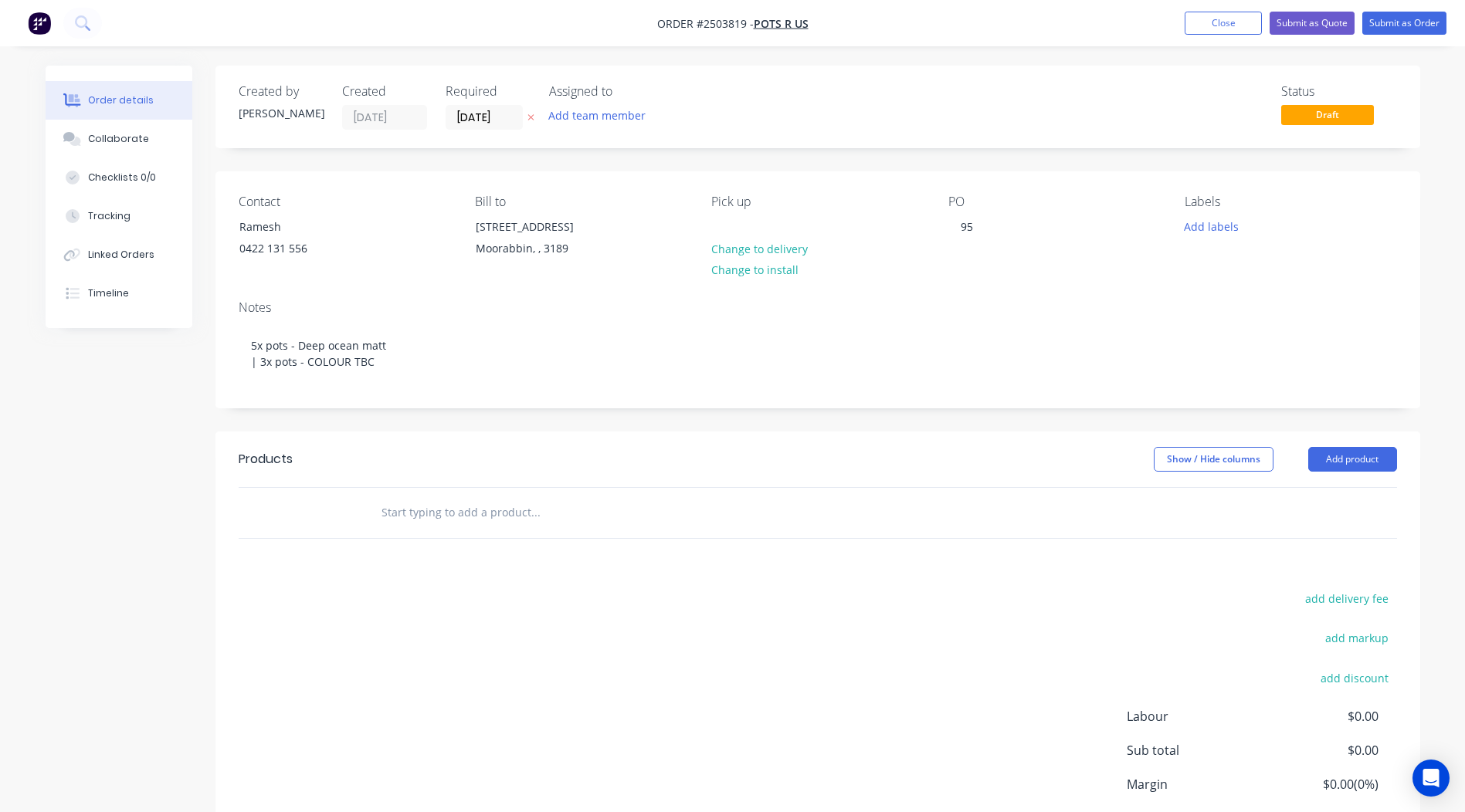
click at [471, 302] on div "Notes" at bounding box center [818, 307] width 1159 height 14
click at [1334, 468] on button "Add product" at bounding box center [1353, 459] width 89 height 25
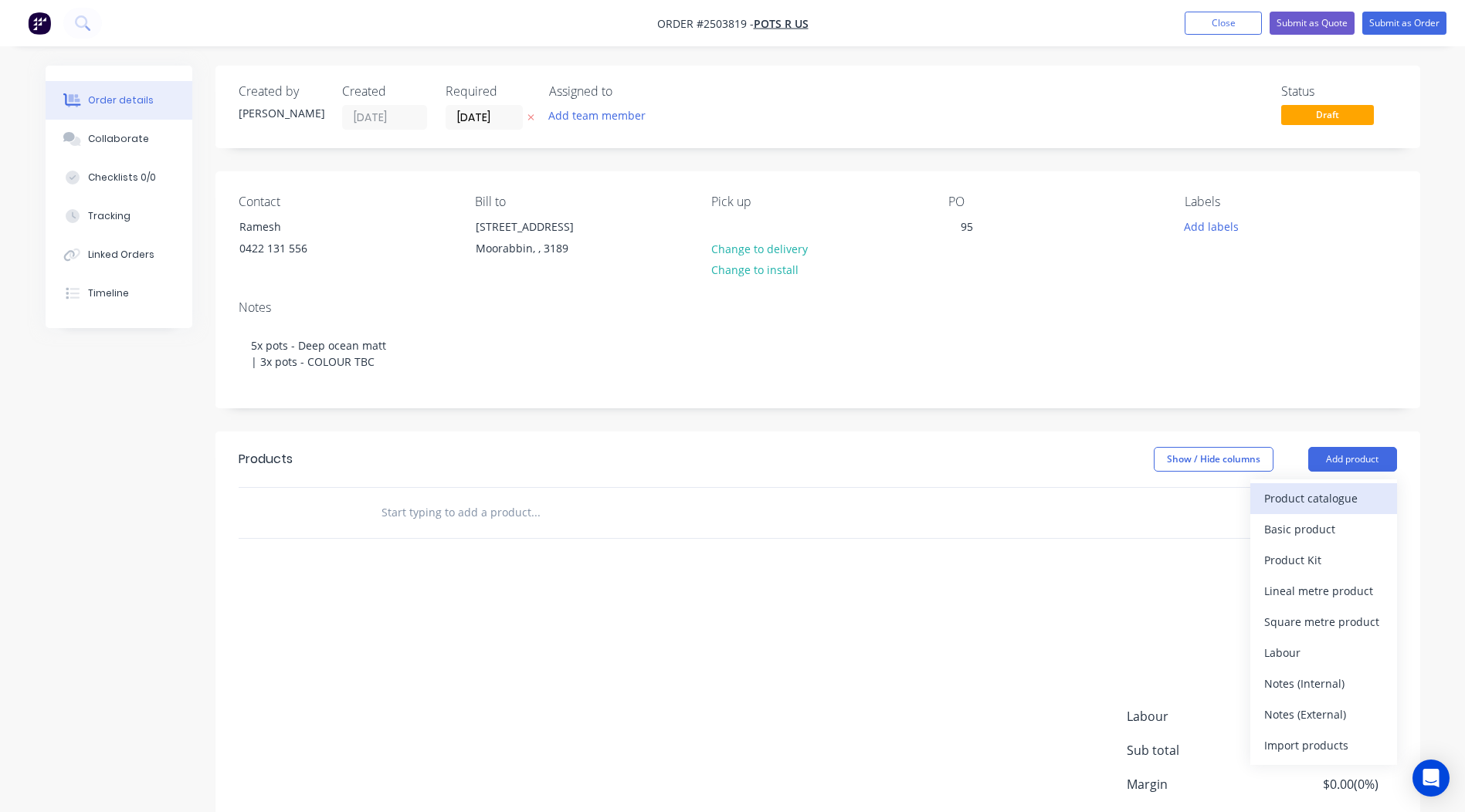
click at [1319, 490] on div "Product catalogue" at bounding box center [1324, 498] width 119 height 22
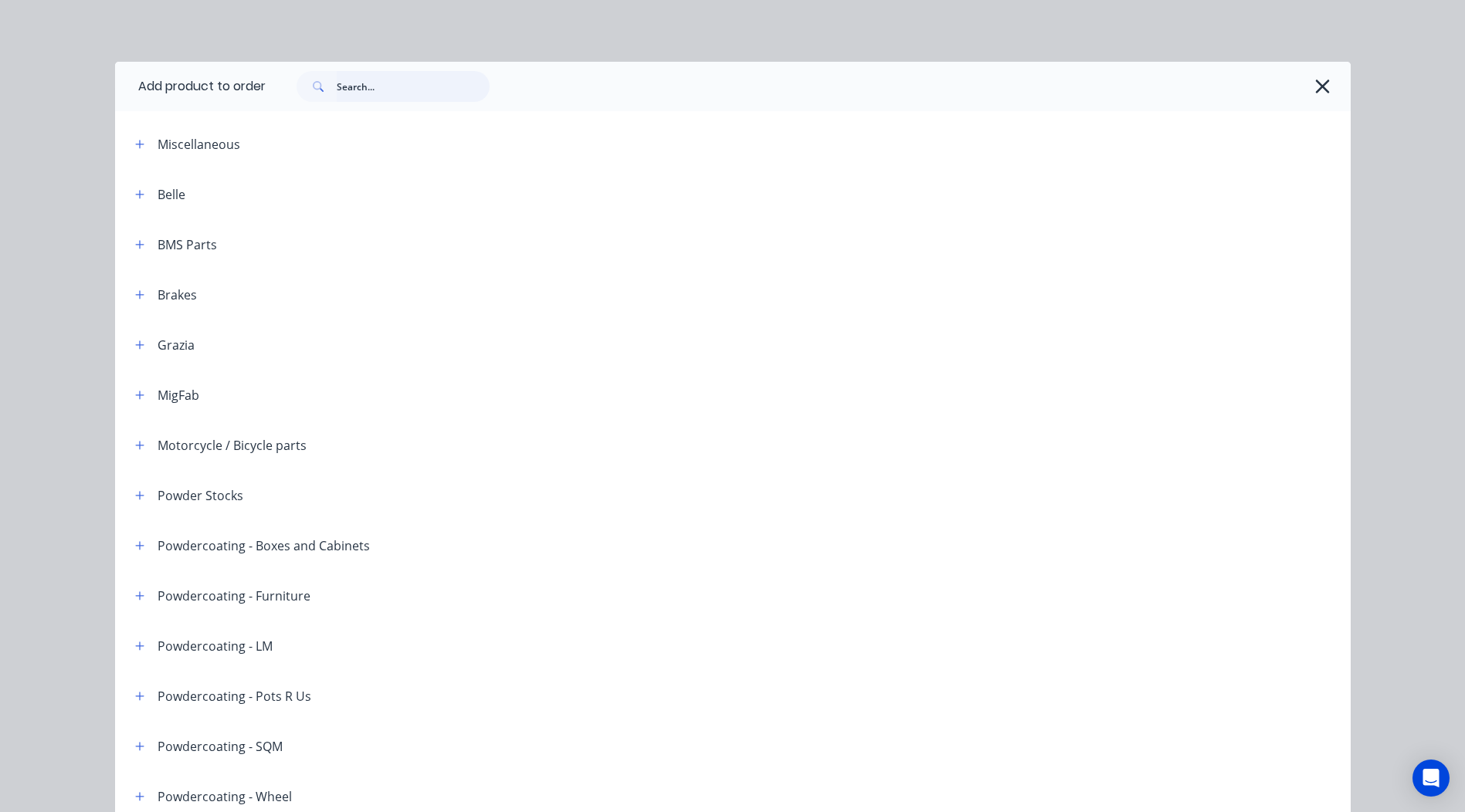
click at [394, 100] on input "text" at bounding box center [413, 86] width 153 height 31
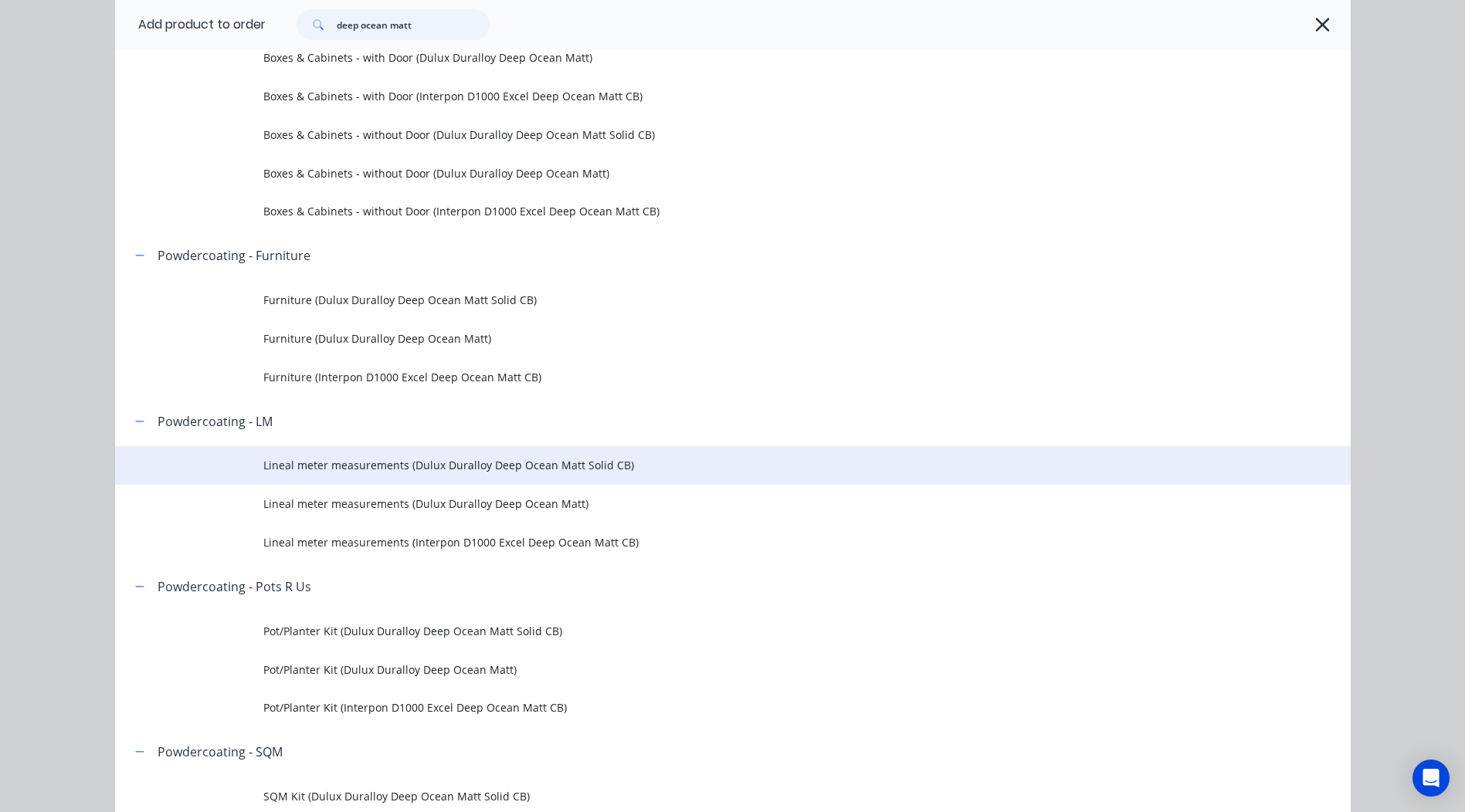
scroll to position [232, 0]
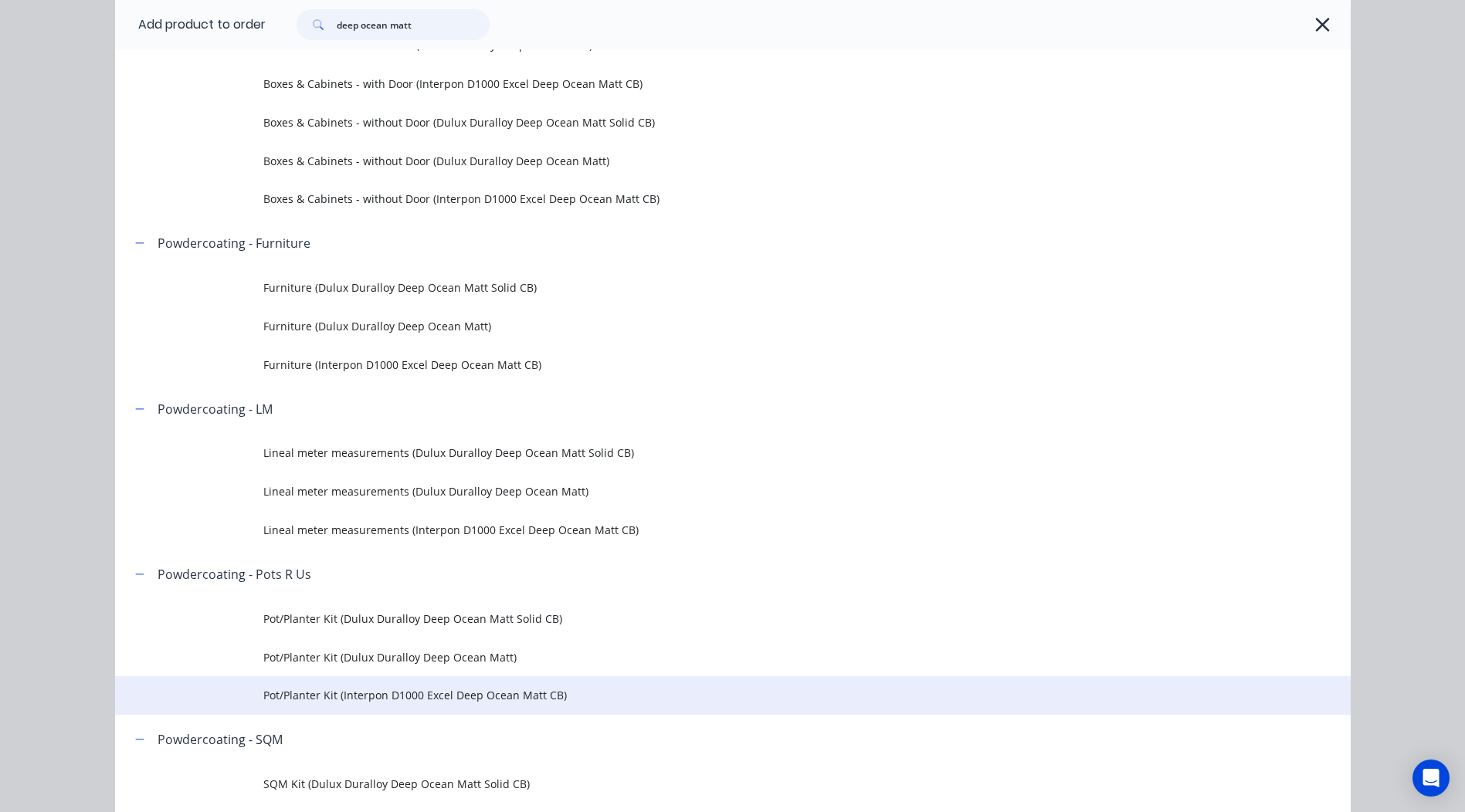
type input "deep ocean matt"
click at [579, 691] on span "Pot/Planter Kit (Interpon D1000 Excel Deep Ocean Matt CB)" at bounding box center [698, 695] width 869 height 16
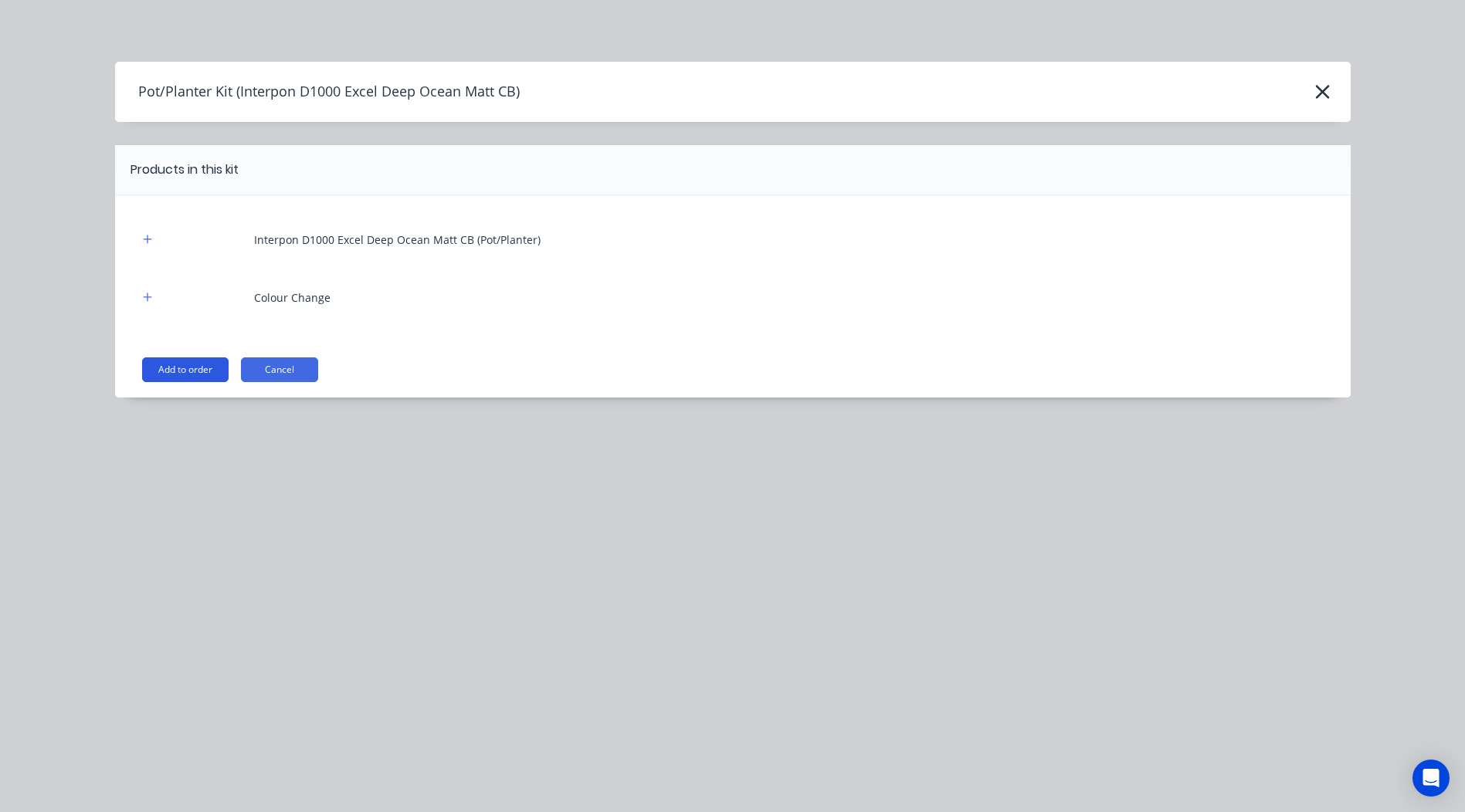
click at [216, 369] on button "Add to order" at bounding box center [185, 369] width 87 height 25
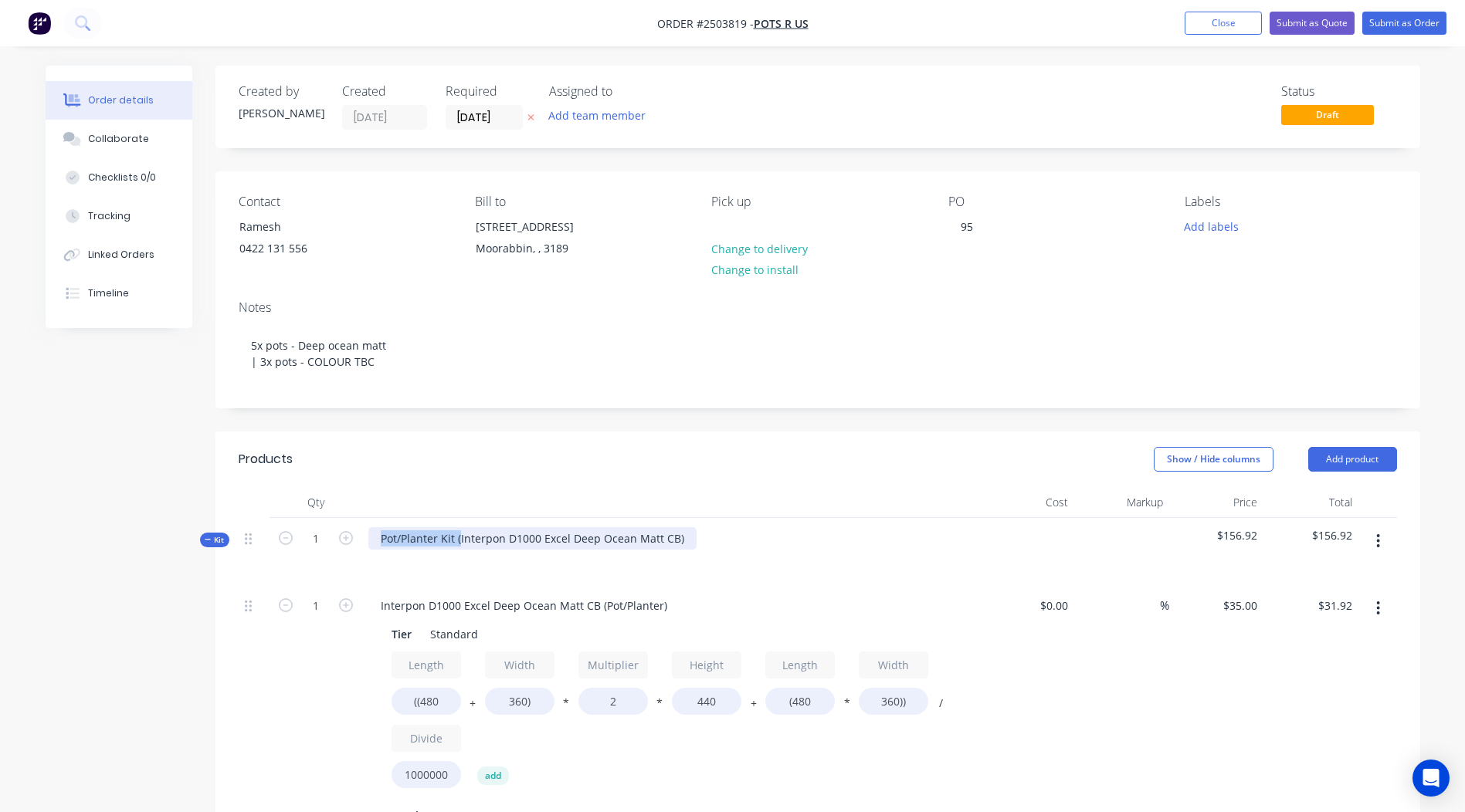
drag, startPoint x: 459, startPoint y: 533, endPoint x: 37, endPoint y: 547, distance: 422.2
click at [37, 547] on div "Order details Collaborate Checklists 0/0 Tracking Linked Orders Timeline Order …" at bounding box center [733, 724] width 1405 height 1317
click at [605, 532] on div "Interpon D1000 Excel Deep Ocean Matt CB)" at bounding box center [492, 538] width 248 height 22
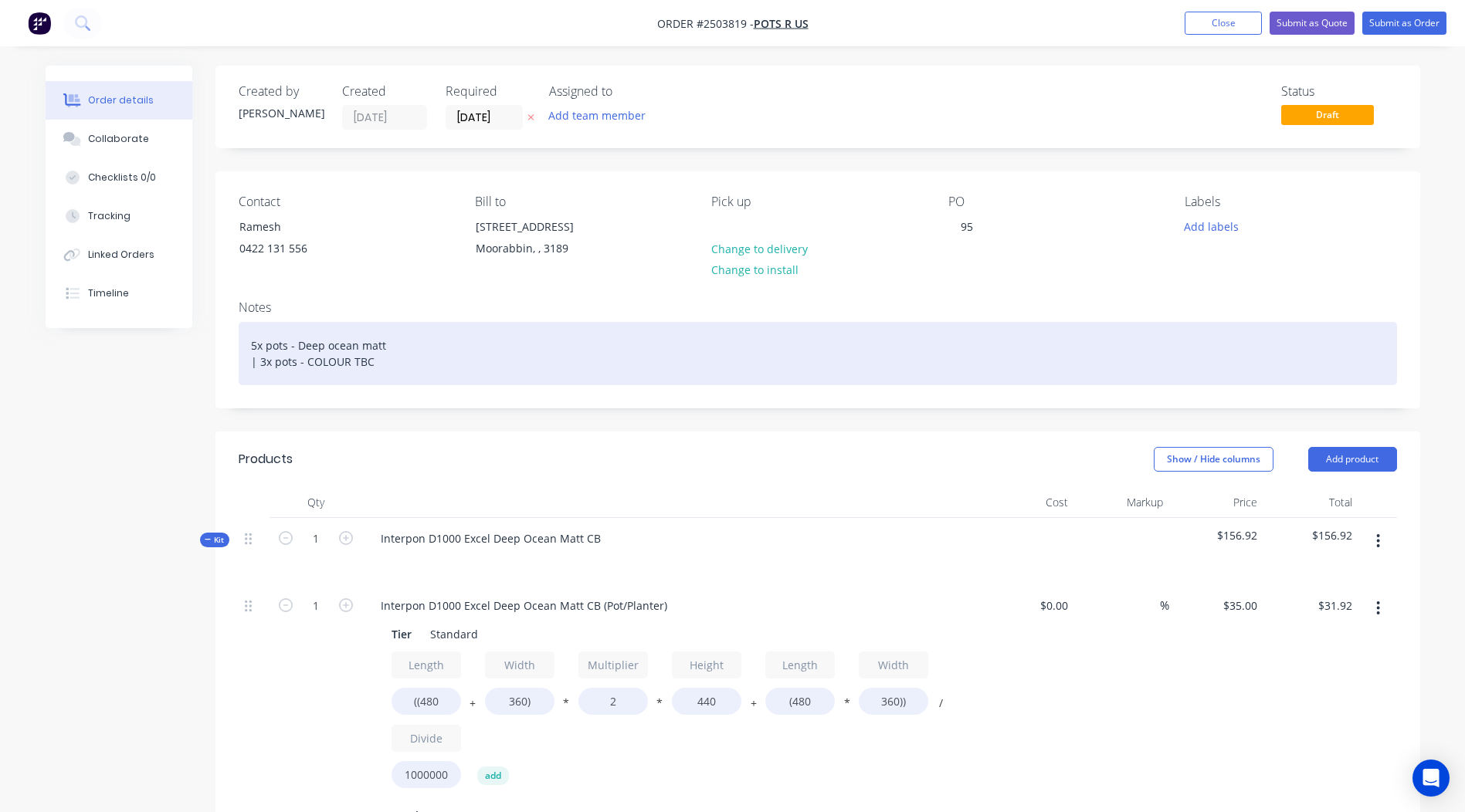
click at [868, 359] on div "5x pots - Deep ocean matt | 3x pots - COLOUR TBC" at bounding box center [818, 354] width 1159 height 63
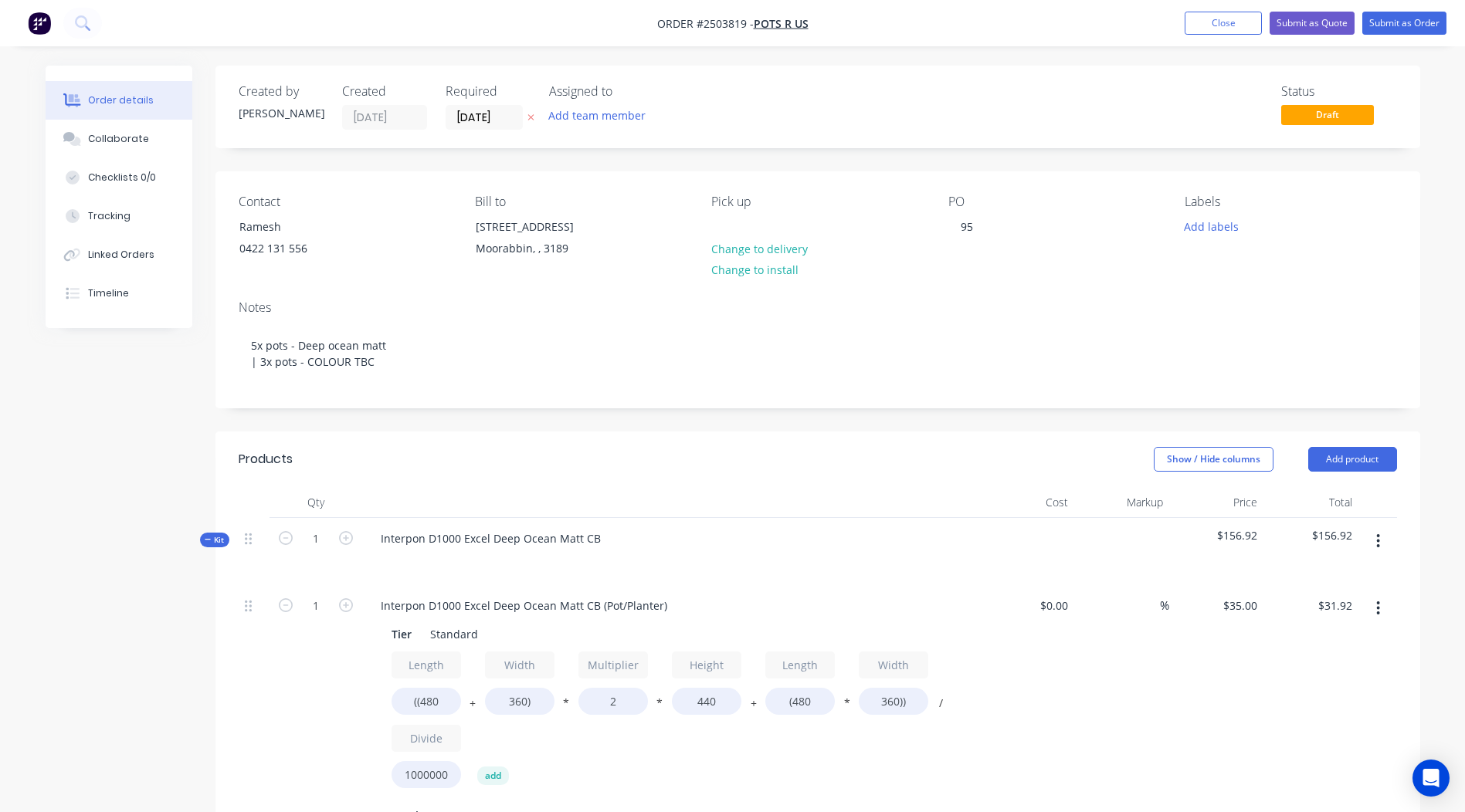
click at [850, 408] on div "Notes 5x pots - Deep ocean matt | 3x pots - COLOUR TBC" at bounding box center [817, 348] width 1205 height 120
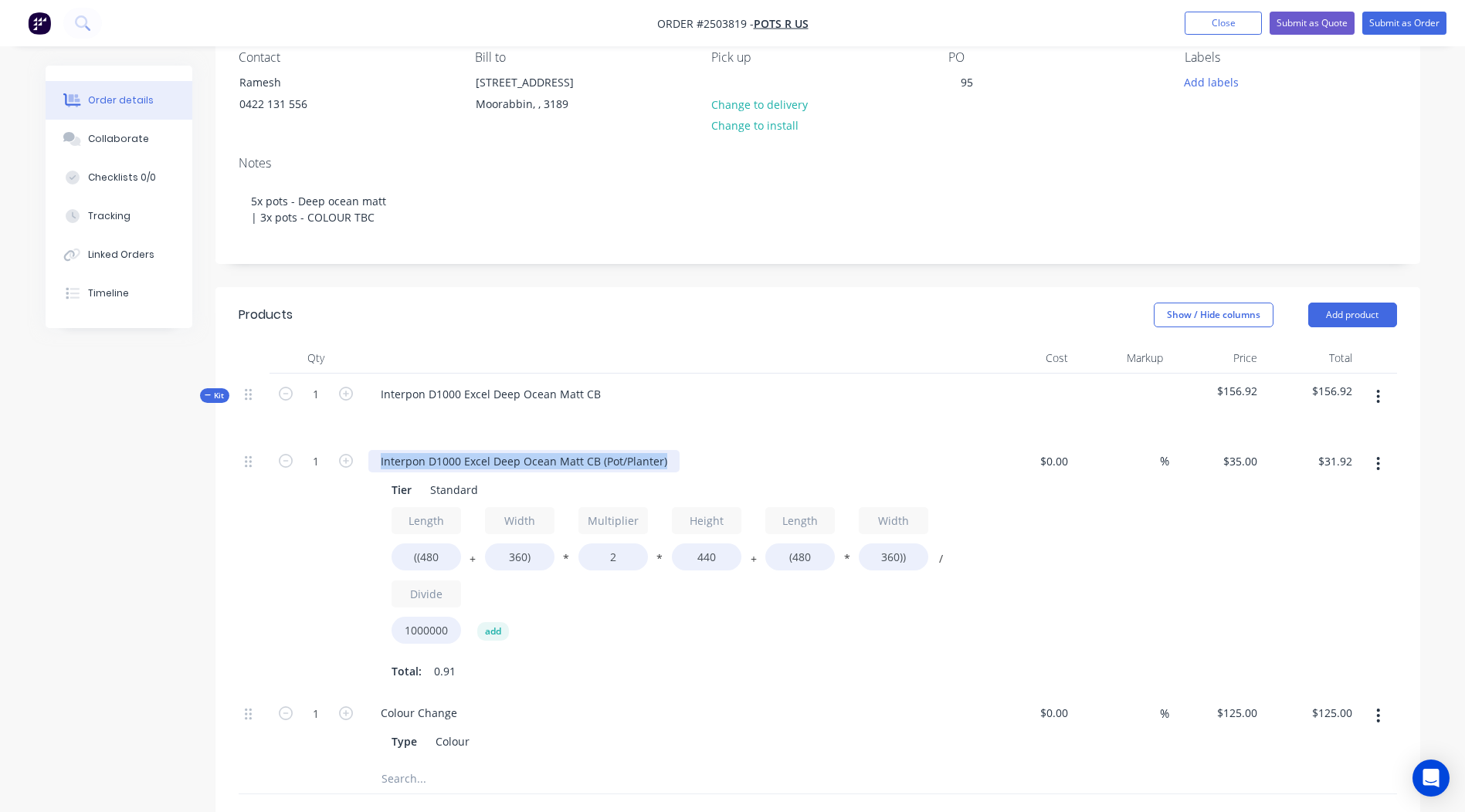
drag, startPoint x: 673, startPoint y: 464, endPoint x: -3, endPoint y: 458, distance: 676.0
click at [0, 458] on html "Order #2503819 - Pots R Us Add product Close Submit as Quote Submit as Order Or…" at bounding box center [732, 547] width 1465 height 1383
click at [451, 558] on input "((480" at bounding box center [426, 557] width 70 height 27
type input "((1200"
type input "$54.10"
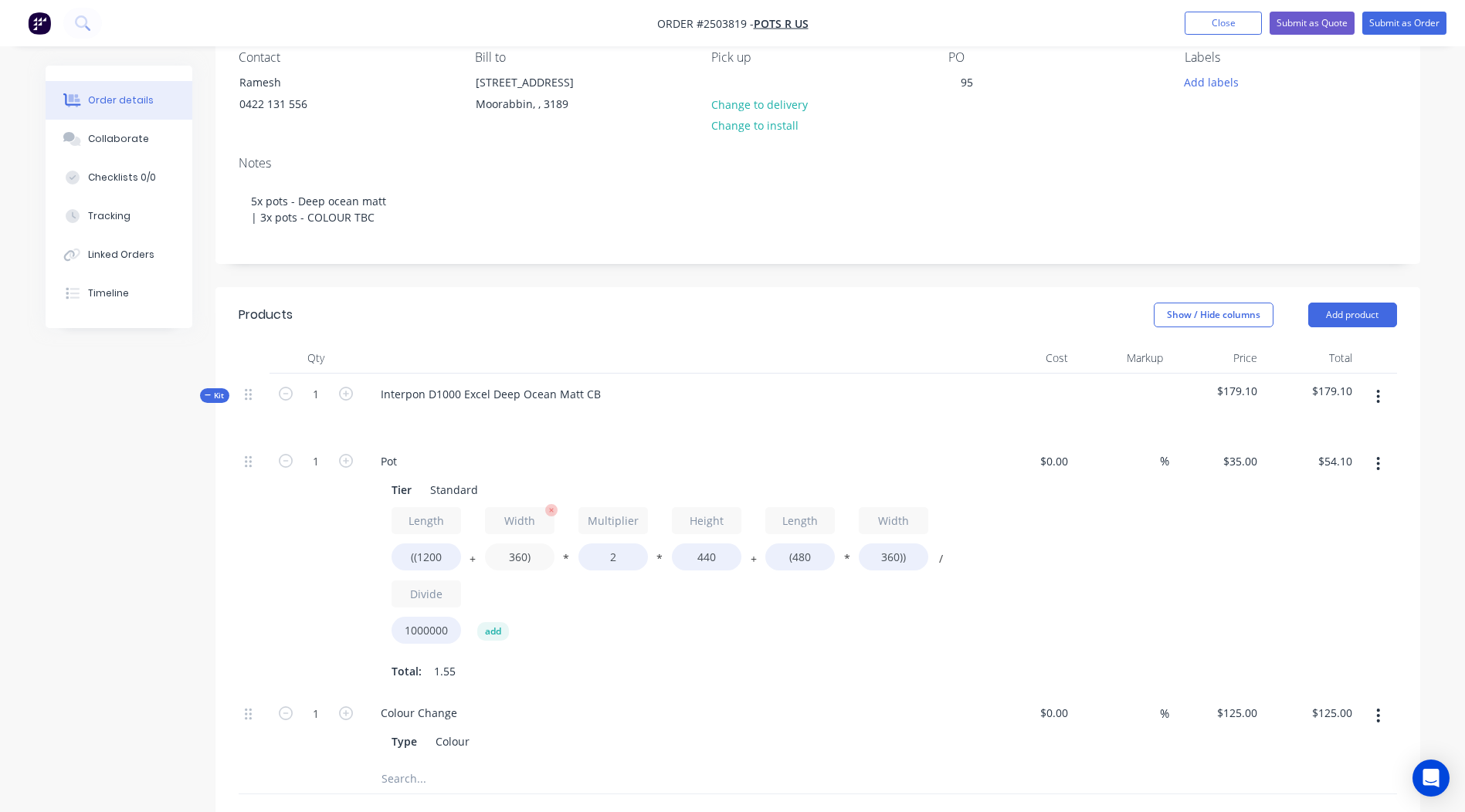
click at [522, 553] on input "360)" at bounding box center [520, 557] width 70 height 27
type input "600)"
type input "$61.49"
click at [453, 614] on div "Length ((1200 + Width 600) * Multiplier 2 * Height 440 + Length (480 * Width 36…" at bounding box center [671, 579] width 559 height 144
type input "800"
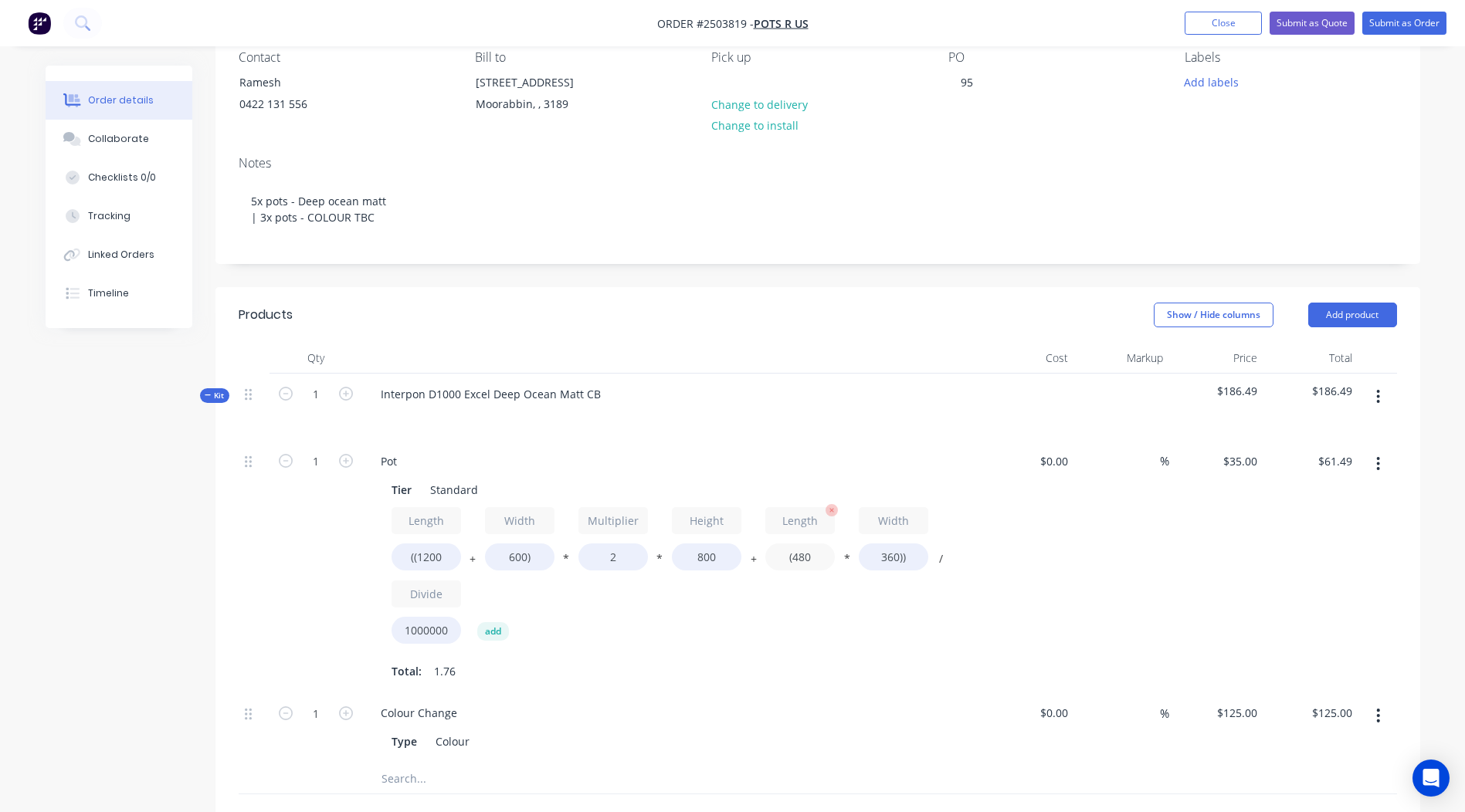
type input "$106.85"
click at [829, 550] on input "(480" at bounding box center [800, 557] width 70 height 27
type input "(1200"
type input "$115.92"
click at [895, 553] on input "360))" at bounding box center [894, 557] width 70 height 27
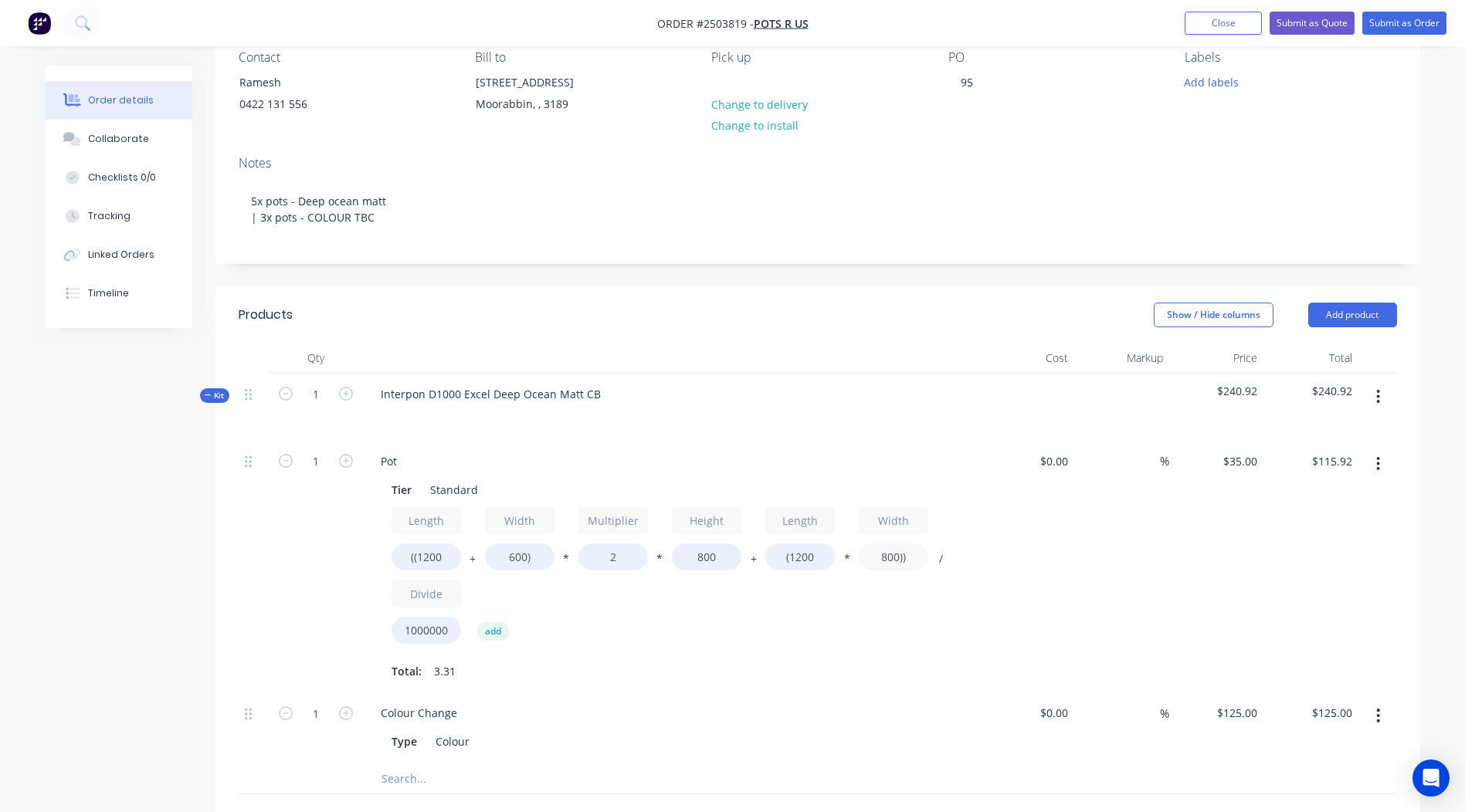
type input "800))"
type input "$134.40"
click at [1318, 491] on div "$134.40 $115.92" at bounding box center [1311, 567] width 95 height 252
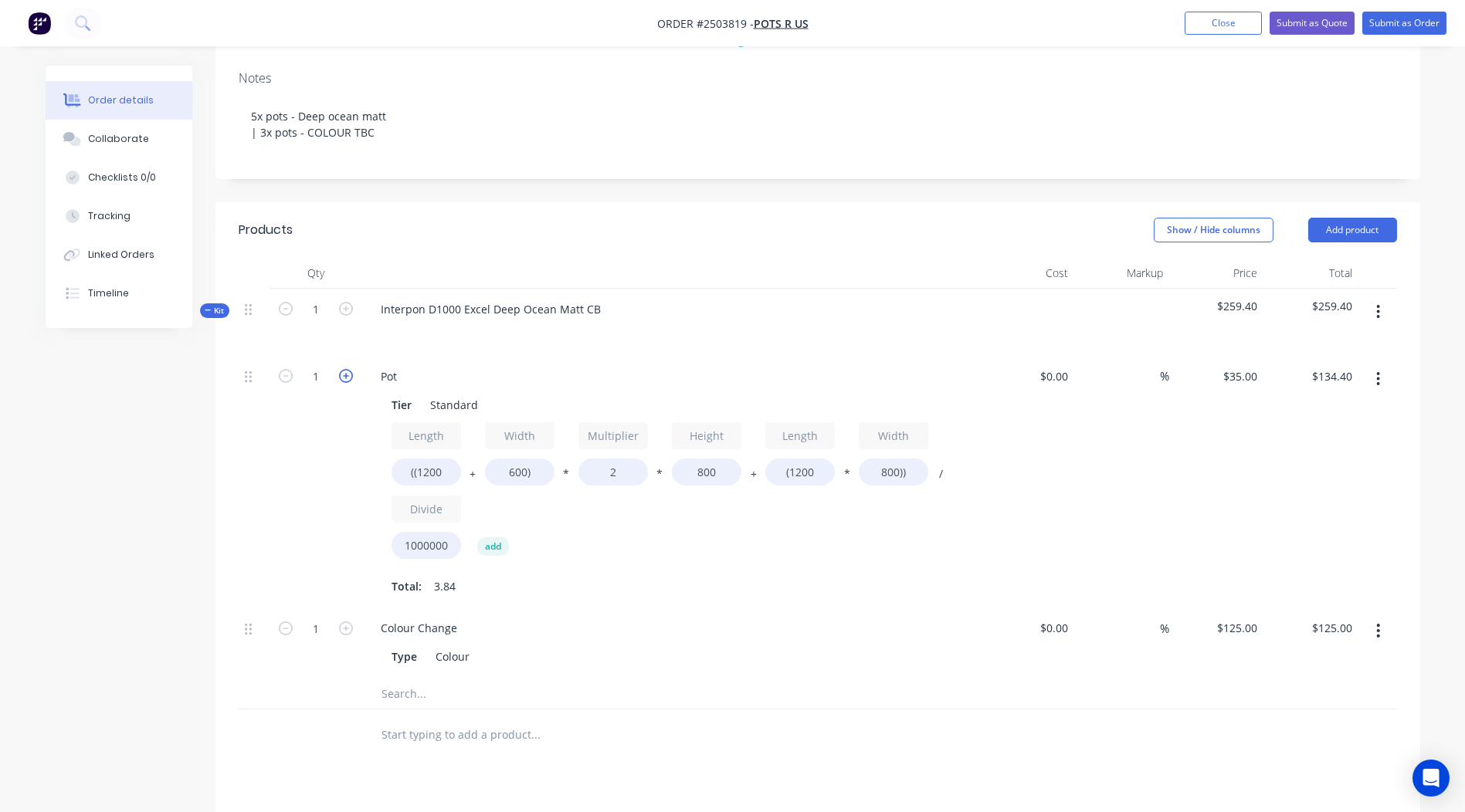
click at [341, 375] on icon "button" at bounding box center [346, 376] width 14 height 14
type input "2"
type input "$268.80"
click at [341, 375] on icon "button" at bounding box center [346, 376] width 14 height 14
type input "3"
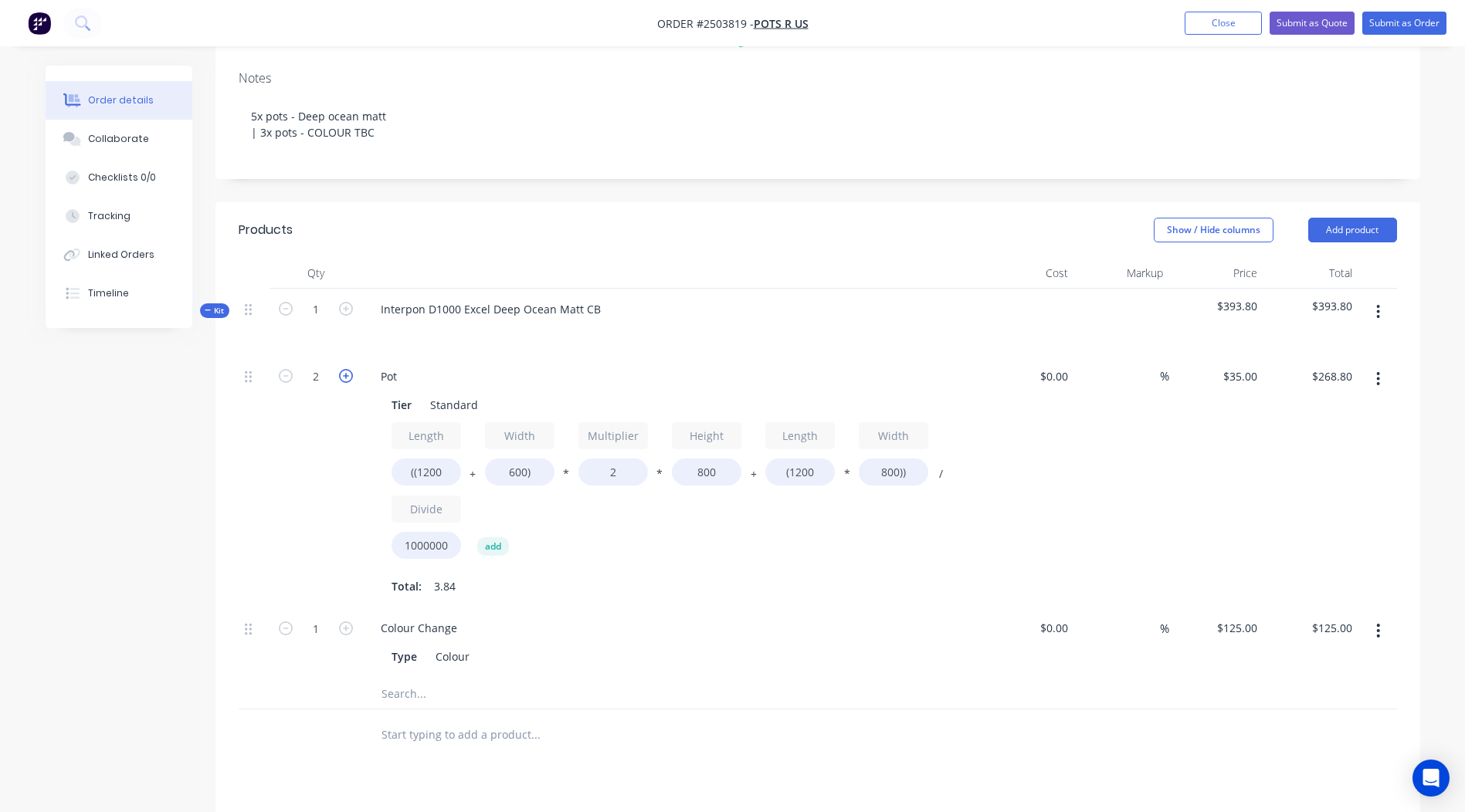
type input "$403.20"
click at [341, 375] on icon "button" at bounding box center [346, 376] width 14 height 14
type input "4"
type input "$537.60"
click at [1381, 381] on button "button" at bounding box center [1378, 379] width 37 height 28
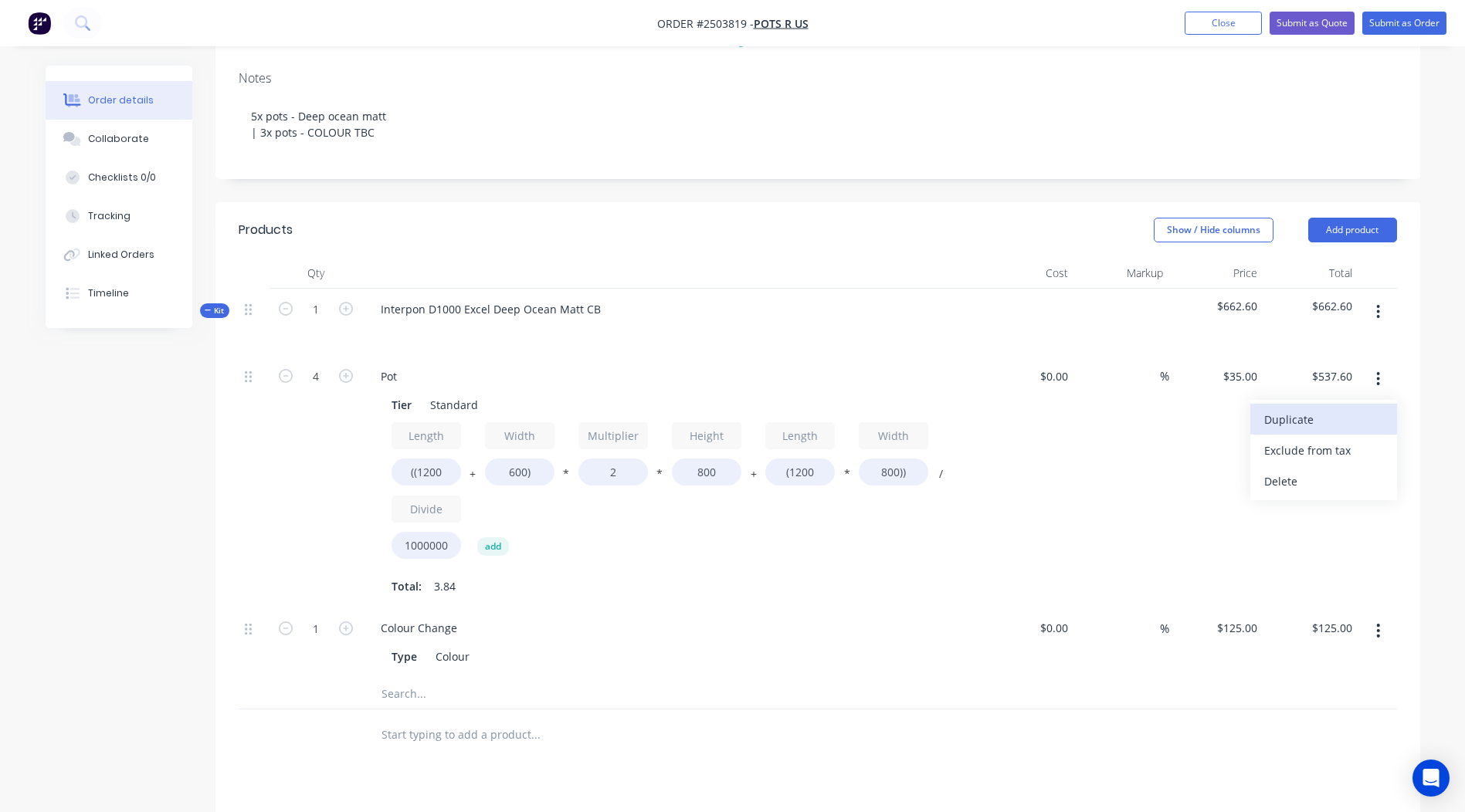
click at [1338, 421] on div "Duplicate" at bounding box center [1324, 420] width 119 height 22
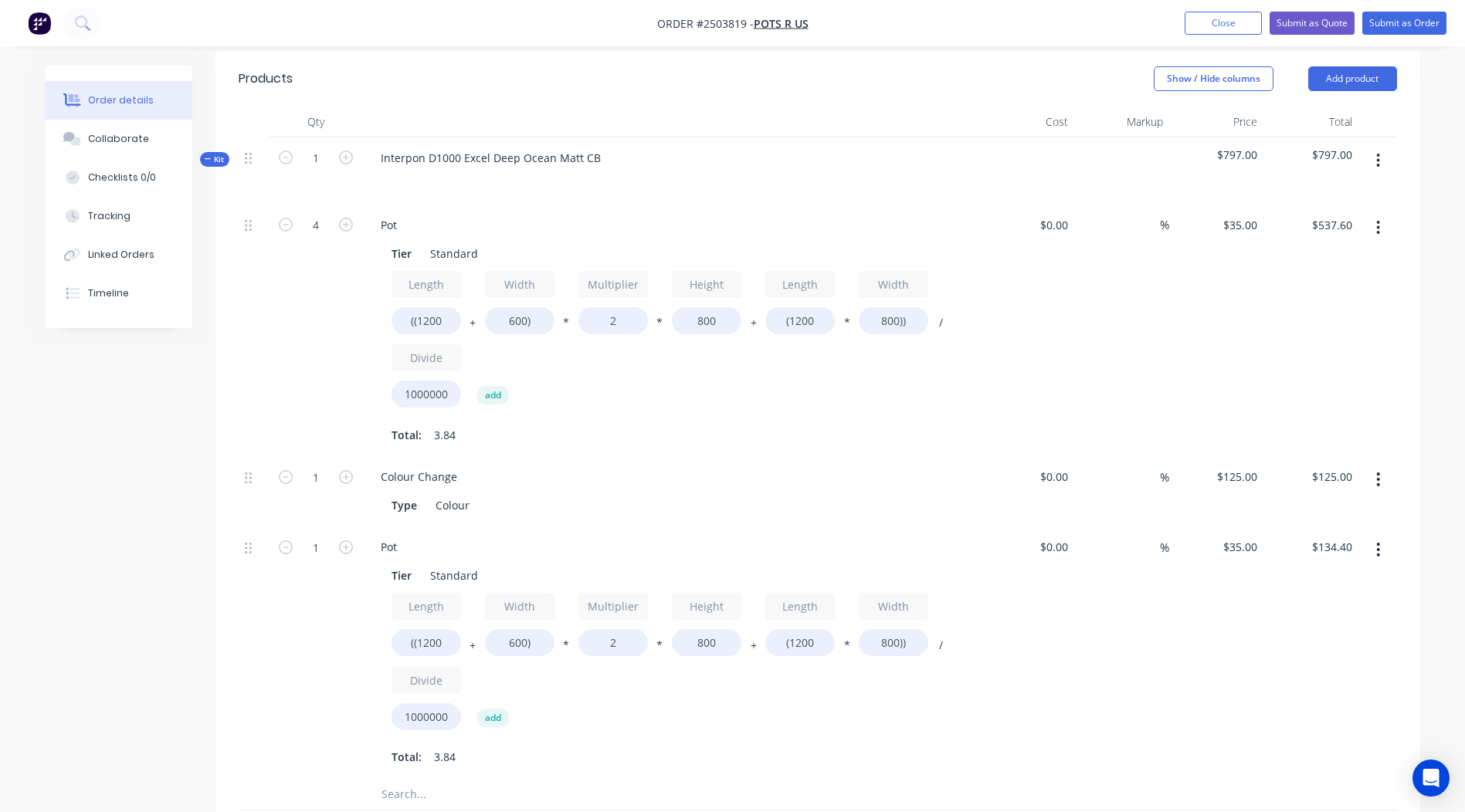
scroll to position [383, 0]
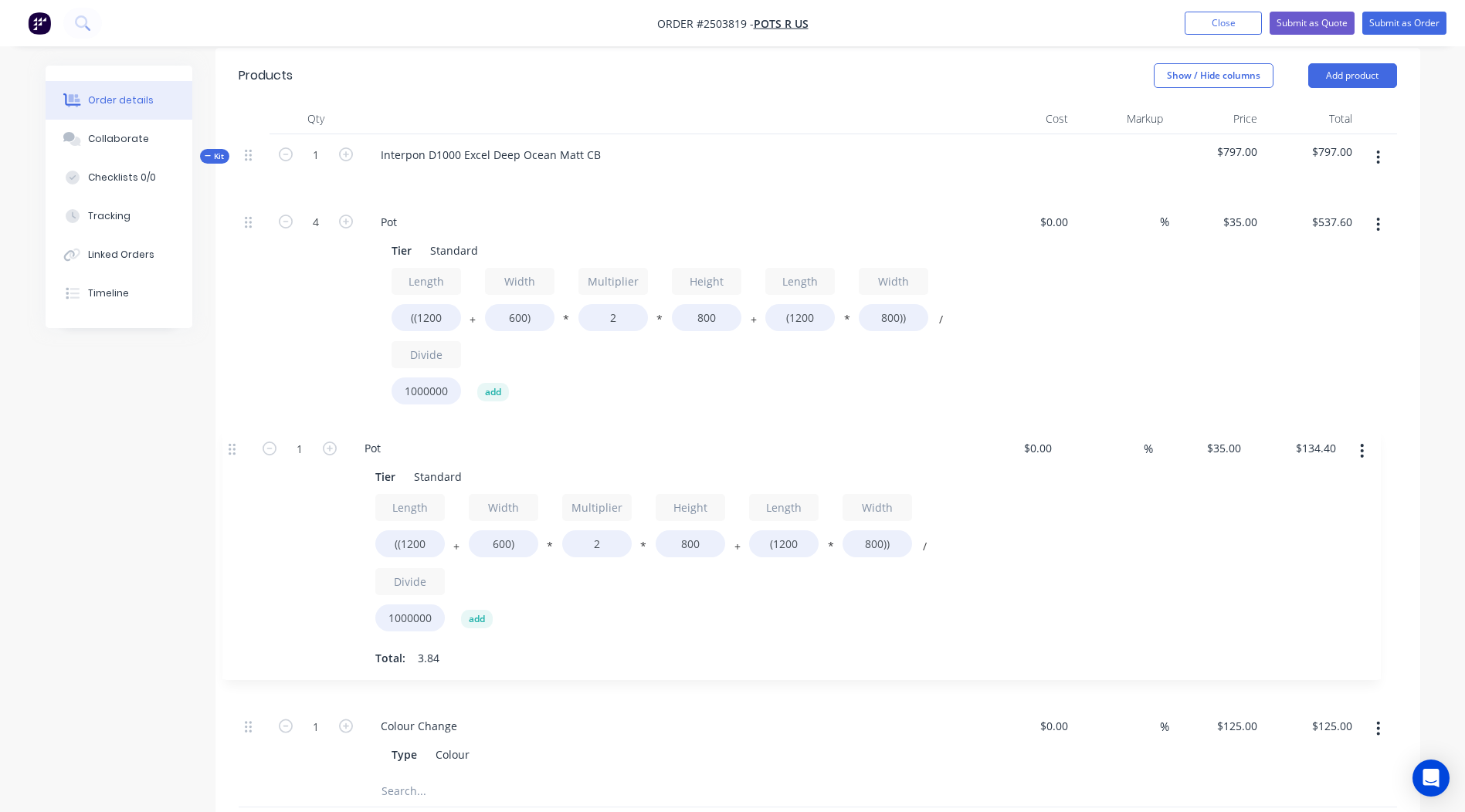
drag, startPoint x: 251, startPoint y: 548, endPoint x: 232, endPoint y: 439, distance: 110.6
click at [232, 439] on div "Qty Cost Markup Price Total Kit 1 Interpon D1000 Excel Deep Ocean Matt CB $797.…" at bounding box center [817, 480] width 1205 height 754
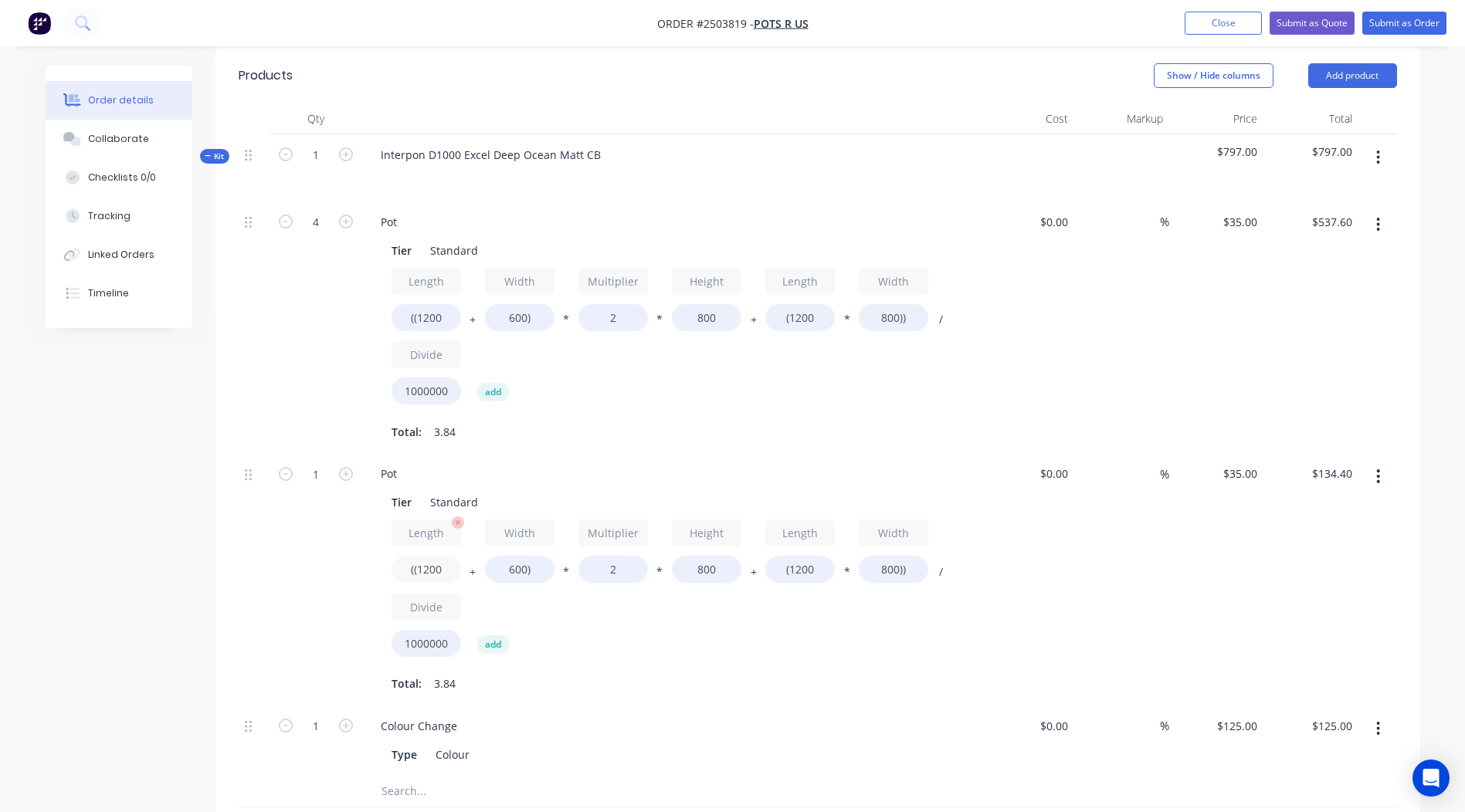
click at [431, 565] on input "((1200" at bounding box center [426, 569] width 70 height 27
type input "((600"
type input "$100.80"
click at [704, 575] on input "800" at bounding box center [707, 569] width 70 height 27
type input "600"
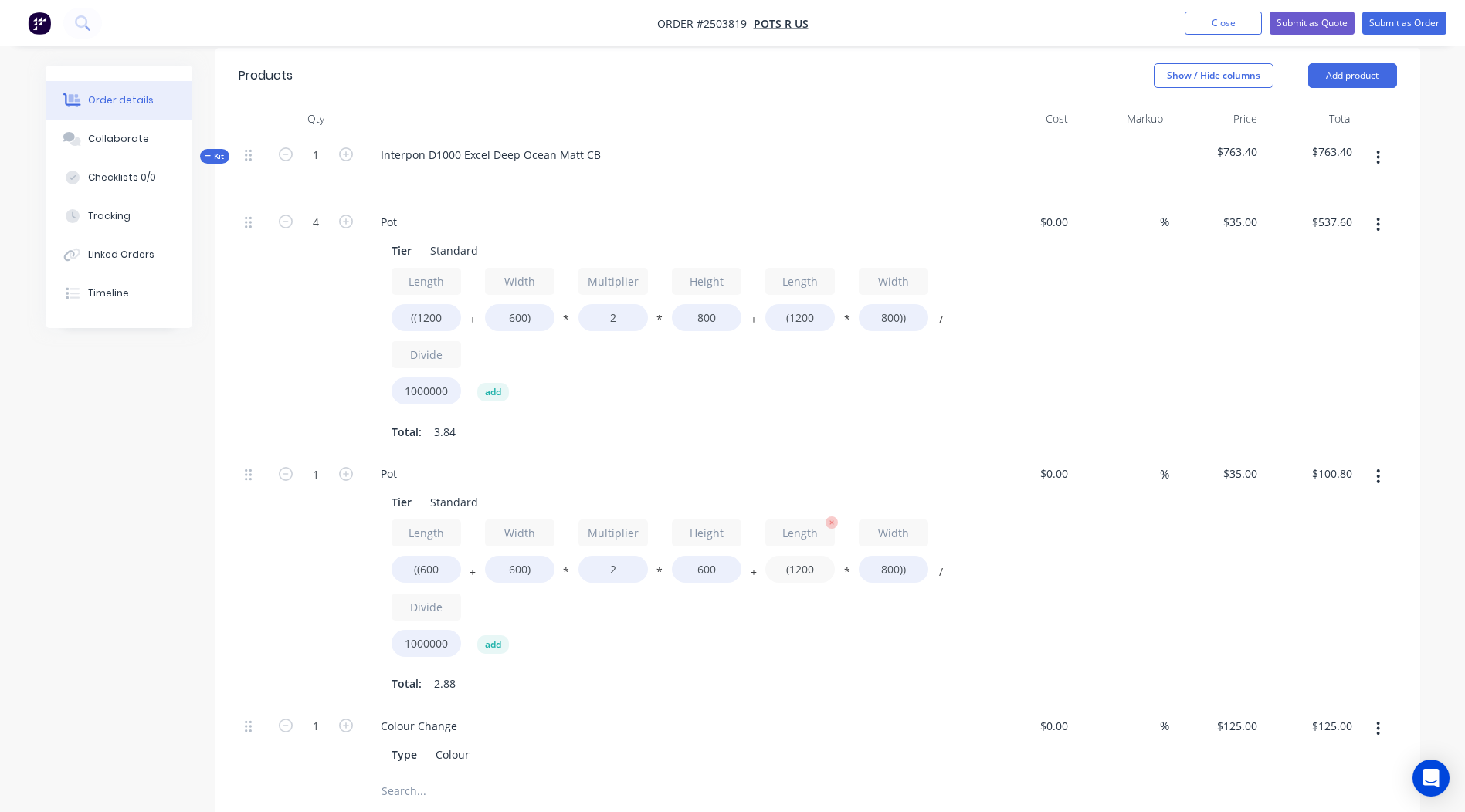
type input "$84.00"
click at [797, 575] on input "(1200" at bounding box center [800, 569] width 70 height 27
click at [804, 574] on input "(1200" at bounding box center [800, 569] width 70 height 27
type input "(600"
type input "$67.20"
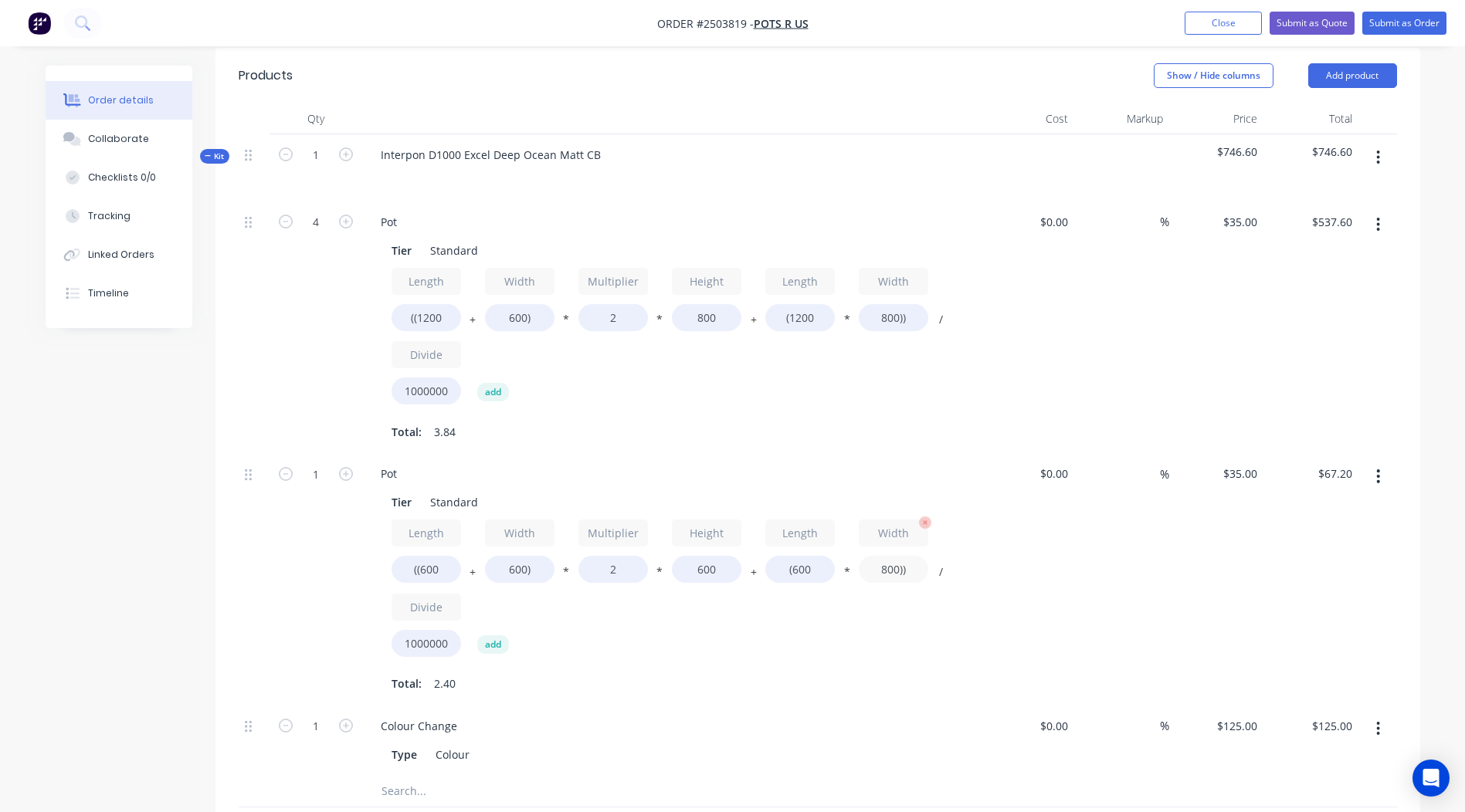
click at [887, 568] on input "800))" at bounding box center [894, 569] width 70 height 27
type input "600))"
type input "$63.00"
click at [1043, 528] on div "$0.00 $0.00" at bounding box center [1027, 579] width 95 height 252
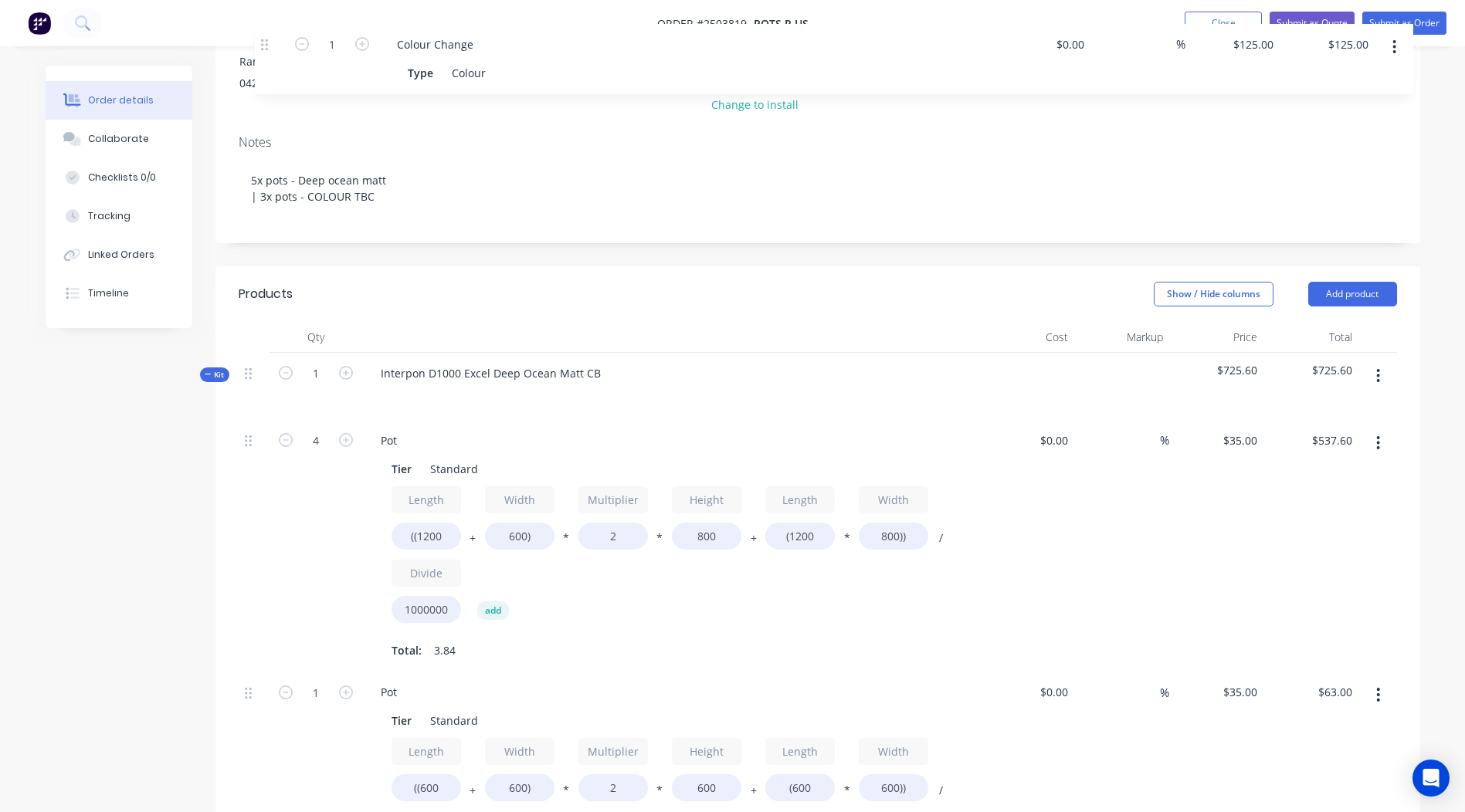
scroll to position [87, 0]
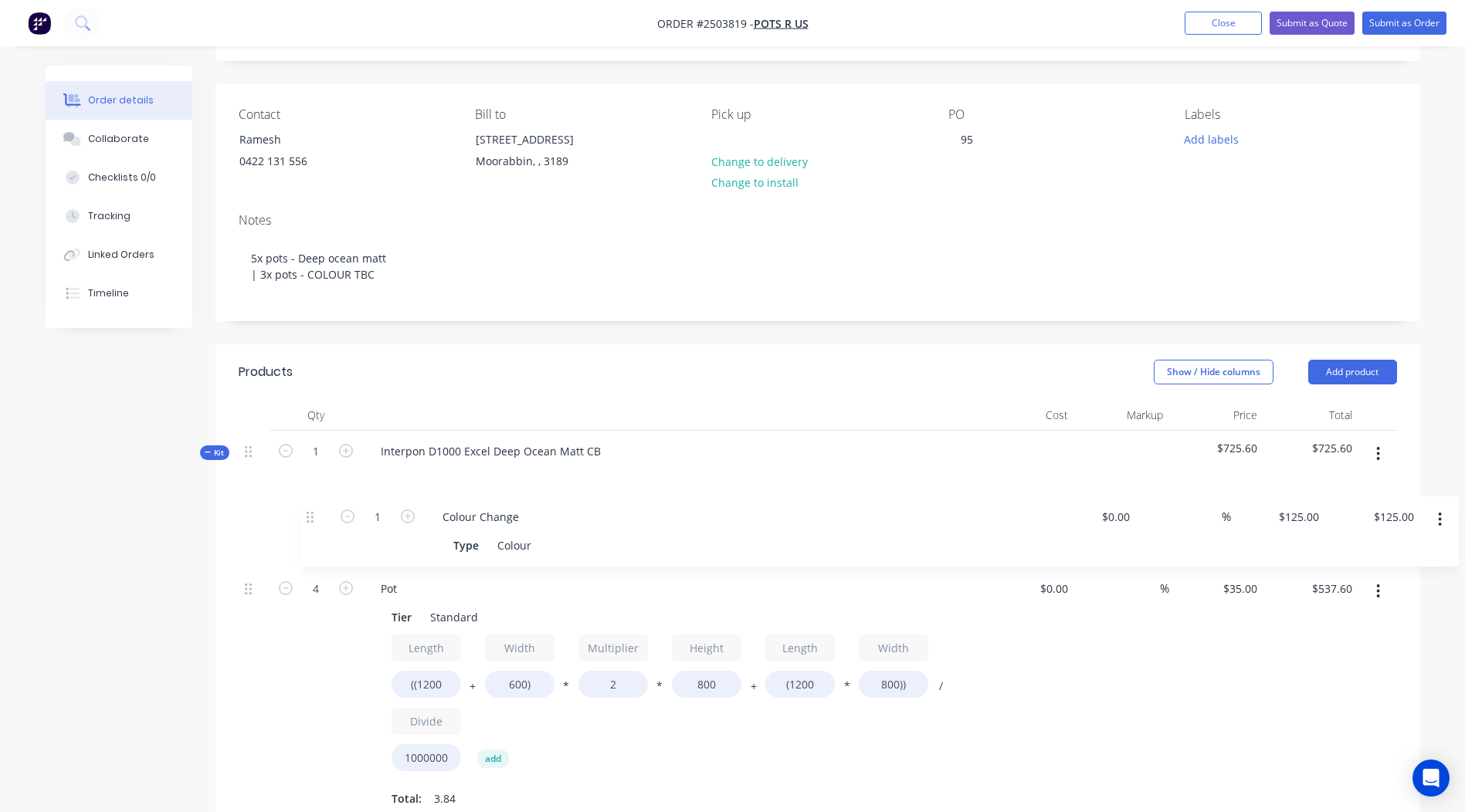
drag, startPoint x: 249, startPoint y: 555, endPoint x: 333, endPoint y: 528, distance: 88.2
click at [309, 500] on div "4 Pot Tier Standard Length ((1200 + Width 600) * Multiplier 2 * Height 800 + Le…" at bounding box center [818, 785] width 1159 height 575
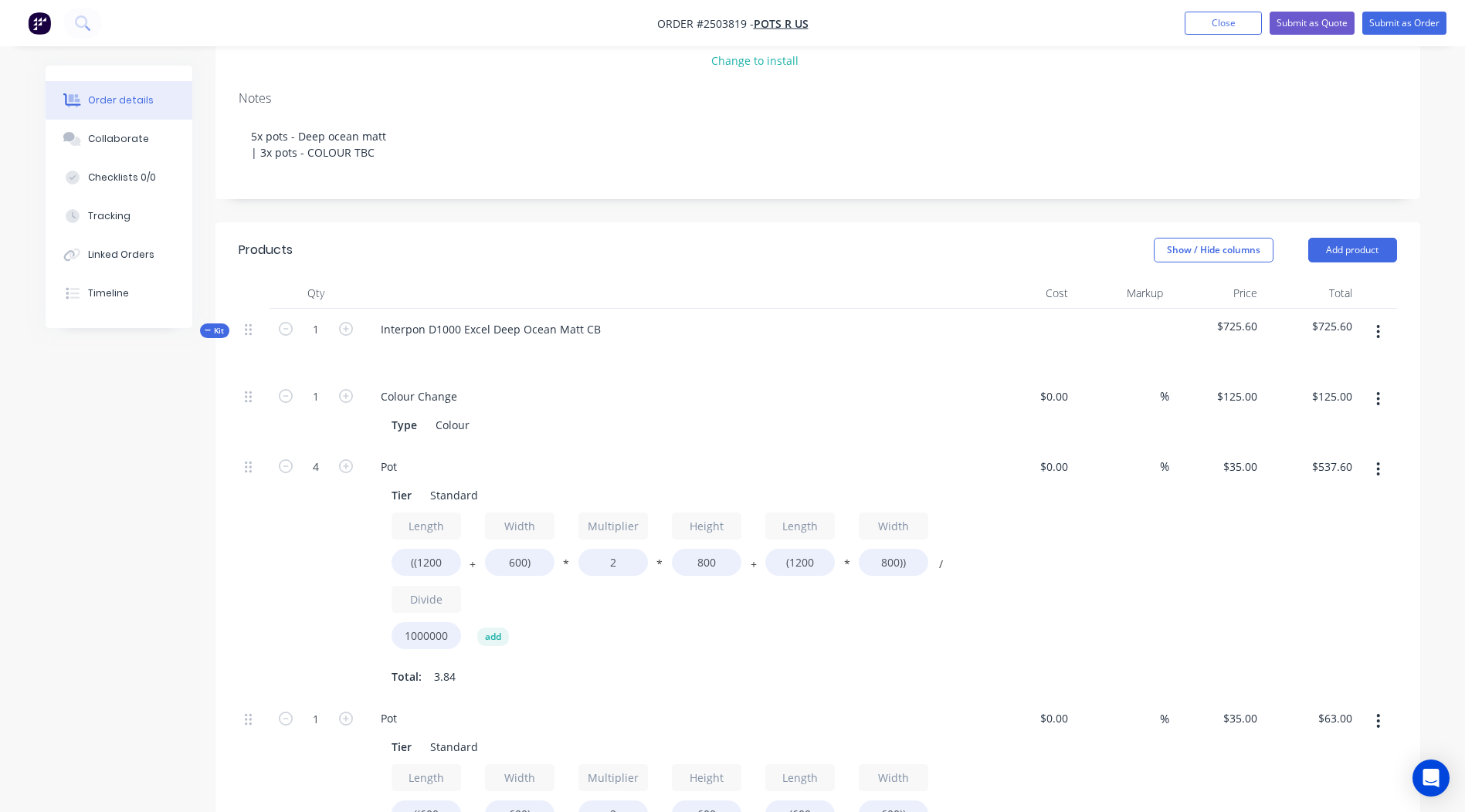
scroll to position [241, 0]
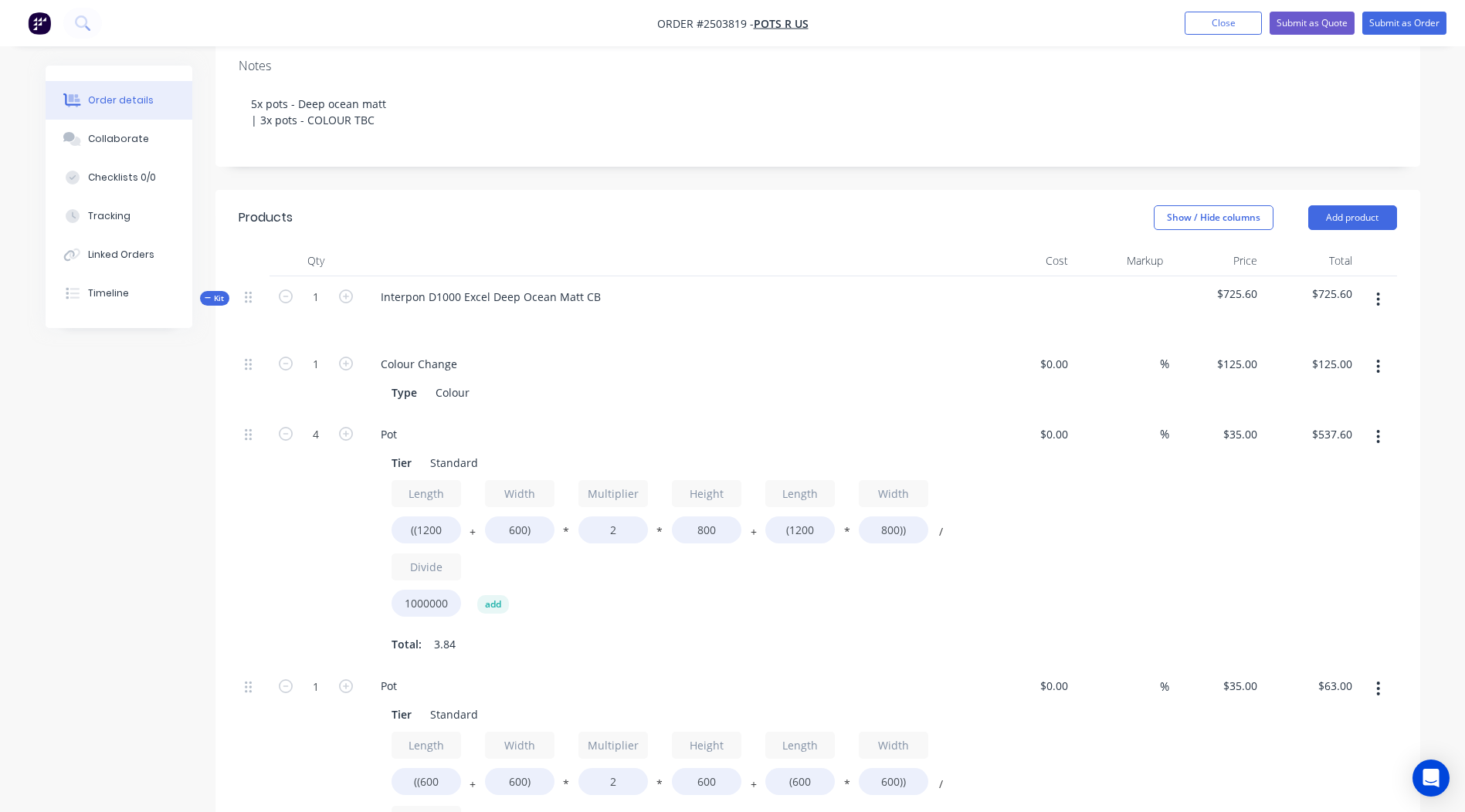
click at [1382, 297] on button "button" at bounding box center [1378, 299] width 37 height 28
click at [1345, 325] on button "Add product to kit" at bounding box center [1324, 340] width 147 height 31
click at [1320, 392] on div "Product catalogue" at bounding box center [1324, 402] width 119 height 22
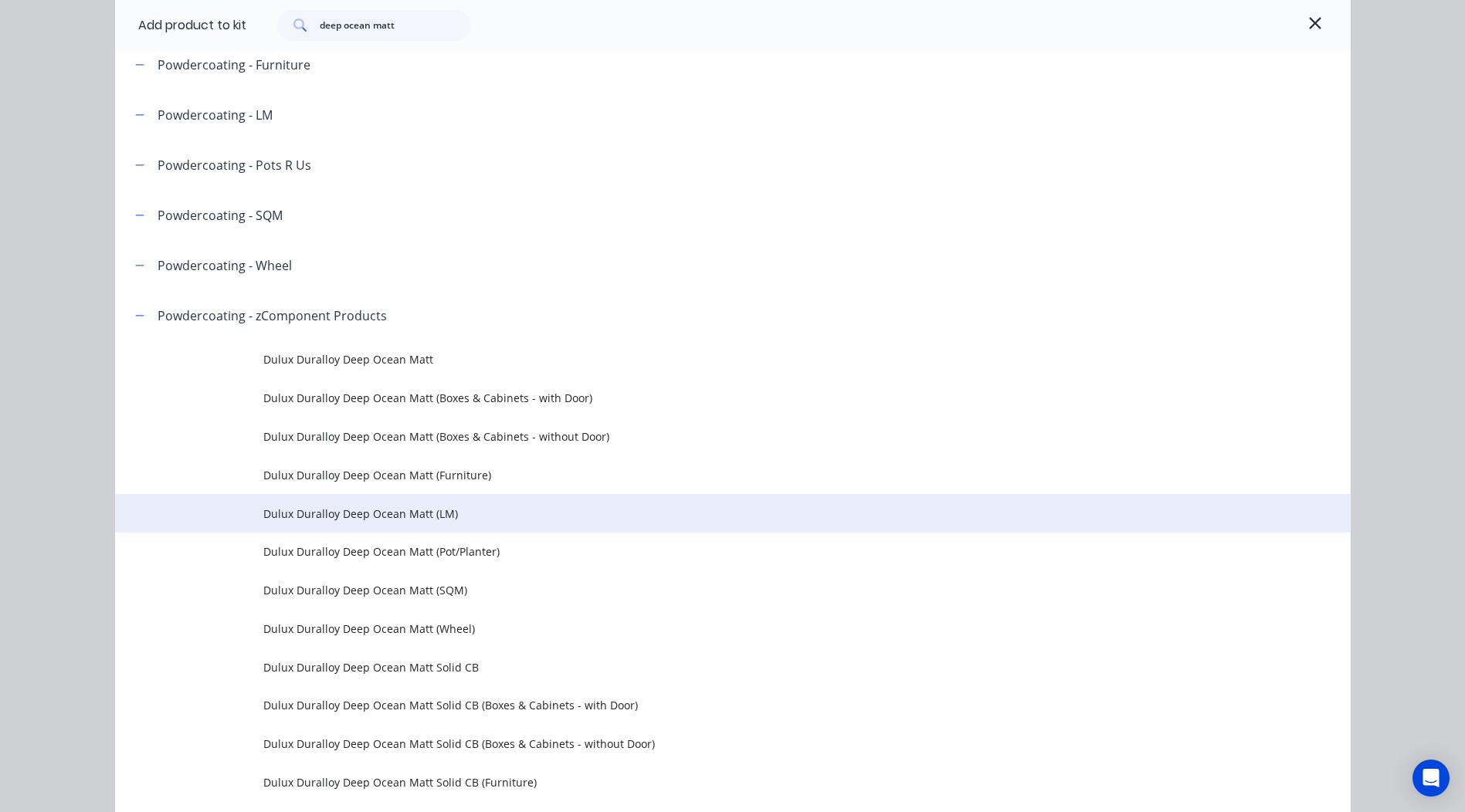
scroll to position [309, 0]
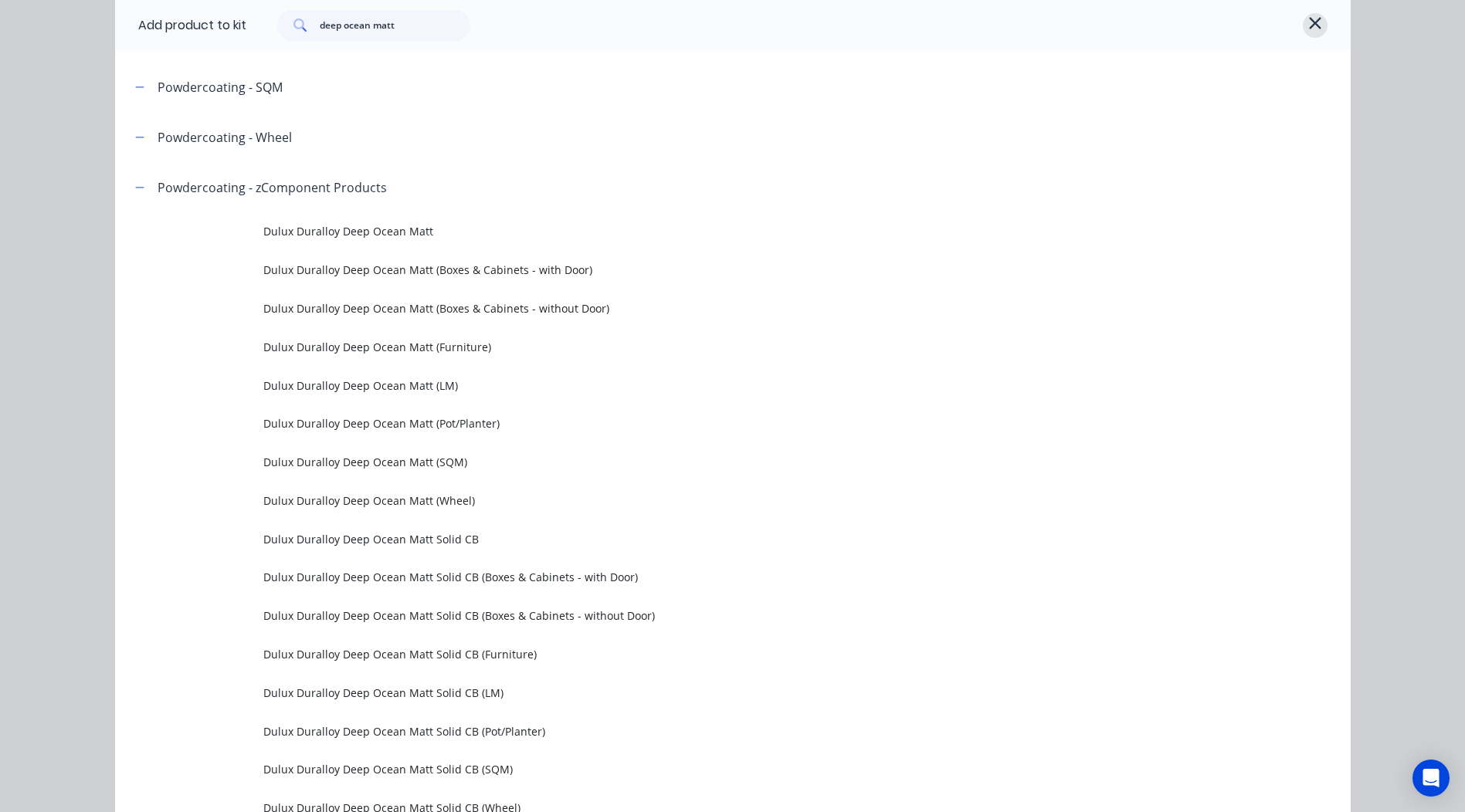
click at [1309, 19] on icon "button" at bounding box center [1316, 23] width 14 height 18
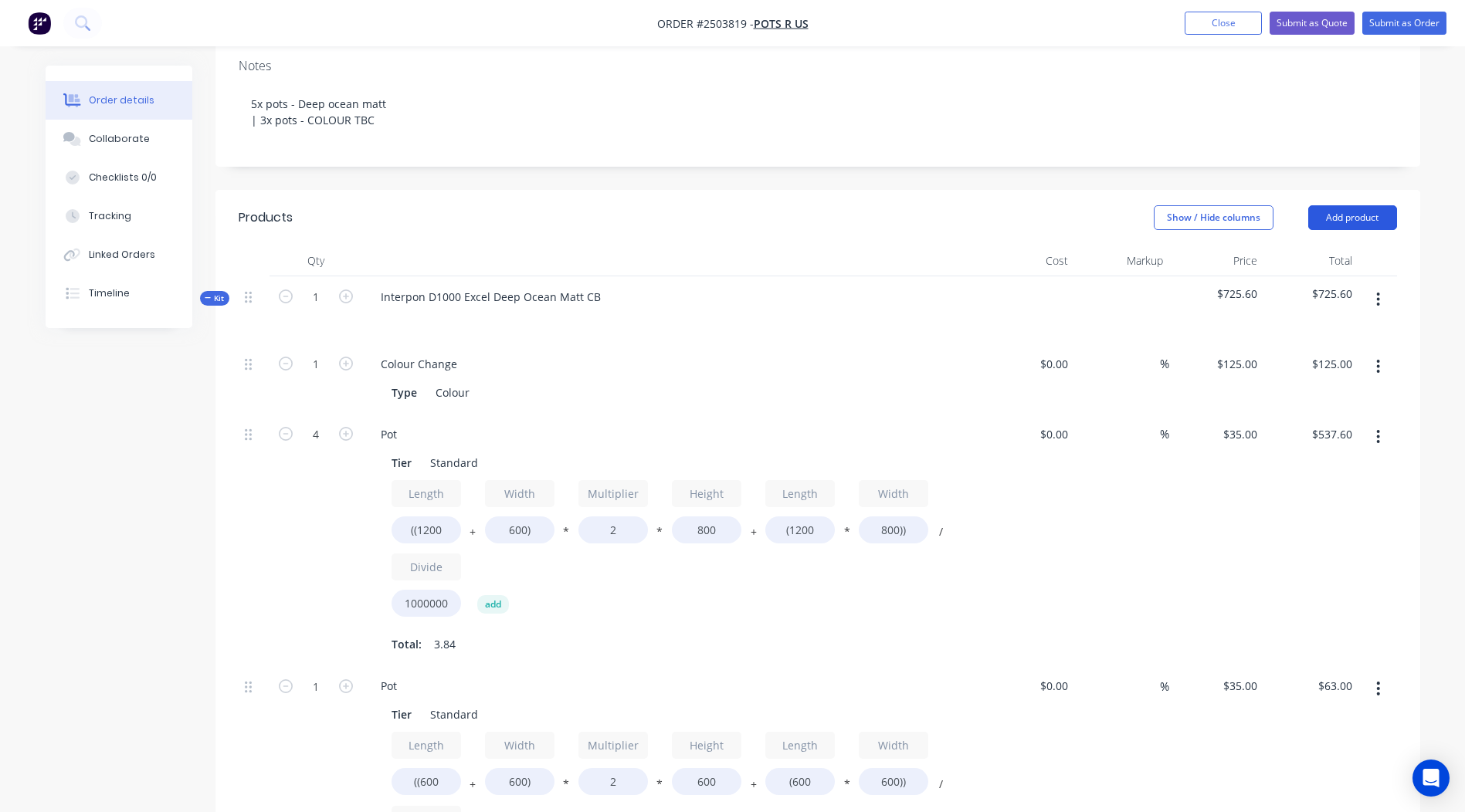
click at [1351, 226] on button "Add product" at bounding box center [1353, 217] width 89 height 25
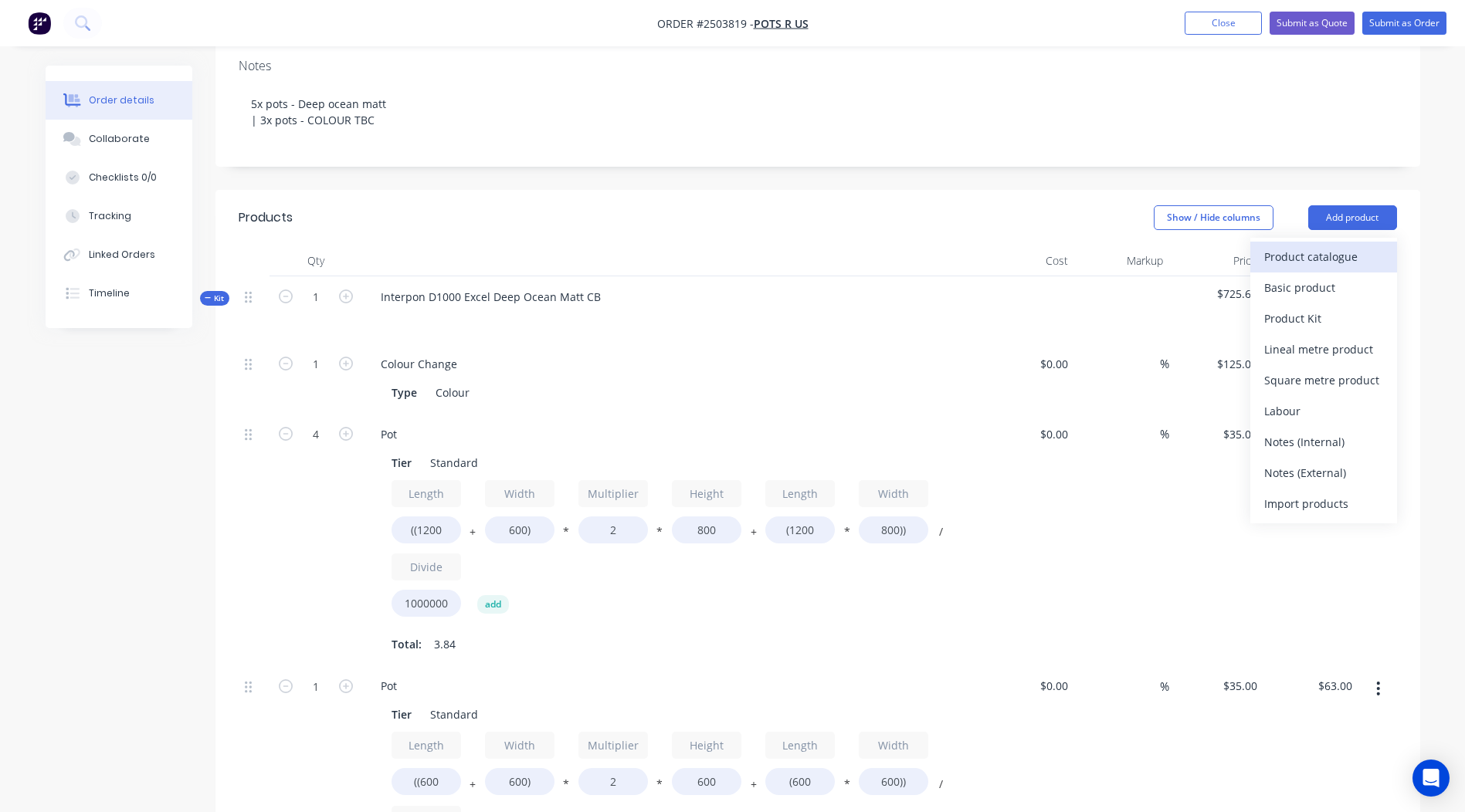
click at [1311, 260] on div "Product catalogue" at bounding box center [1324, 256] width 119 height 22
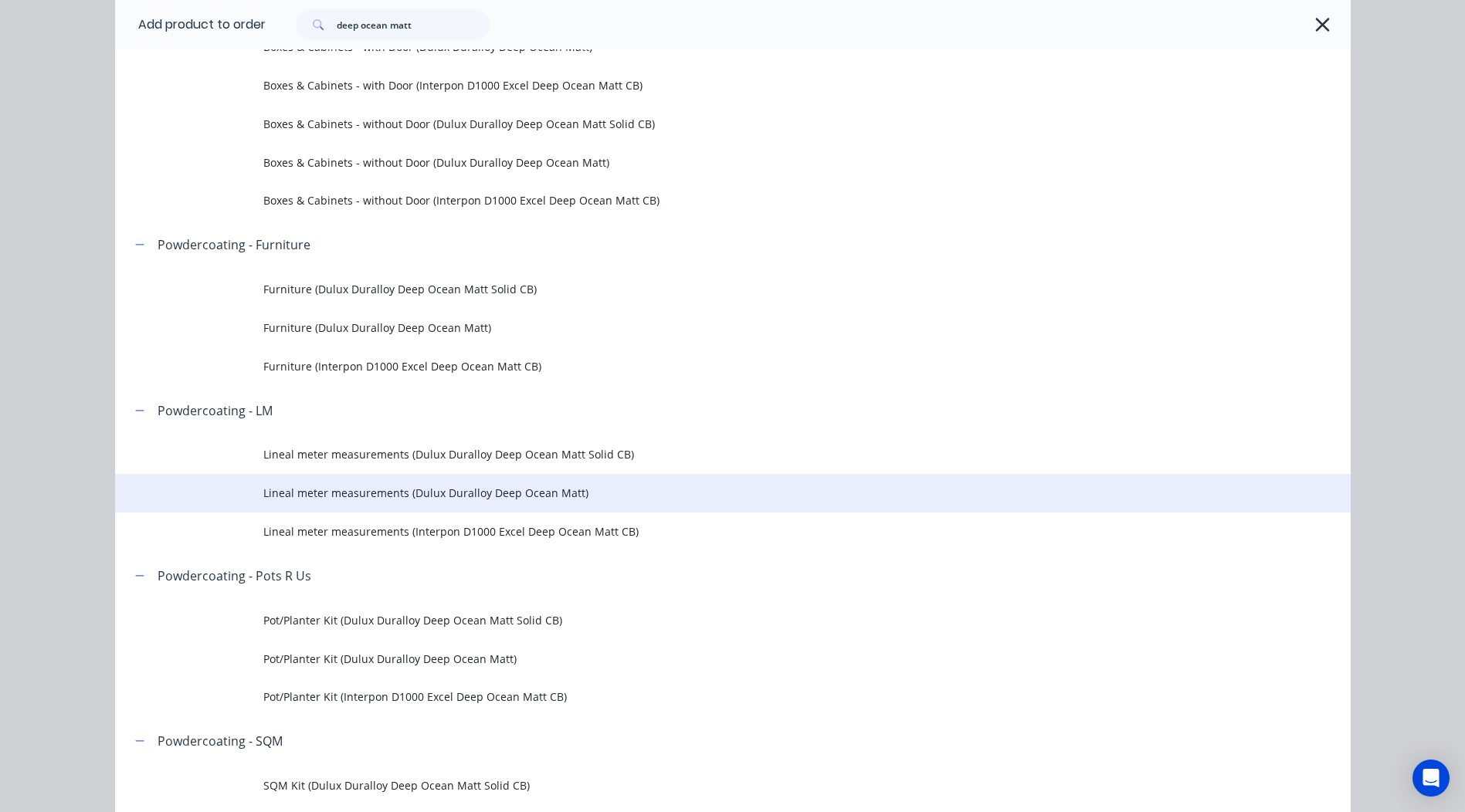
scroll to position [232, 0]
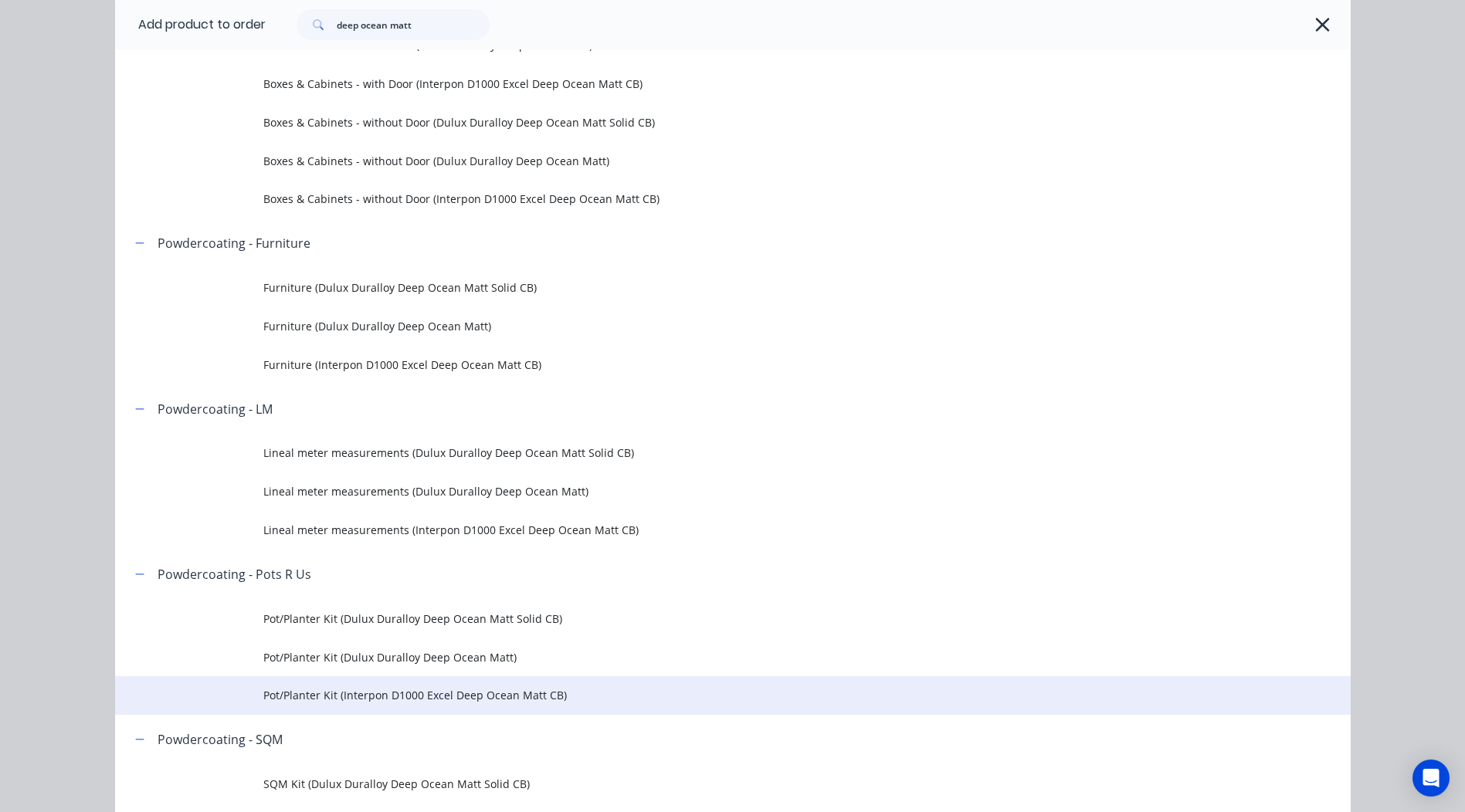
click at [551, 683] on td "Pot/Planter Kit (Interpon D1000 Excel Deep Ocean Matt CB)" at bounding box center [808, 695] width 1088 height 39
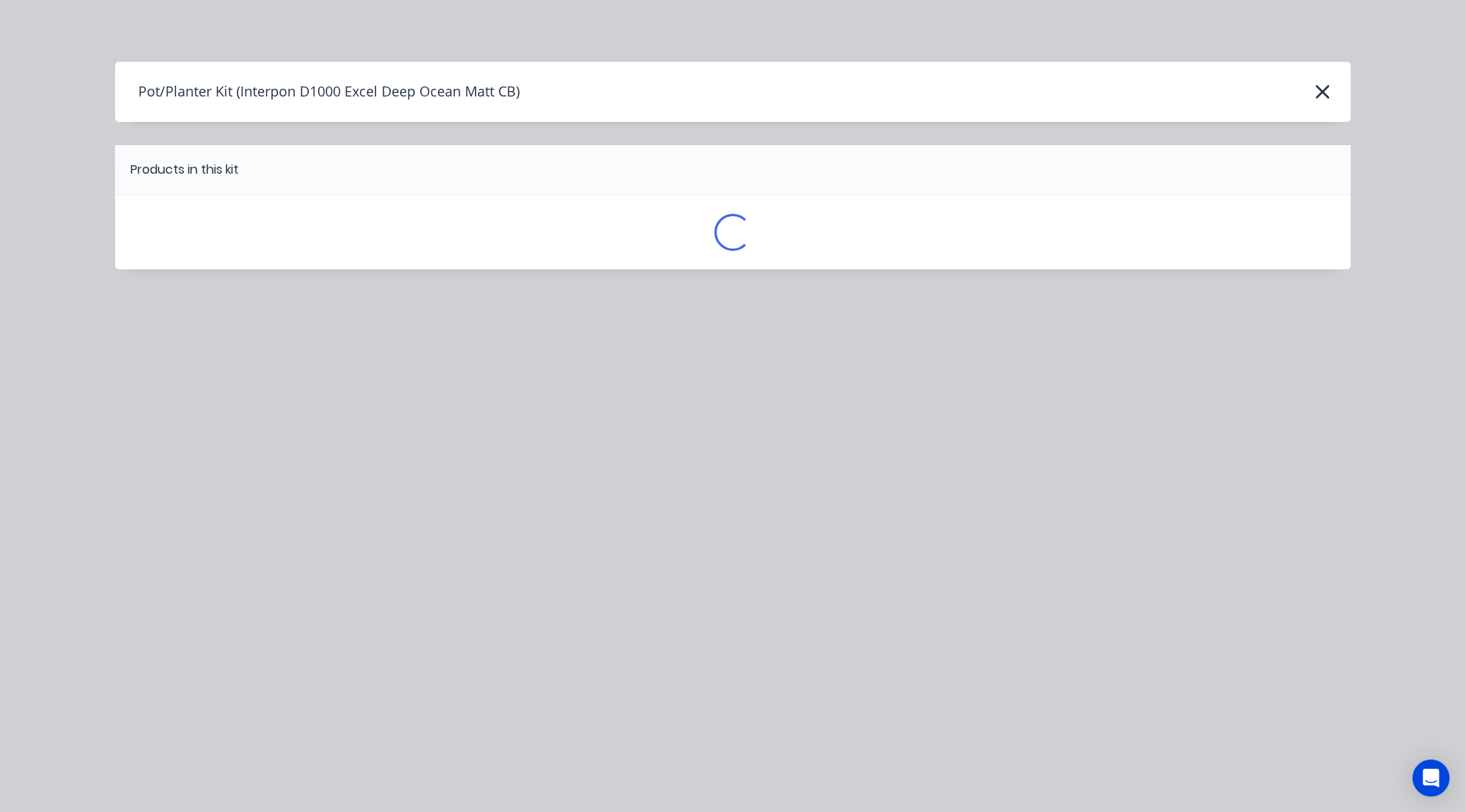
scroll to position [0, 0]
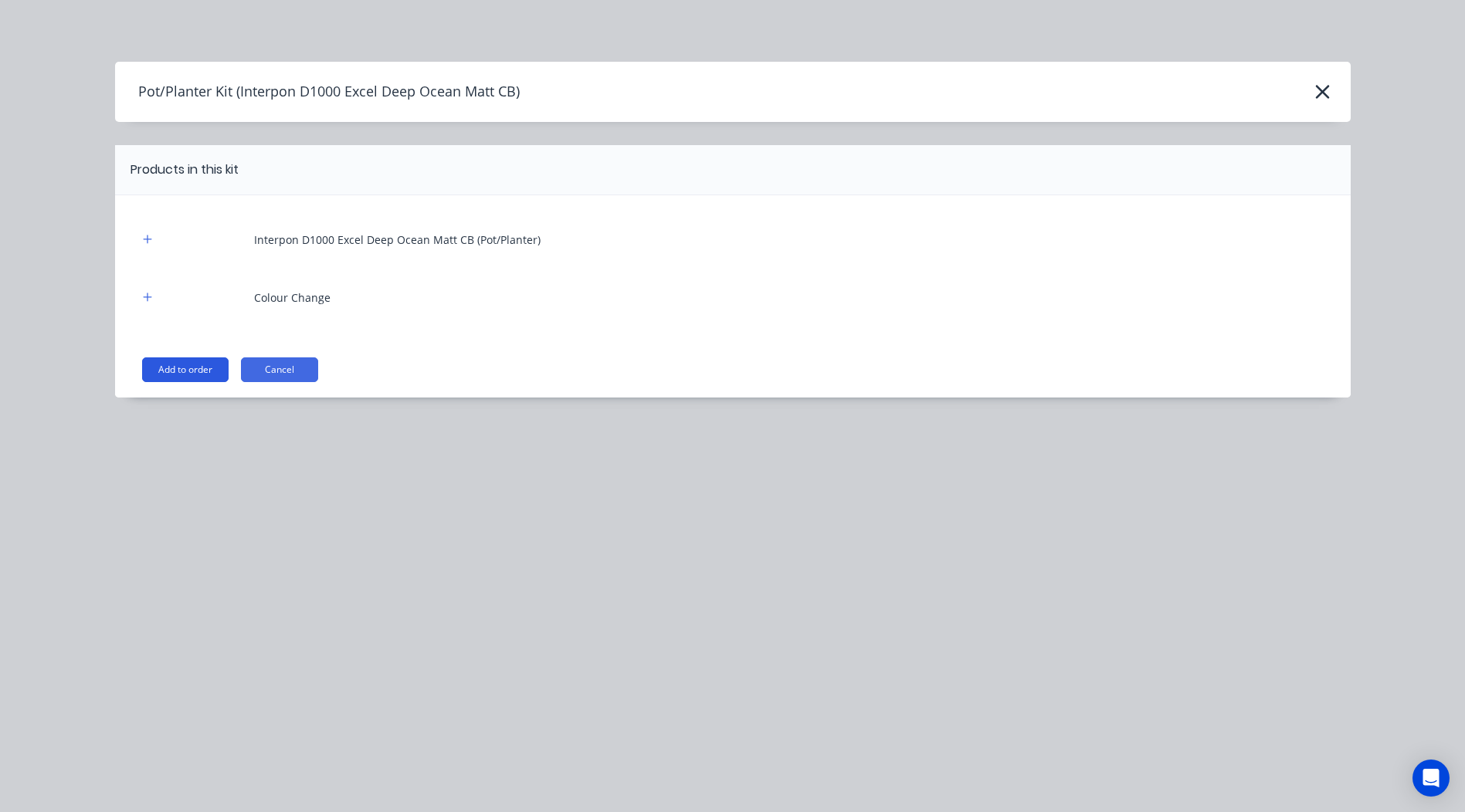
click at [189, 368] on button "Add to order" at bounding box center [185, 369] width 87 height 25
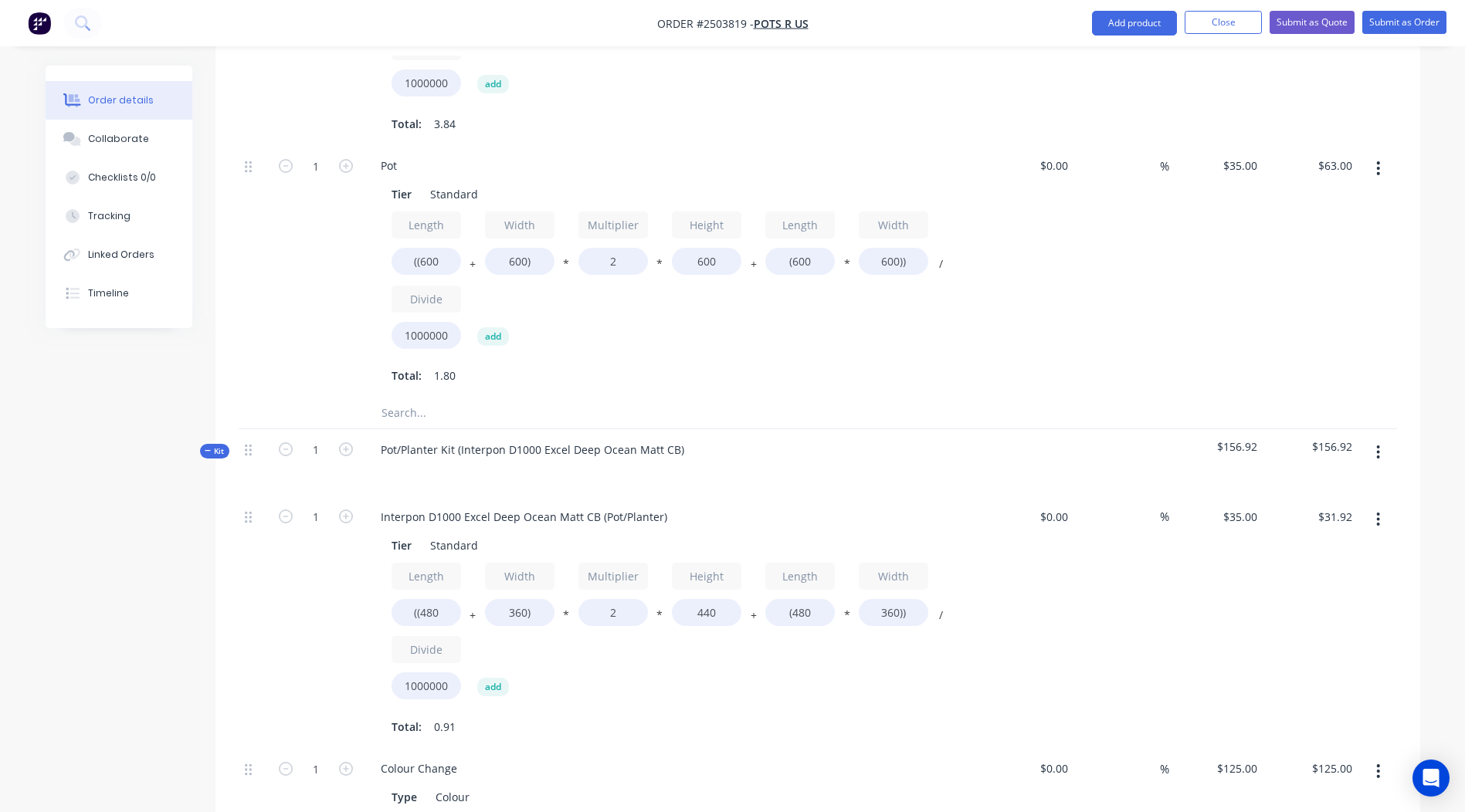
scroll to position [782, 0]
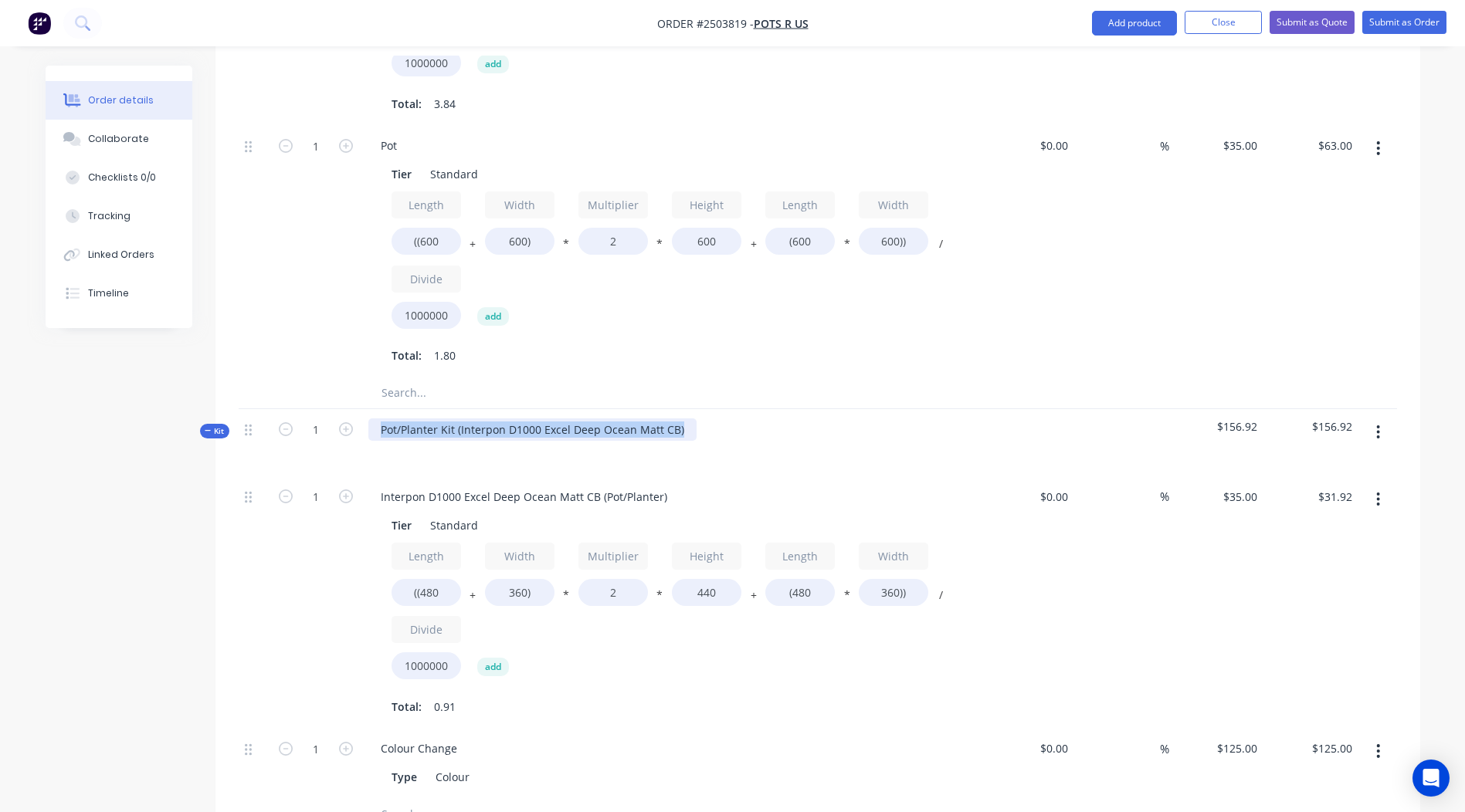
drag, startPoint x: 690, startPoint y: 427, endPoint x: 0, endPoint y: 483, distance: 692.3
click at [0, 483] on html "Order #2503819 - Pots R Us Add product Close Submit as Quote Submit as Order Or…" at bounding box center [732, 246] width 1465 height 2056
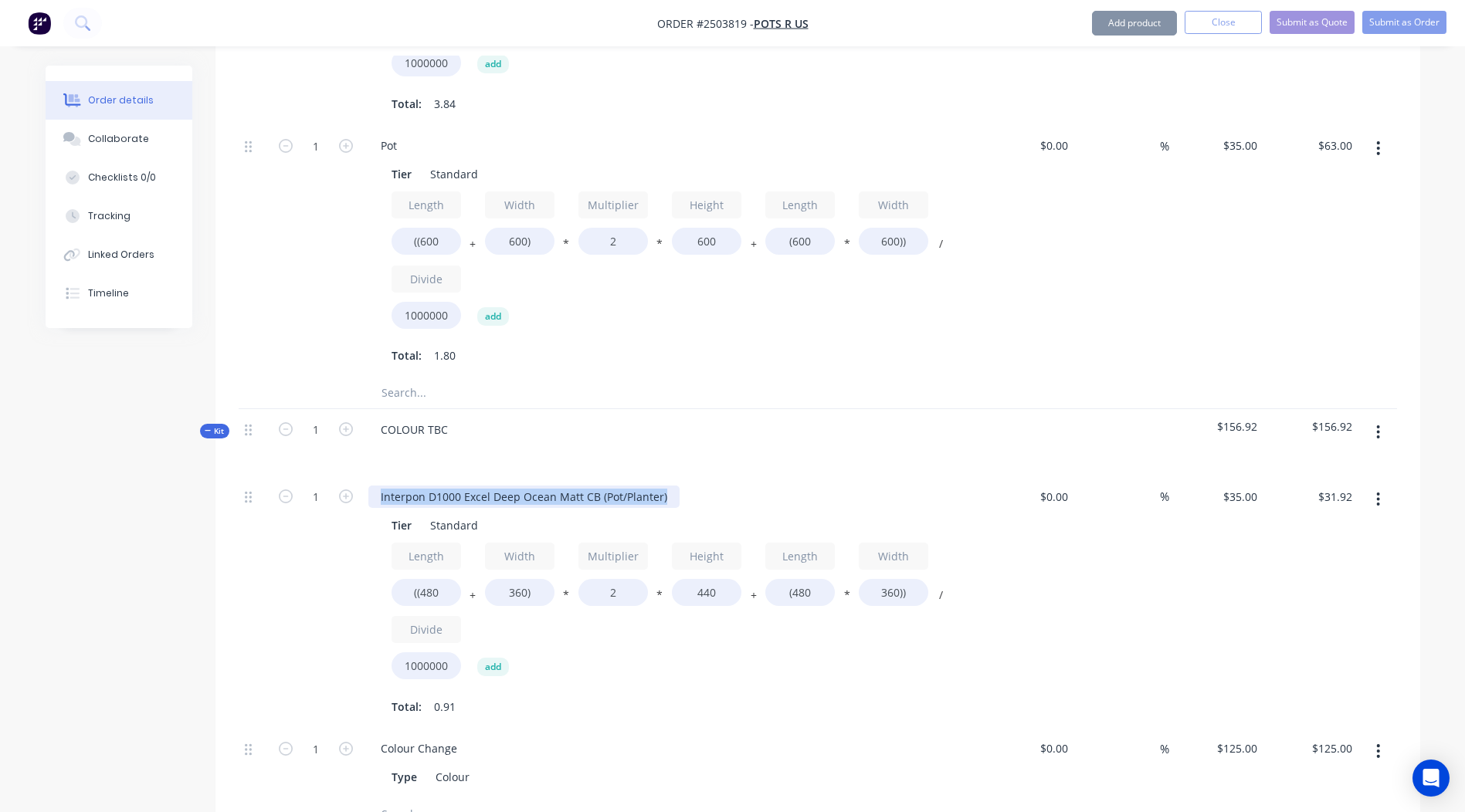
drag, startPoint x: 673, startPoint y: 495, endPoint x: 0, endPoint y: 495, distance: 673.0
click at [0, 495] on html "Order #2503819 - Pots R Us Add product Close Submit as Quote Submit as Order Or…" at bounding box center [732, 246] width 1465 height 2056
click at [1382, 423] on button "button" at bounding box center [1378, 432] width 37 height 28
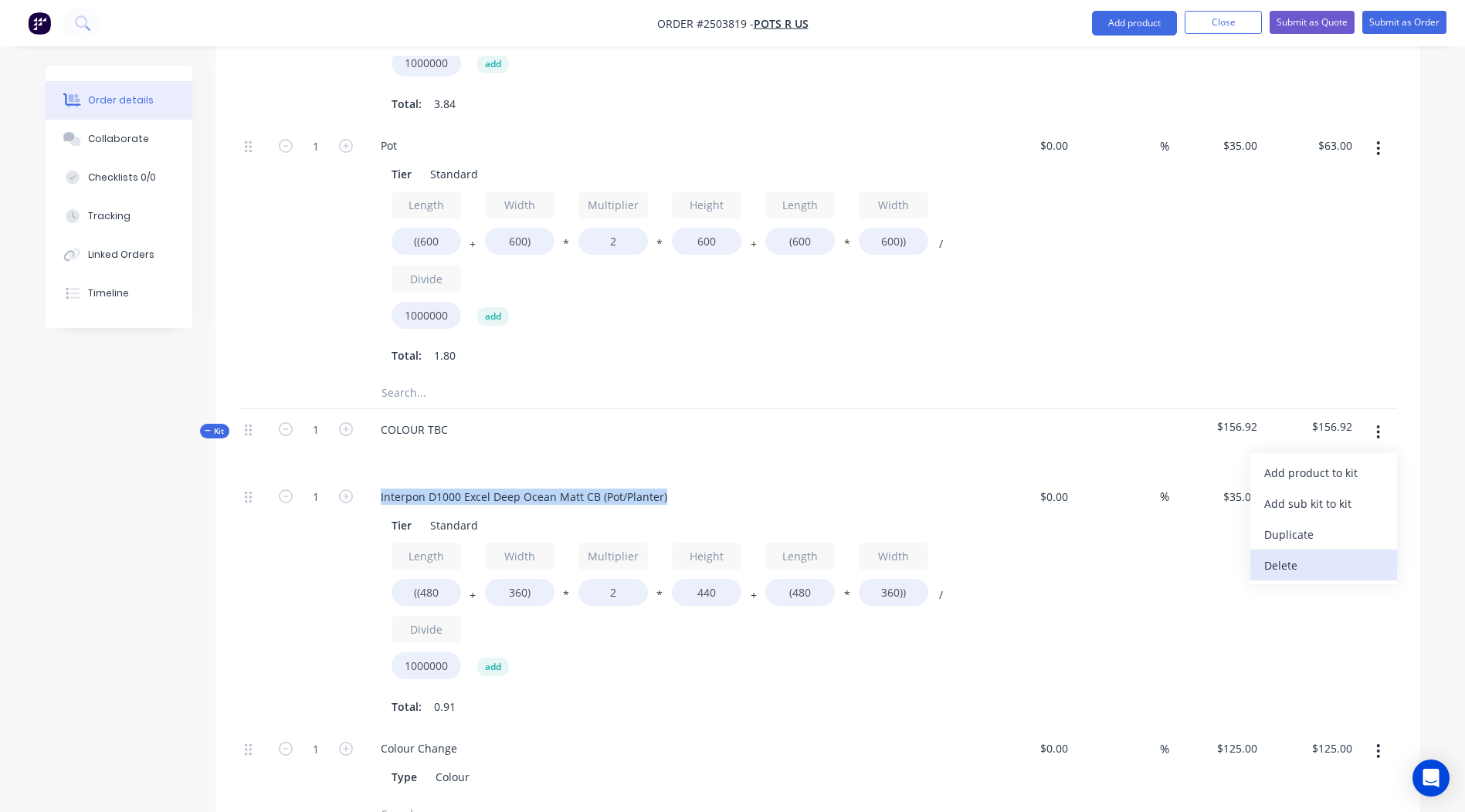
click at [1283, 558] on div "Delete" at bounding box center [1324, 565] width 119 height 22
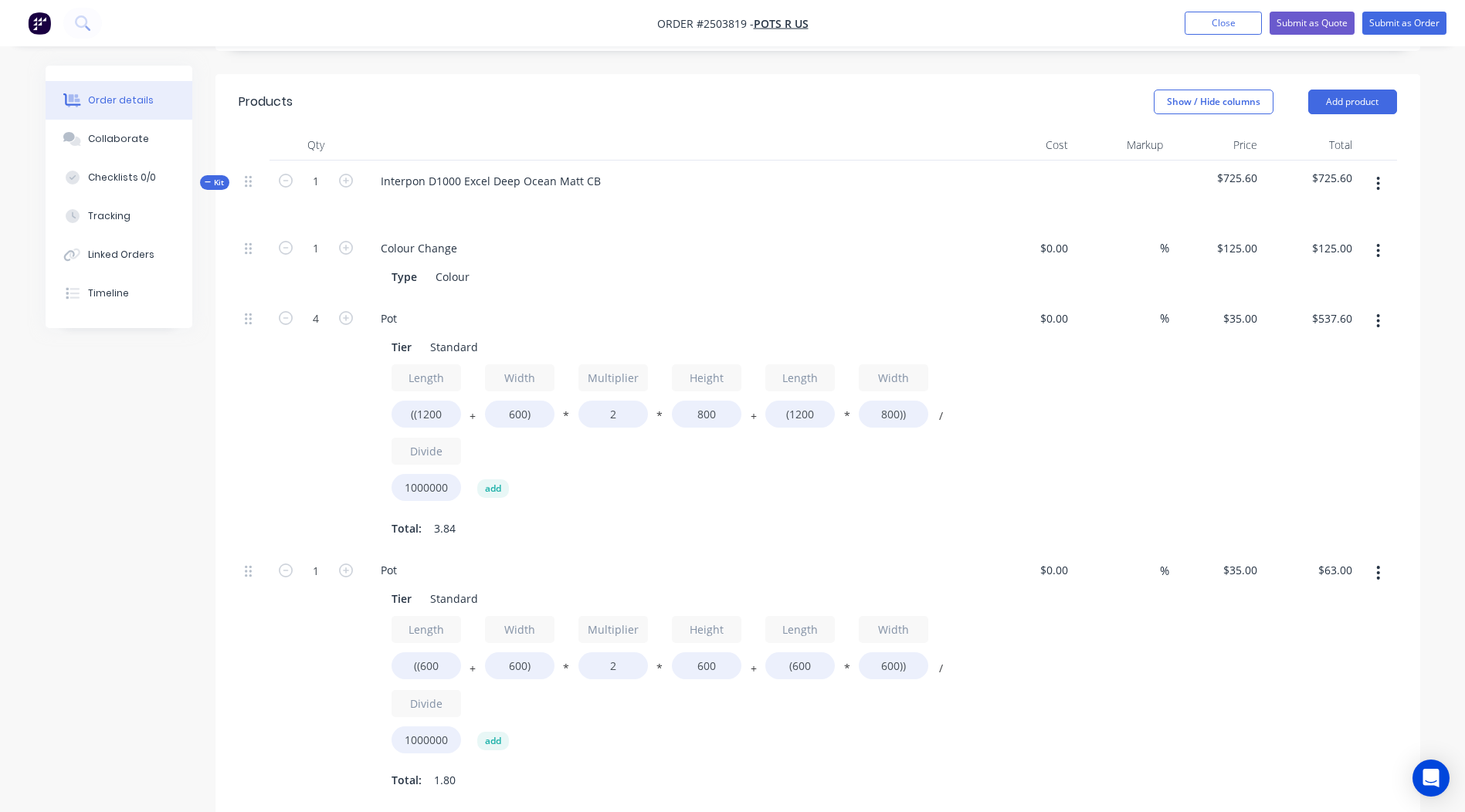
scroll to position [340, 0]
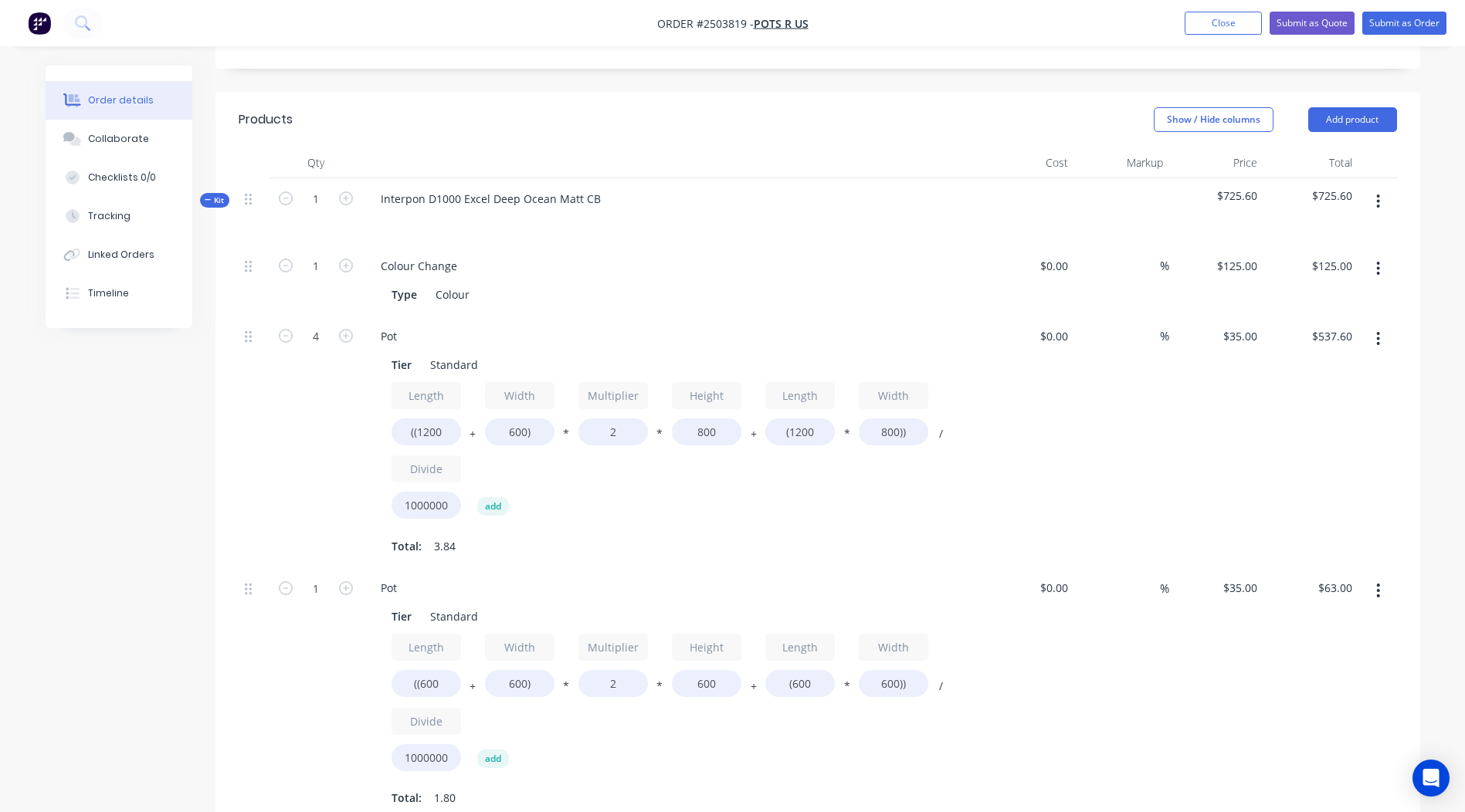
click at [1376, 194] on icon "button" at bounding box center [1378, 201] width 4 height 17
click at [1291, 308] on div "Duplicate" at bounding box center [1324, 304] width 119 height 22
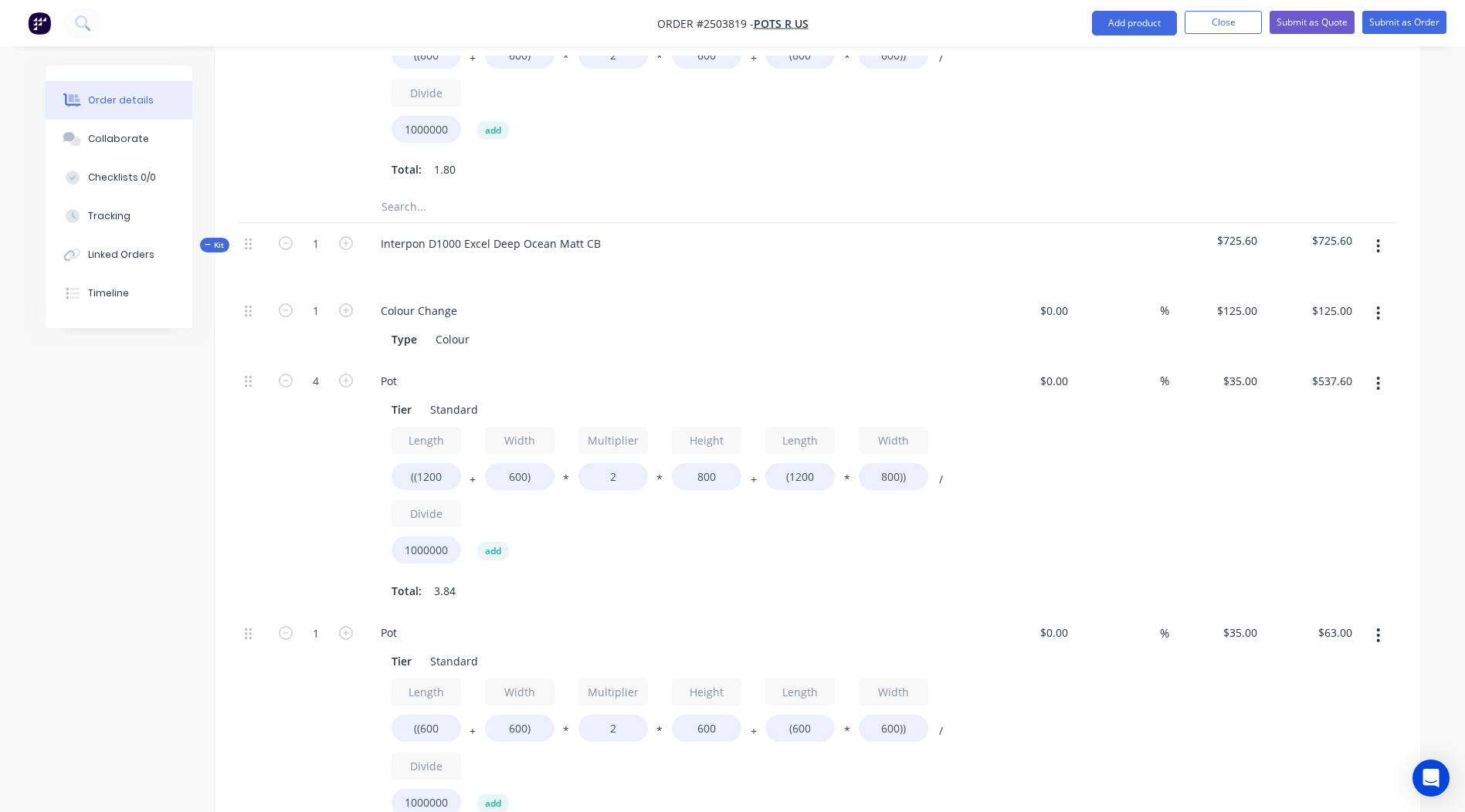
scroll to position [1012, 0]
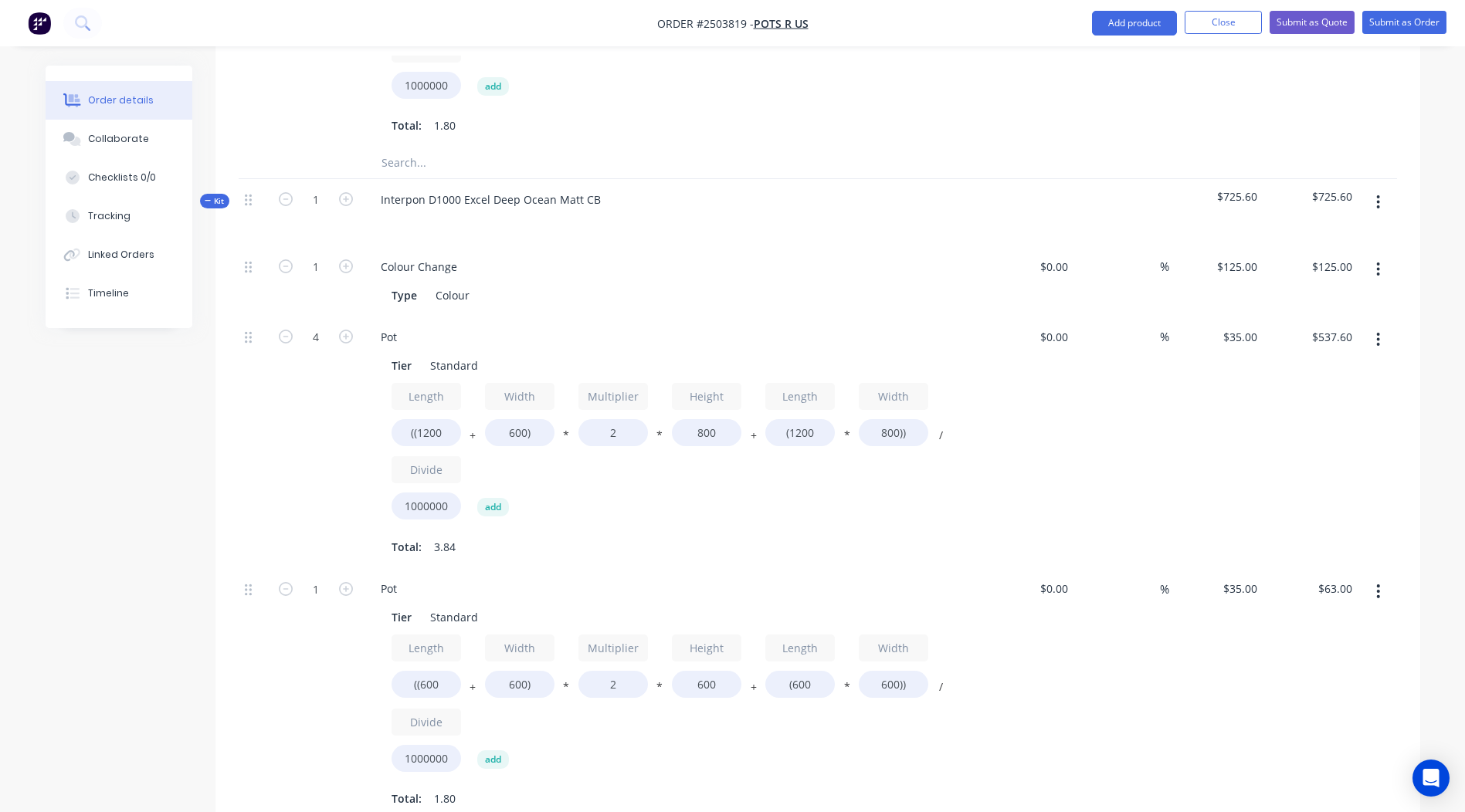
click at [277, 334] on button "button" at bounding box center [285, 335] width 20 height 16
type input "3"
type input "$403.20"
click at [277, 334] on button "button" at bounding box center [285, 335] width 20 height 16
type input "2"
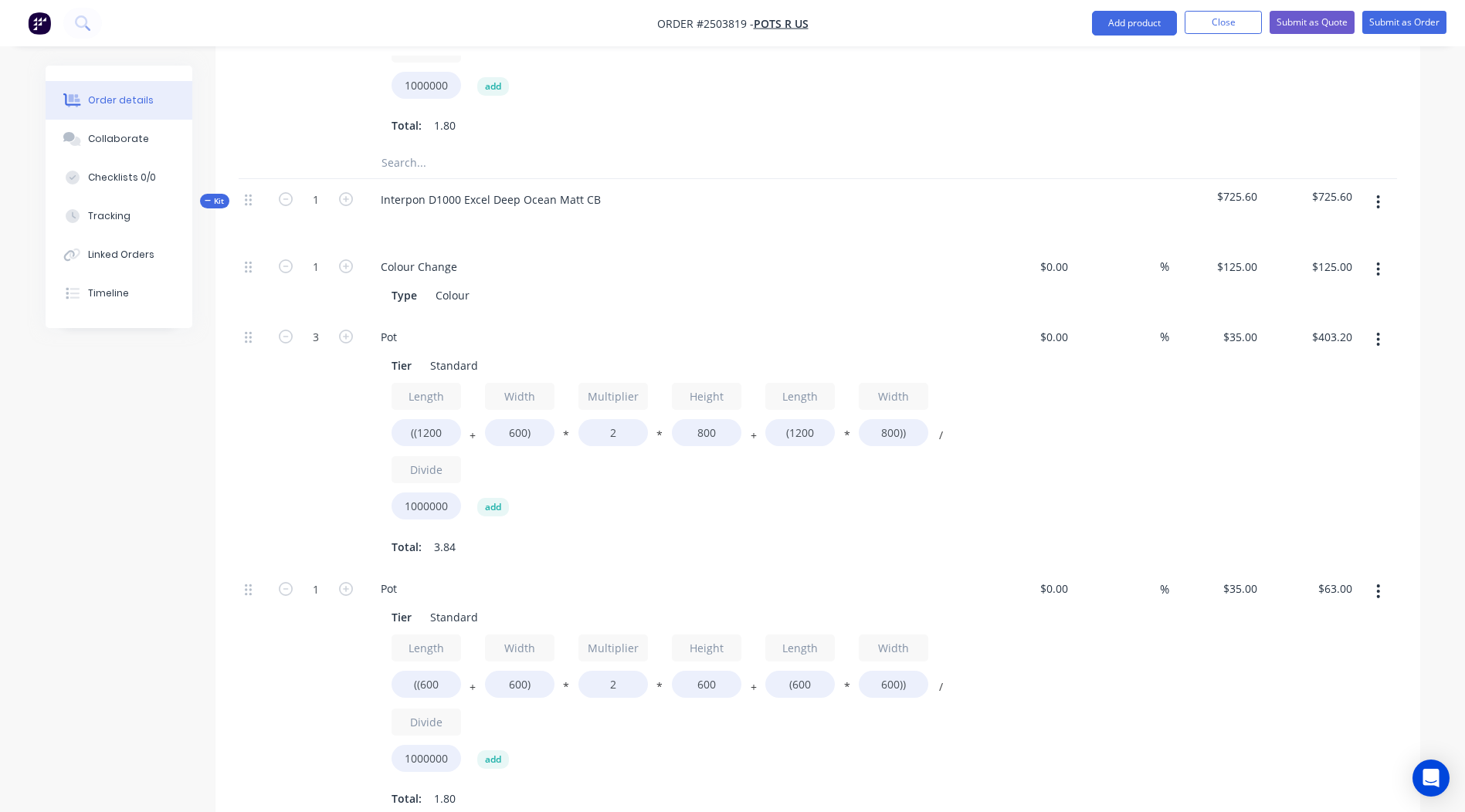
type input "$268.80"
click at [704, 431] on input "800" at bounding box center [707, 433] width 70 height 27
type input "600"
type input "$218.40"
click at [887, 428] on input "800))" at bounding box center [894, 433] width 70 height 27
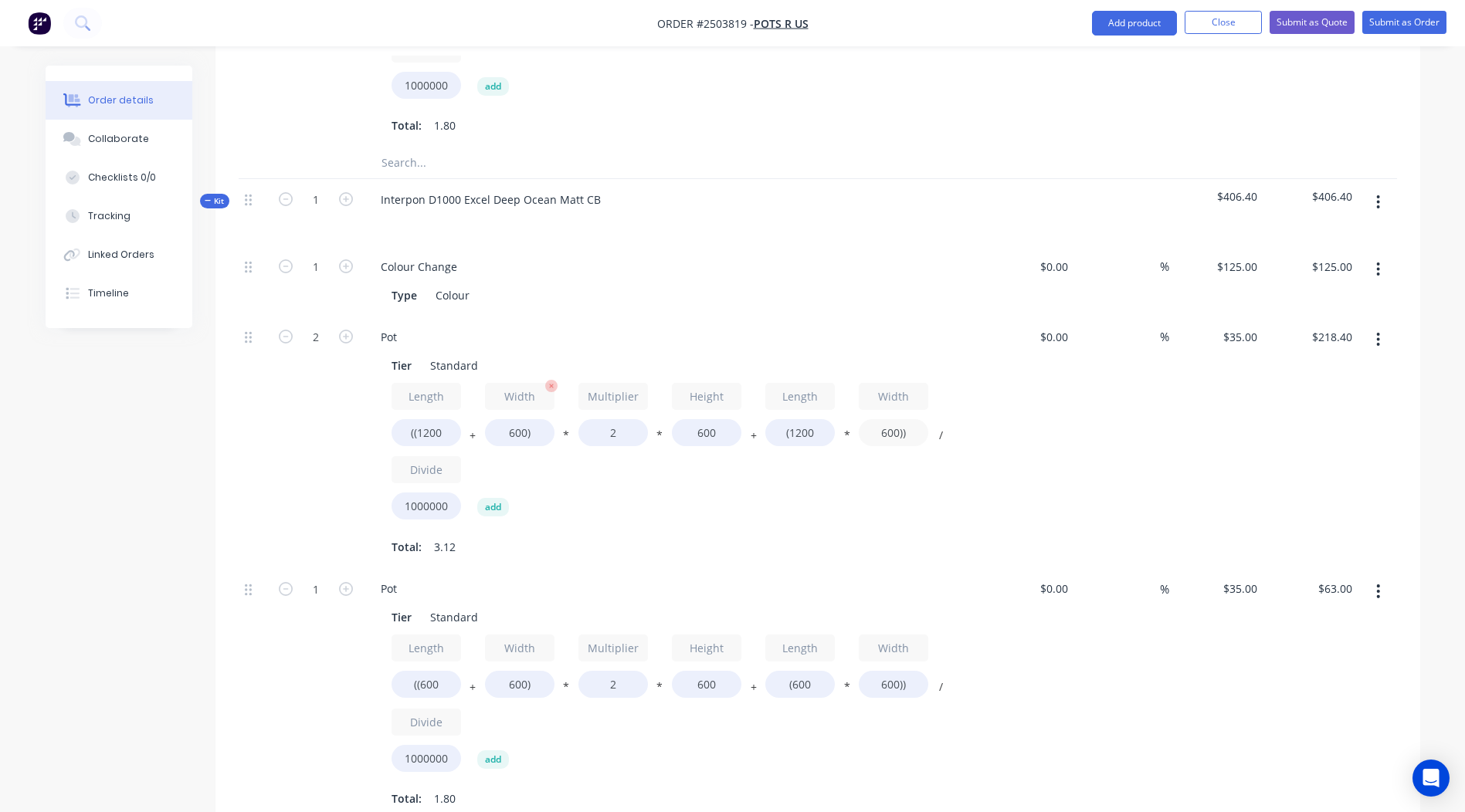
type input "600))"
type input "$201.60"
click at [513, 428] on input "600)" at bounding box center [520, 433] width 70 height 27
type input "600)"
drag, startPoint x: 598, startPoint y: 197, endPoint x: 0, endPoint y: 169, distance: 598.7
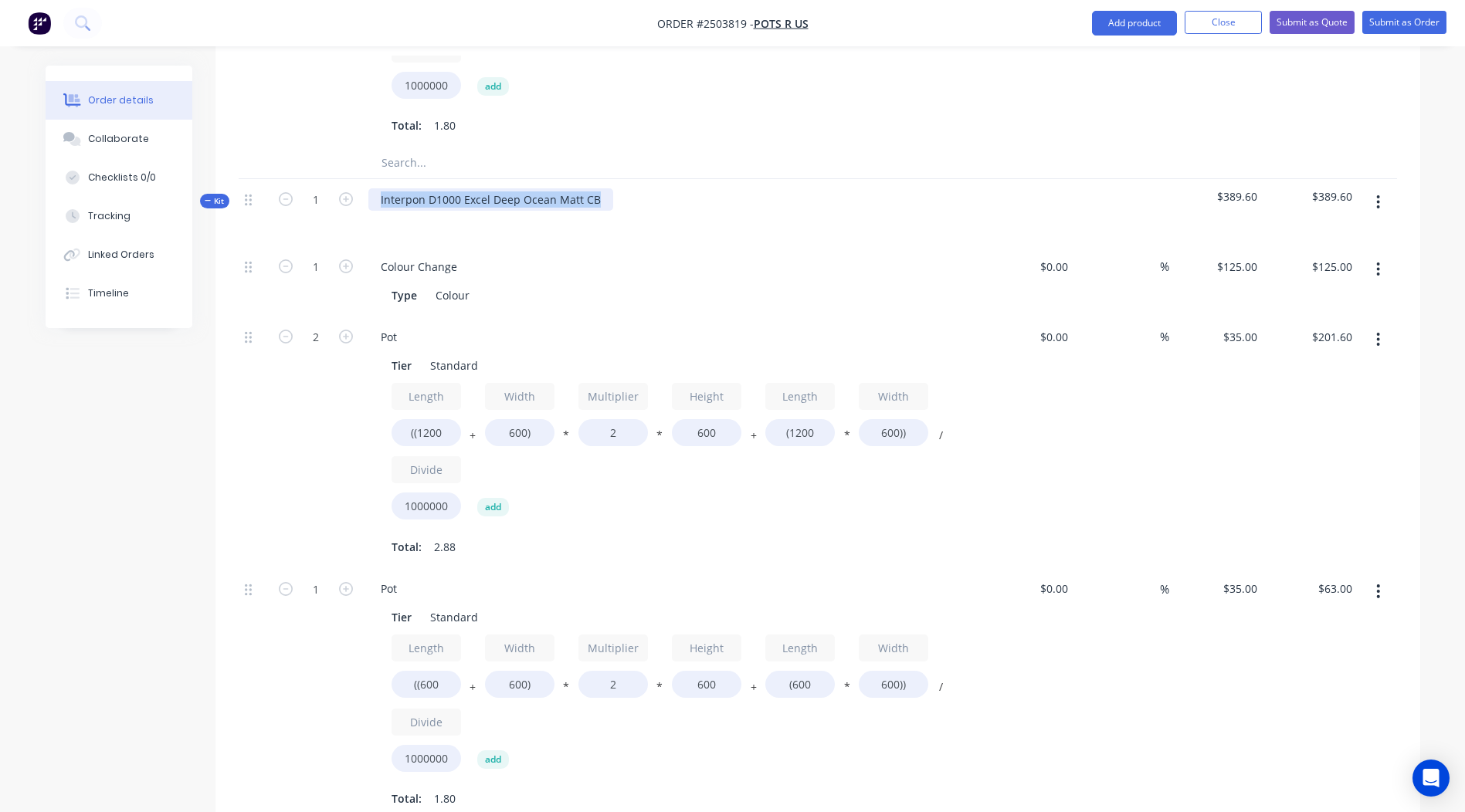
click at [0, 171] on html "Order #2503819 - Pots R Us Add product Close Submit as Quote Submit as Order Or…" at bounding box center [732, 142] width 1465 height 2308
click at [738, 206] on div "Colour TBC" at bounding box center [671, 213] width 618 height 67
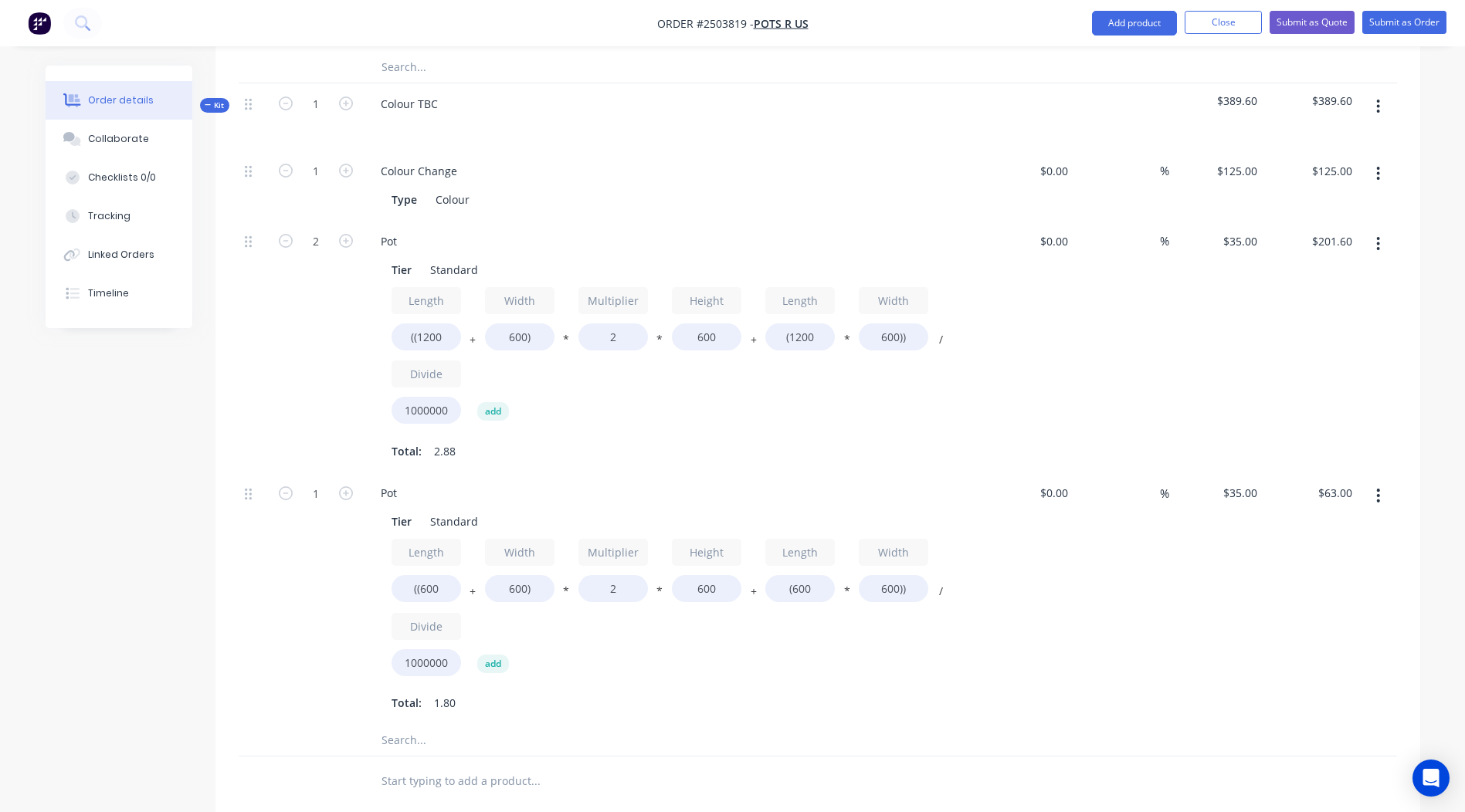
scroll to position [1069, 0]
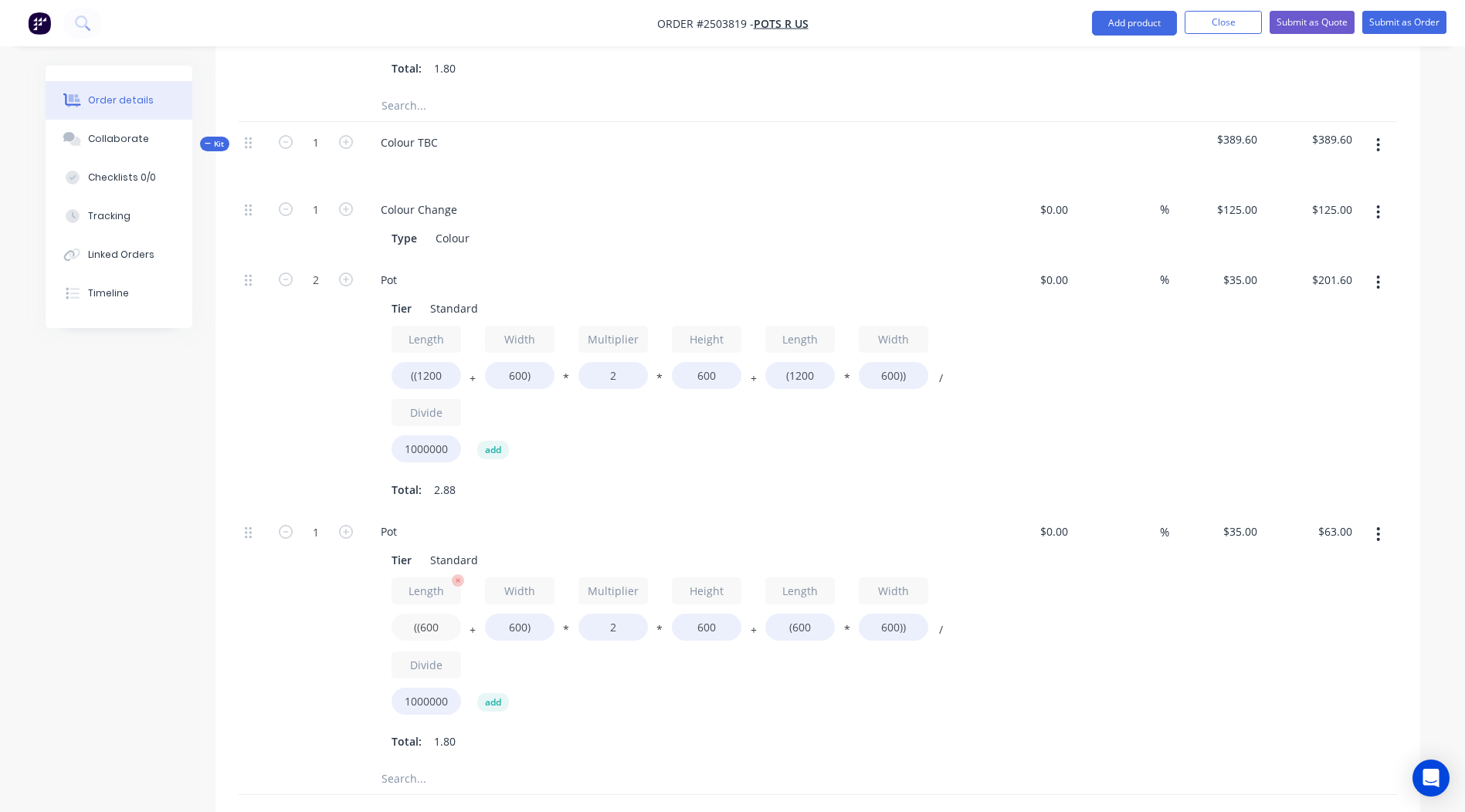
drag, startPoint x: 438, startPoint y: 628, endPoint x: 422, endPoint y: 635, distance: 17.5
click at [422, 635] on input "((600" at bounding box center [426, 627] width 70 height 27
type input "((425"
type input "$55.65"
click at [525, 627] on input "600)" at bounding box center [520, 627] width 70 height 27
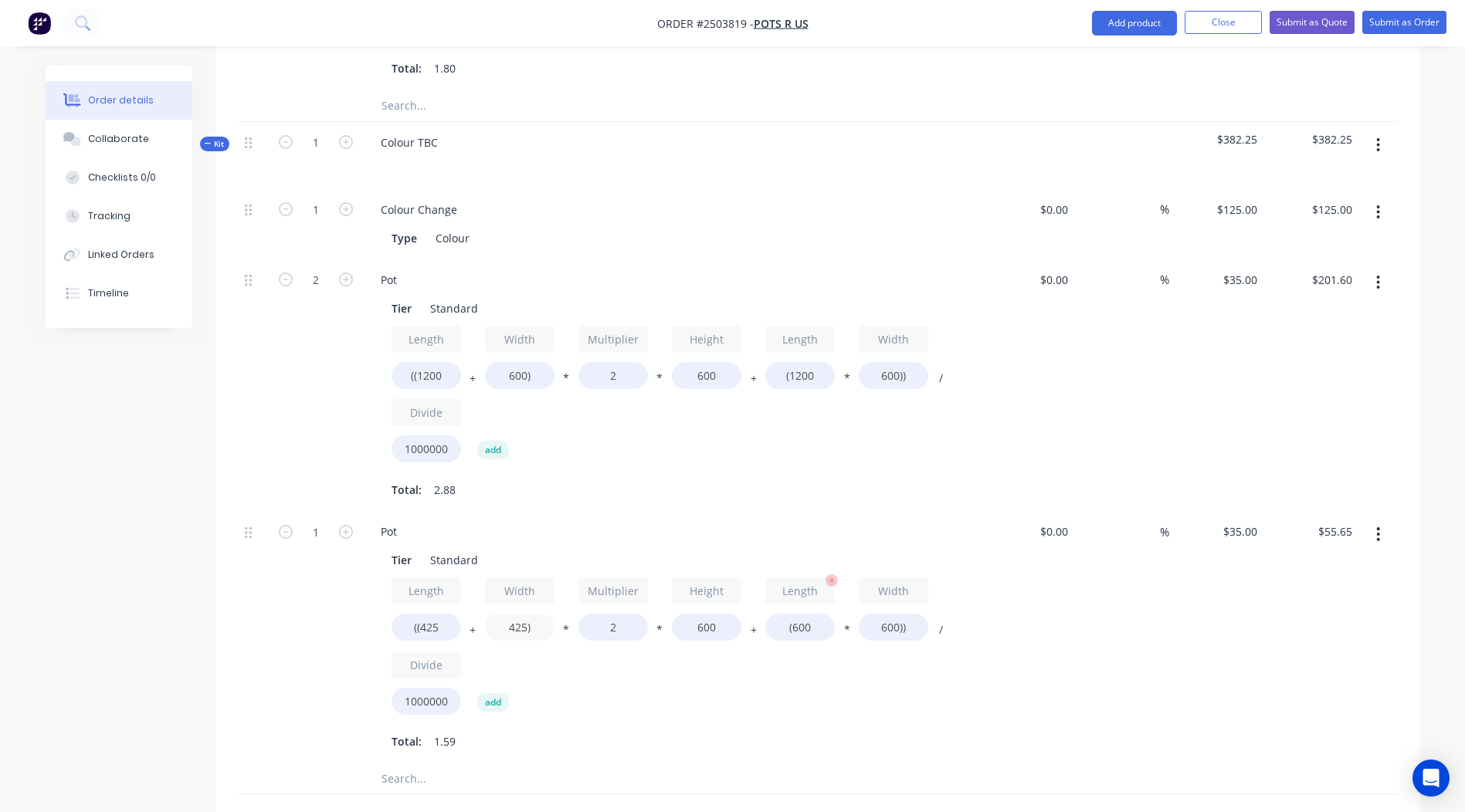
type input "425)"
type input "$48.30"
click at [814, 620] on input "(600" at bounding box center [800, 627] width 70 height 27
type input "(425"
type input "$44.63"
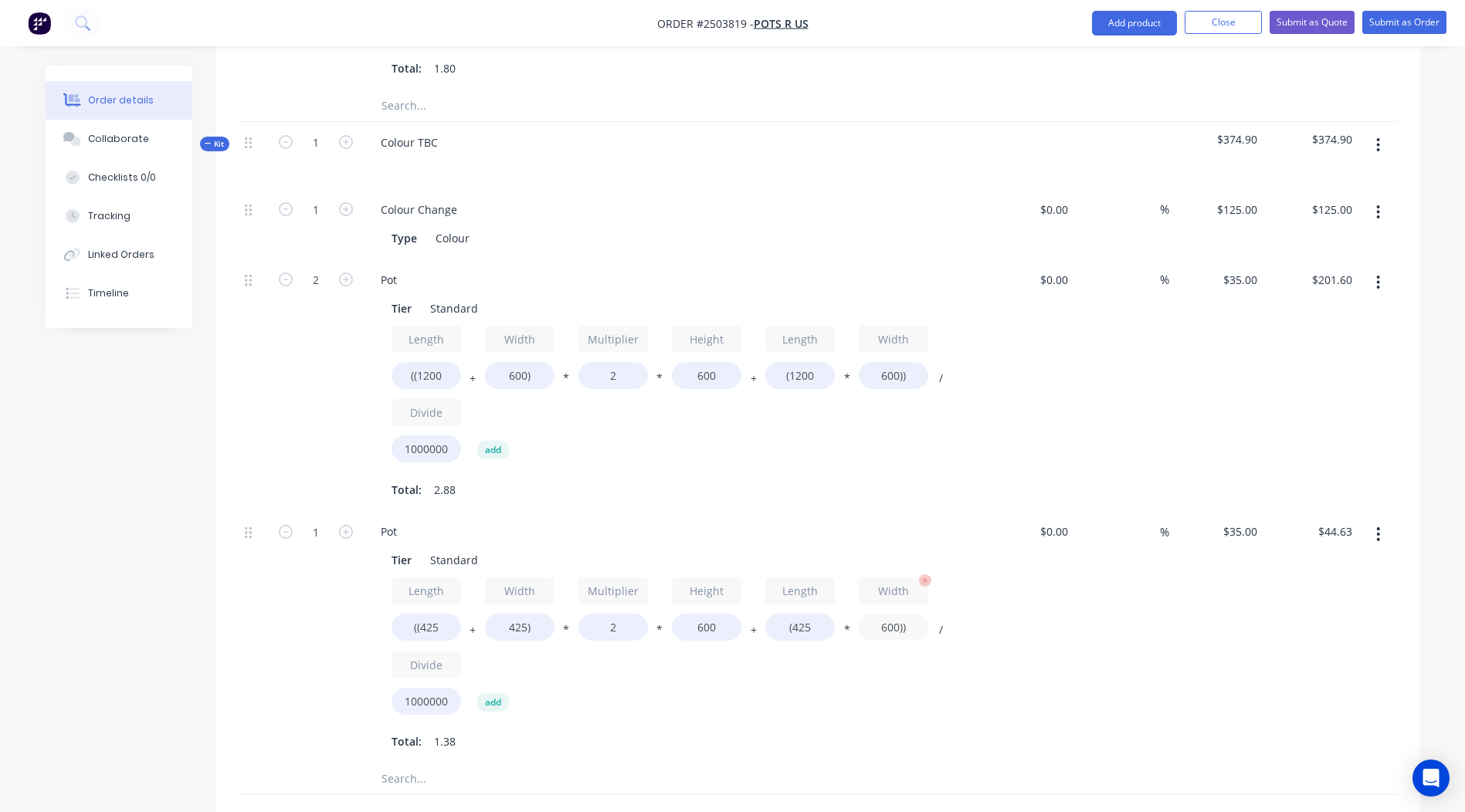
click at [900, 624] on input "600))" at bounding box center [894, 627] width 70 height 27
type input "425))"
type input "$42.02"
click at [1162, 662] on div "%" at bounding box center [1122, 637] width 95 height 252
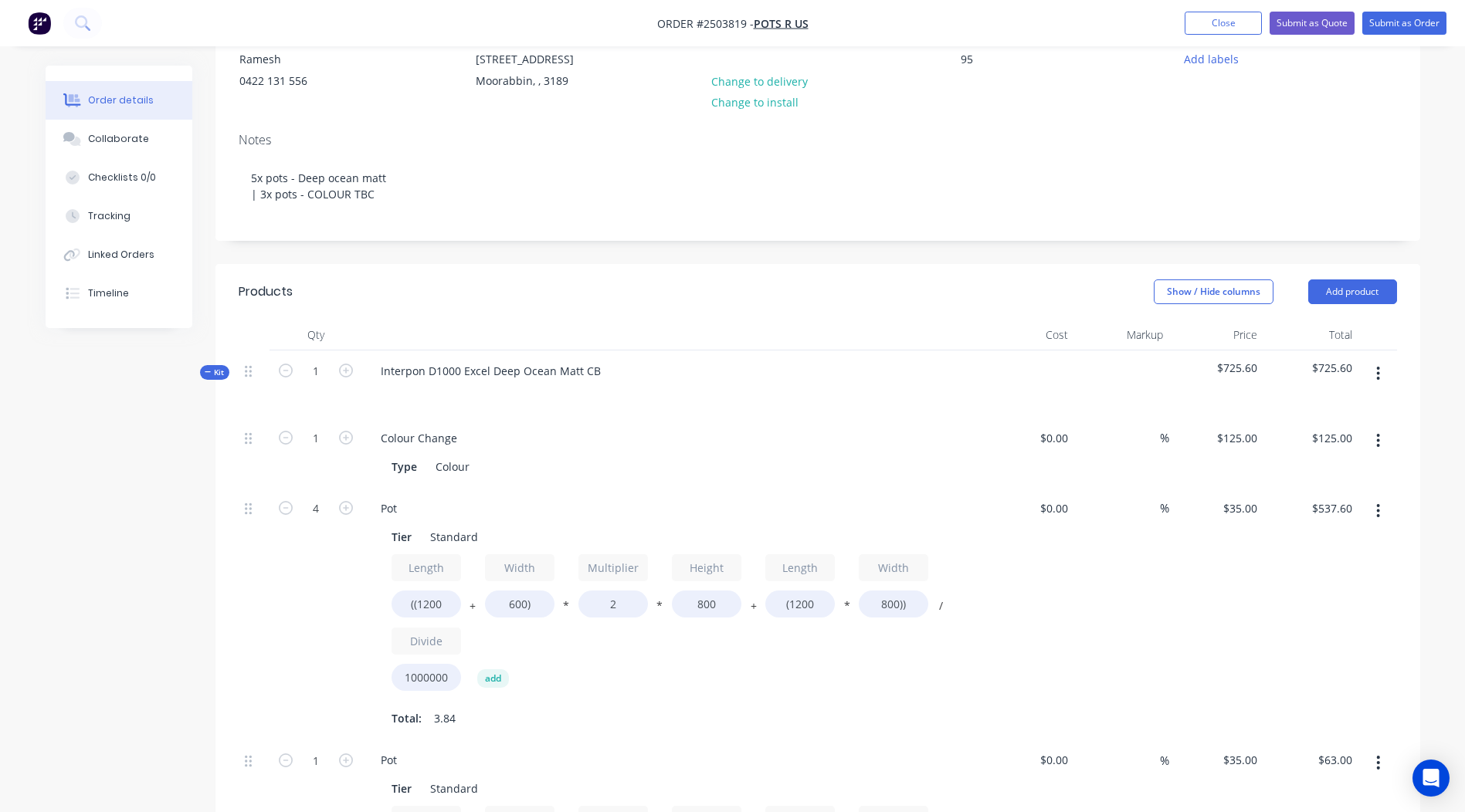
scroll to position [0, 0]
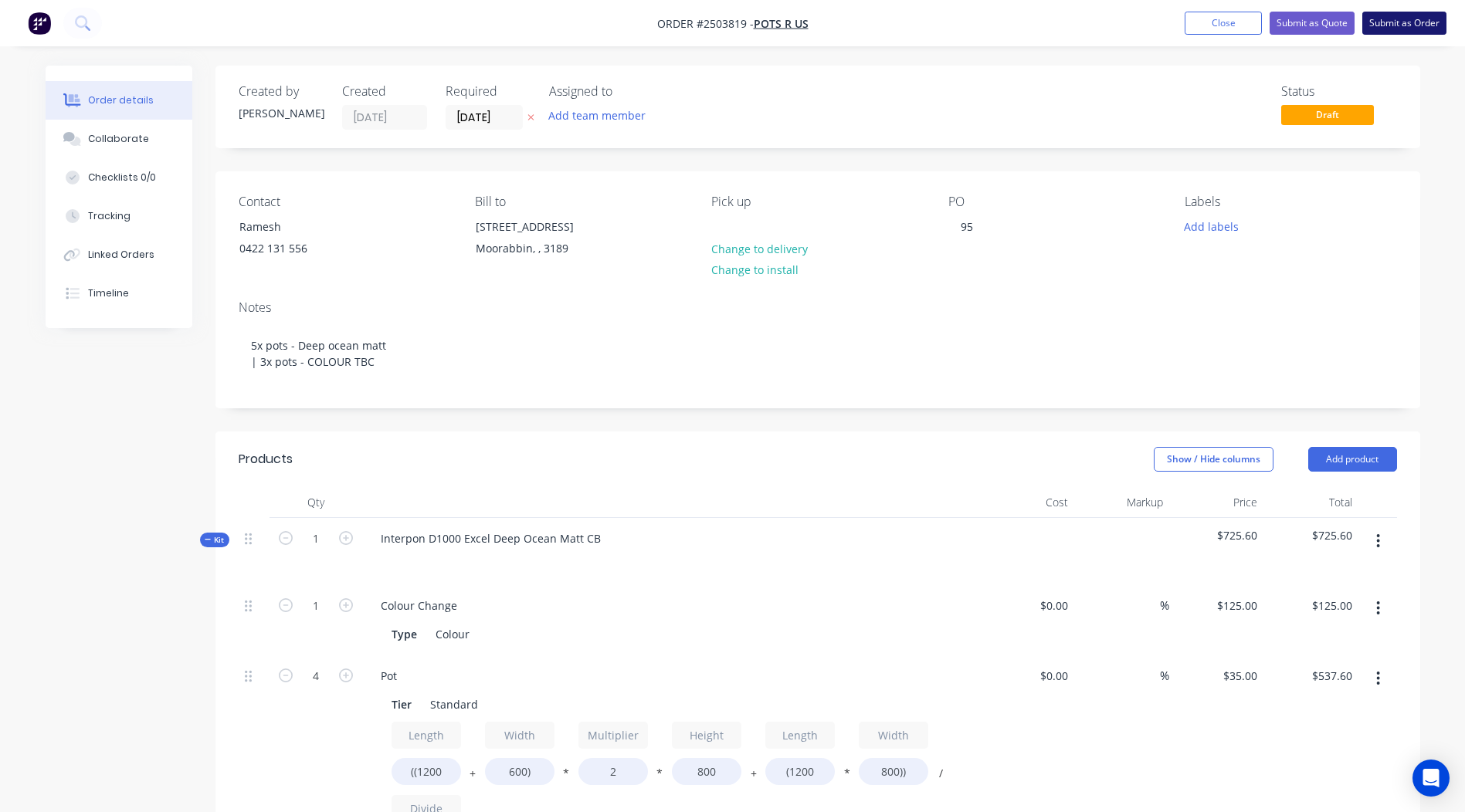
click at [1408, 18] on button "Submit as Order" at bounding box center [1405, 23] width 84 height 23
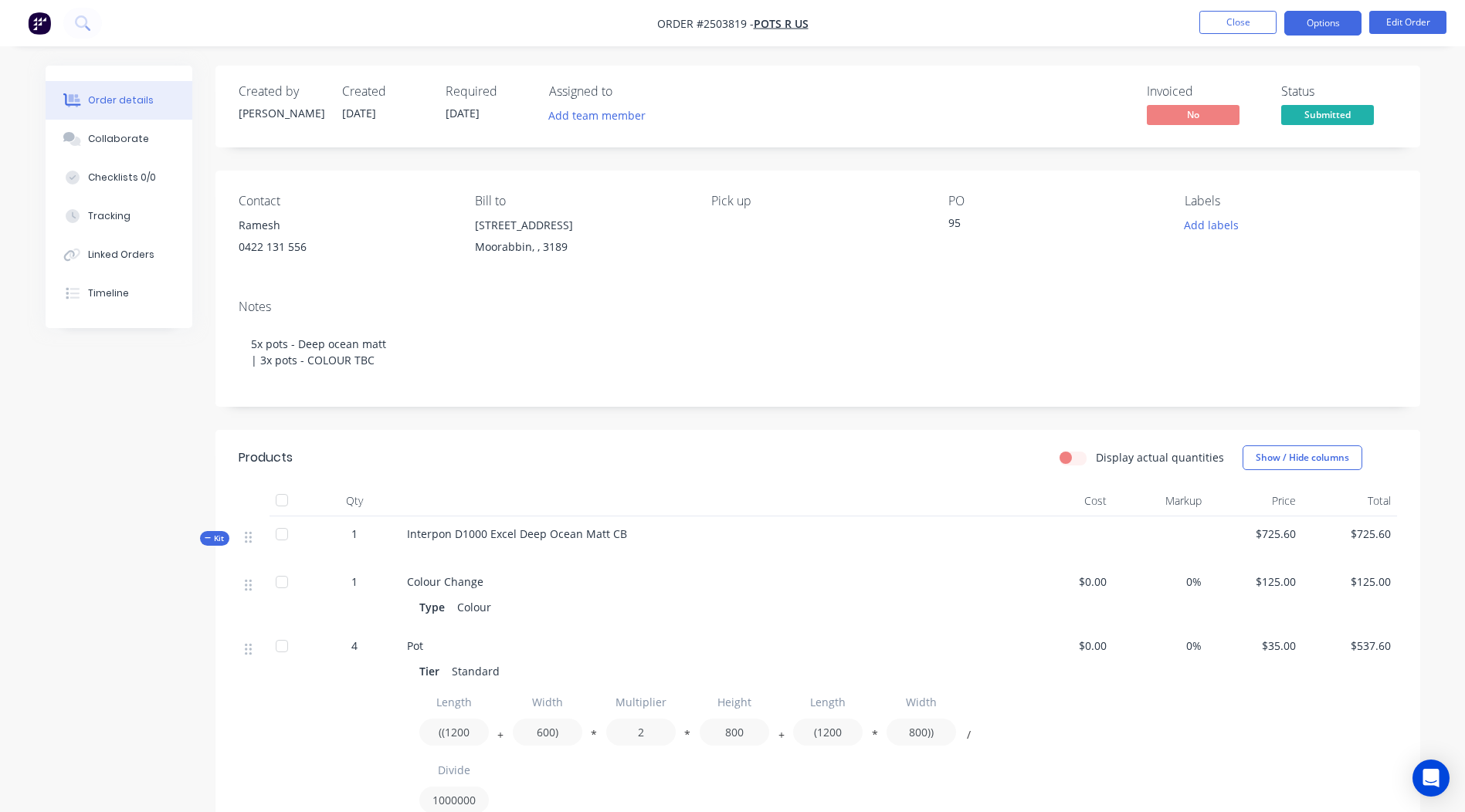
click at [1309, 21] on button "Options" at bounding box center [1323, 23] width 77 height 25
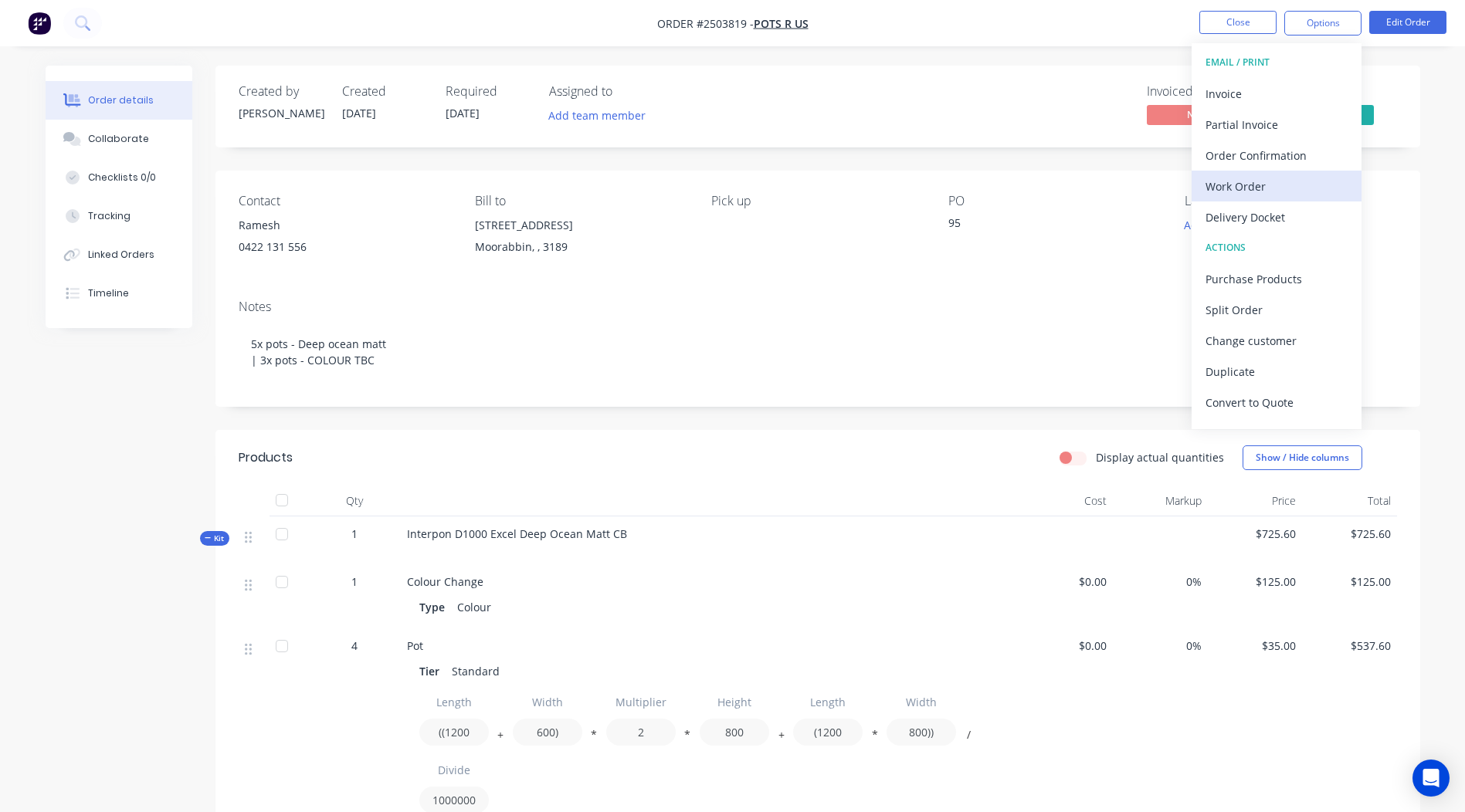
click at [1264, 179] on div "Work Order" at bounding box center [1276, 187] width 142 height 22
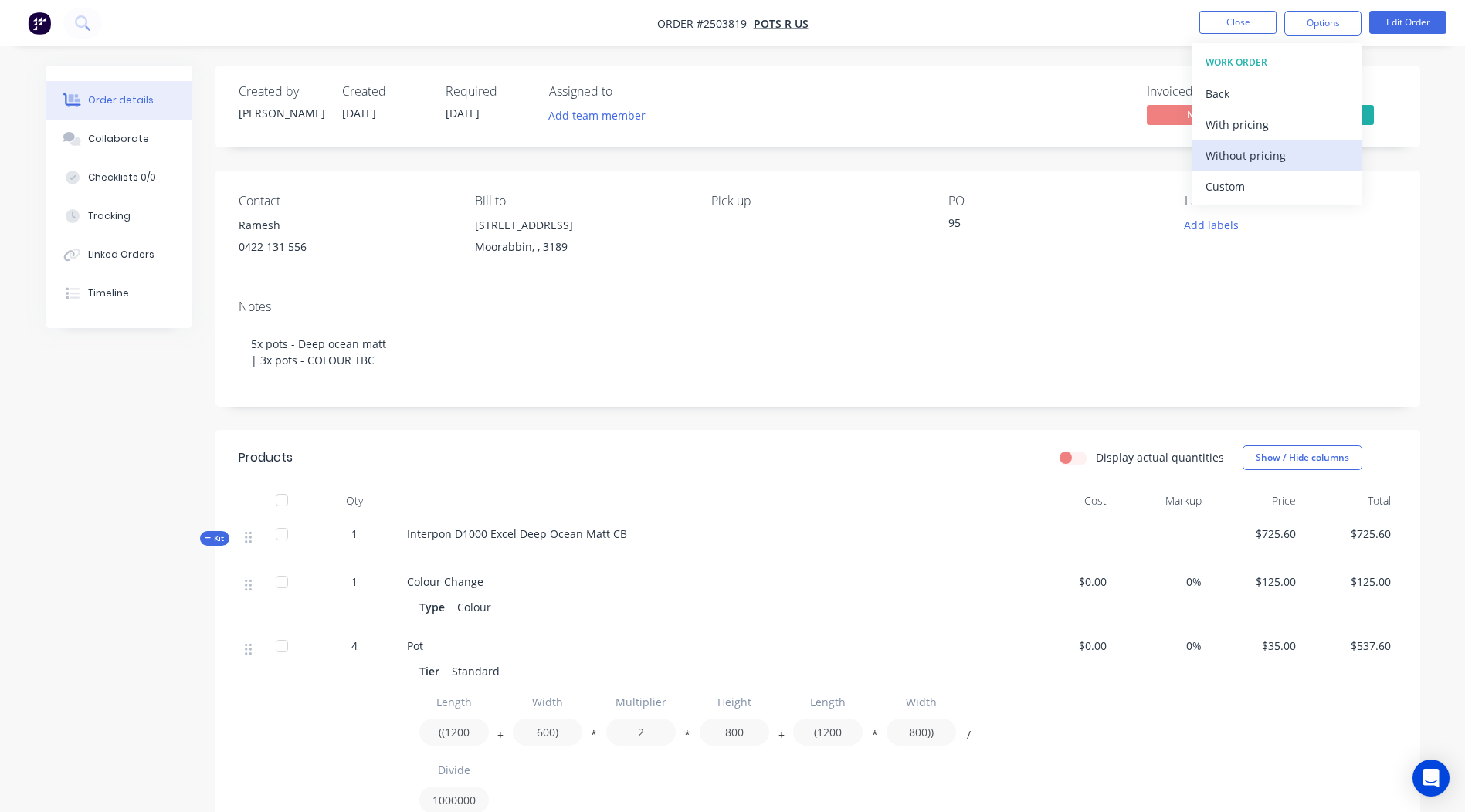
click at [1265, 159] on div "Without pricing" at bounding box center [1276, 156] width 142 height 22
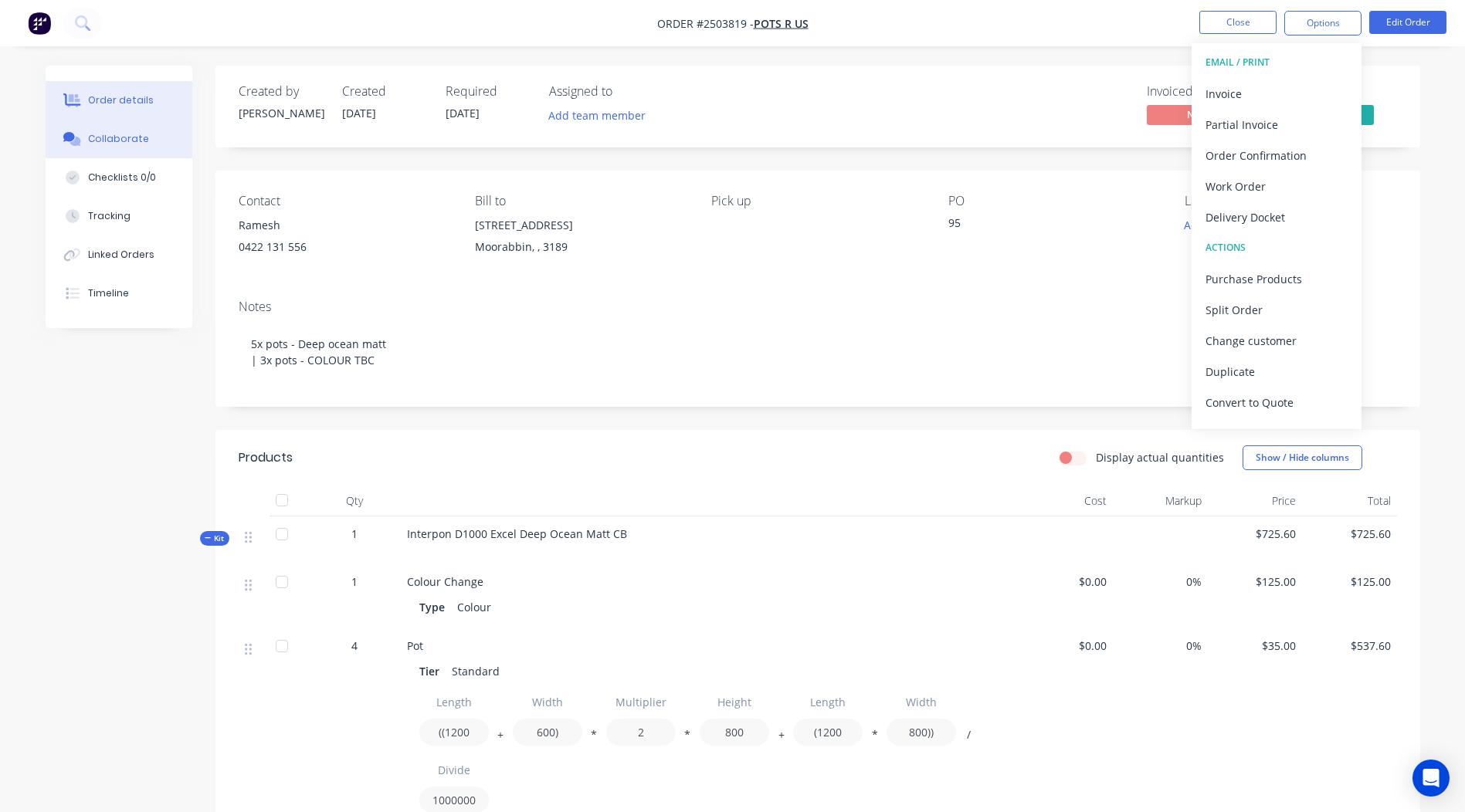
click at [101, 140] on div "Collaborate" at bounding box center [118, 139] width 61 height 14
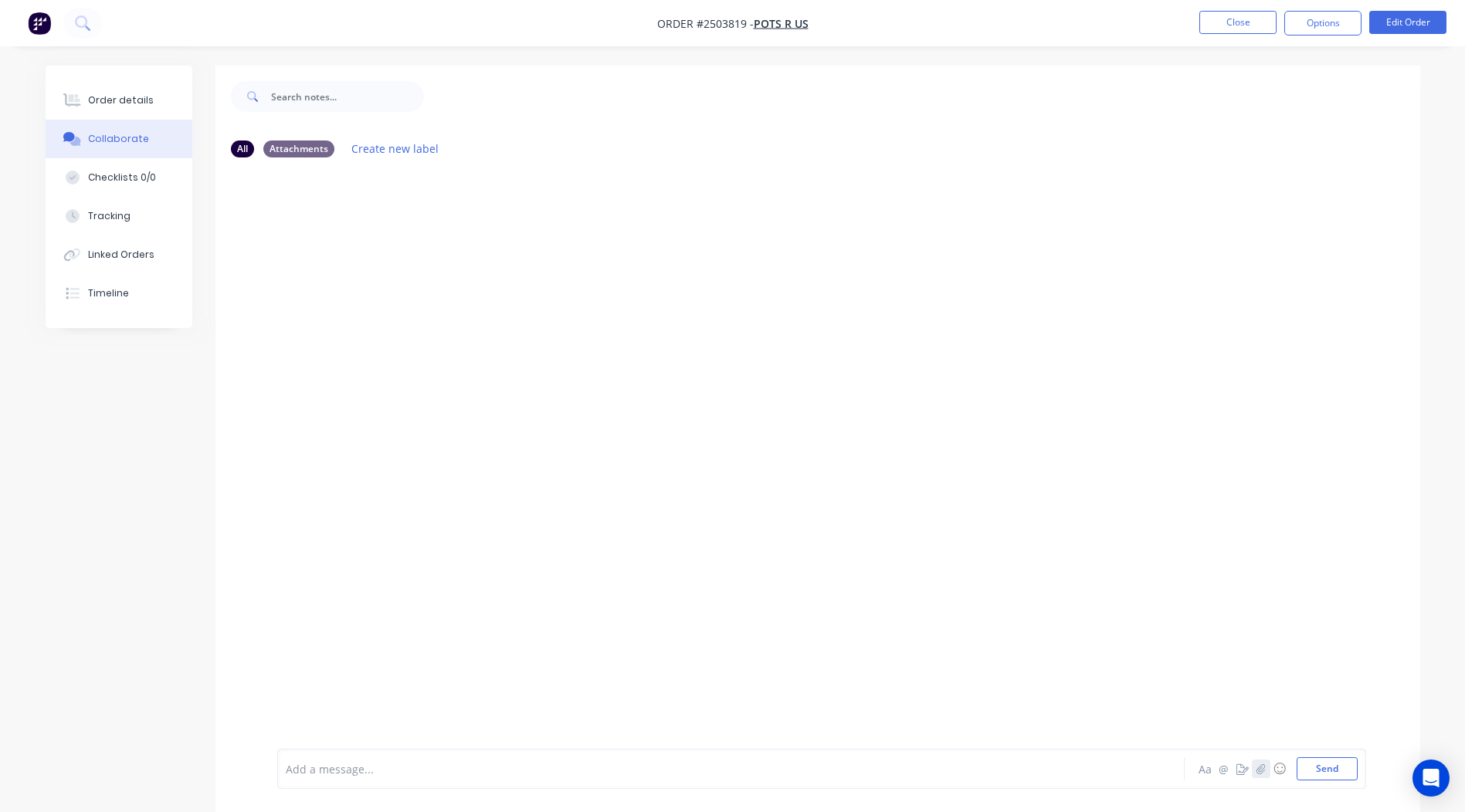
click at [1259, 764] on icon "button" at bounding box center [1261, 769] width 10 height 11
click at [1331, 776] on button "Send" at bounding box center [1327, 768] width 61 height 23
click at [140, 106] on div "Order details" at bounding box center [121, 101] width 66 height 14
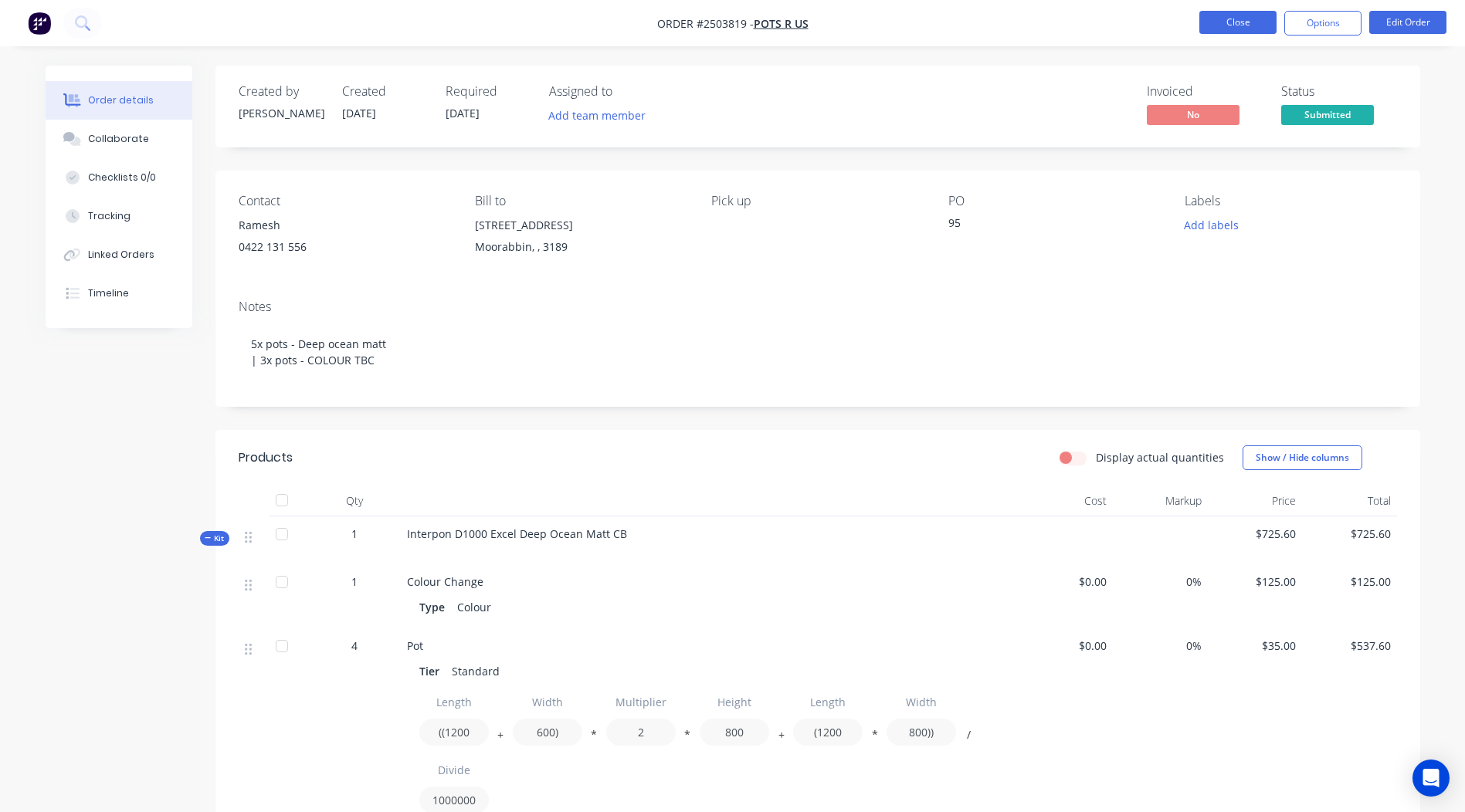
click at [1236, 24] on button "Close" at bounding box center [1238, 22] width 77 height 23
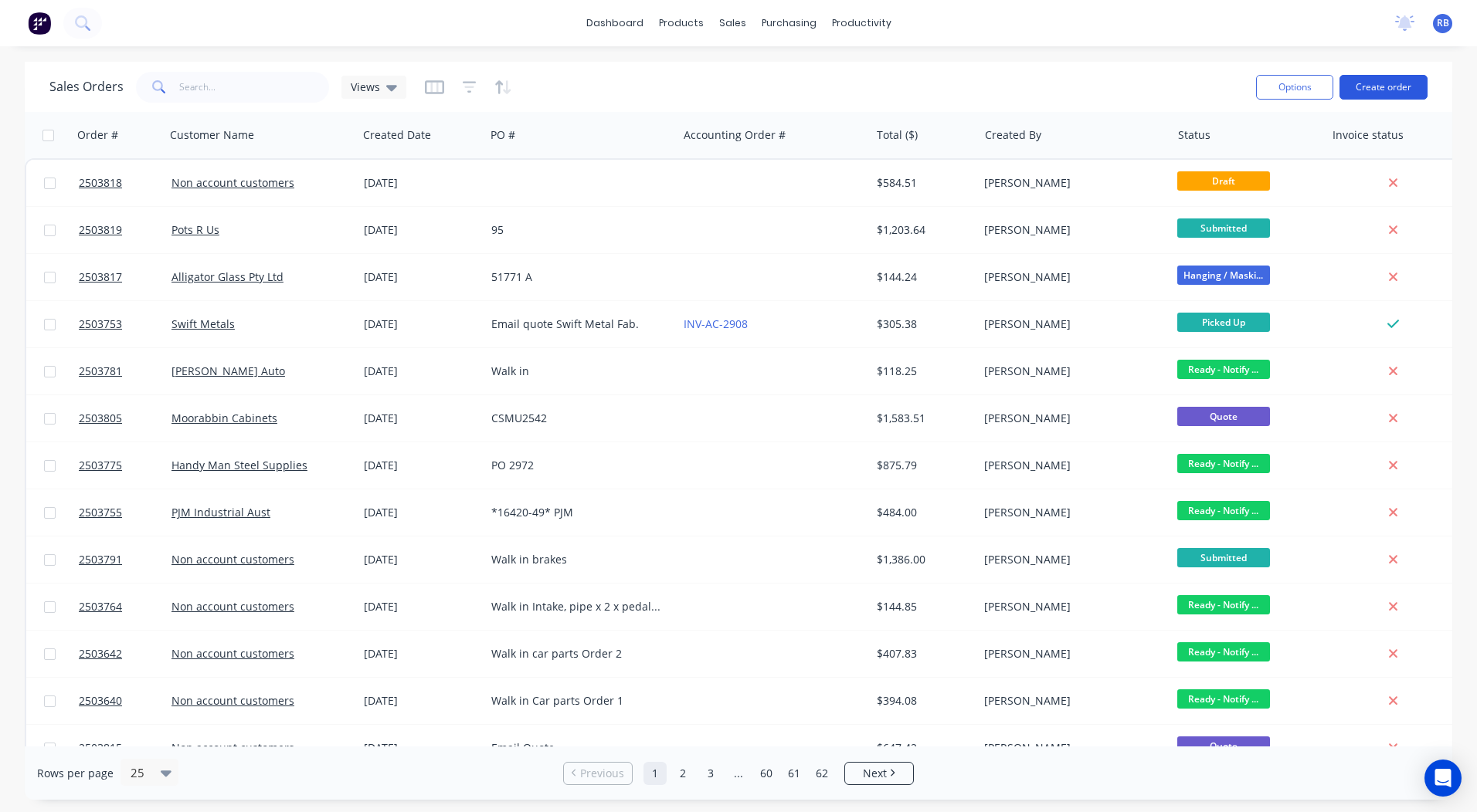
click at [1376, 82] on button "Create order" at bounding box center [1383, 87] width 88 height 25
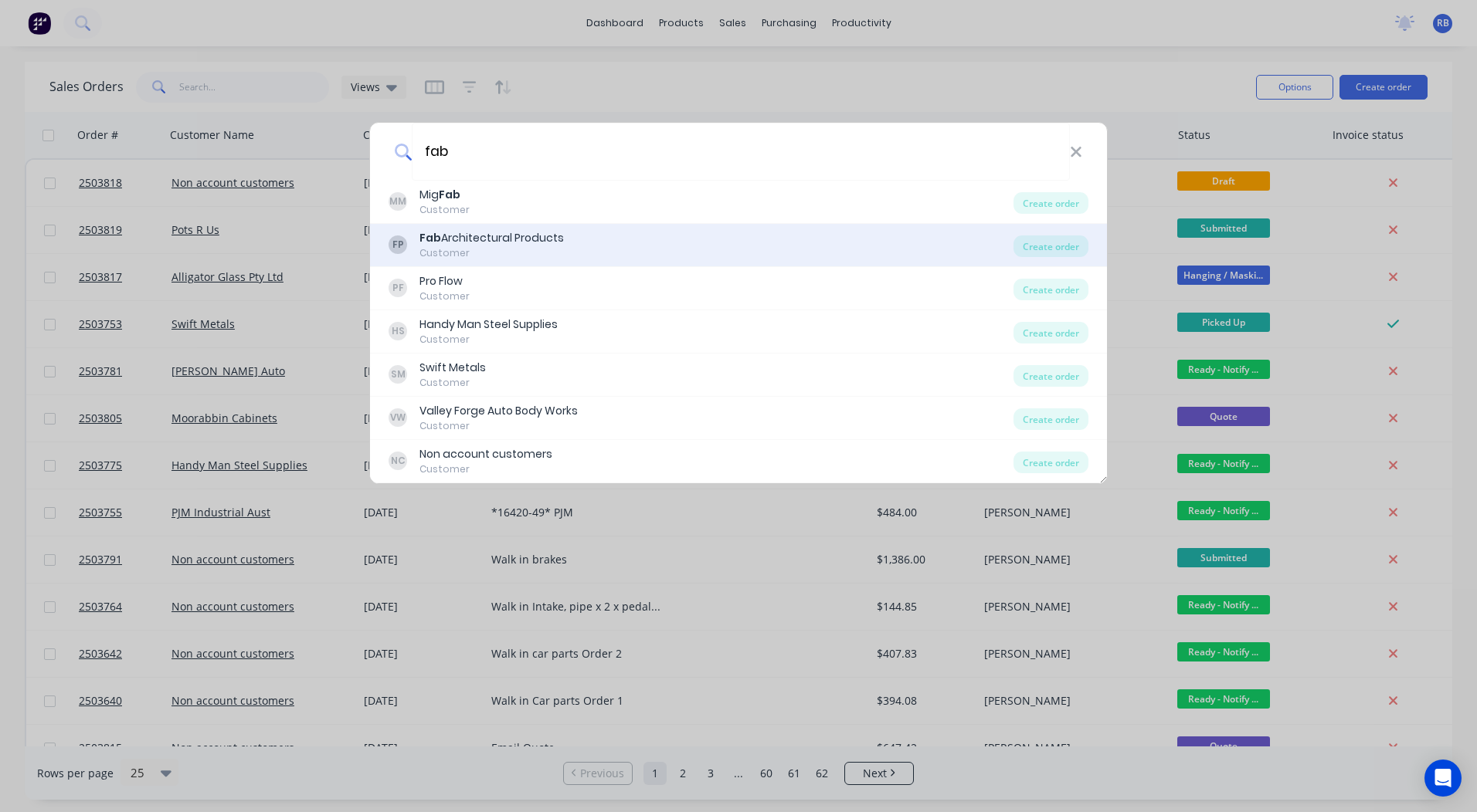
type input "fab"
click at [519, 236] on div "Fab Architectural Products" at bounding box center [492, 238] width 145 height 16
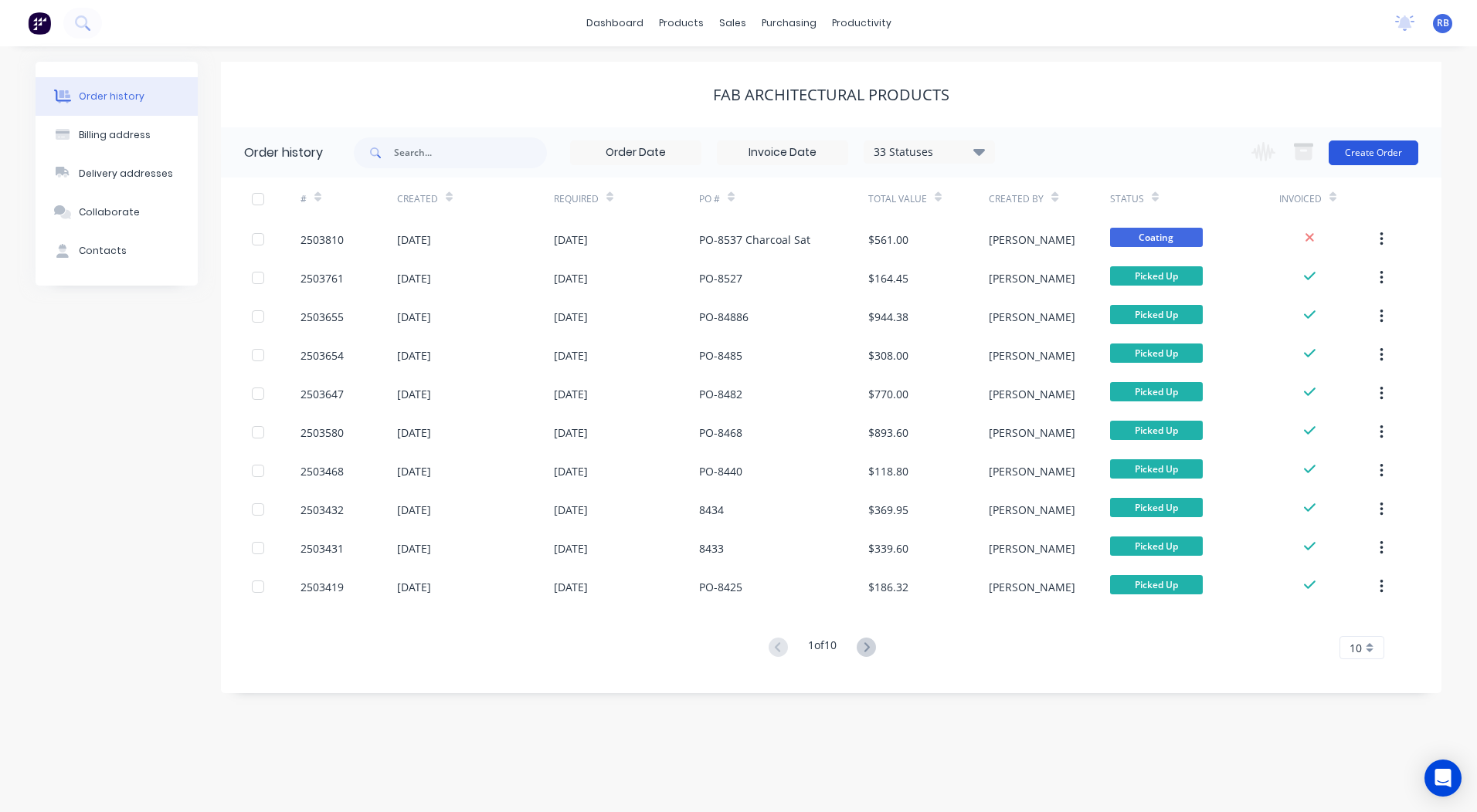
click at [1396, 156] on button "Create Order" at bounding box center [1373, 152] width 90 height 25
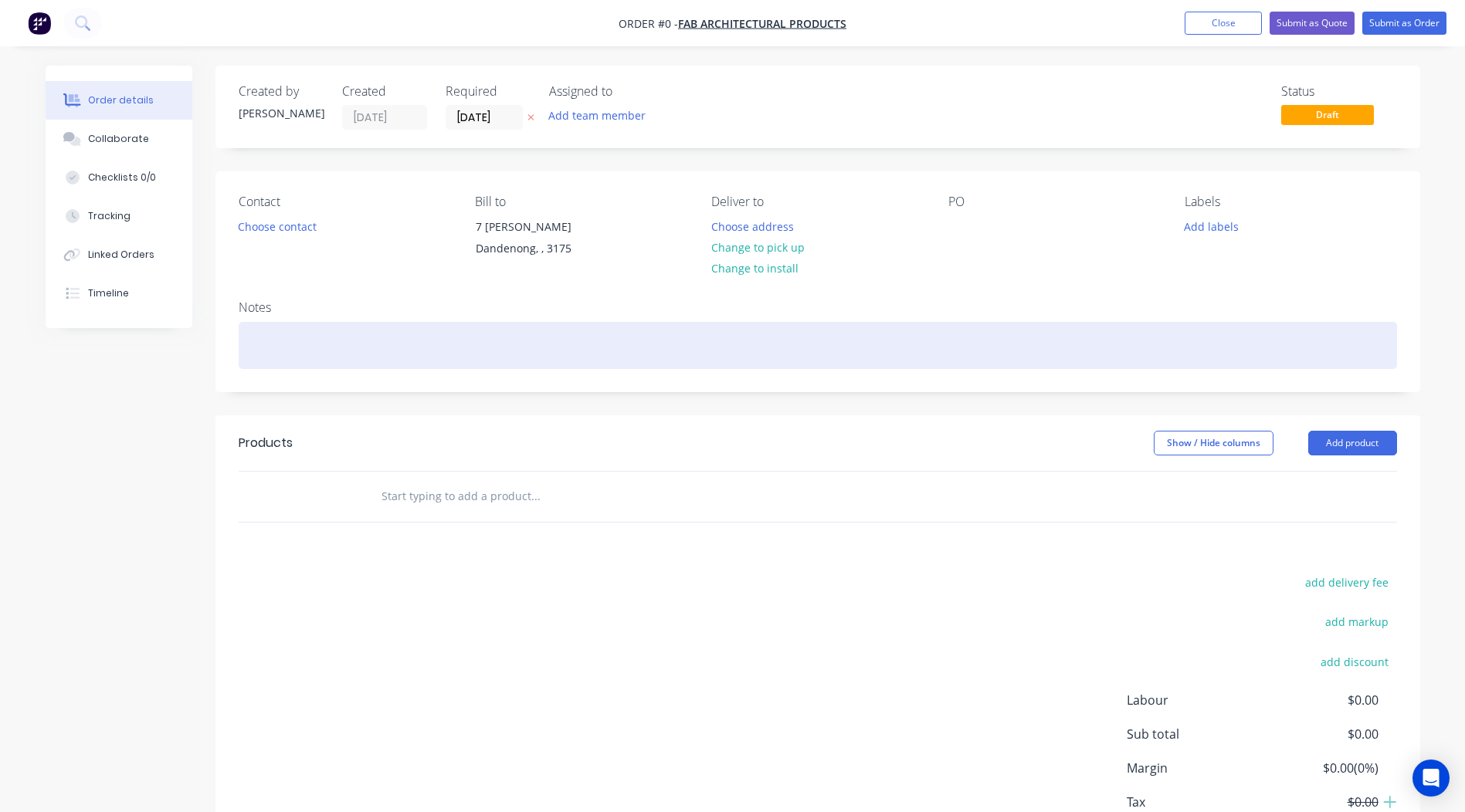
click at [268, 343] on div at bounding box center [818, 345] width 1159 height 47
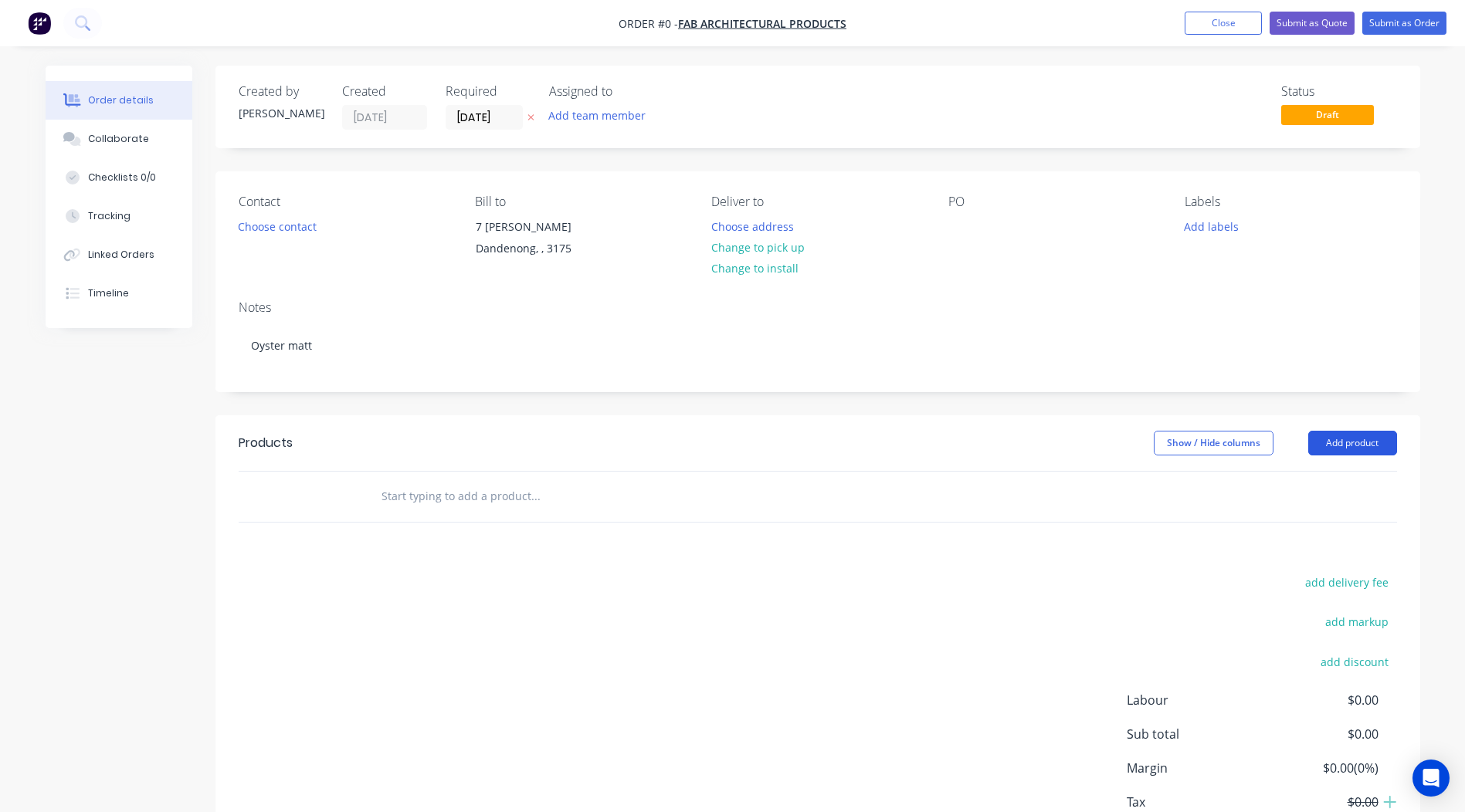
click at [1328, 437] on div "Order details Collaborate Checklists 0/0 Tracking Linked Orders Timeline Order …" at bounding box center [733, 491] width 1405 height 851
click at [1334, 455] on button "Add product" at bounding box center [1353, 443] width 89 height 25
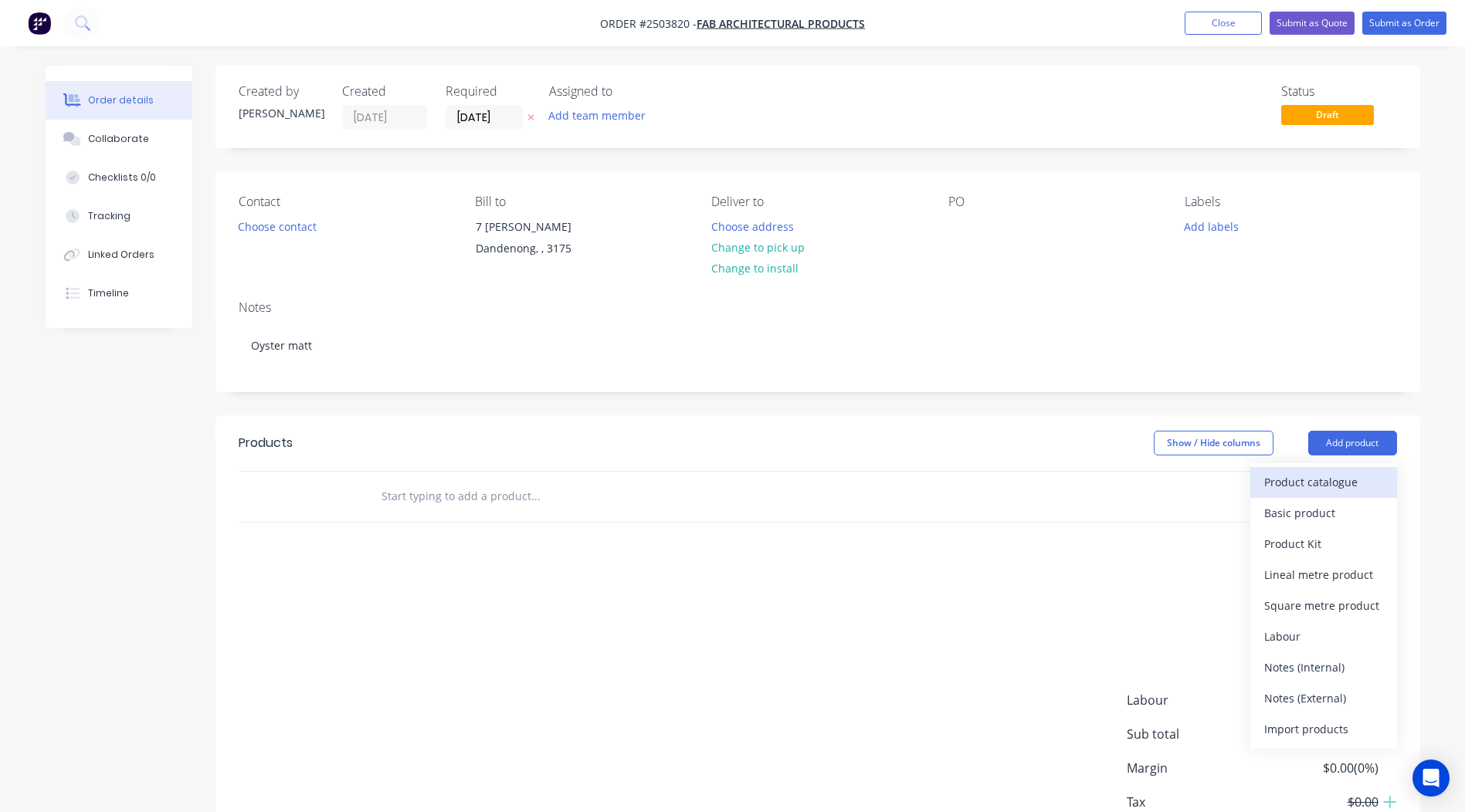
click at [1301, 471] on div "Product catalogue" at bounding box center [1324, 482] width 119 height 22
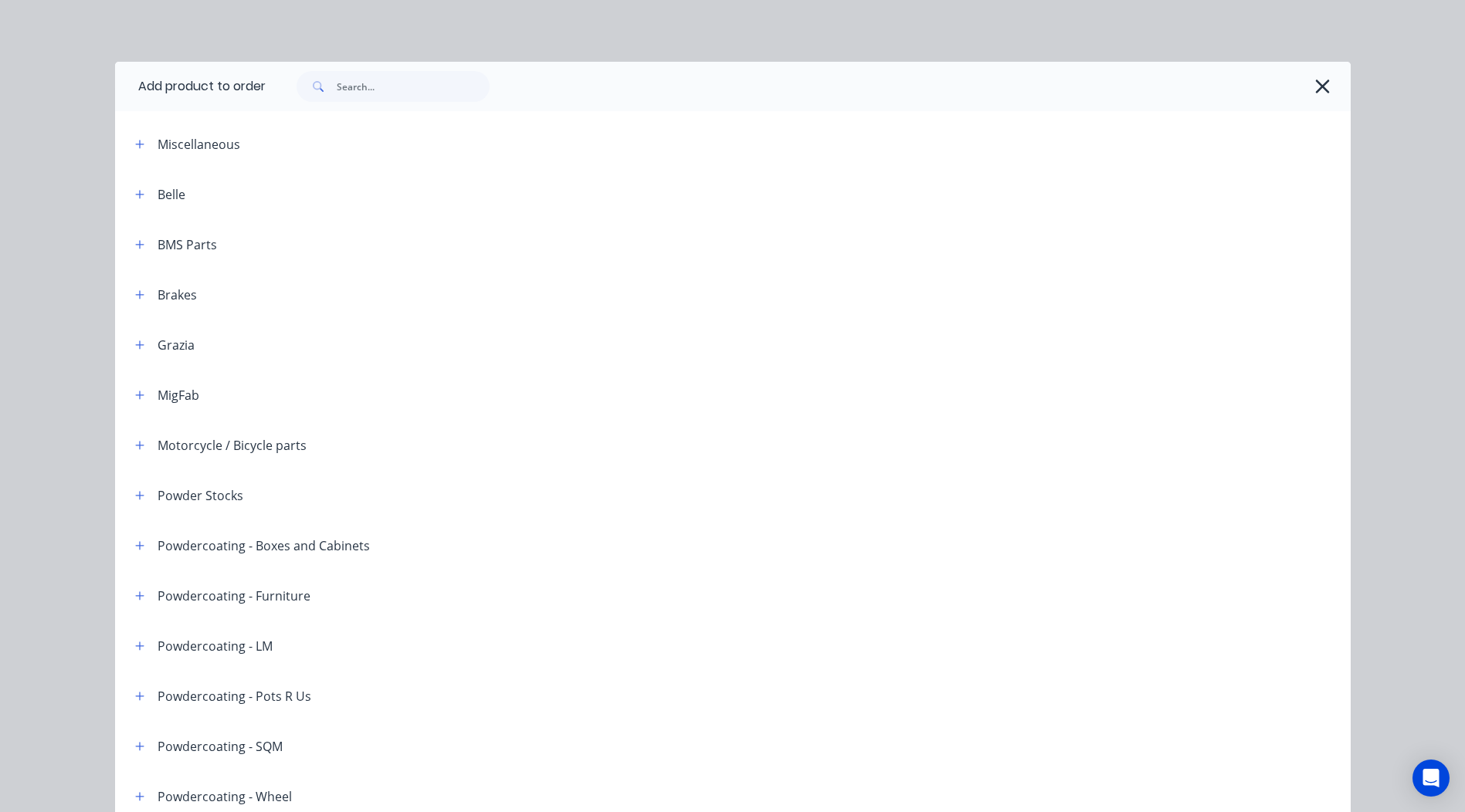
click at [330, 106] on div at bounding box center [808, 87] width 1085 height 49
click at [345, 76] on input "text" at bounding box center [413, 86] width 153 height 31
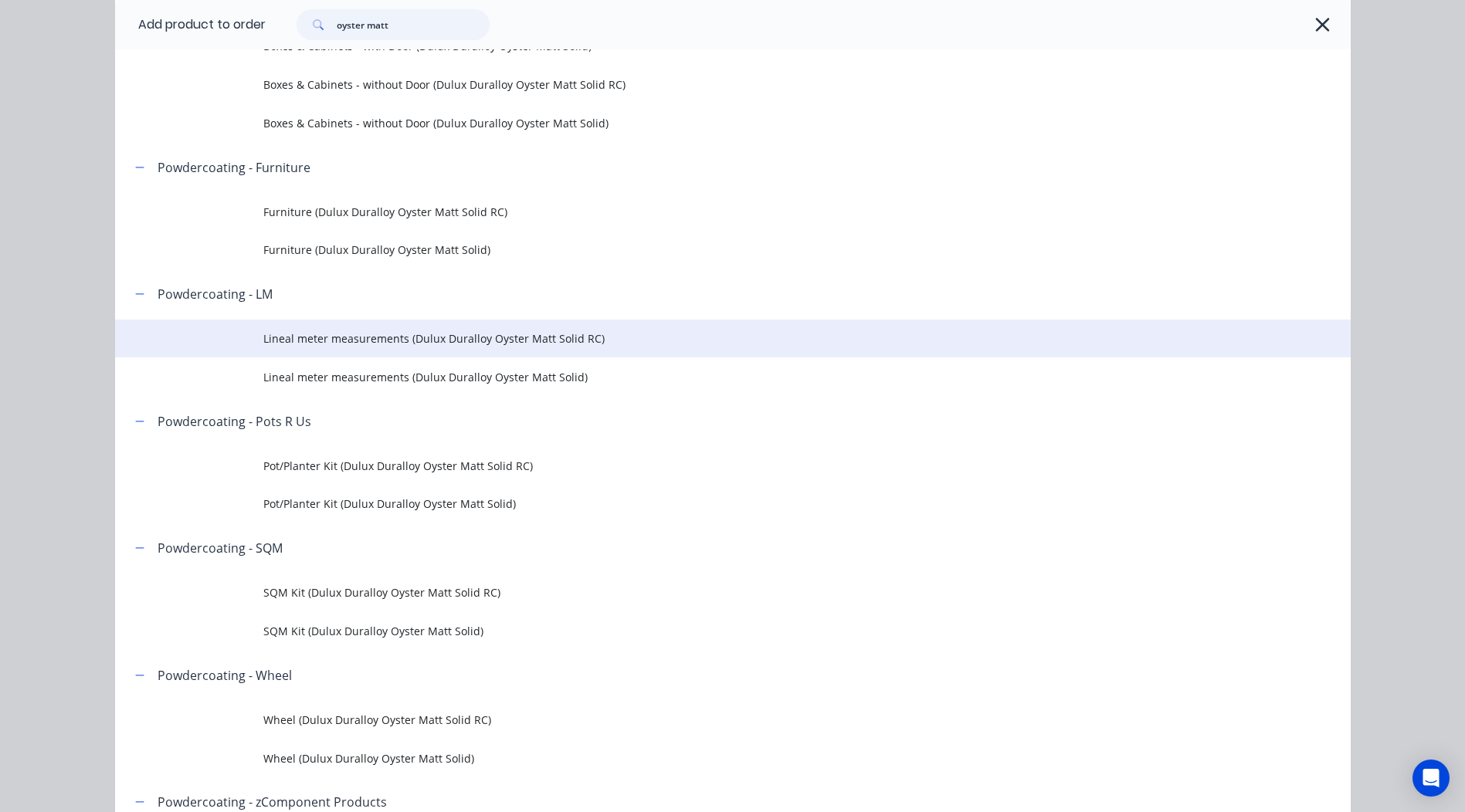
scroll to position [232, 0]
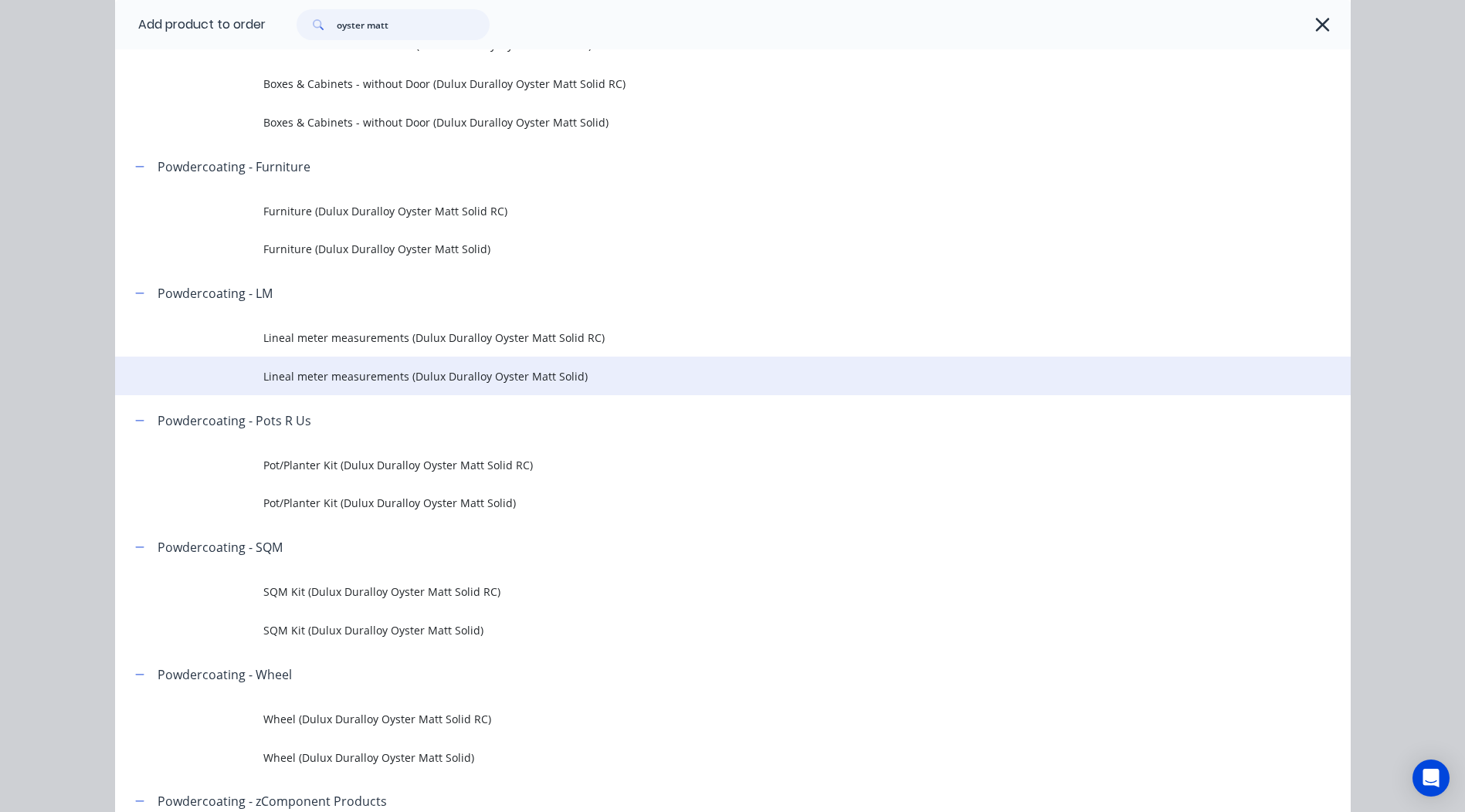
type input "oyster matt"
click at [519, 387] on td "Lineal meter measurements (Dulux Duralloy Oyster Matt Solid)" at bounding box center [808, 375] width 1088 height 39
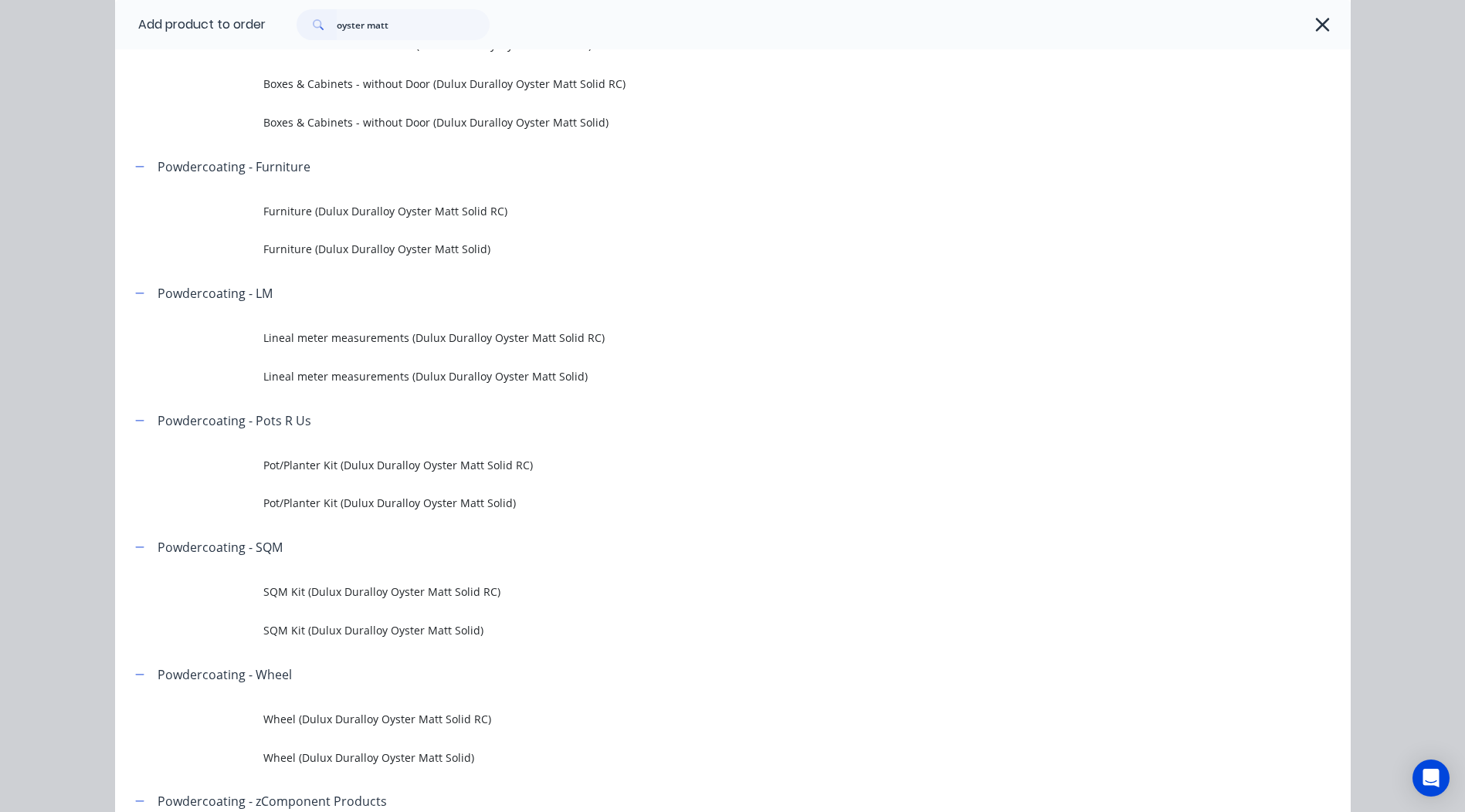
scroll to position [0, 0]
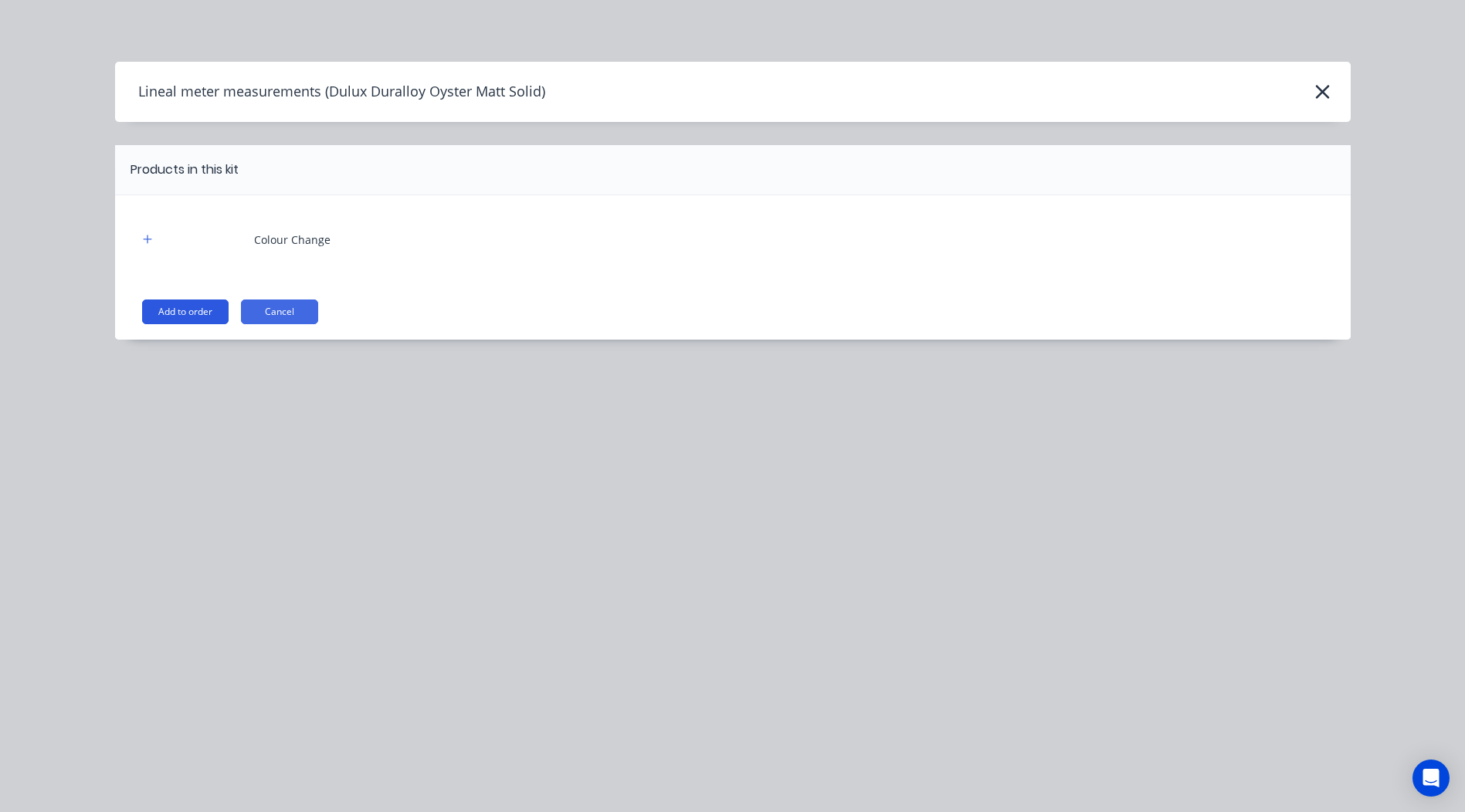
click at [170, 305] on button "Add to order" at bounding box center [185, 311] width 87 height 25
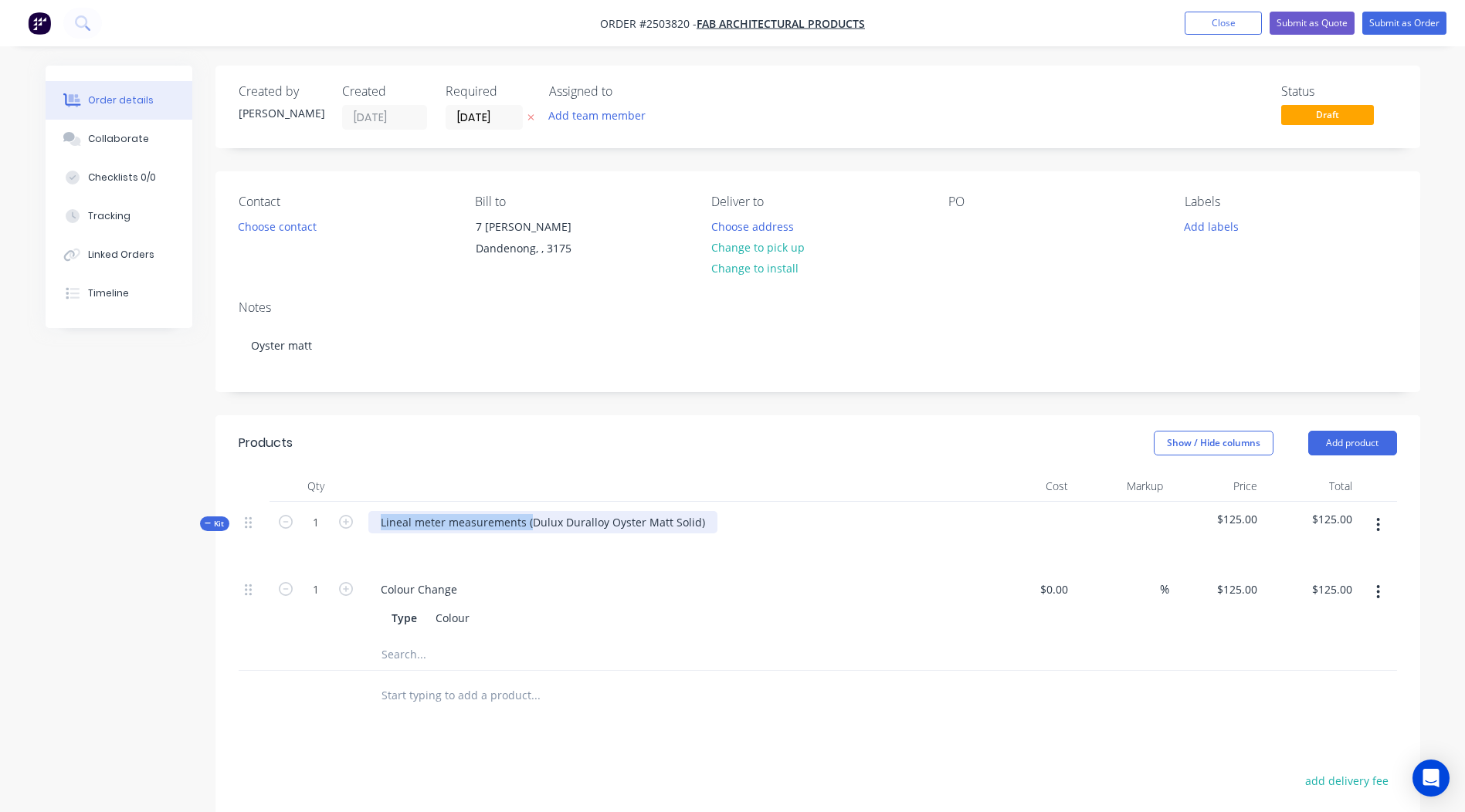
drag, startPoint x: 529, startPoint y: 521, endPoint x: 0, endPoint y: 558, distance: 530.3
click at [0, 558] on html "Order #2503820 - Fab Architectural Products Add product Close Submit as Quote S…" at bounding box center [732, 557] width 1465 height 1115
click at [556, 522] on div "Dulux Duralloy Oyster Matt Solid)" at bounding box center [467, 522] width 197 height 22
click at [570, 437] on div "Show / Hide columns Add product" at bounding box center [940, 443] width 912 height 25
click at [1236, 601] on div "$125.00 $125.00" at bounding box center [1217, 604] width 95 height 71
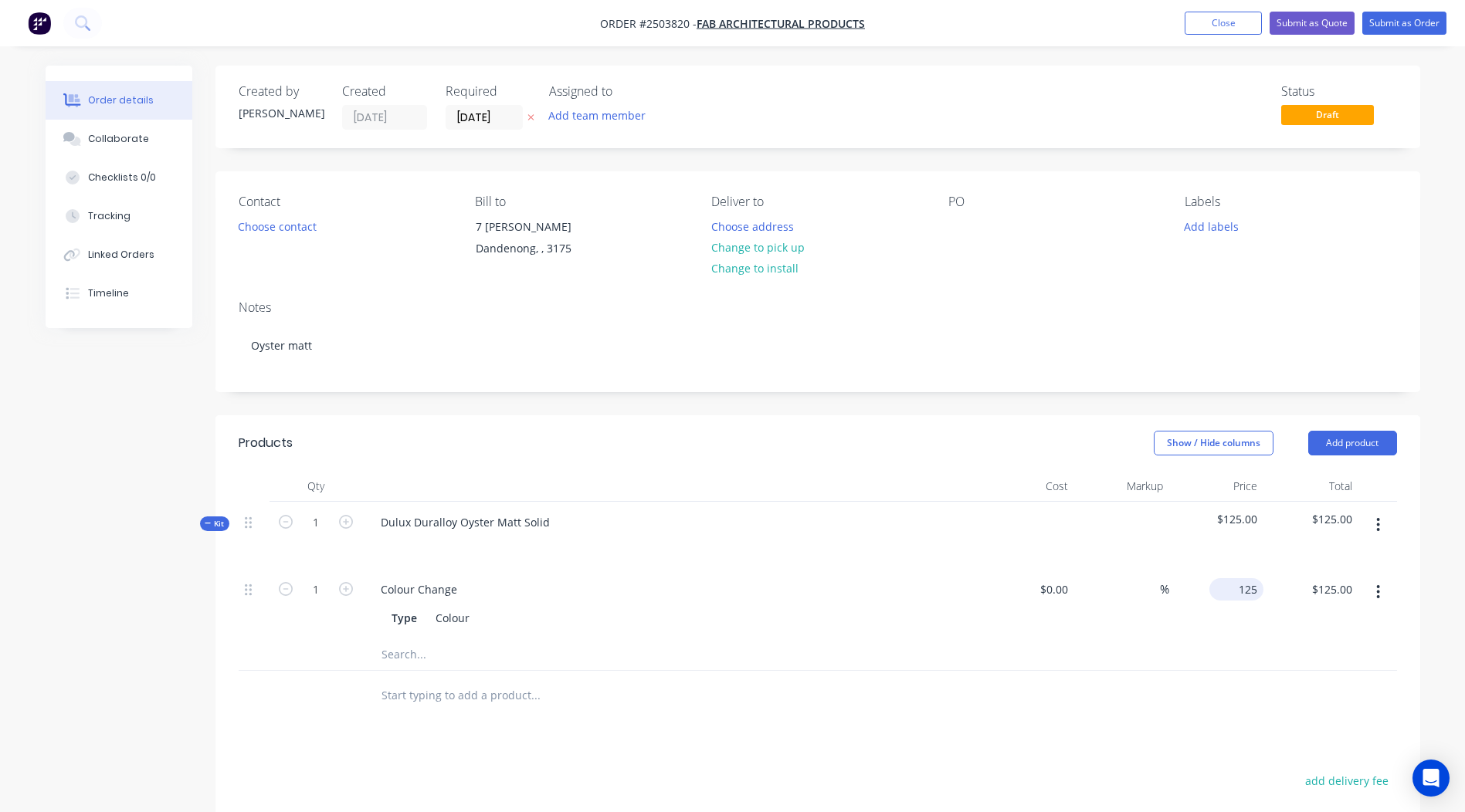
click at [1245, 581] on input "125" at bounding box center [1239, 590] width 48 height 22
type input "$100.00"
click at [1212, 648] on div at bounding box center [818, 655] width 1159 height 32
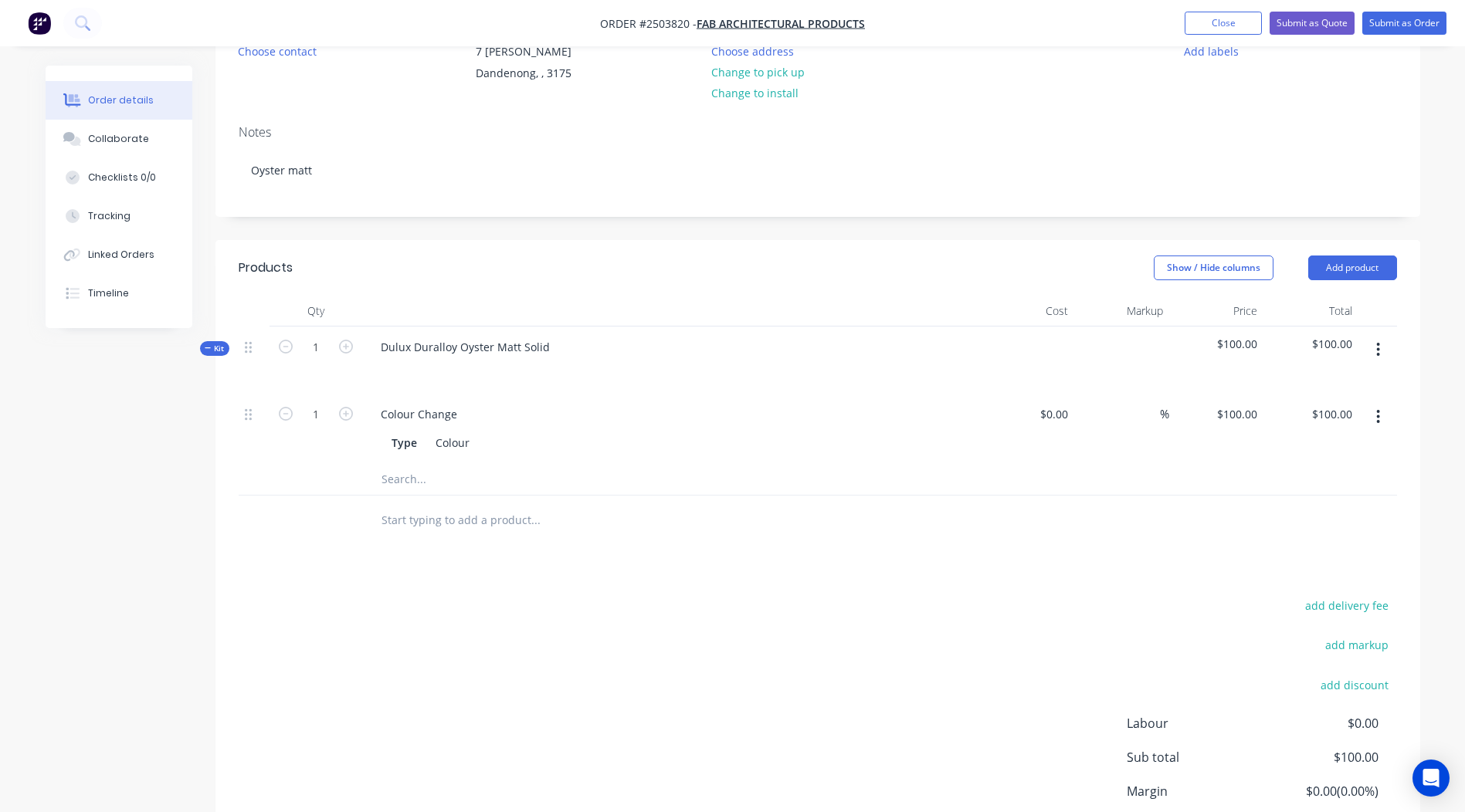
scroll to position [174, 0]
click at [1381, 349] on button "button" at bounding box center [1378, 351] width 37 height 28
click at [1328, 394] on div "Add product to kit" at bounding box center [1324, 392] width 119 height 22
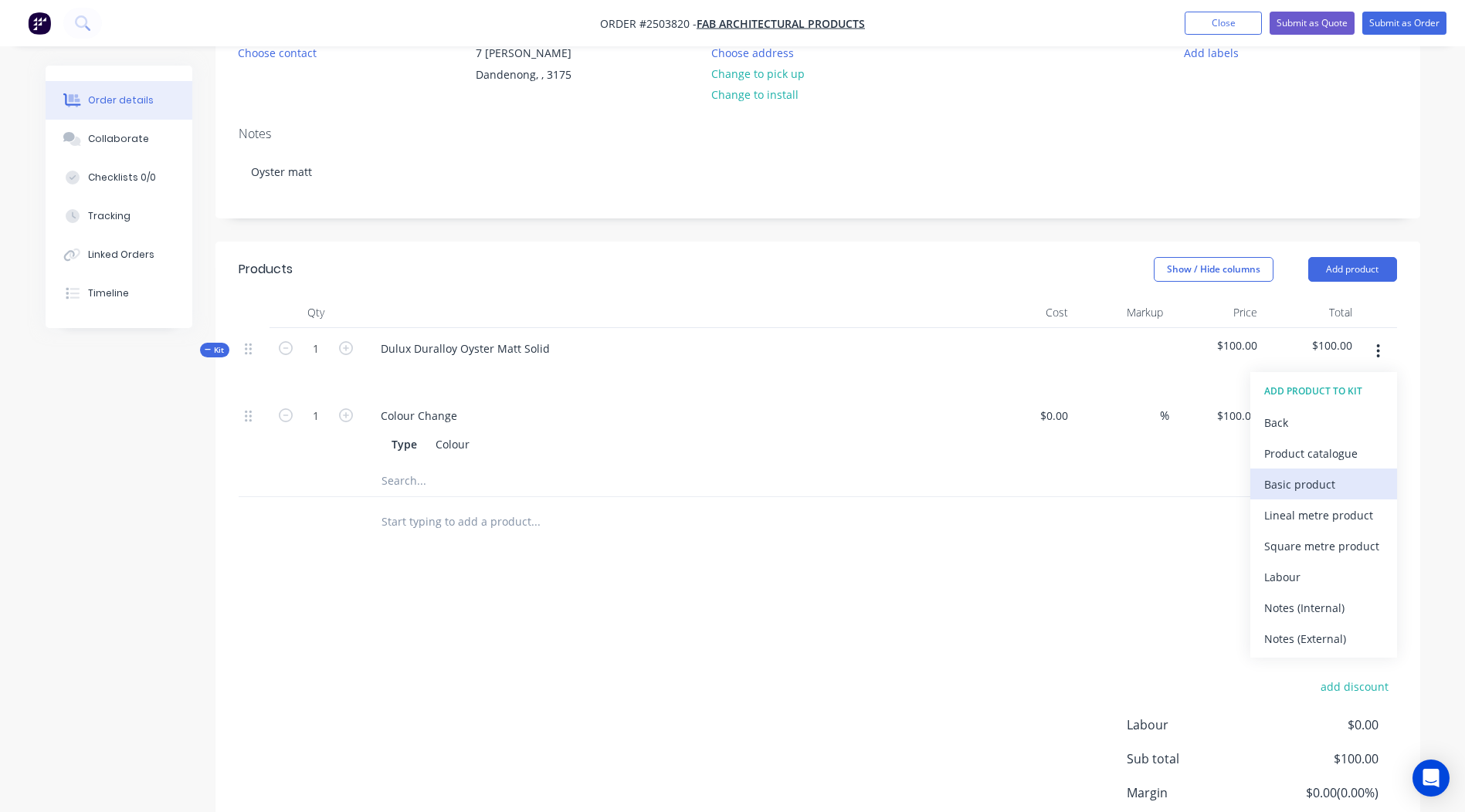
click at [1304, 484] on div "Basic product" at bounding box center [1324, 484] width 119 height 22
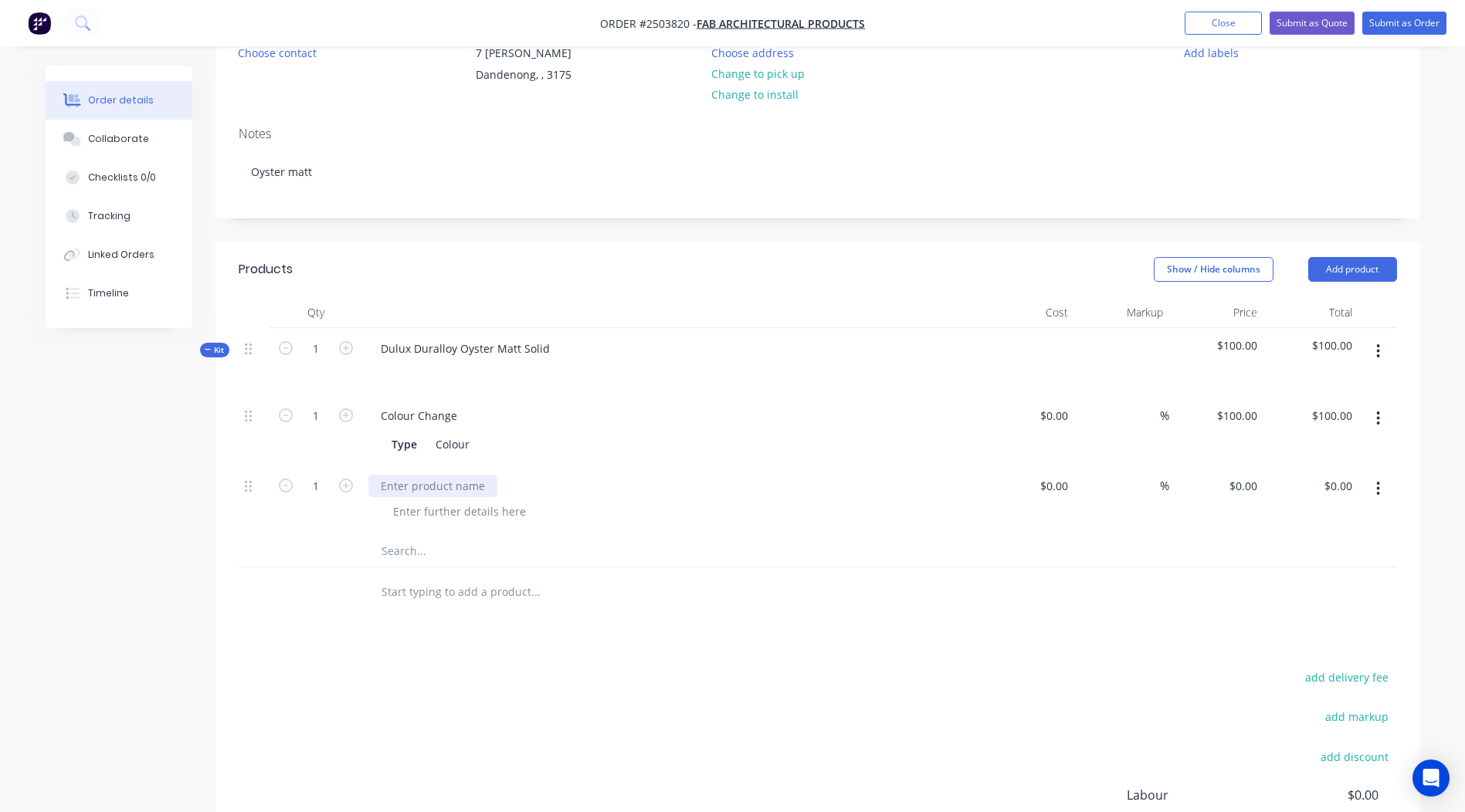
click at [444, 489] on div at bounding box center [433, 486] width 129 height 22
click at [1247, 490] on input "0" at bounding box center [1246, 486] width 36 height 22
type input "$79.00"
click at [1216, 597] on div at bounding box center [818, 592] width 1159 height 50
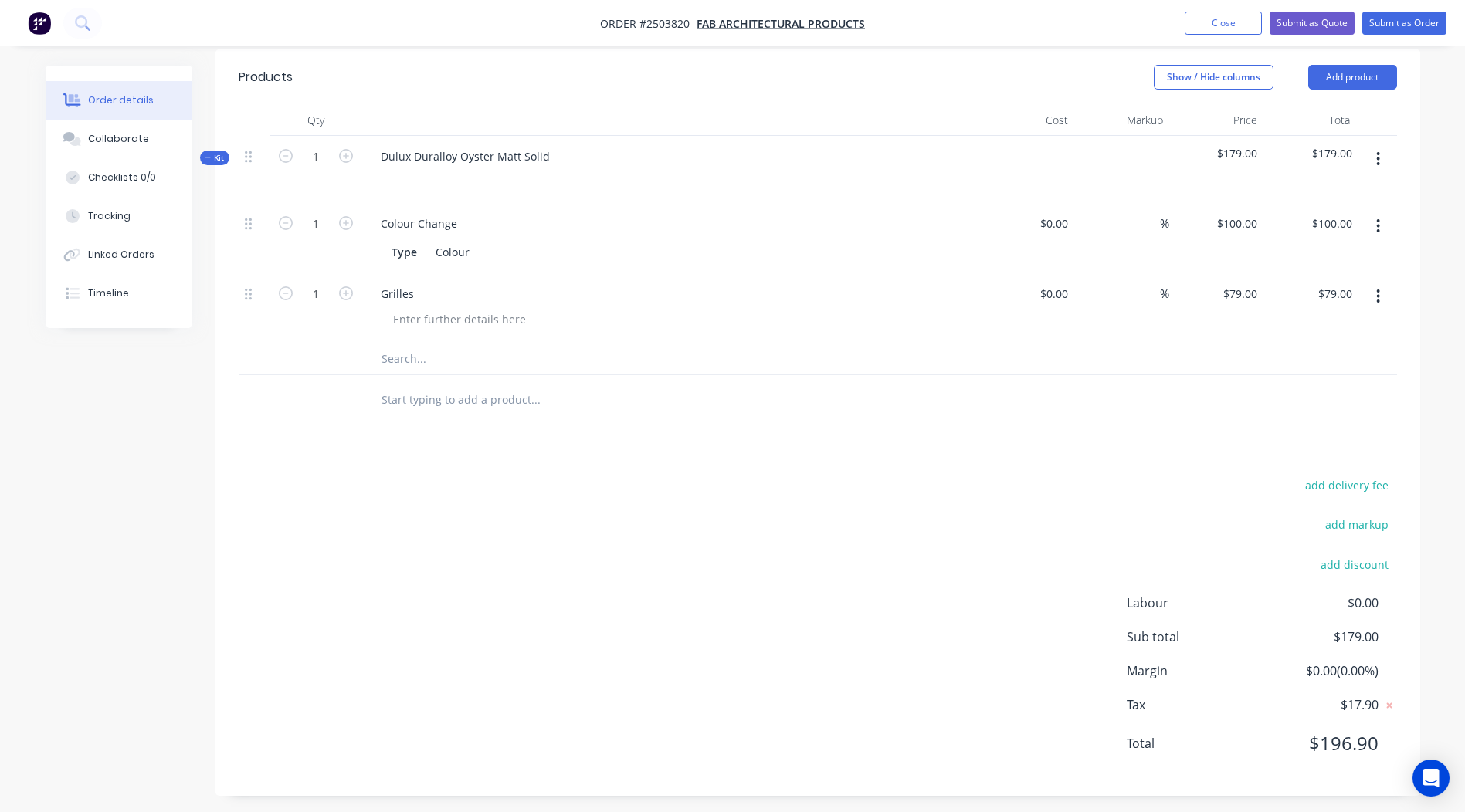
scroll to position [0, 0]
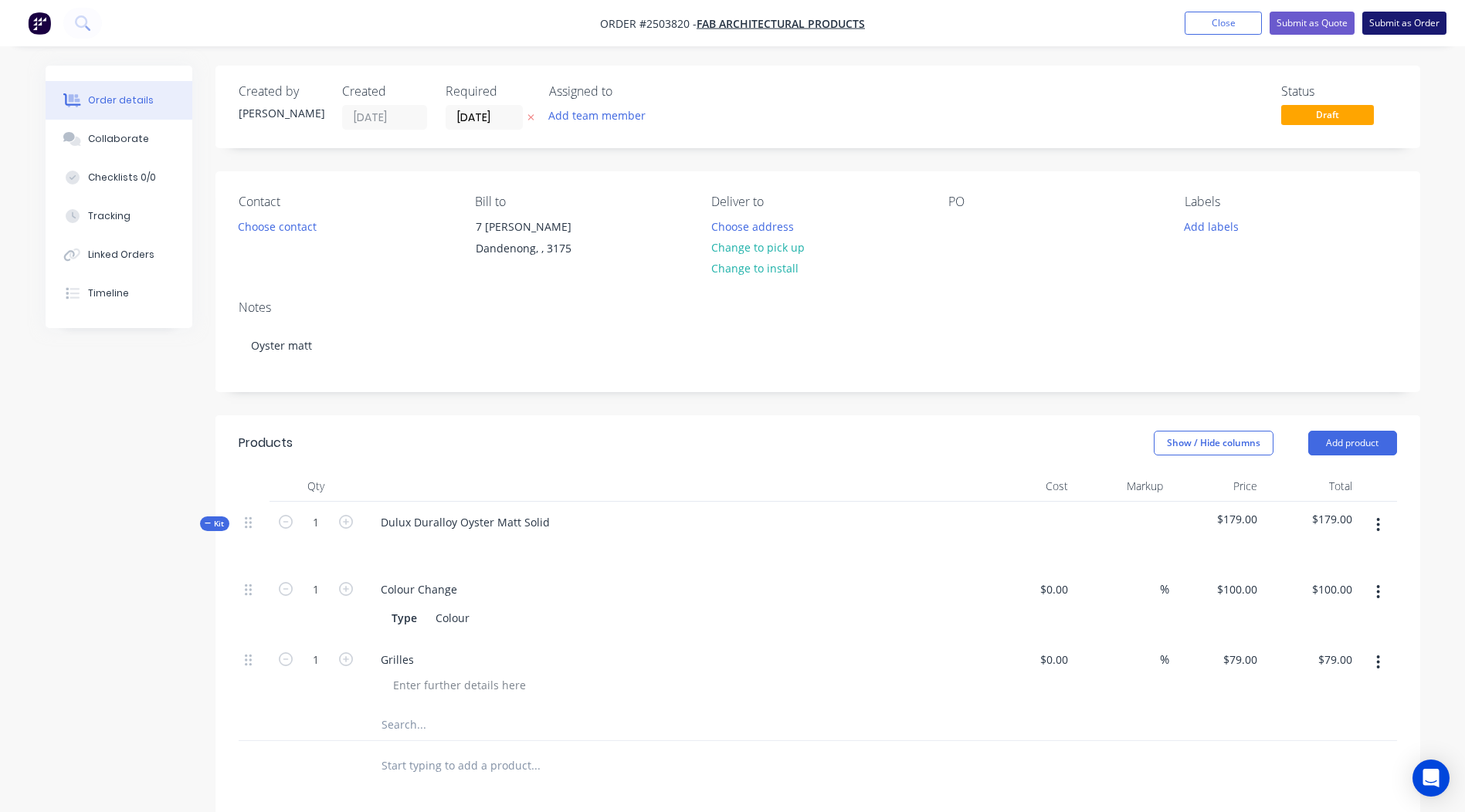
click at [1405, 15] on button "Submit as Order" at bounding box center [1405, 23] width 84 height 23
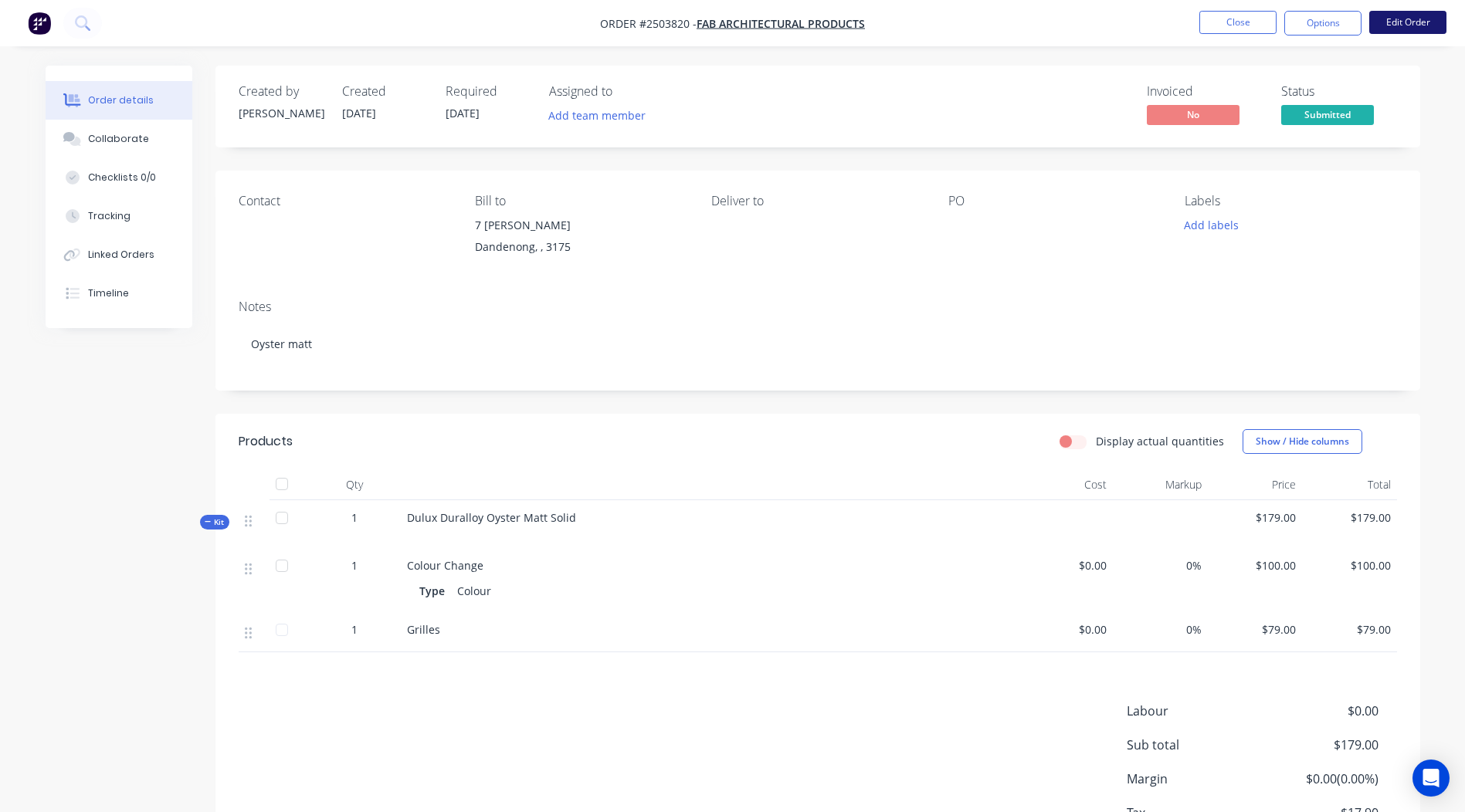
click at [1398, 23] on button "Edit Order" at bounding box center [1408, 22] width 77 height 23
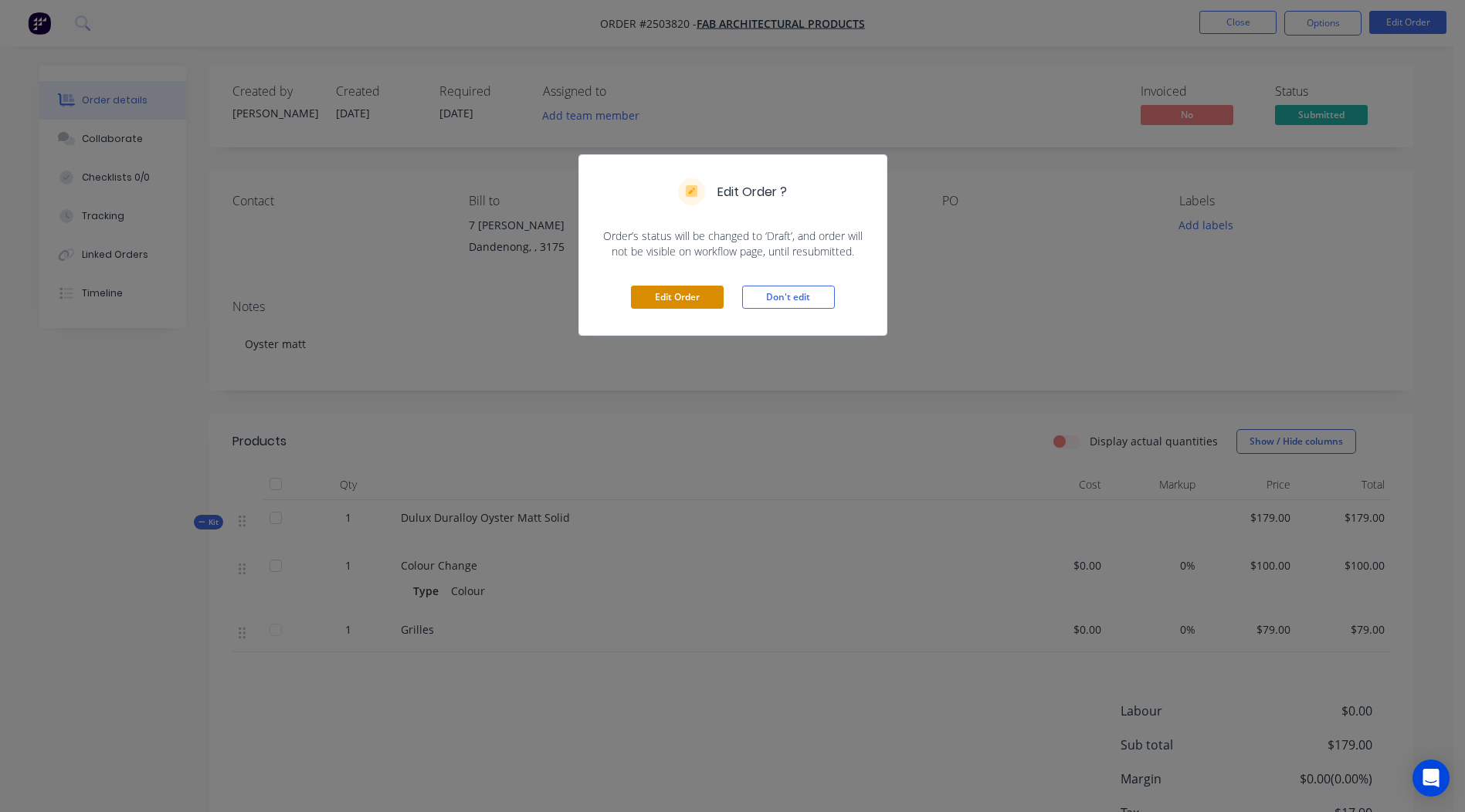
click at [663, 305] on button "Edit Order" at bounding box center [677, 297] width 93 height 23
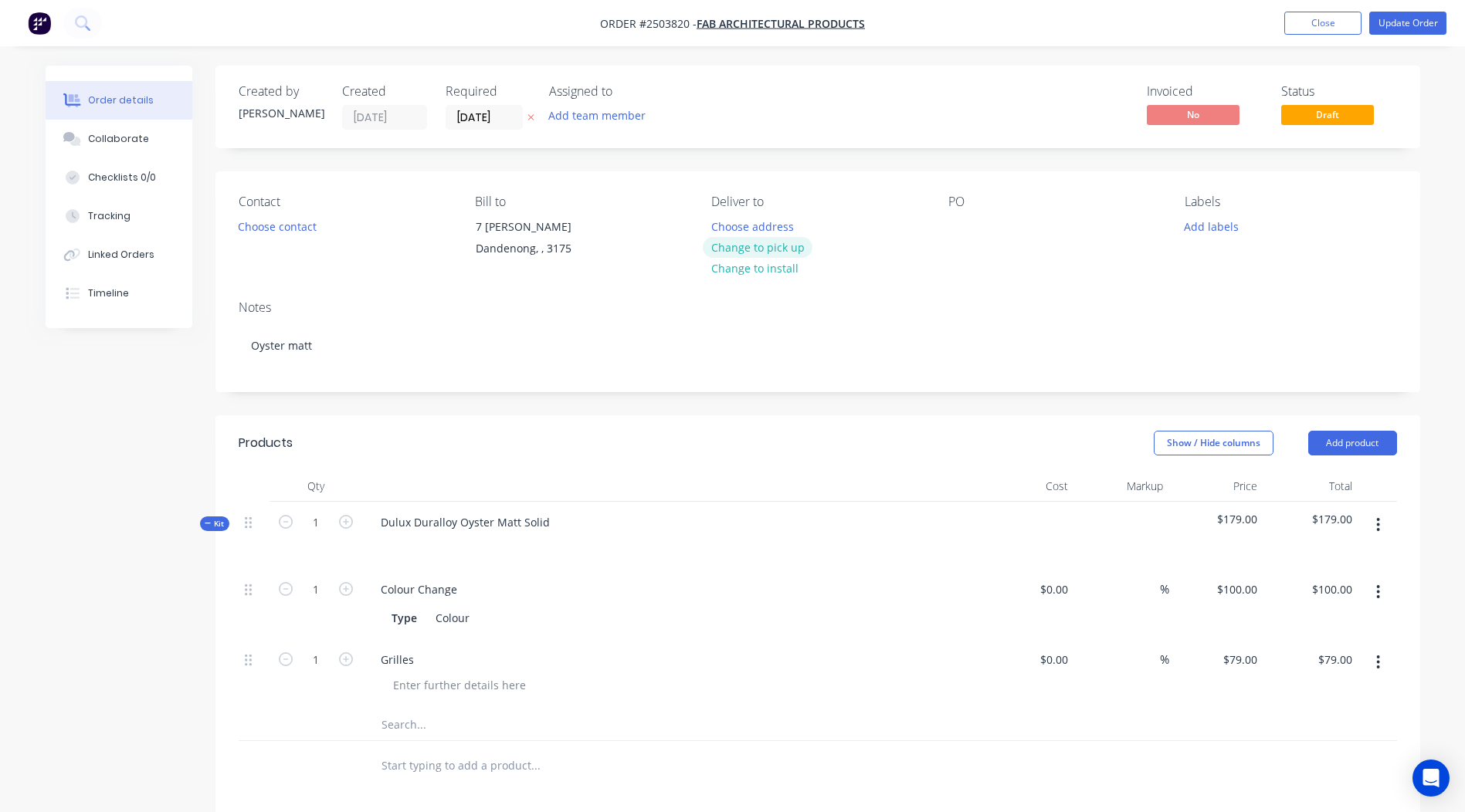
click at [759, 242] on button "Change to pick up" at bounding box center [758, 248] width 110 height 21
click at [466, 114] on input "[DATE]" at bounding box center [484, 117] width 75 height 23
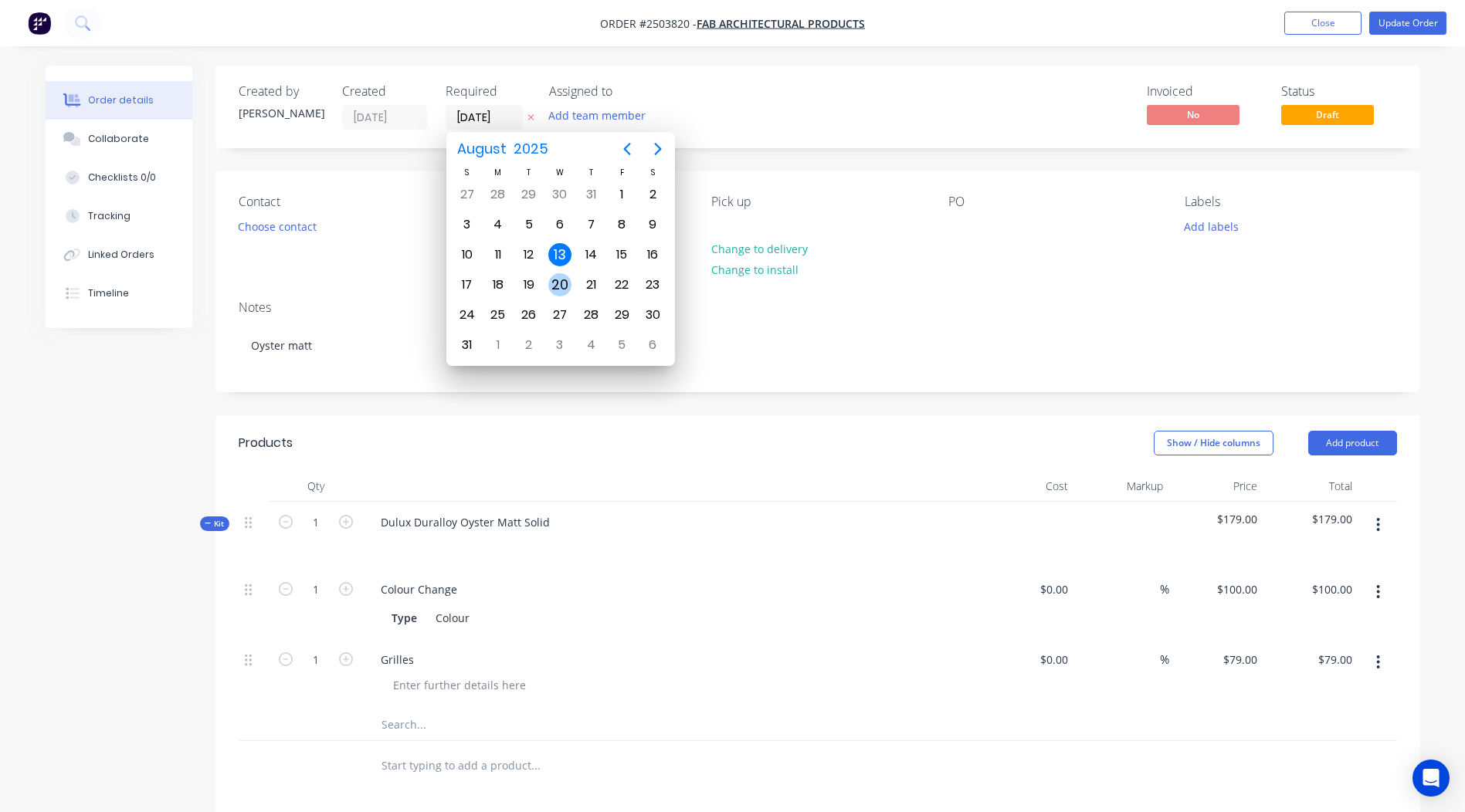
click at [559, 281] on div "20" at bounding box center [560, 284] width 23 height 23
type input "[DATE]"
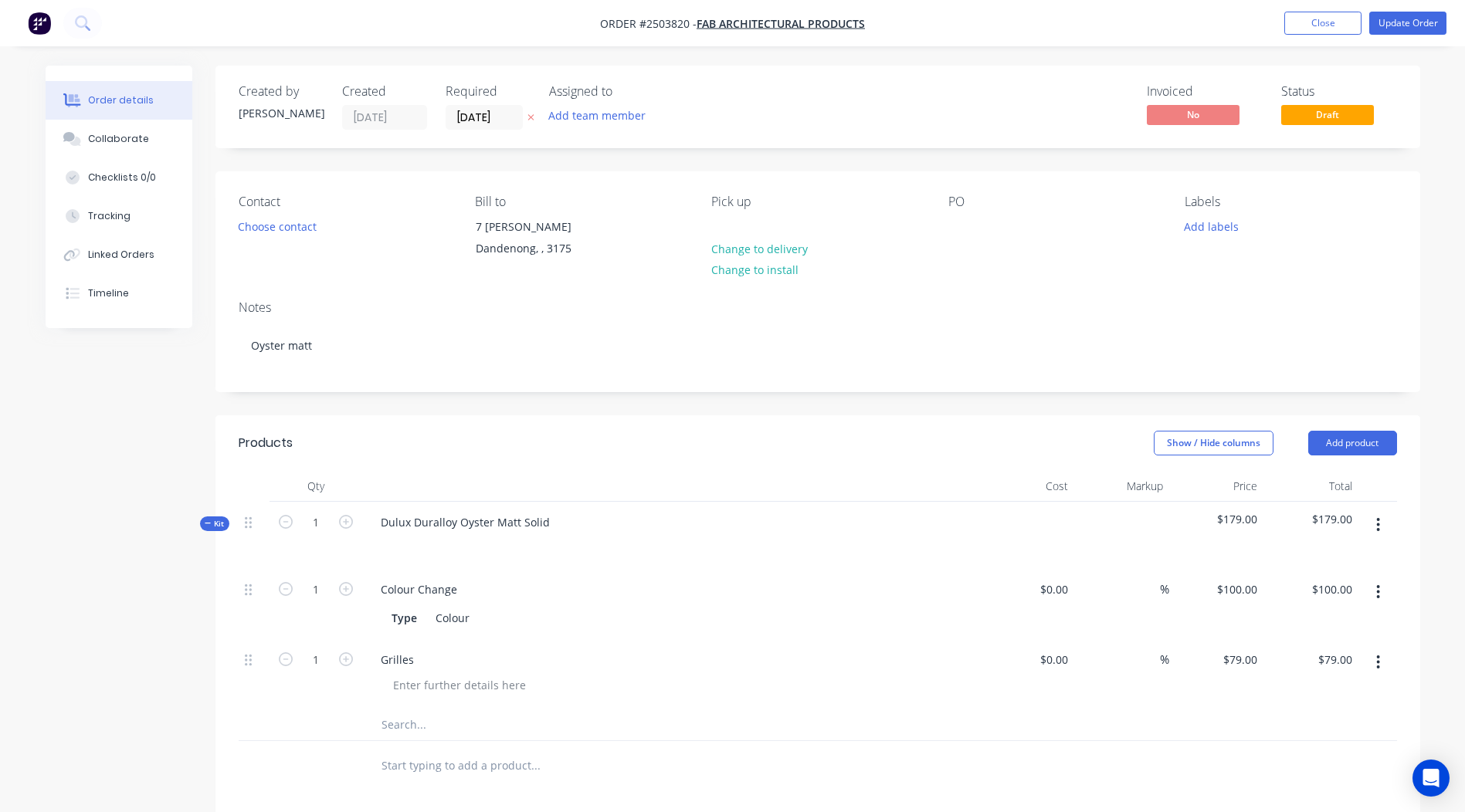
click at [984, 286] on div "Contact Choose contact [PERSON_NAME] to [STREET_ADDRESS][PERSON_NAME] Pick up C…" at bounding box center [817, 229] width 1205 height 117
click at [965, 219] on div at bounding box center [960, 226] width 25 height 22
click at [1047, 164] on div "Created by [PERSON_NAME] Created [DATE] Required [DATE] Assigned to Add team me…" at bounding box center [817, 614] width 1205 height 1096
click at [1426, 16] on button "Update Order" at bounding box center [1408, 23] width 77 height 23
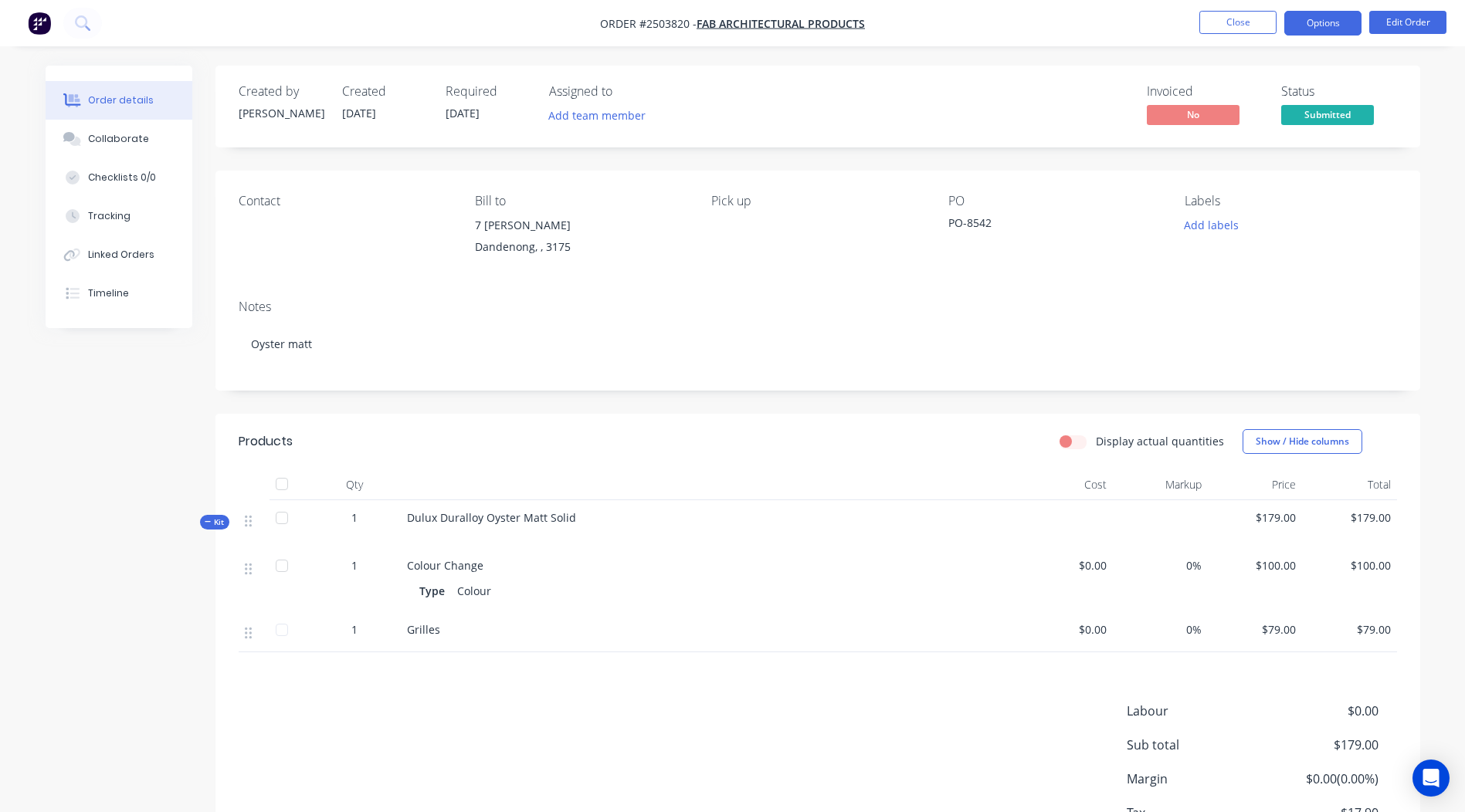
click at [1331, 23] on button "Options" at bounding box center [1323, 23] width 77 height 25
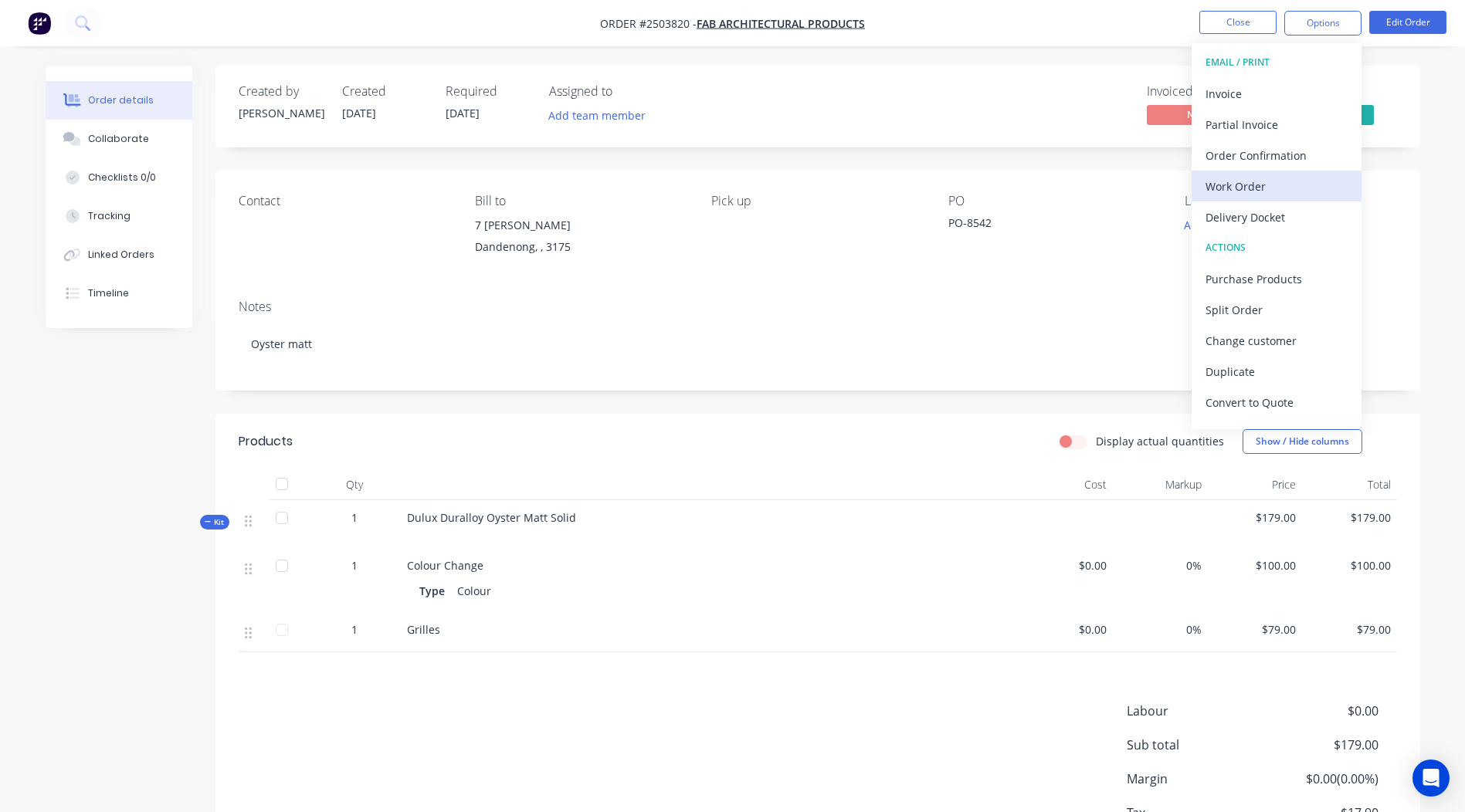
click at [1240, 184] on div "Work Order" at bounding box center [1276, 187] width 142 height 22
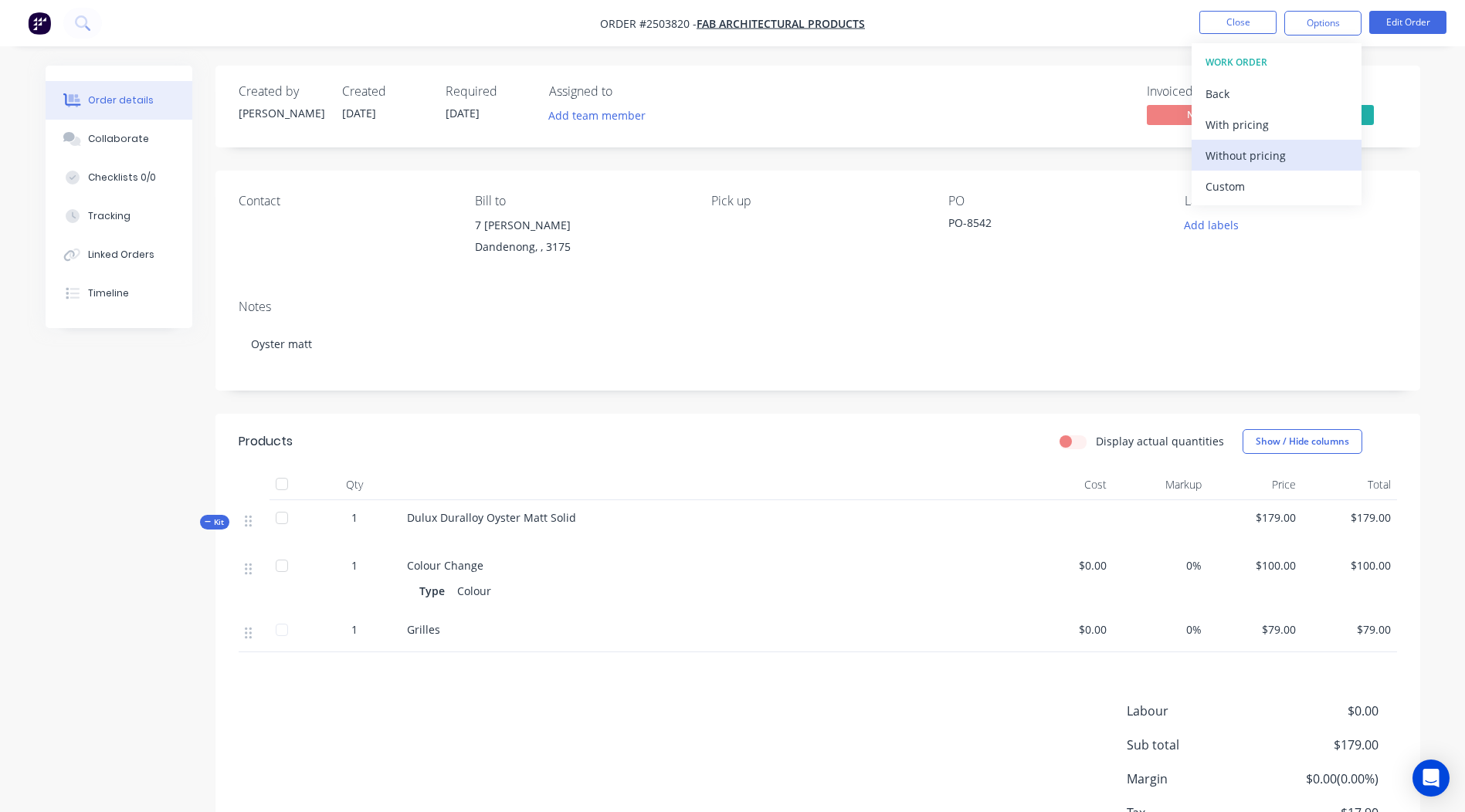
click at [1243, 166] on div "Without pricing" at bounding box center [1276, 156] width 142 height 22
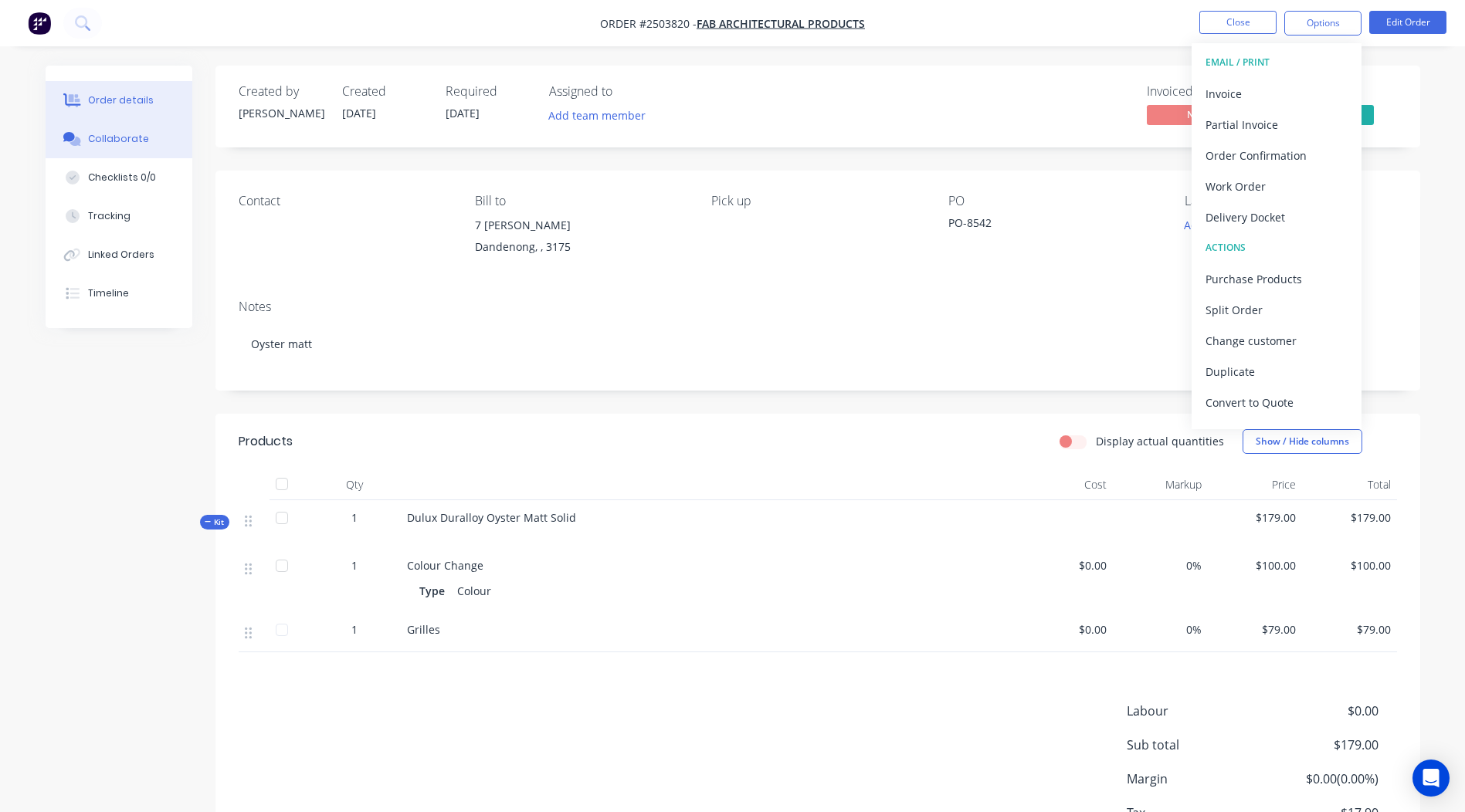
click at [152, 134] on button "Collaborate" at bounding box center [118, 139] width 147 height 39
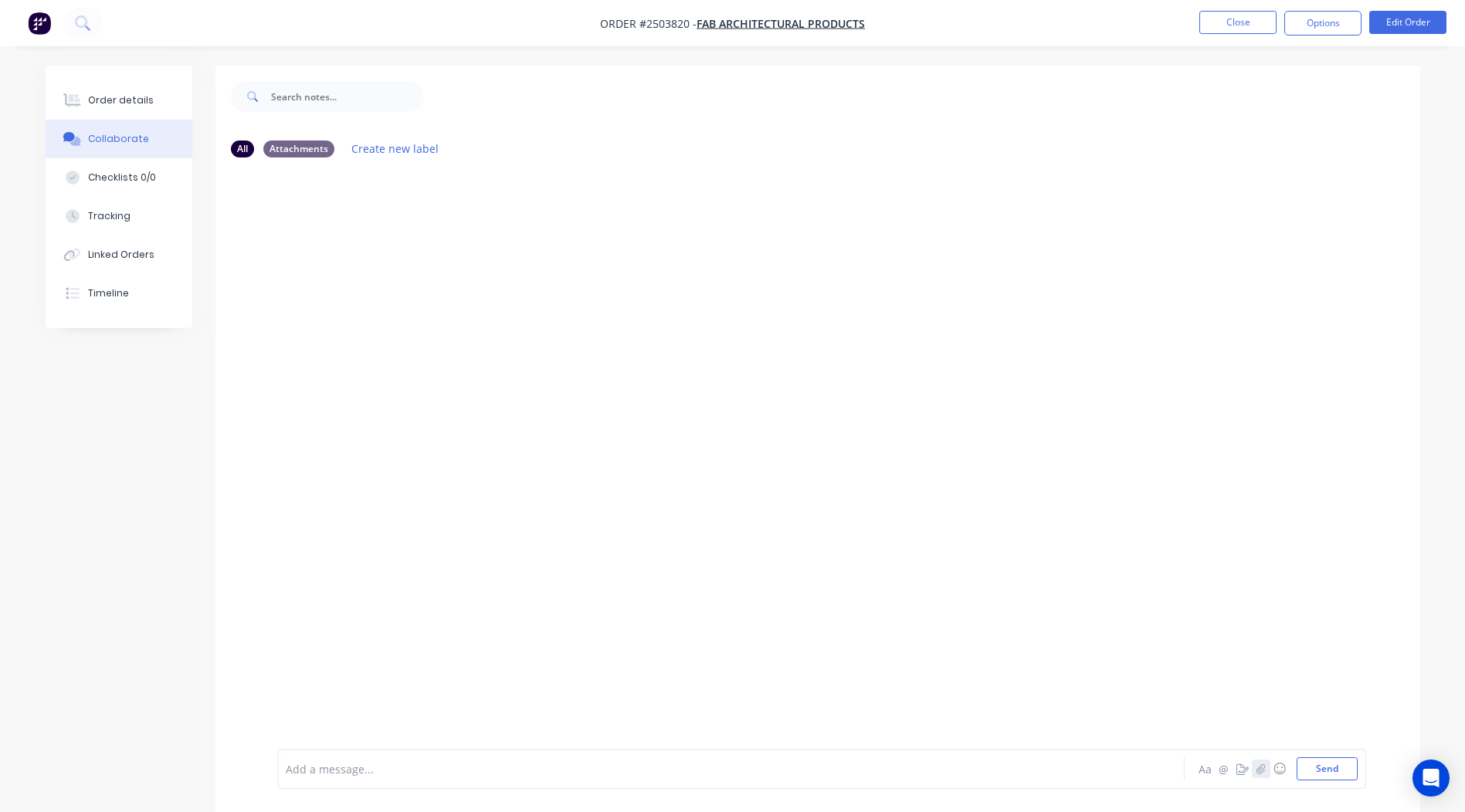
click at [1257, 770] on icon "button" at bounding box center [1261, 768] width 9 height 10
click at [1317, 769] on button "Send" at bounding box center [1327, 768] width 61 height 23
click at [329, 756] on div "Add a message... Aa @ ☺ Send" at bounding box center [821, 768] width 1089 height 40
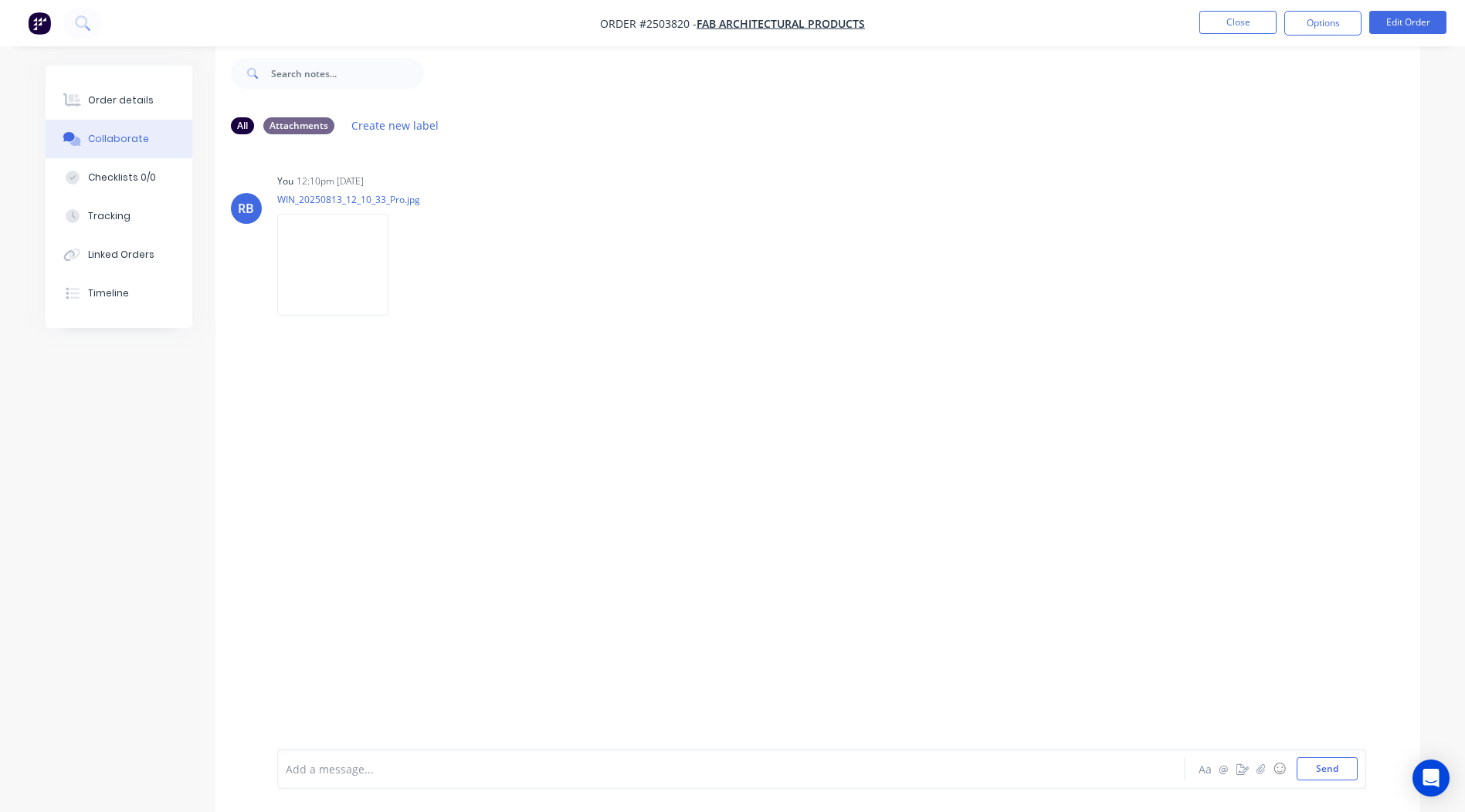
click at [376, 755] on div "Add a message... Aa @ ☺ Send" at bounding box center [821, 768] width 1089 height 40
click at [372, 763] on div at bounding box center [688, 769] width 804 height 16
click at [1243, 17] on button "Close" at bounding box center [1238, 22] width 77 height 23
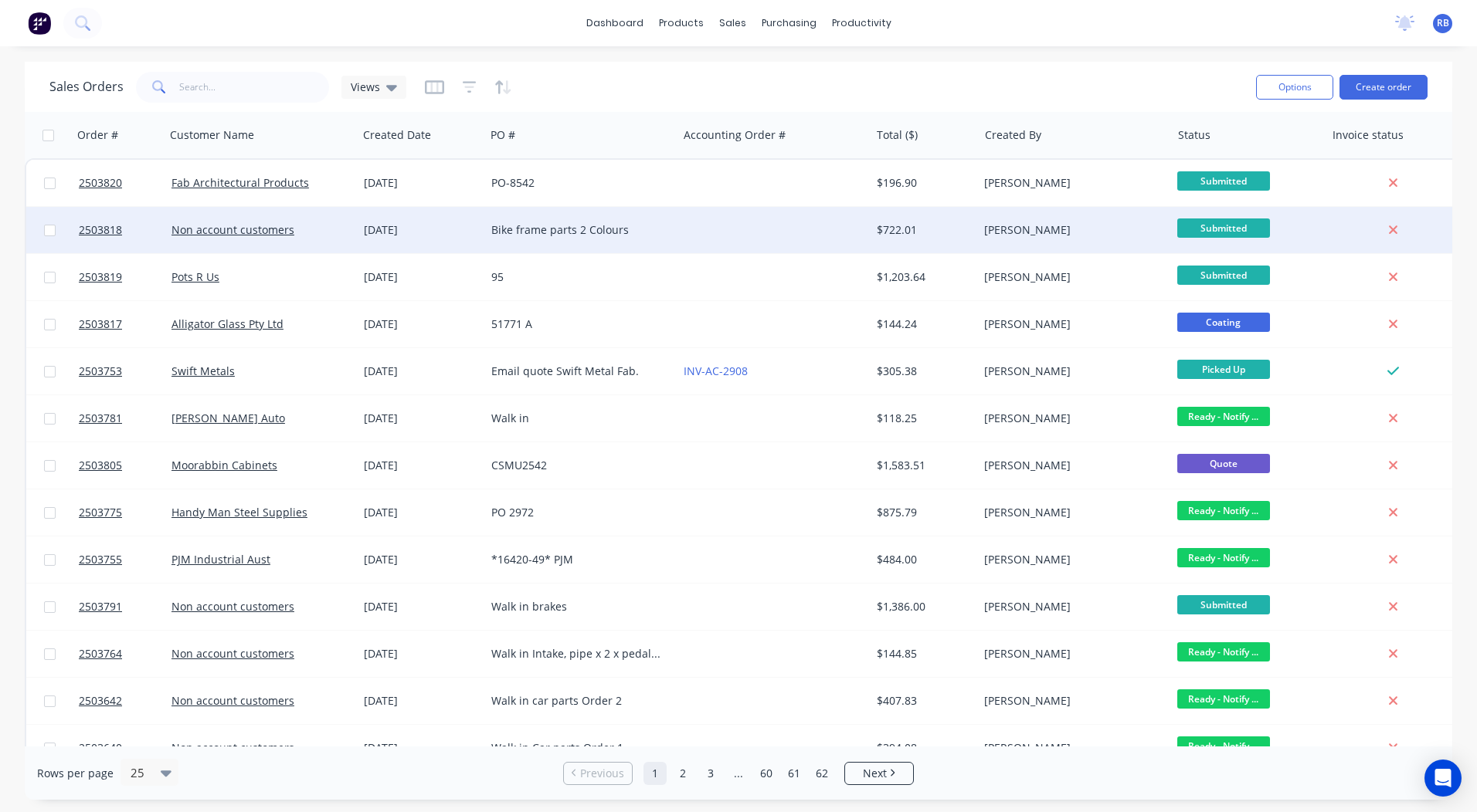
click at [672, 228] on div "Bike frame parts 2 Colours" at bounding box center [581, 230] width 192 height 46
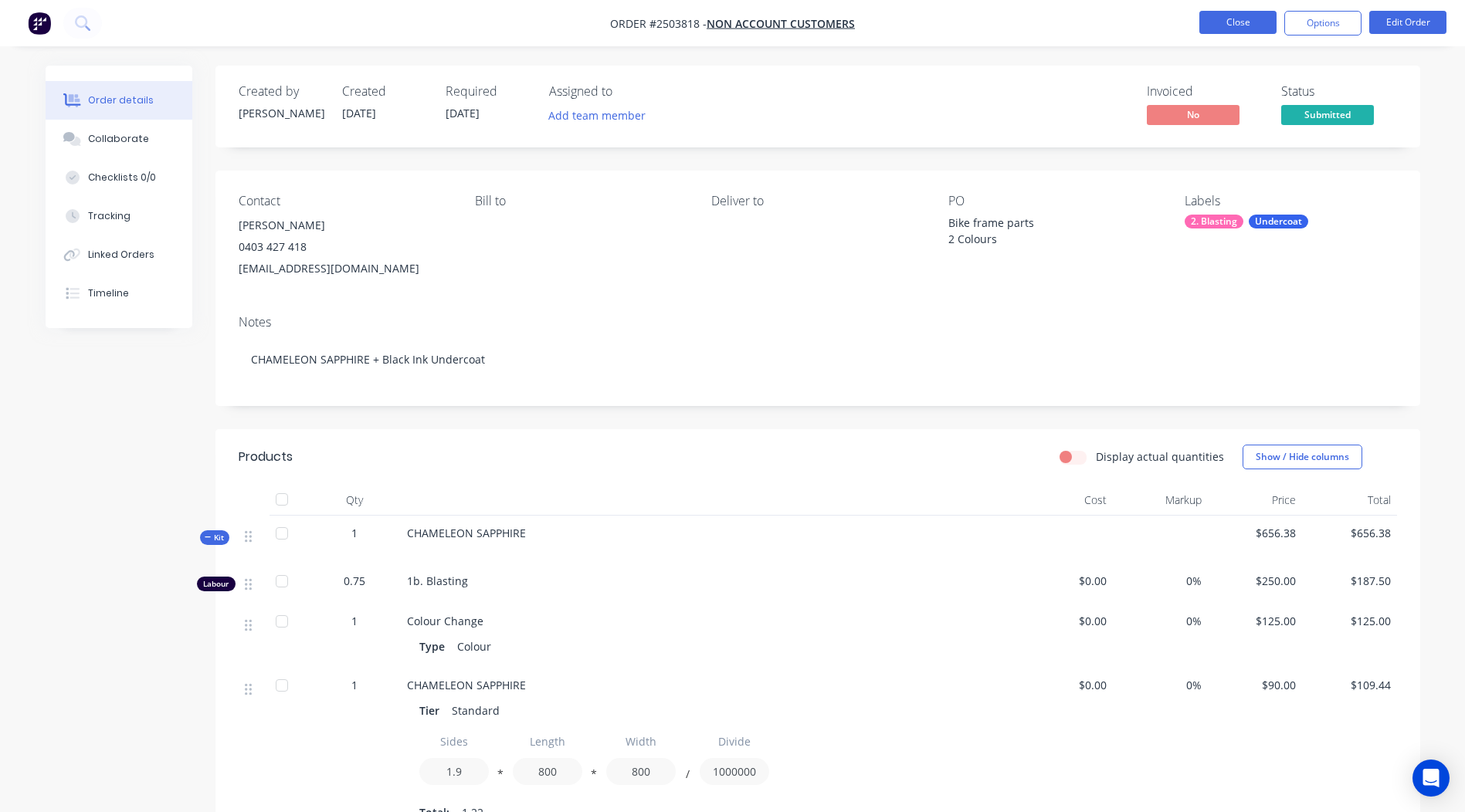
click at [1247, 17] on button "Close" at bounding box center [1238, 22] width 77 height 23
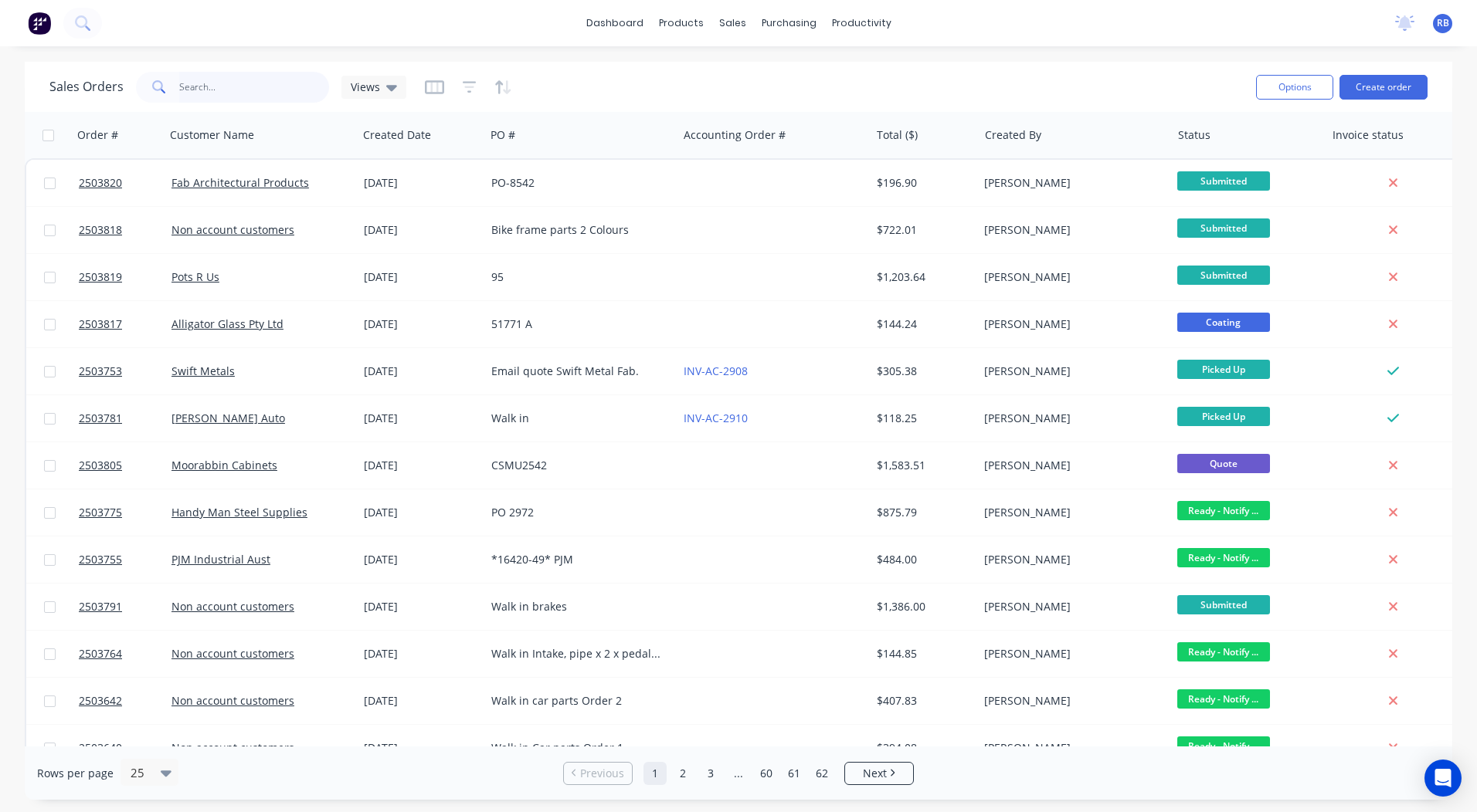
click at [240, 92] on input "text" at bounding box center [255, 87] width 151 height 31
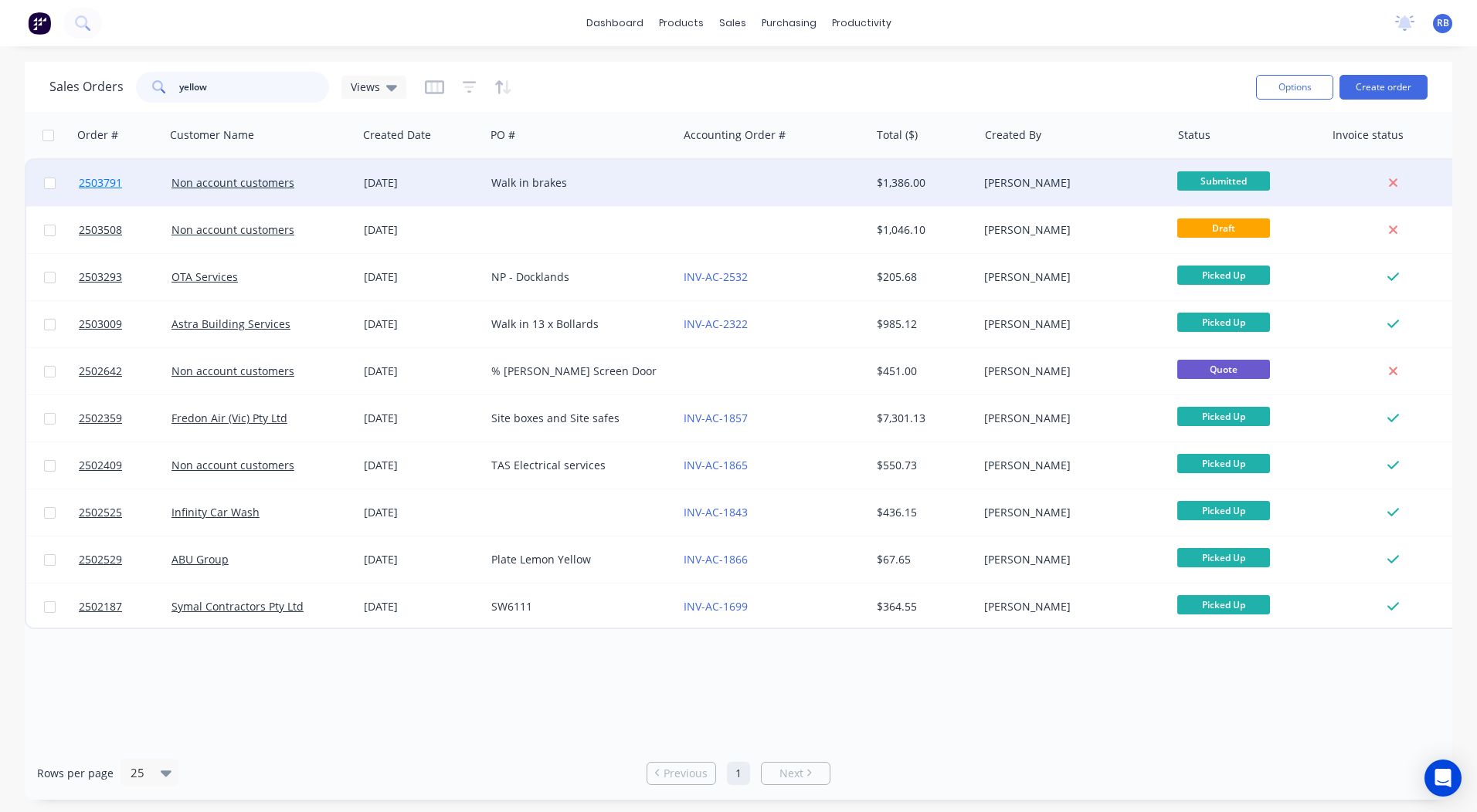
type input "yellow"
click at [101, 185] on span "2503791" at bounding box center [100, 183] width 43 height 15
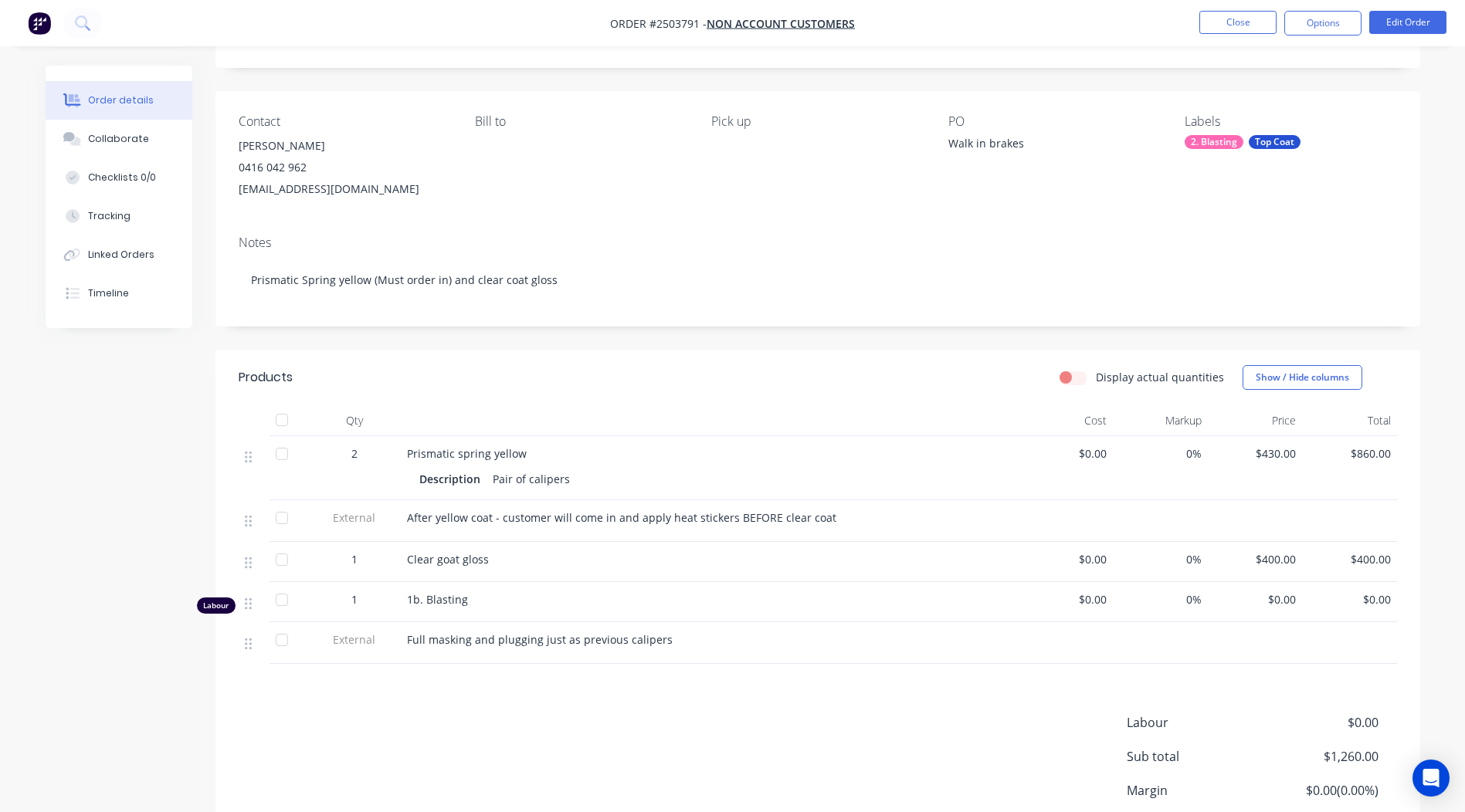
scroll to position [206, 0]
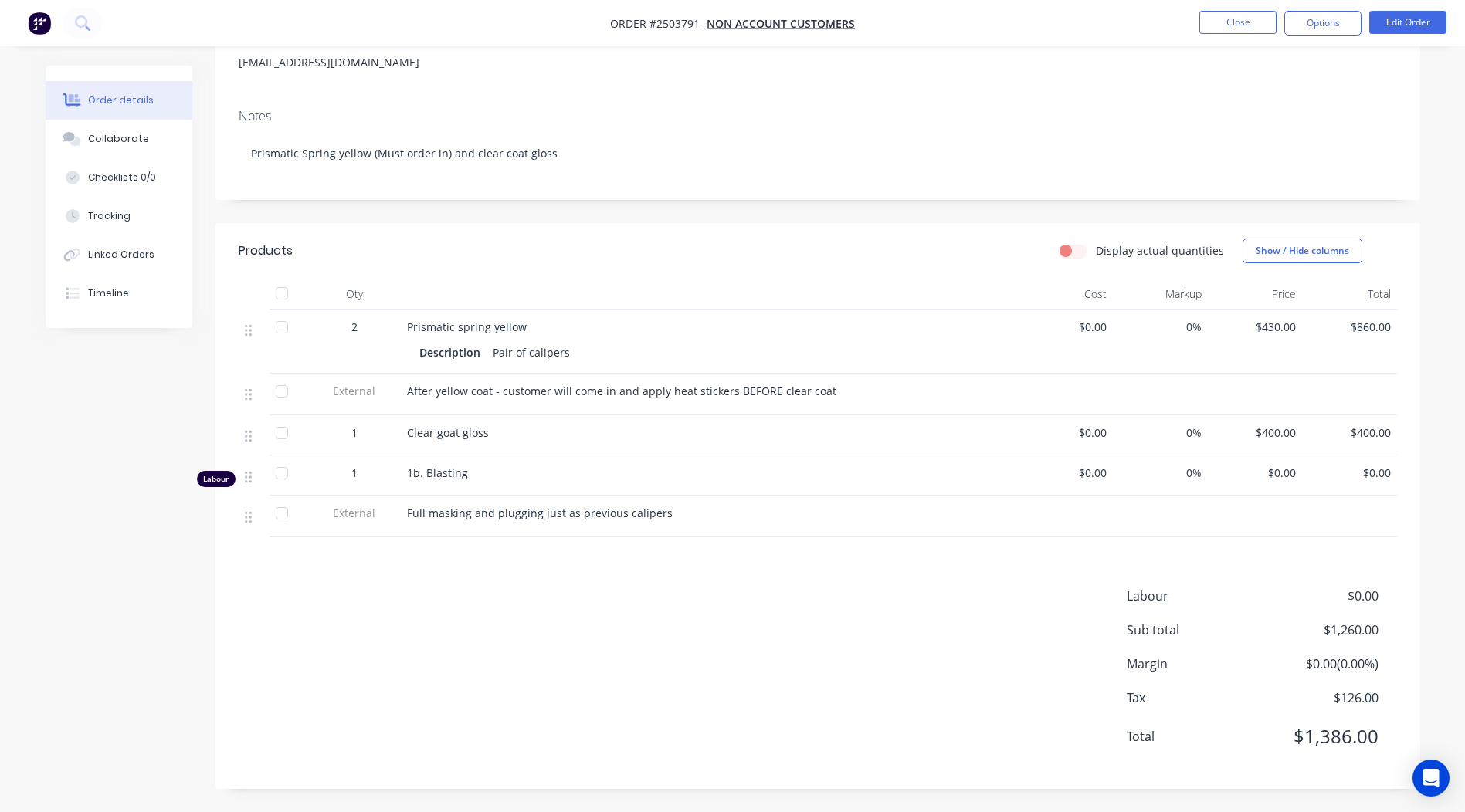
click at [1401, 10] on nav "Order #2503791 - Non account customers Close Options Edit Order" at bounding box center [732, 23] width 1465 height 46
click at [1401, 11] on button "Edit Order" at bounding box center [1408, 22] width 77 height 23
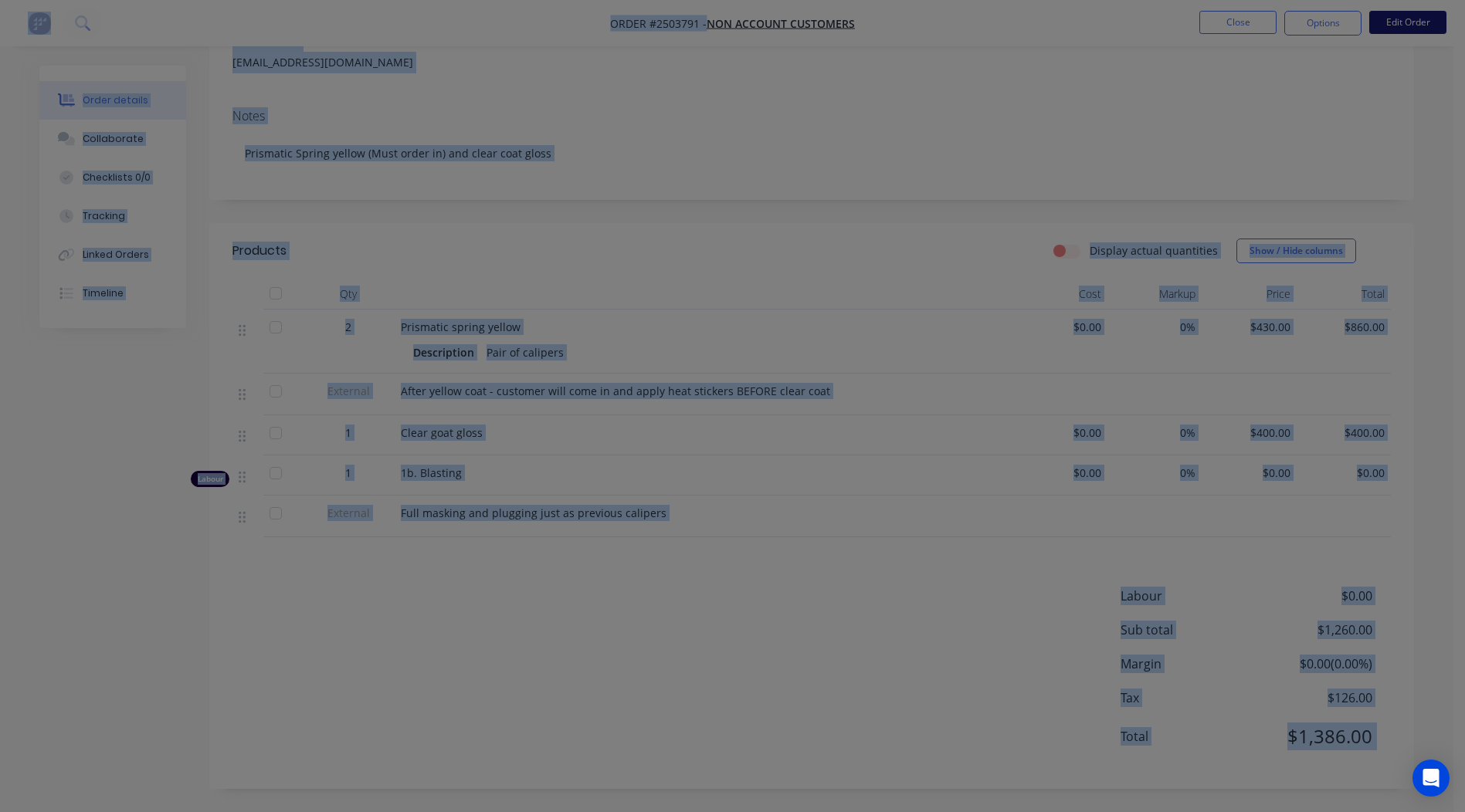
click at [1401, 12] on div "Edit Order ? Order’s status will be changed to ‘Draft’, and order will not be v…" at bounding box center [732, 406] width 1465 height 812
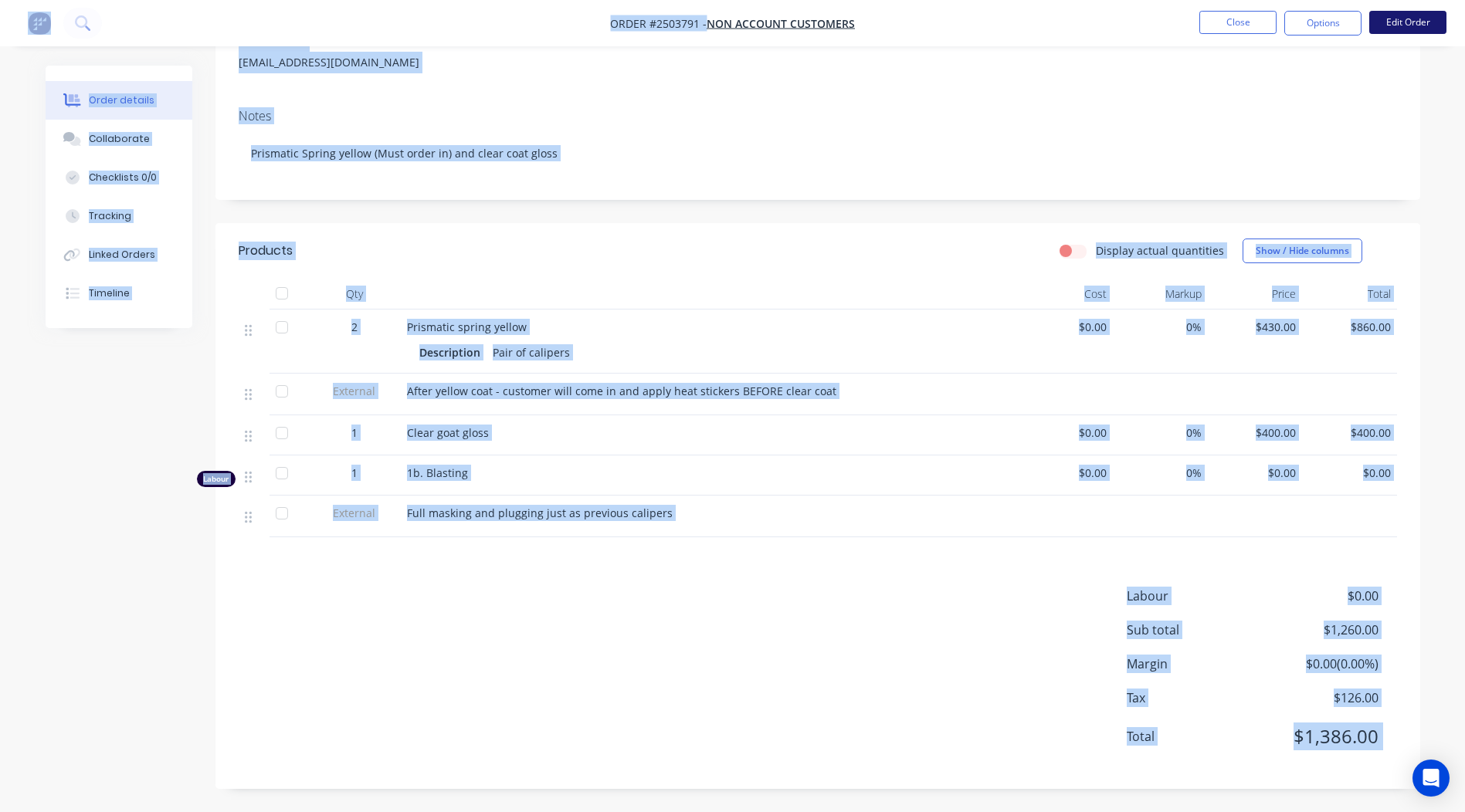
click at [1401, 27] on button "Edit Order" at bounding box center [1408, 22] width 77 height 23
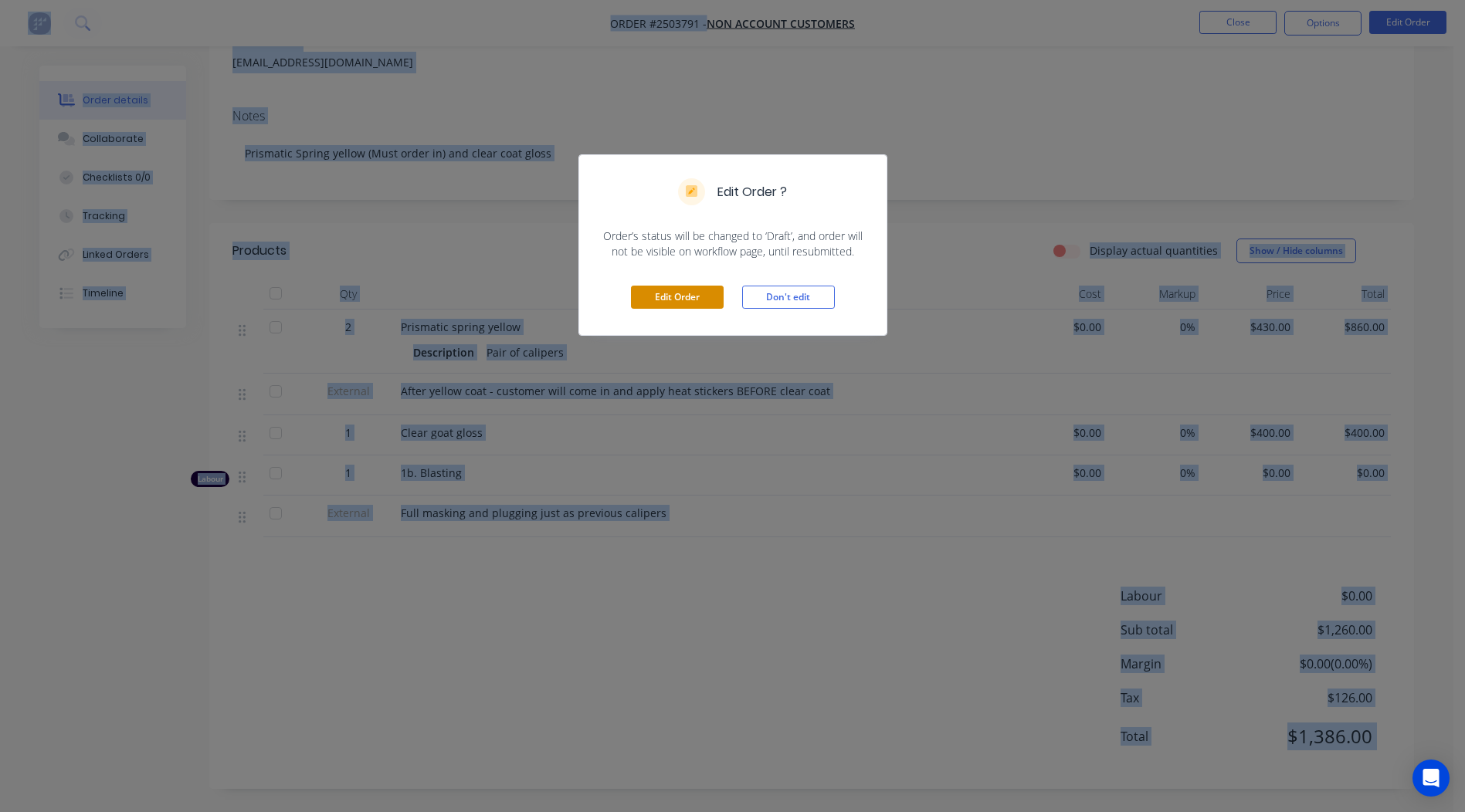
click at [674, 295] on button "Edit Order" at bounding box center [677, 297] width 93 height 23
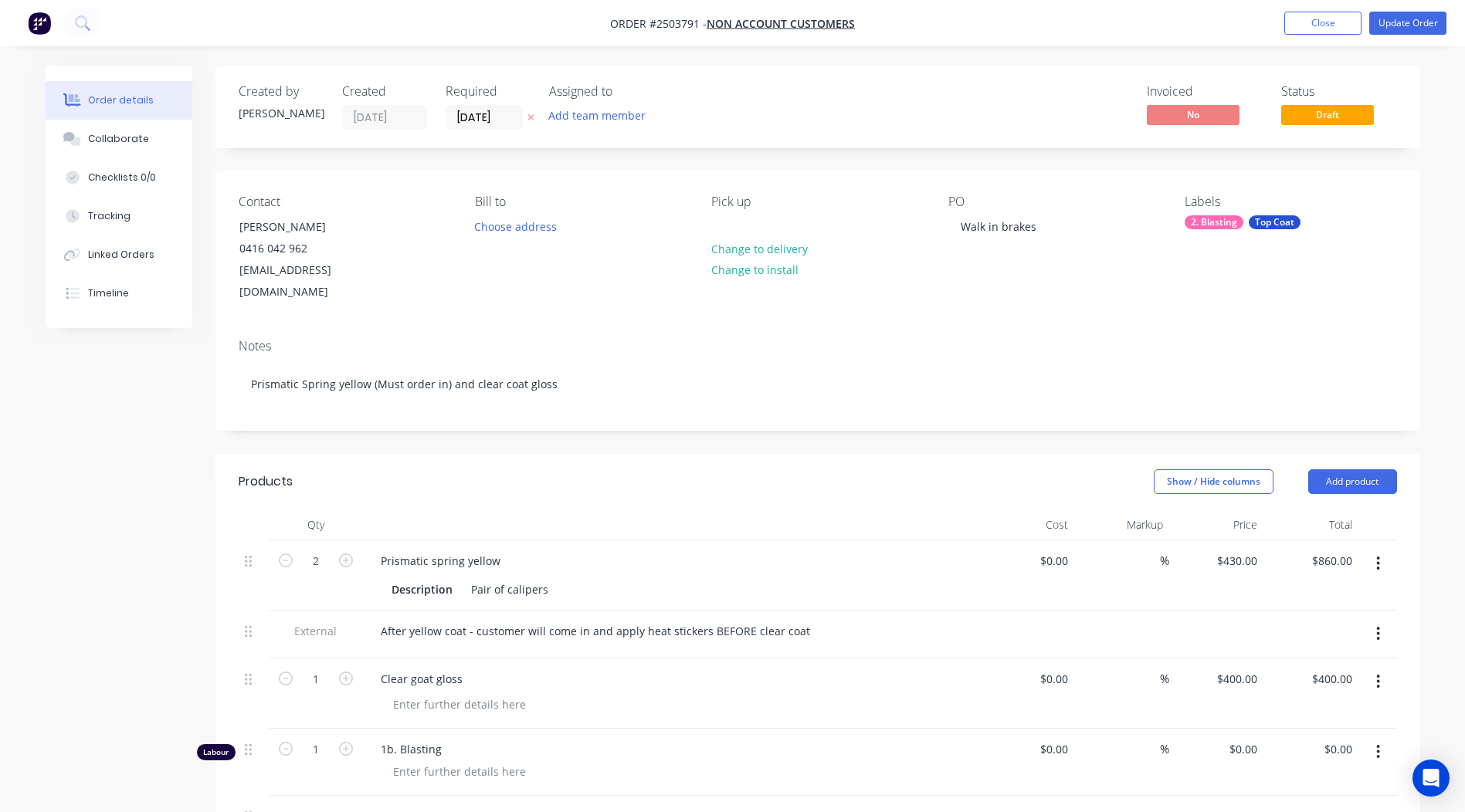
click at [1380, 625] on icon "button" at bounding box center [1378, 633] width 4 height 17
click at [1301, 694] on div "Delete" at bounding box center [1324, 705] width 119 height 22
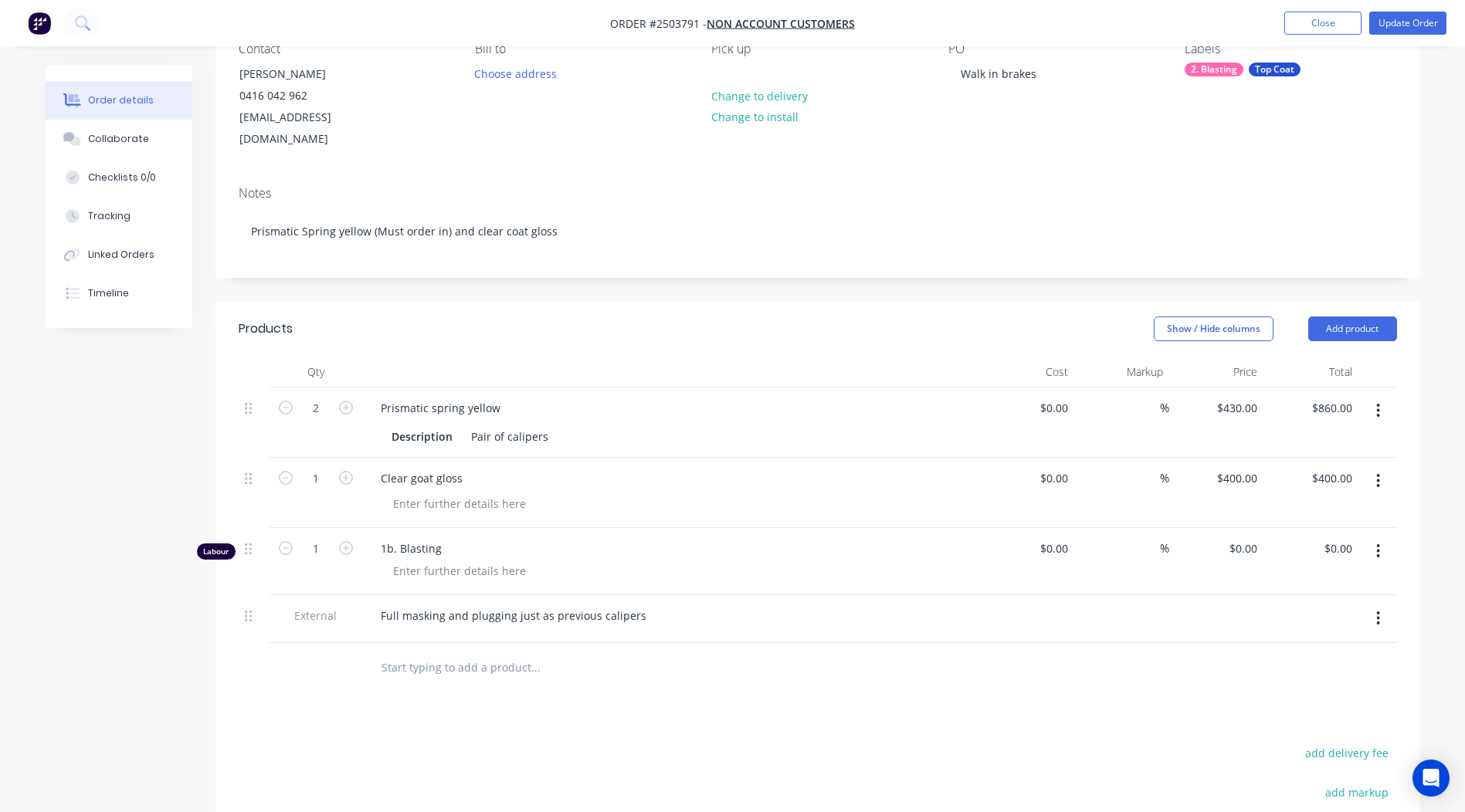
scroll to position [155, 0]
click at [1379, 472] on icon "button" at bounding box center [1378, 479] width 3 height 14
click at [1329, 566] on button "Delete" at bounding box center [1324, 581] width 147 height 31
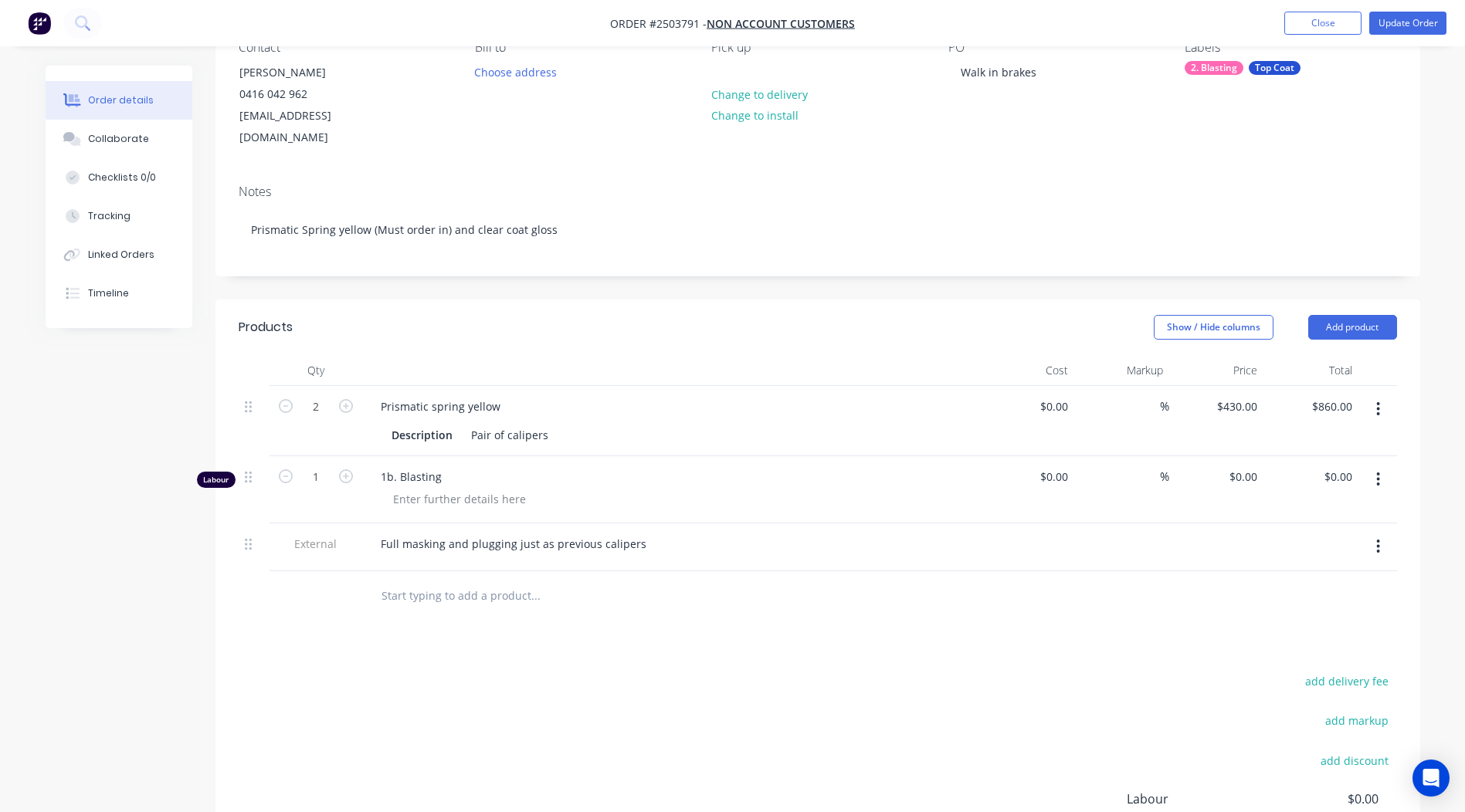
drag, startPoint x: 1005, startPoint y: 681, endPoint x: 1062, endPoint y: 638, distance: 71.4
click at [1005, 680] on div "add delivery fee add markup add discount Labour $0.00 Sub total $860.00 Margin …" at bounding box center [818, 819] width 1159 height 298
click at [1256, 466] on input "0" at bounding box center [1255, 477] width 17 height 22
type input "$250.00"
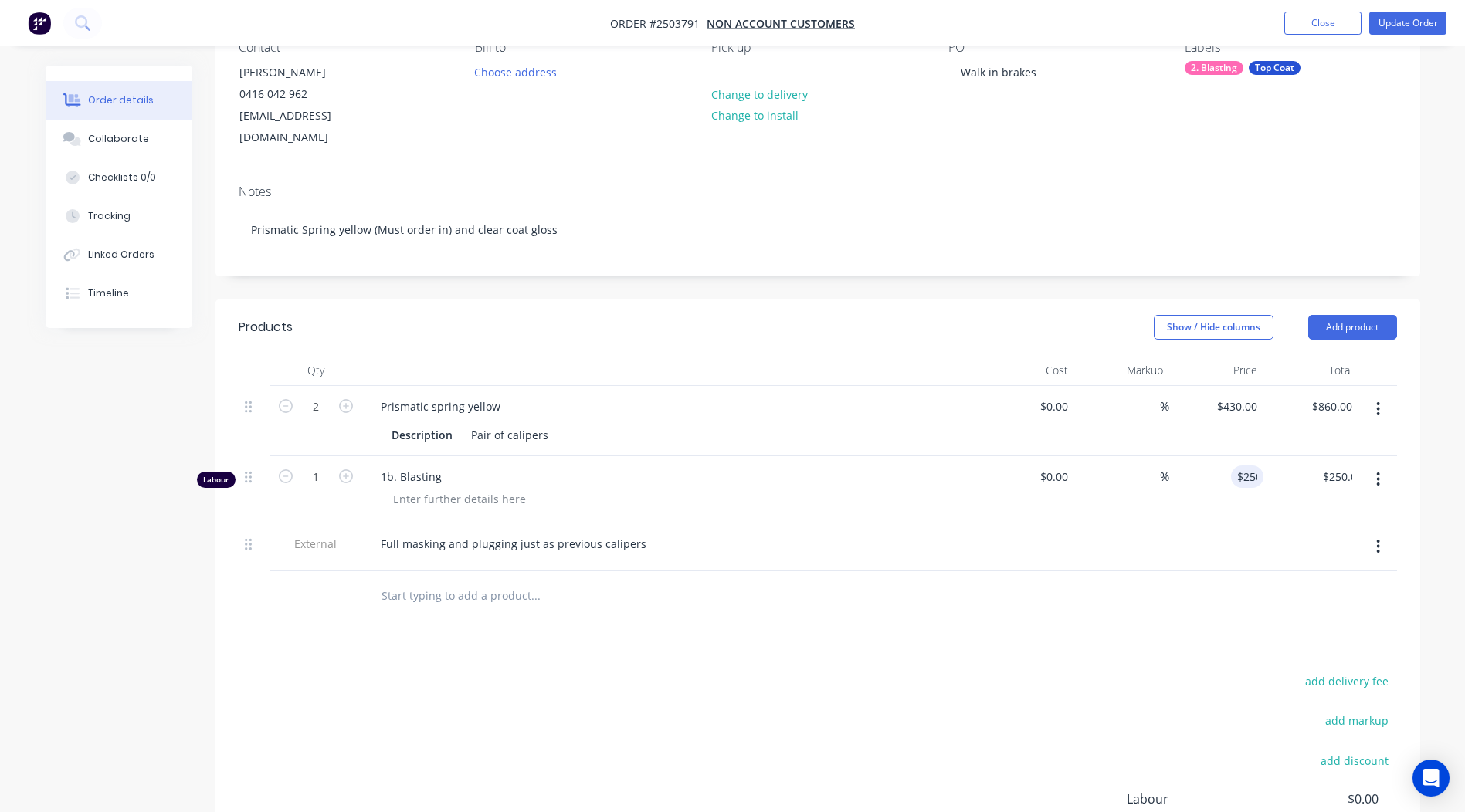
click at [1069, 599] on div at bounding box center [818, 596] width 1159 height 50
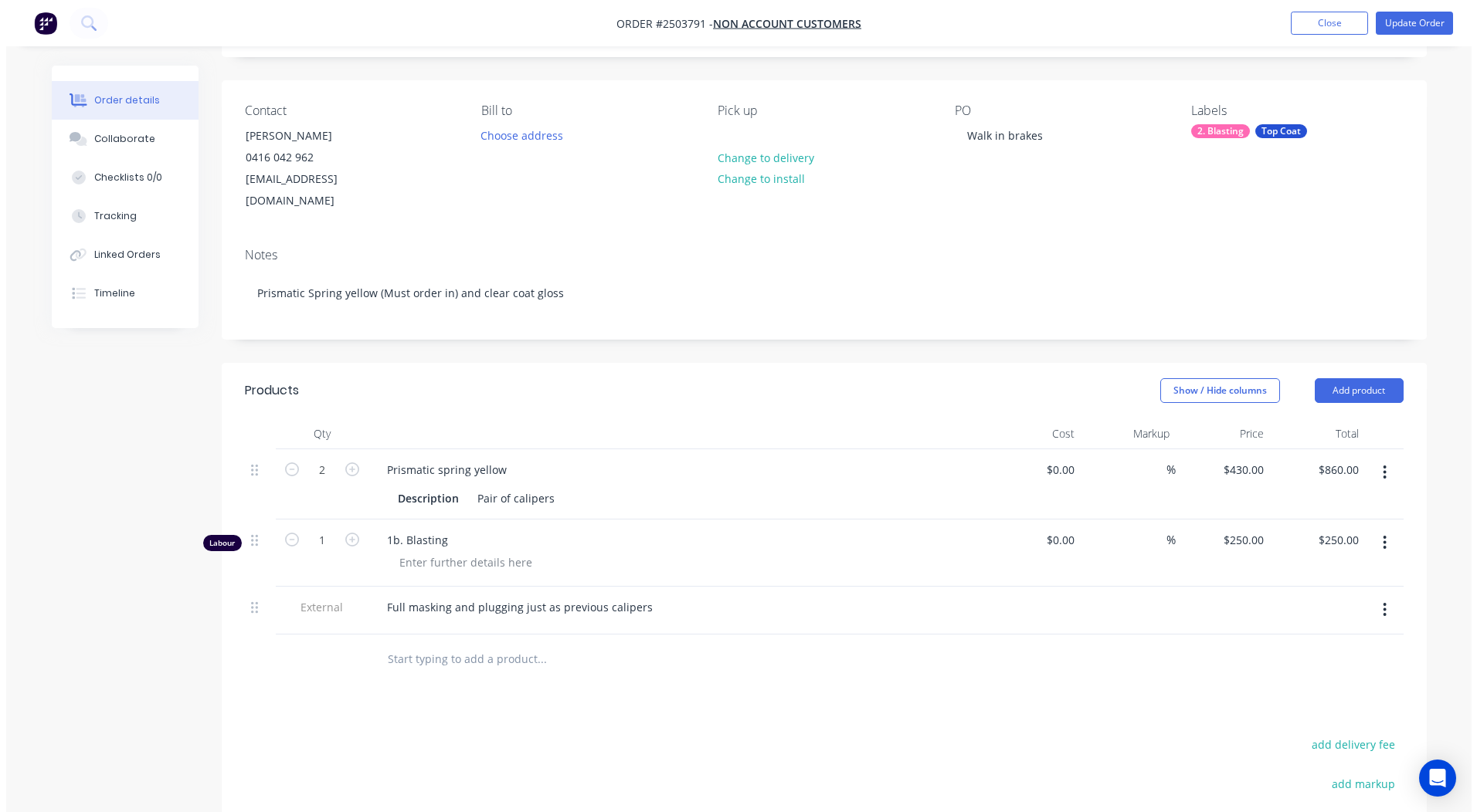
scroll to position [0, 0]
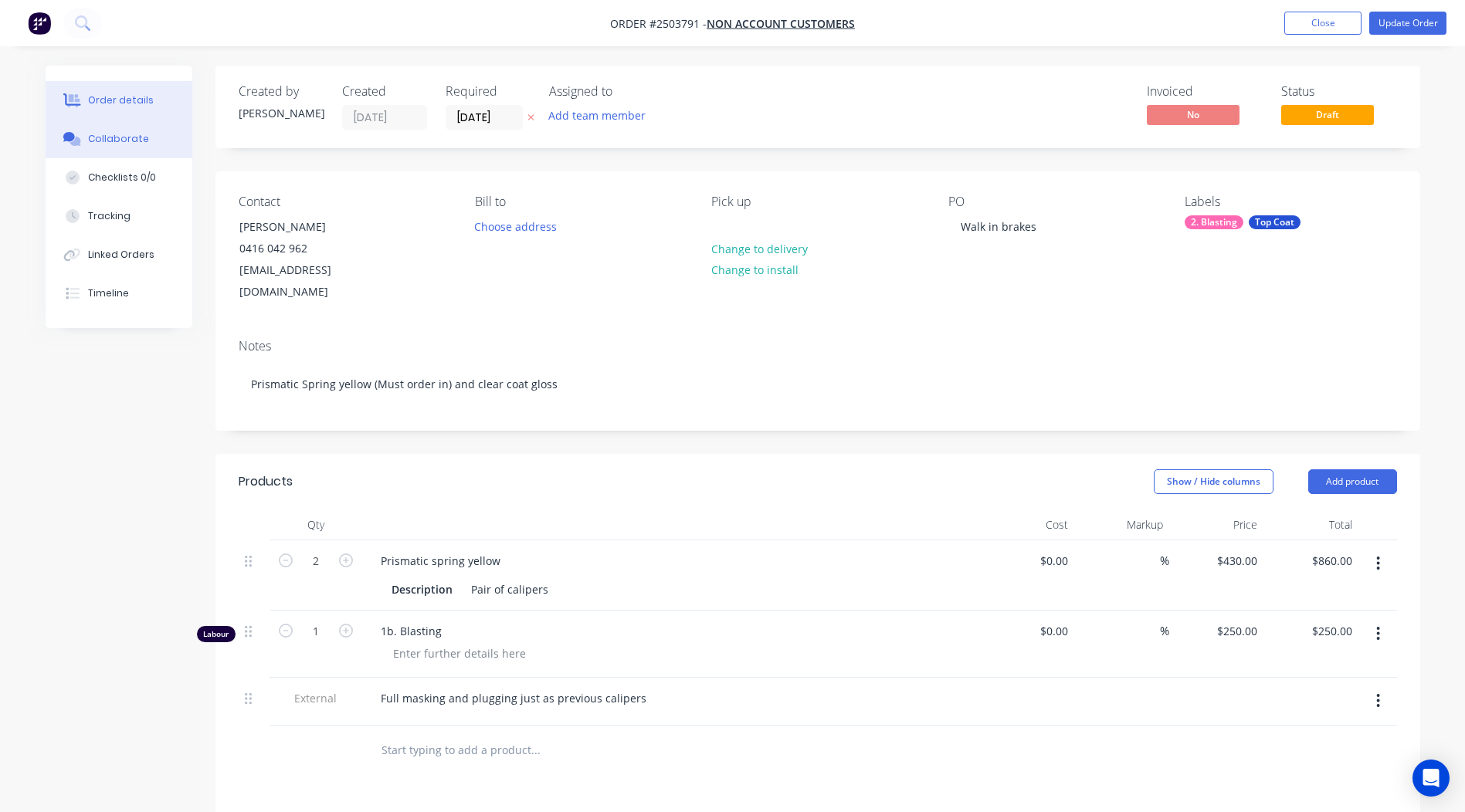
click at [91, 128] on button "Collaborate" at bounding box center [118, 139] width 147 height 39
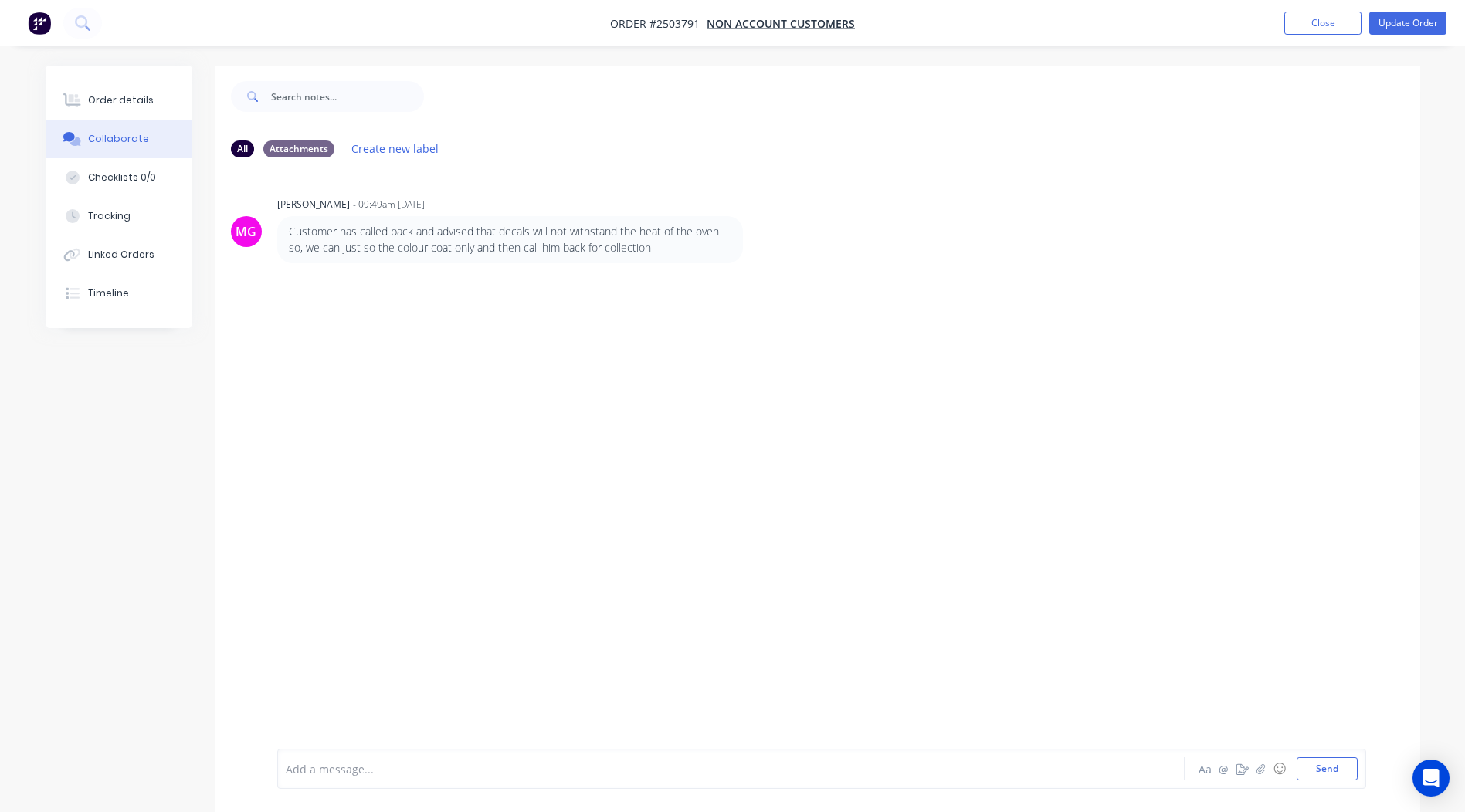
drag, startPoint x: 287, startPoint y: 234, endPoint x: 677, endPoint y: 252, distance: 390.4
click at [677, 252] on div "Customer has called back and advised that decals will not withstand the heat of…" at bounding box center [510, 239] width 466 height 47
drag, startPoint x: 677, startPoint y: 252, endPoint x: 608, endPoint y: 244, distance: 69.5
copy p "Customer has called back and advised that decals will not withstand the heat of…"
click at [818, 333] on div "MG [PERSON_NAME] - 09:49am [DATE] Customer has called back and advised that dec…" at bounding box center [817, 459] width 1205 height 579
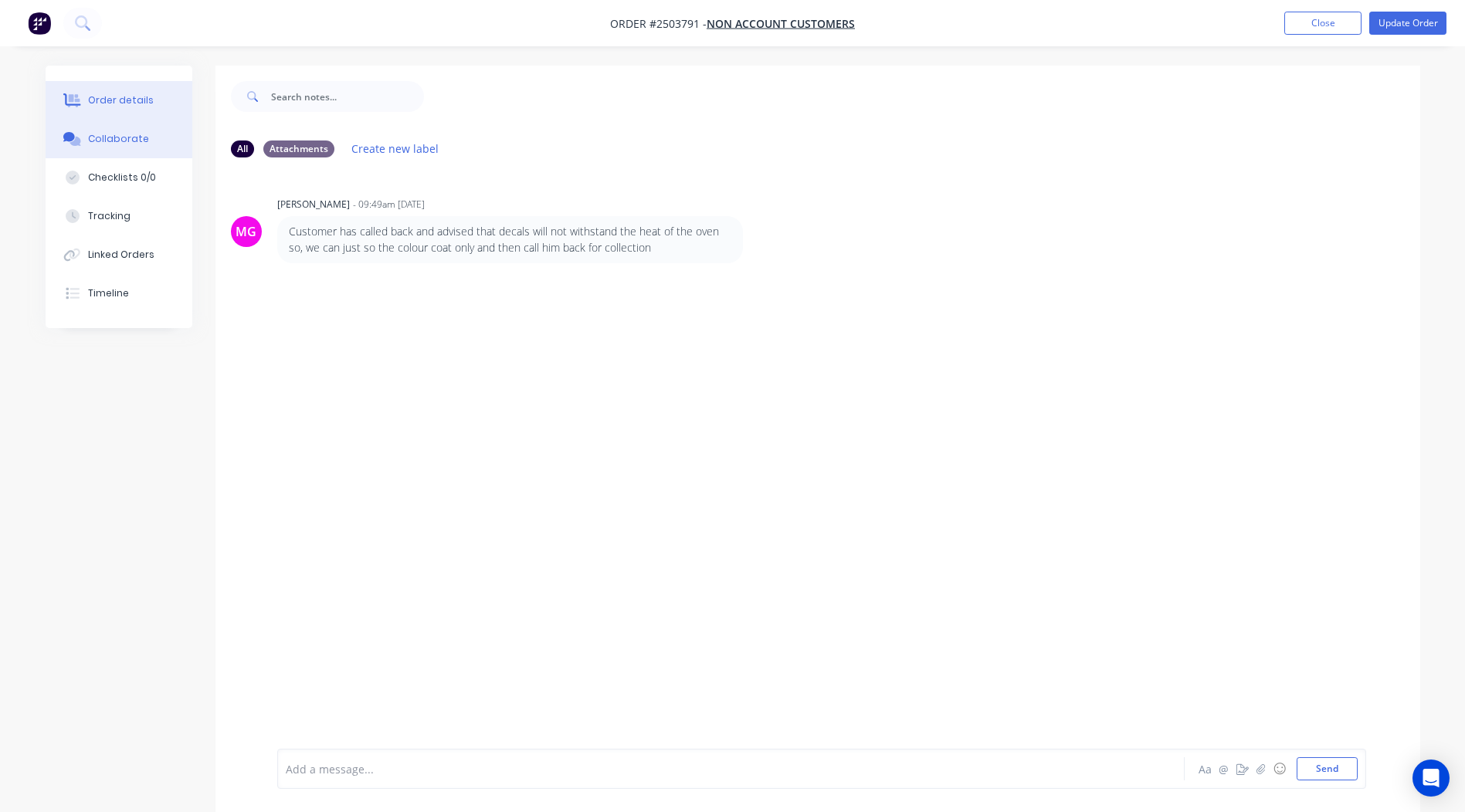
click at [122, 106] on div "Order details" at bounding box center [121, 101] width 66 height 14
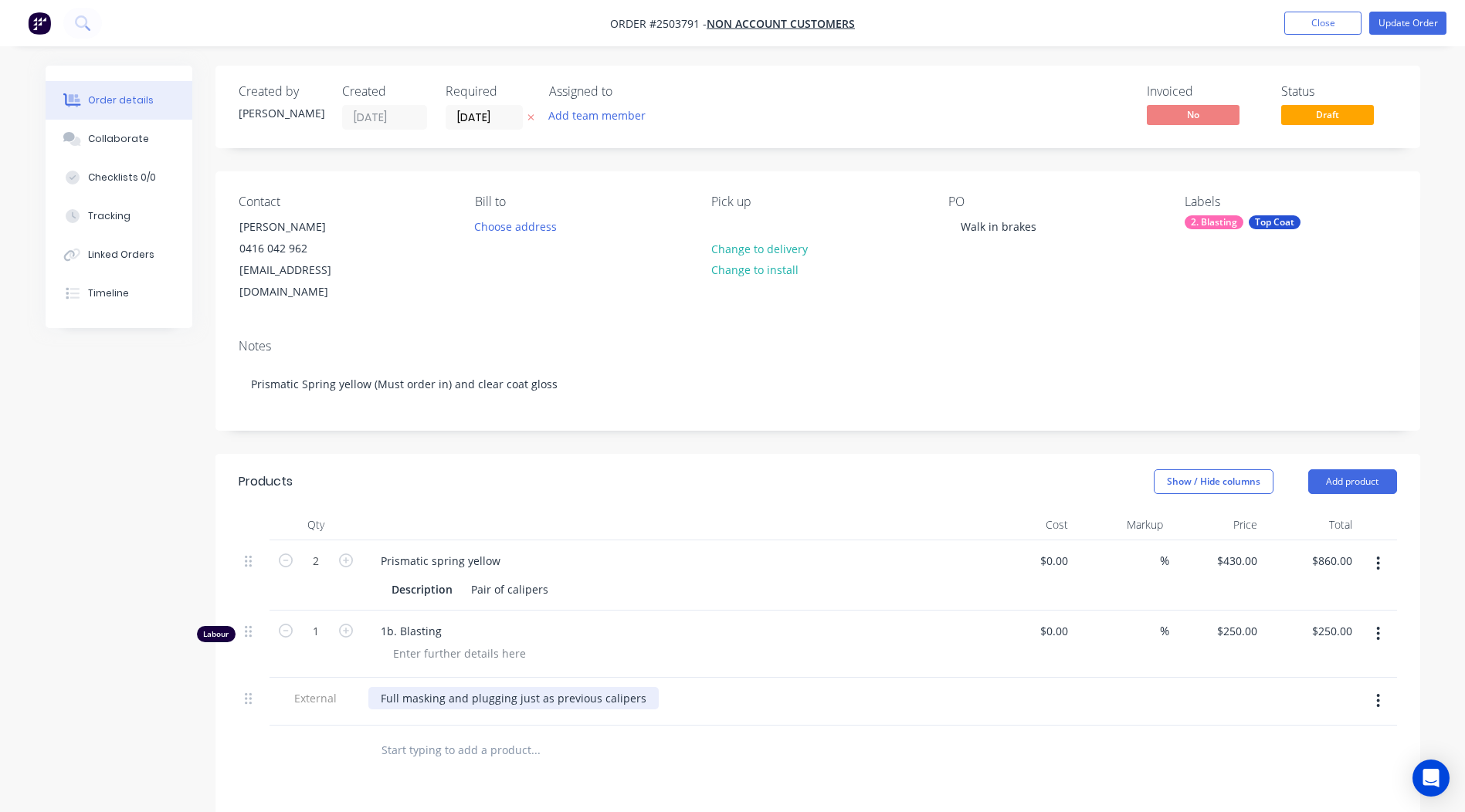
click at [641, 687] on div "Full masking and plugging just as previous calipers" at bounding box center [514, 698] width 291 height 22
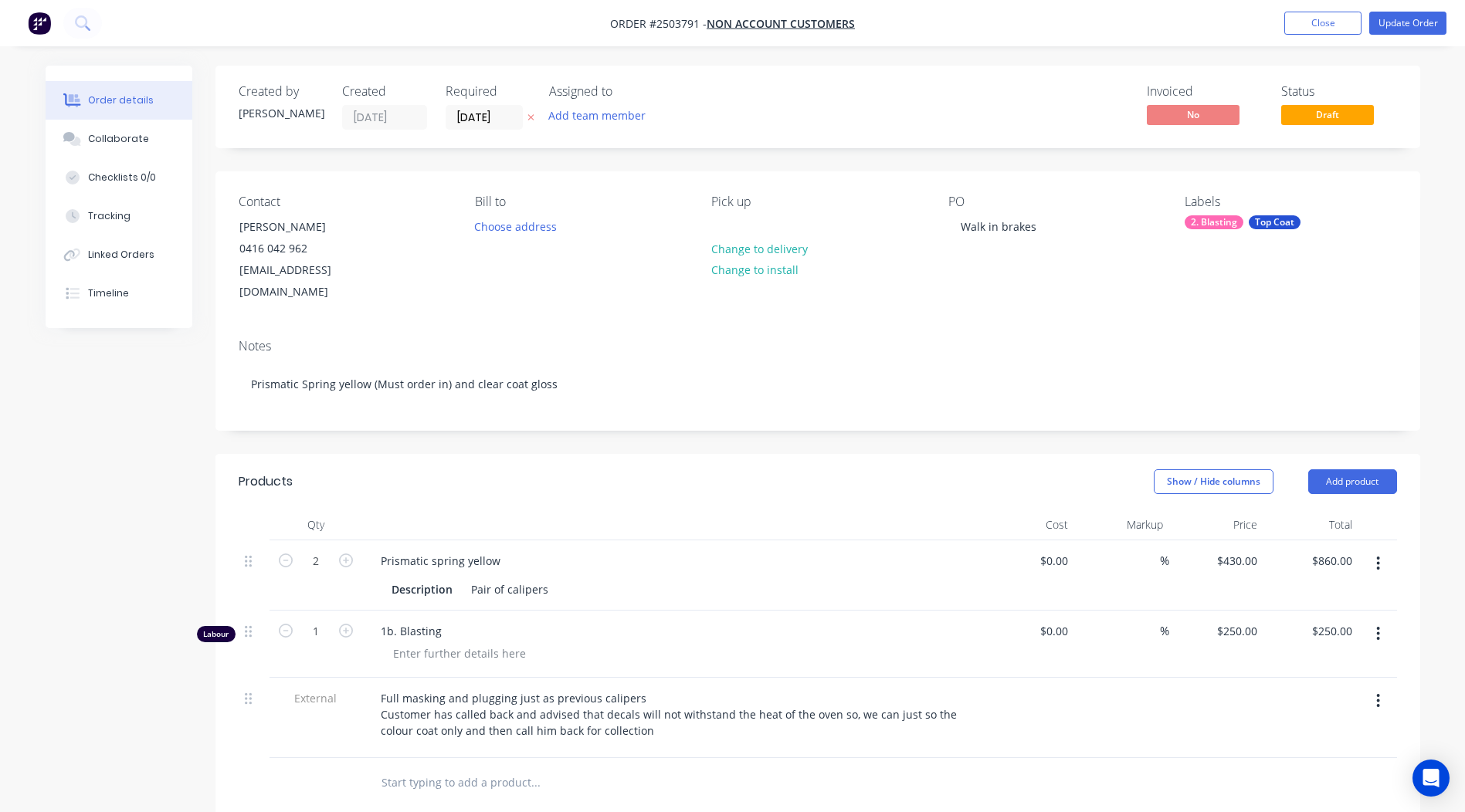
click at [720, 775] on div at bounding box center [600, 783] width 464 height 31
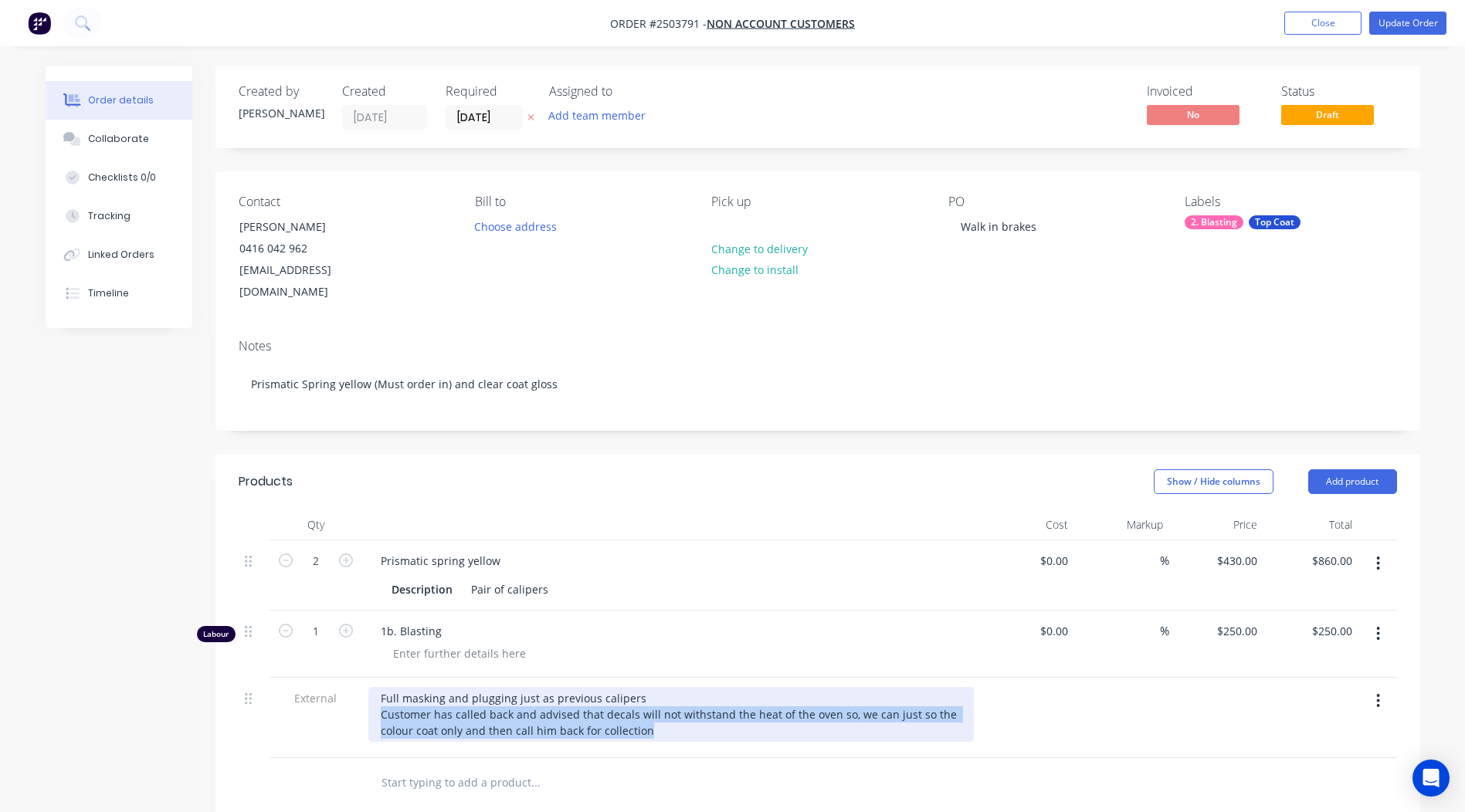
drag, startPoint x: 644, startPoint y: 713, endPoint x: 378, endPoint y: 690, distance: 267.0
click at [378, 690] on div "Full masking and plugging just as previous calipers Customer has called back an…" at bounding box center [671, 714] width 606 height 55
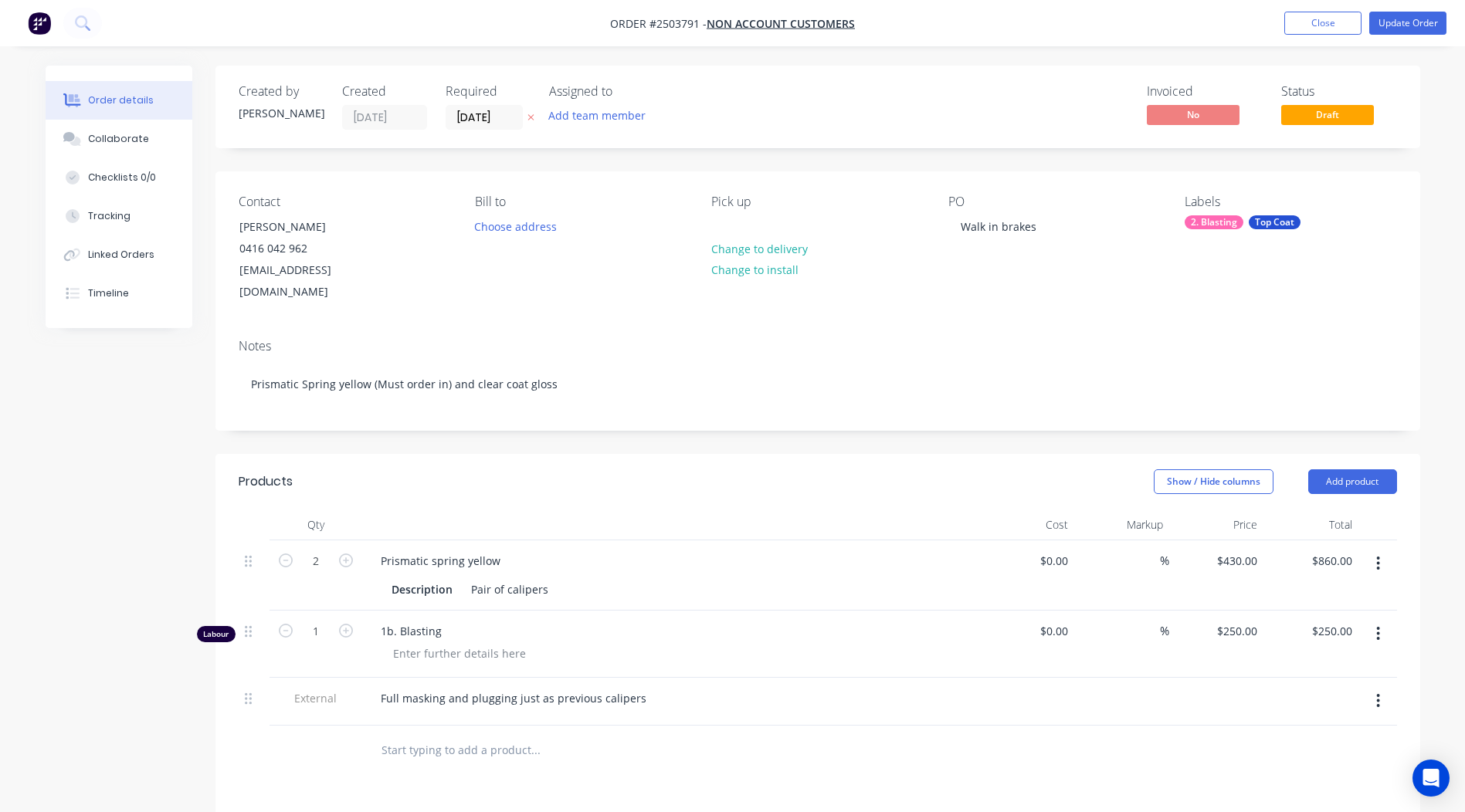
click at [962, 739] on div at bounding box center [818, 750] width 1159 height 50
click at [1401, 25] on button "Update Order" at bounding box center [1408, 23] width 77 height 23
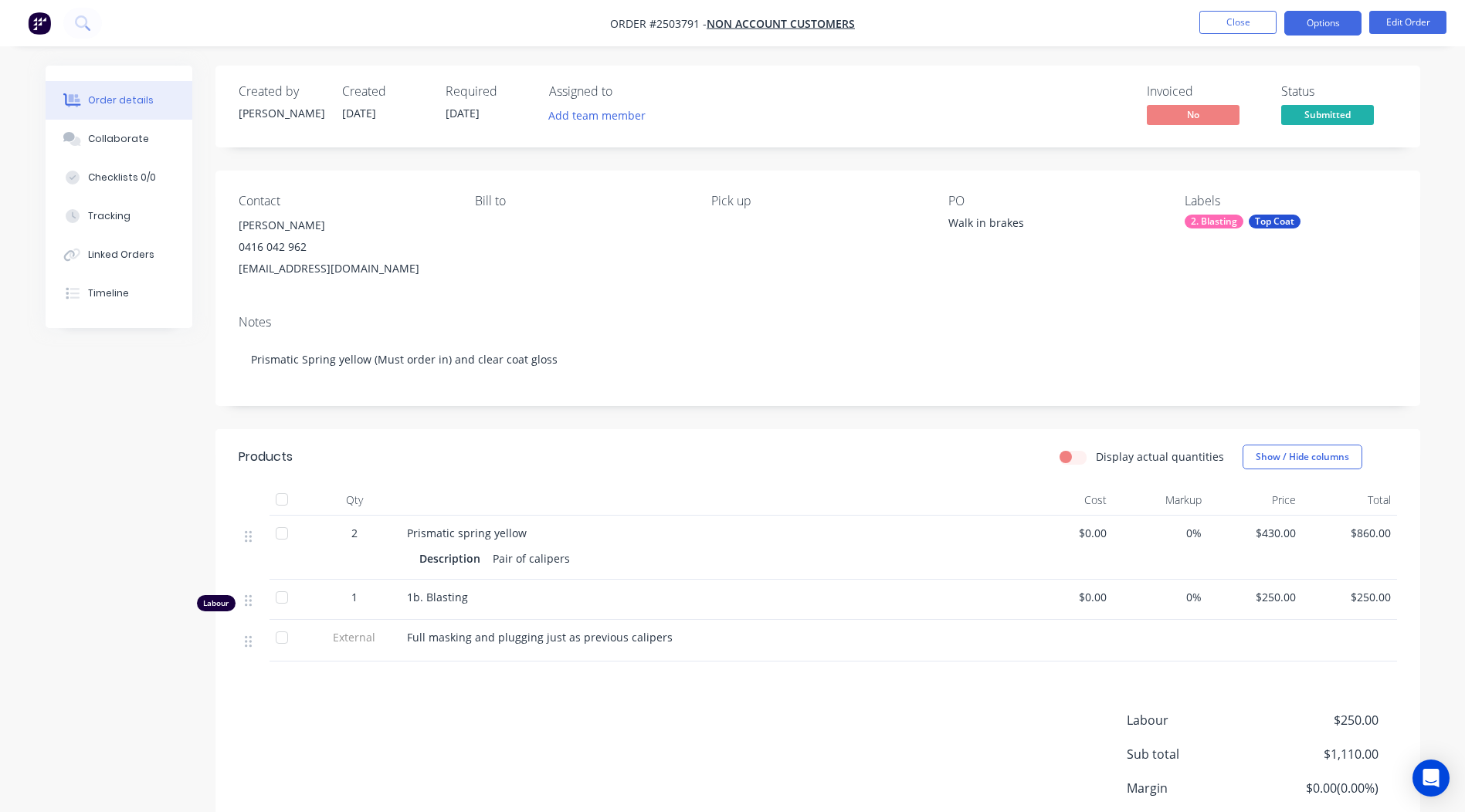
click at [1286, 23] on button "Options" at bounding box center [1323, 23] width 77 height 25
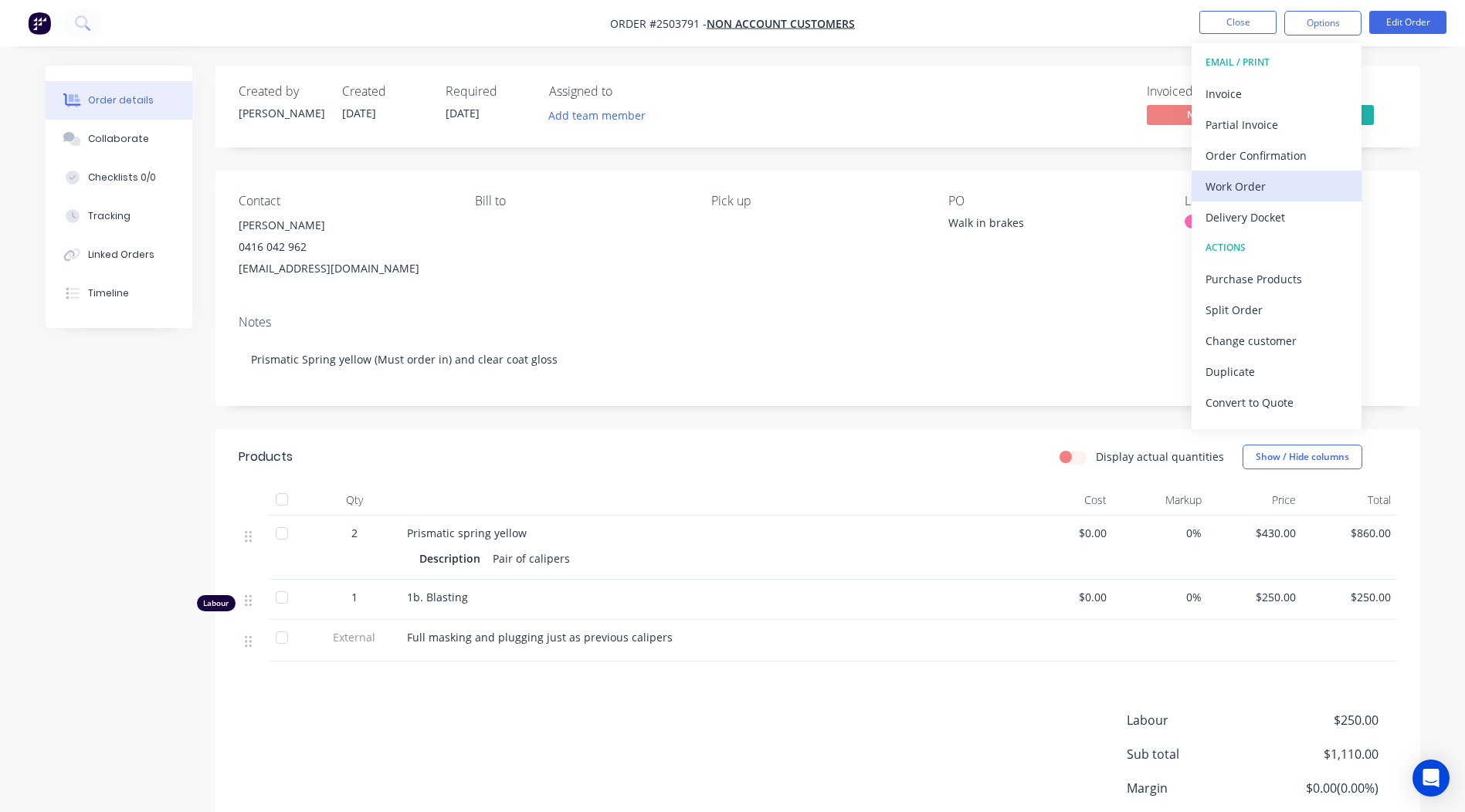
click at [1252, 183] on div "Work Order" at bounding box center [1276, 187] width 142 height 22
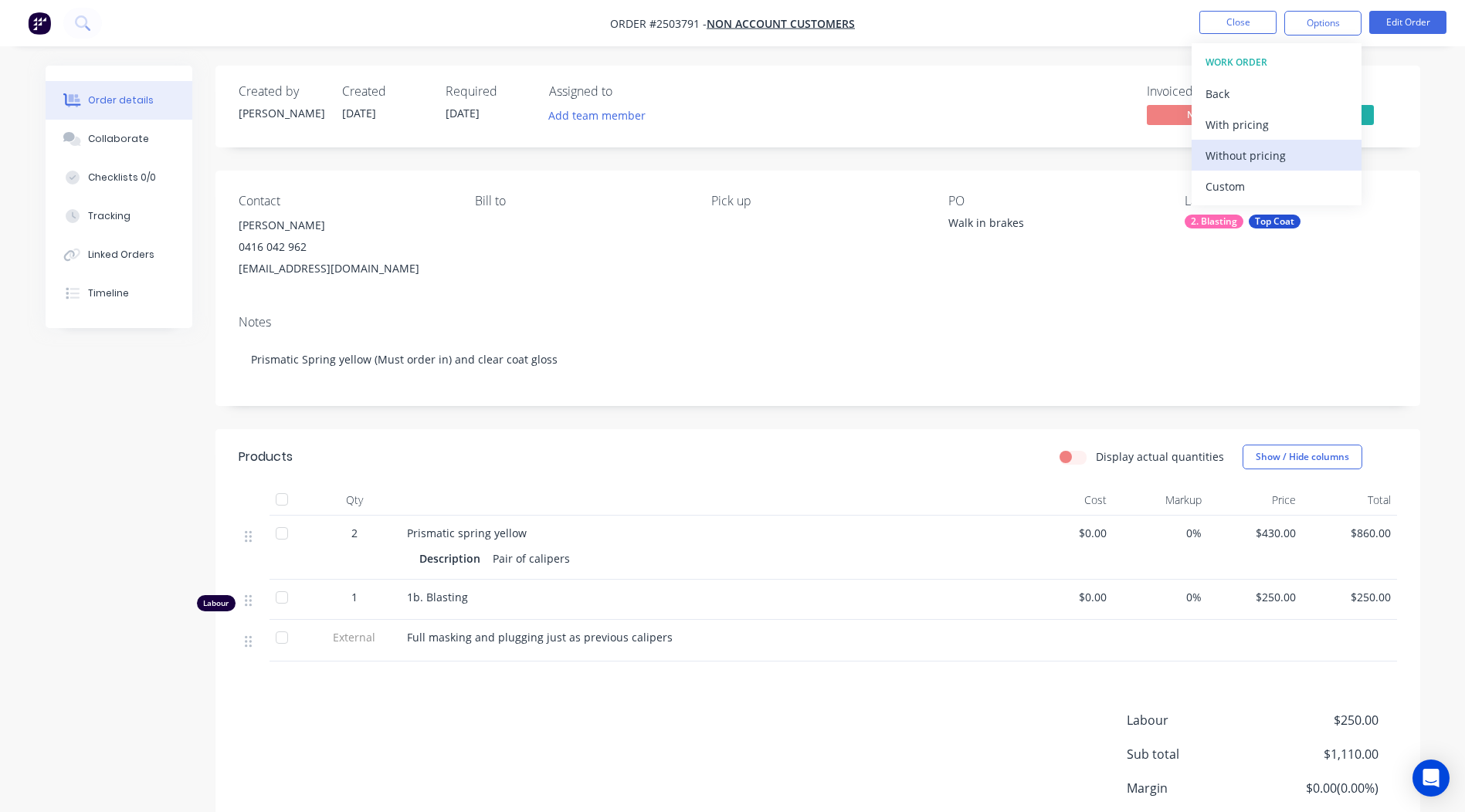
click at [1244, 164] on div "Without pricing" at bounding box center [1276, 156] width 142 height 22
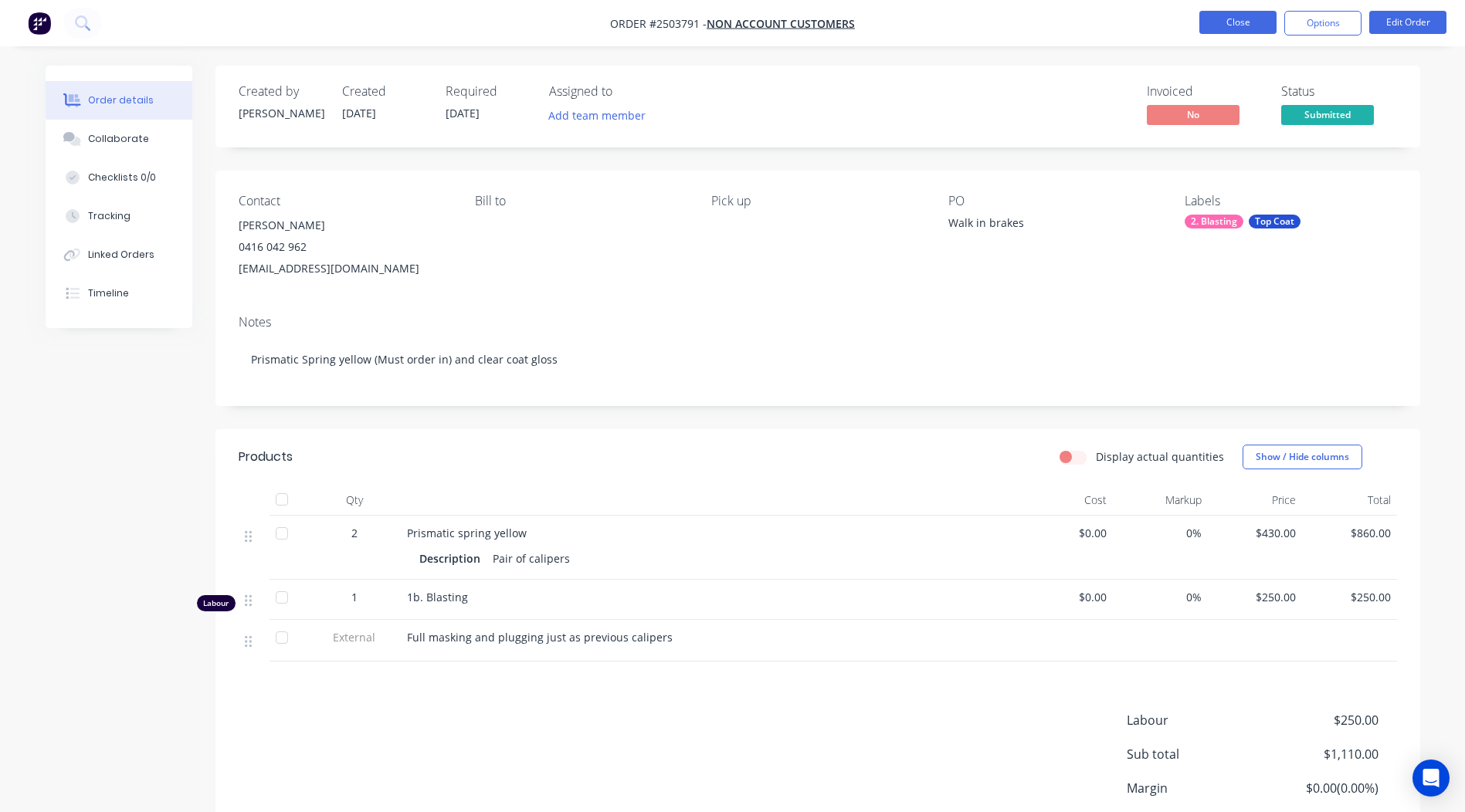
click at [1247, 26] on button "Close" at bounding box center [1238, 22] width 77 height 23
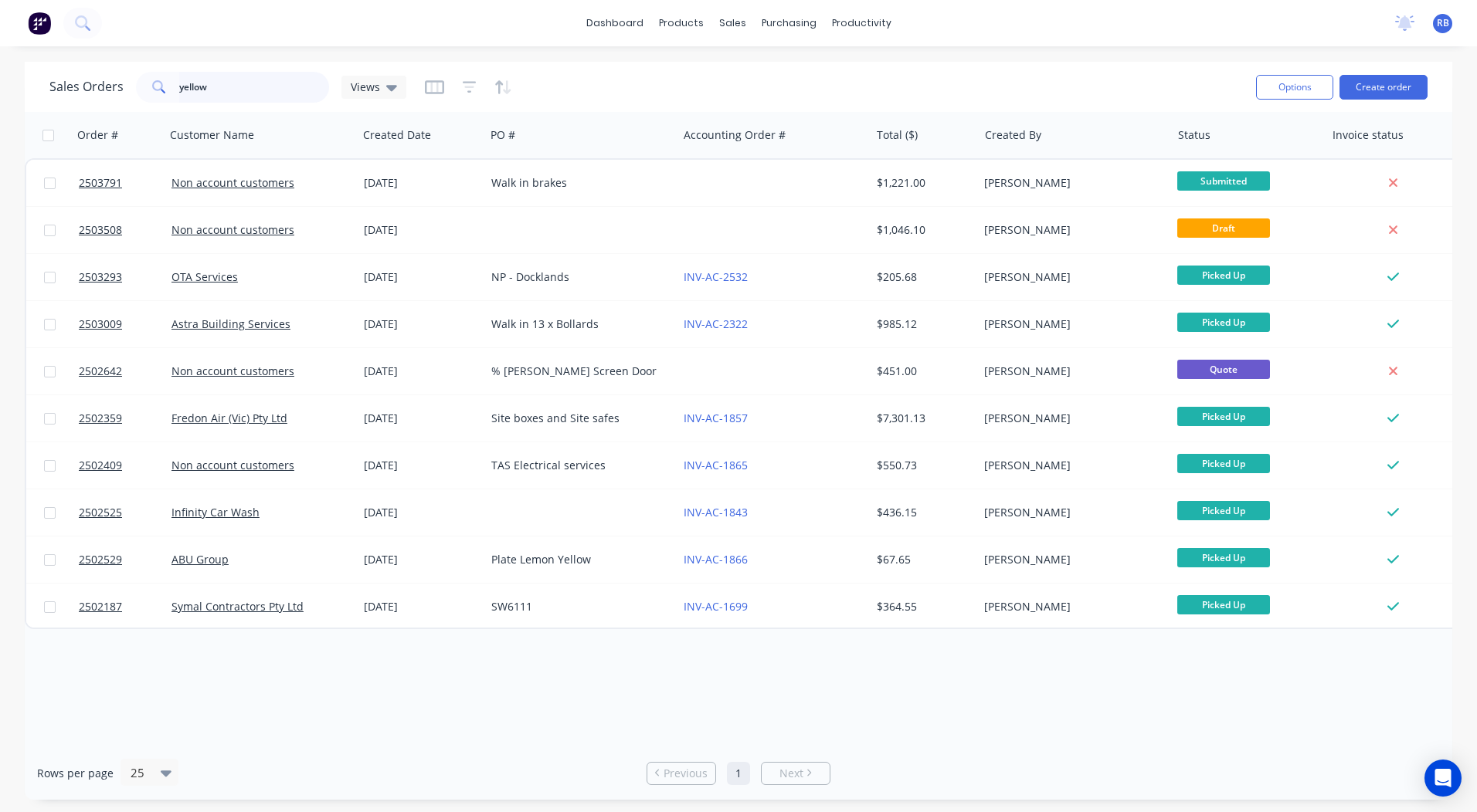
click at [296, 92] on input "yellow" at bounding box center [255, 87] width 151 height 31
